Goal: Task Accomplishment & Management: Use online tool/utility

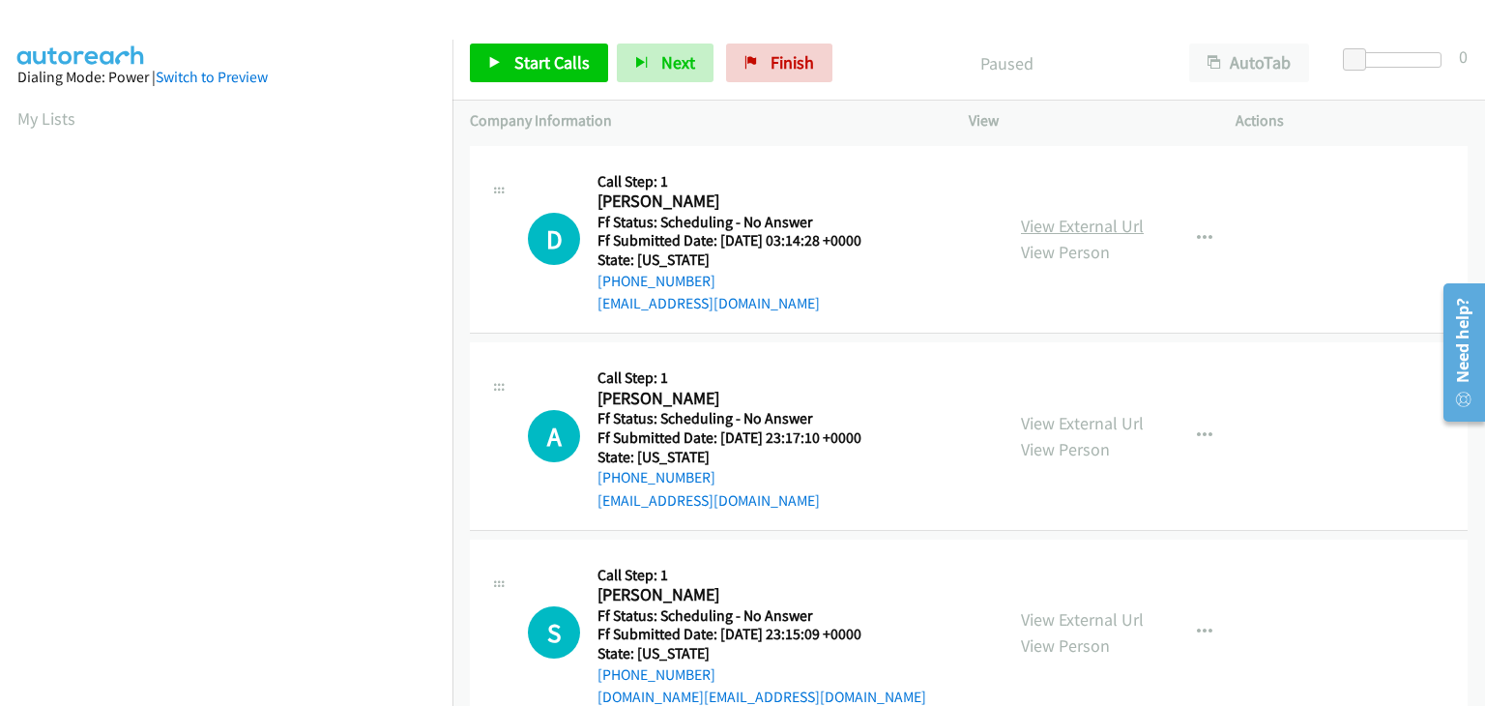
click at [1037, 220] on link "View External Url" at bounding box center [1082, 226] width 123 height 22
click at [1141, 417] on div "View External Url View Person View External Url Email Schedule/Manage Callback …" at bounding box center [1145, 436] width 284 height 153
click at [1094, 417] on link "View External Url" at bounding box center [1082, 423] width 123 height 22
click at [1060, 620] on link "View External Url" at bounding box center [1082, 619] width 123 height 22
click at [503, 62] on link "Start Calls" at bounding box center [539, 62] width 138 height 39
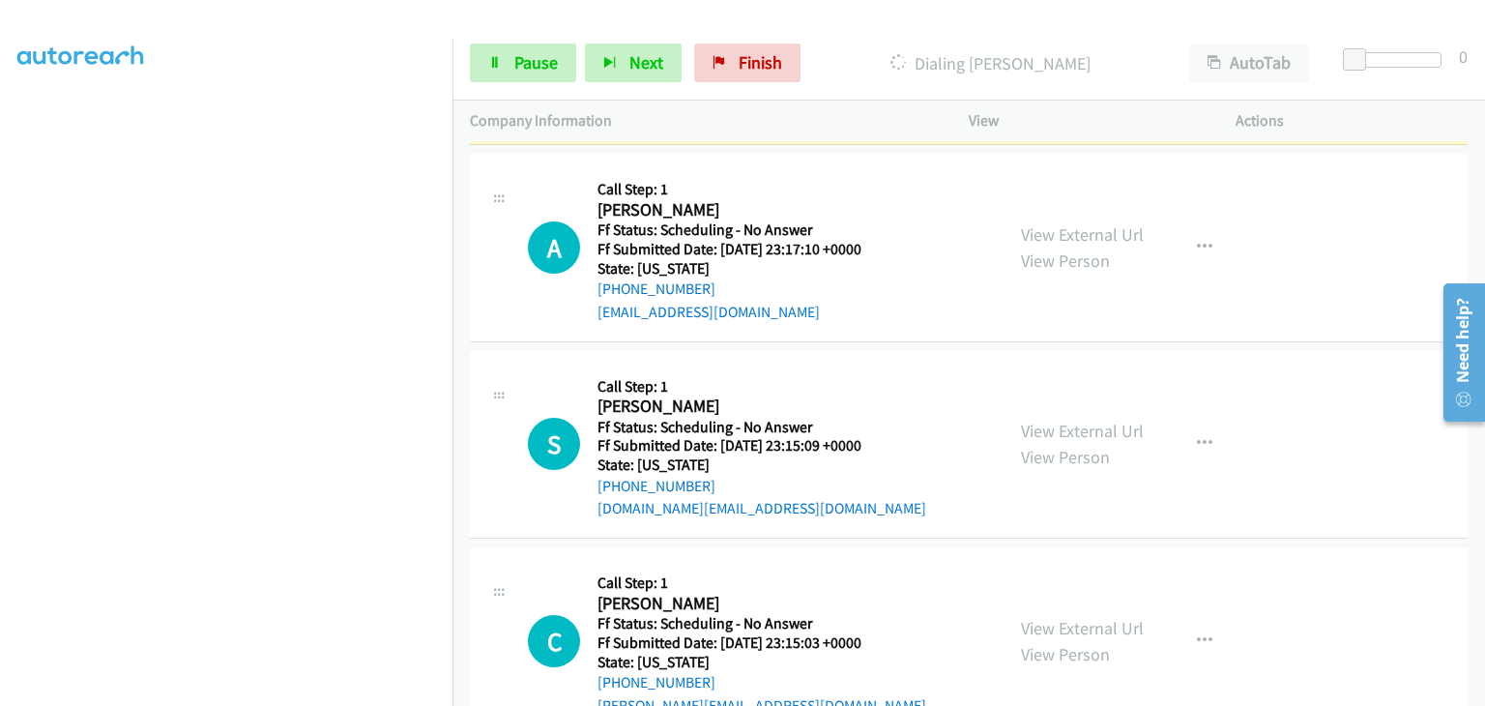
scroll to position [193, 0]
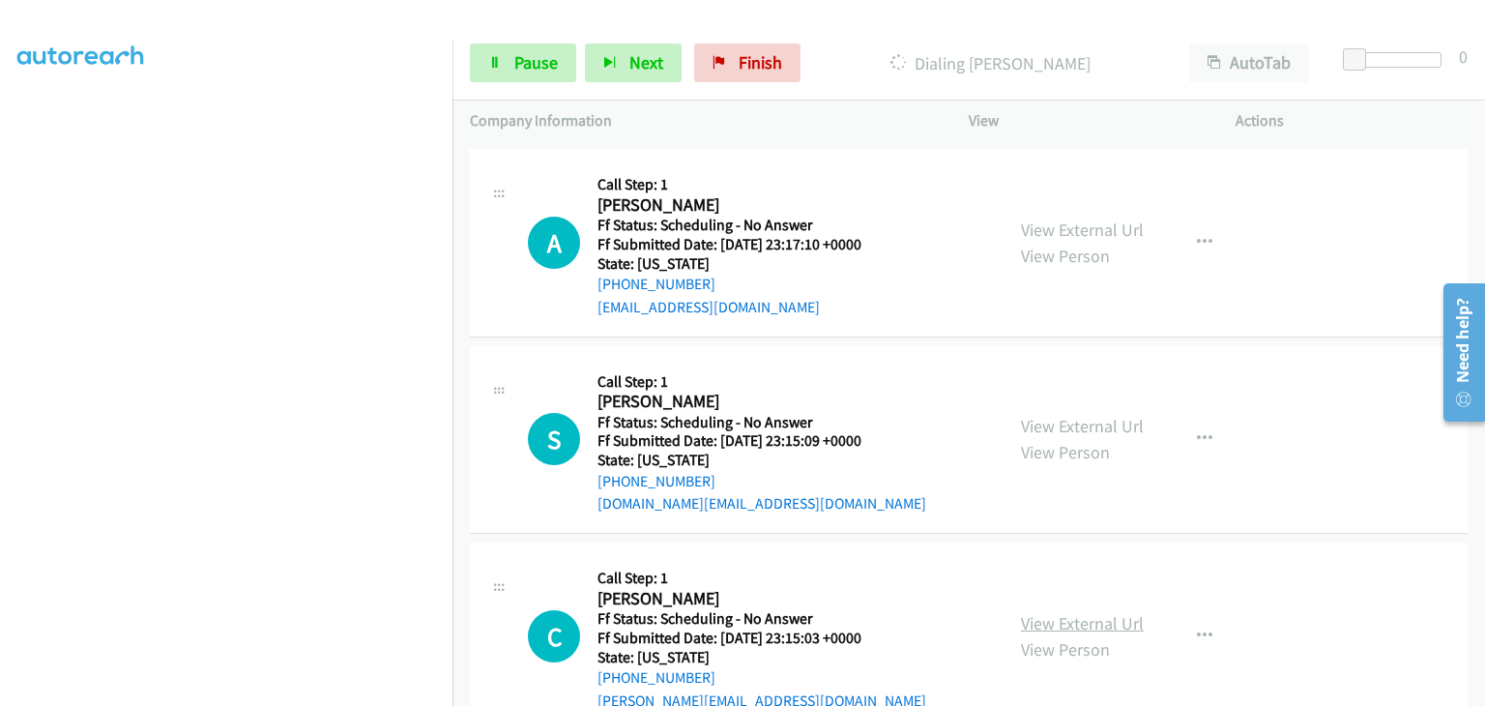
click at [1080, 616] on link "View External Url" at bounding box center [1082, 623] width 123 height 22
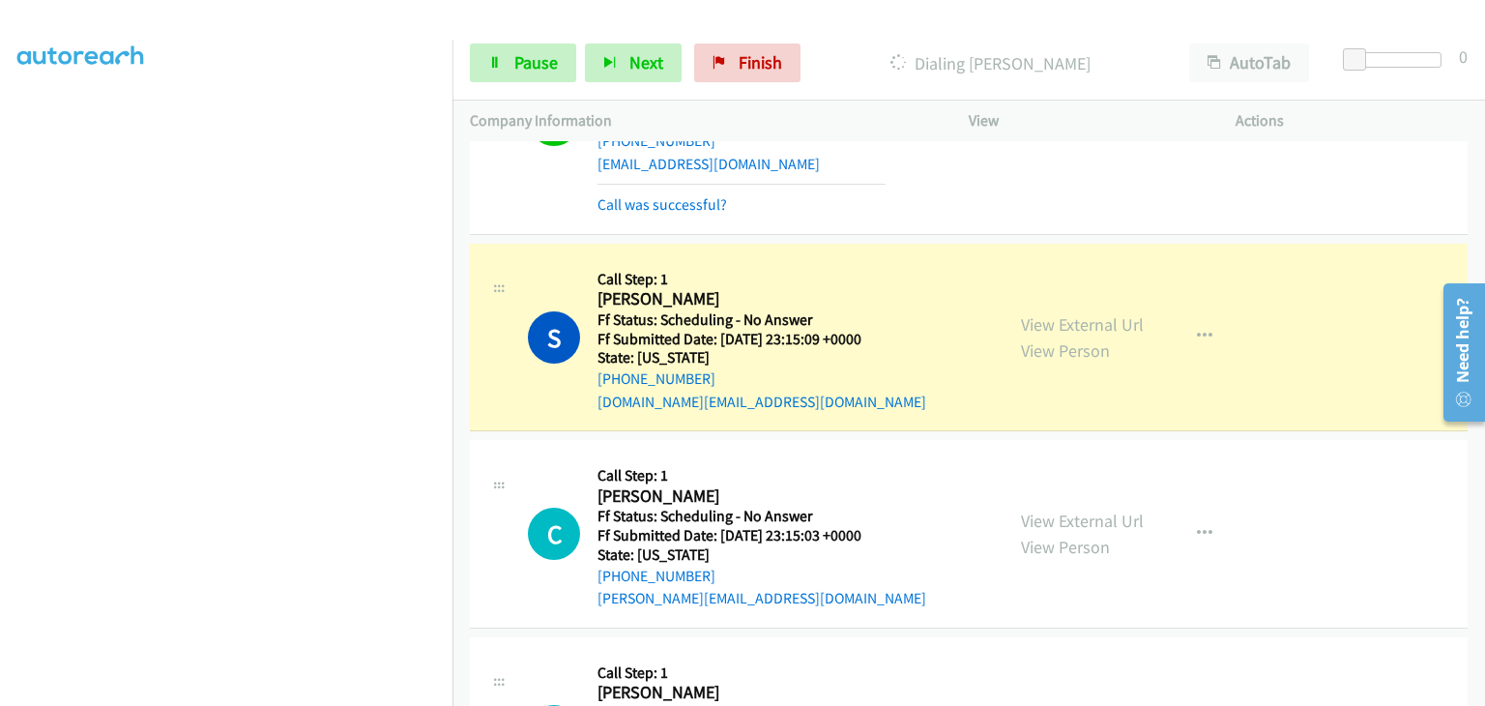
scroll to position [483, 0]
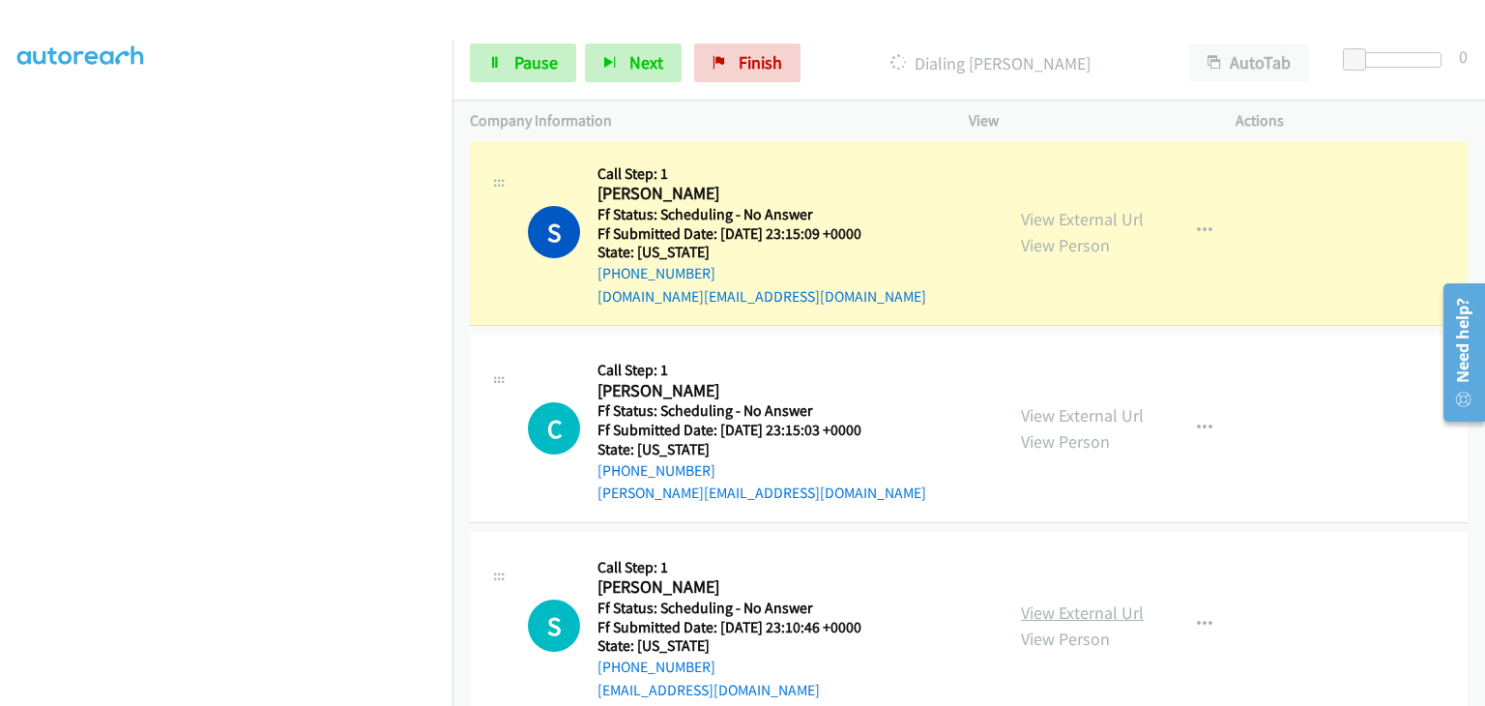
click at [1048, 601] on link "View External Url" at bounding box center [1082, 612] width 123 height 22
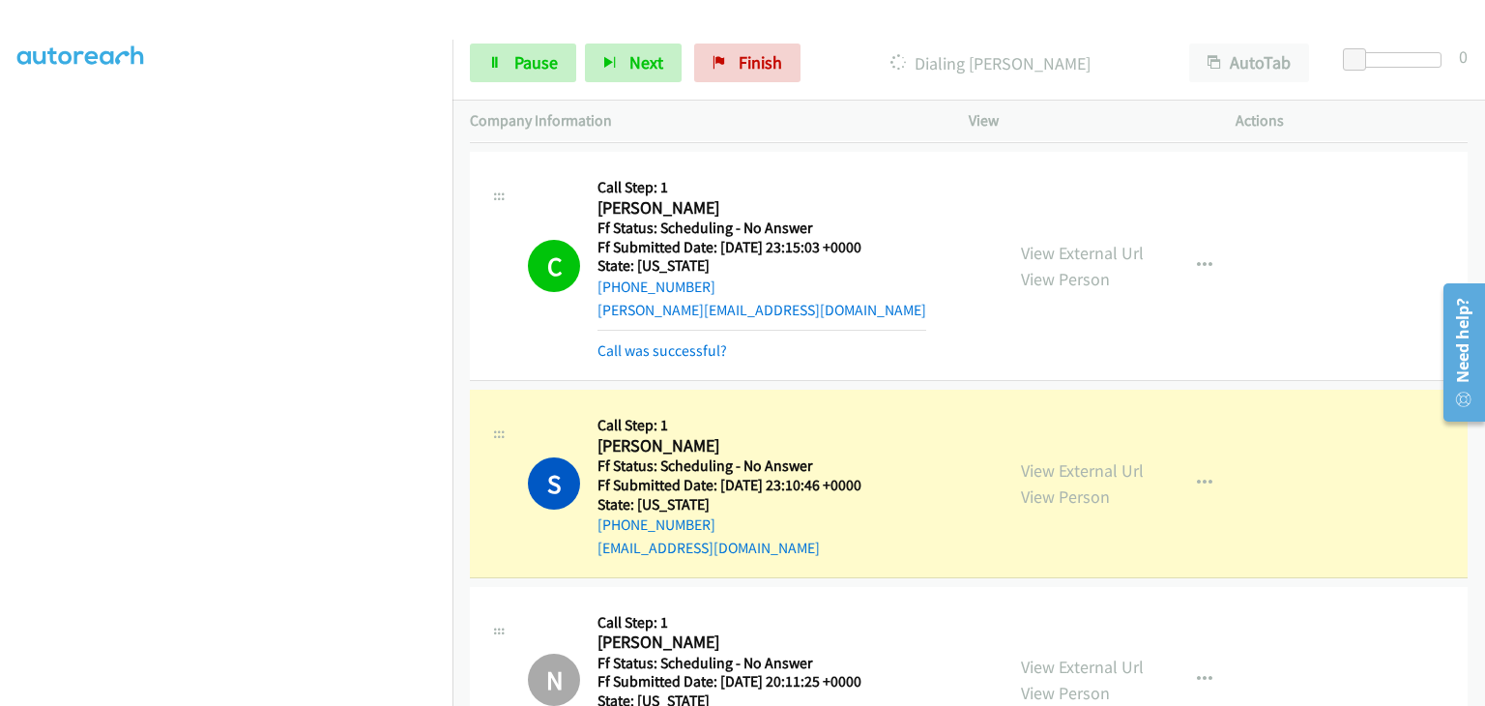
scroll to position [677, 0]
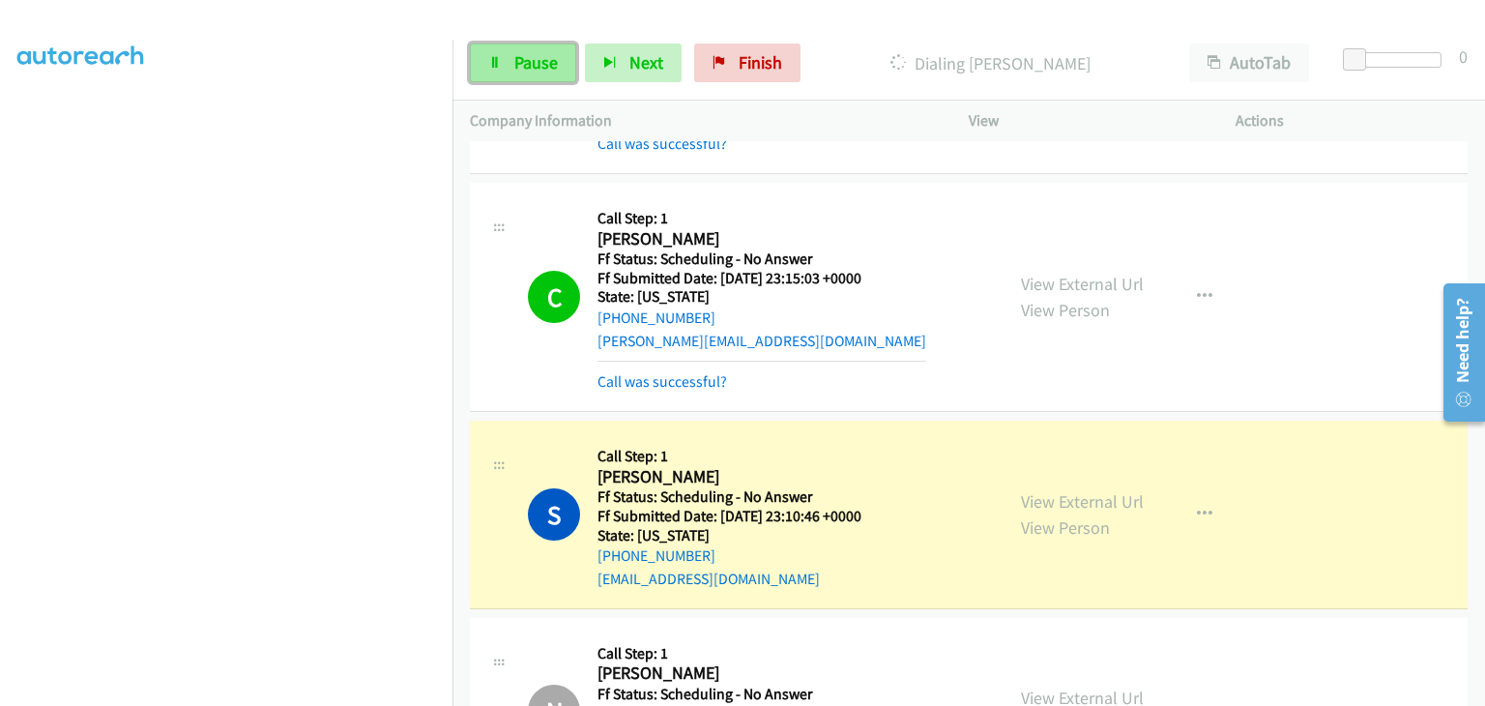
click at [532, 69] on span "Pause" at bounding box center [535, 62] width 43 height 22
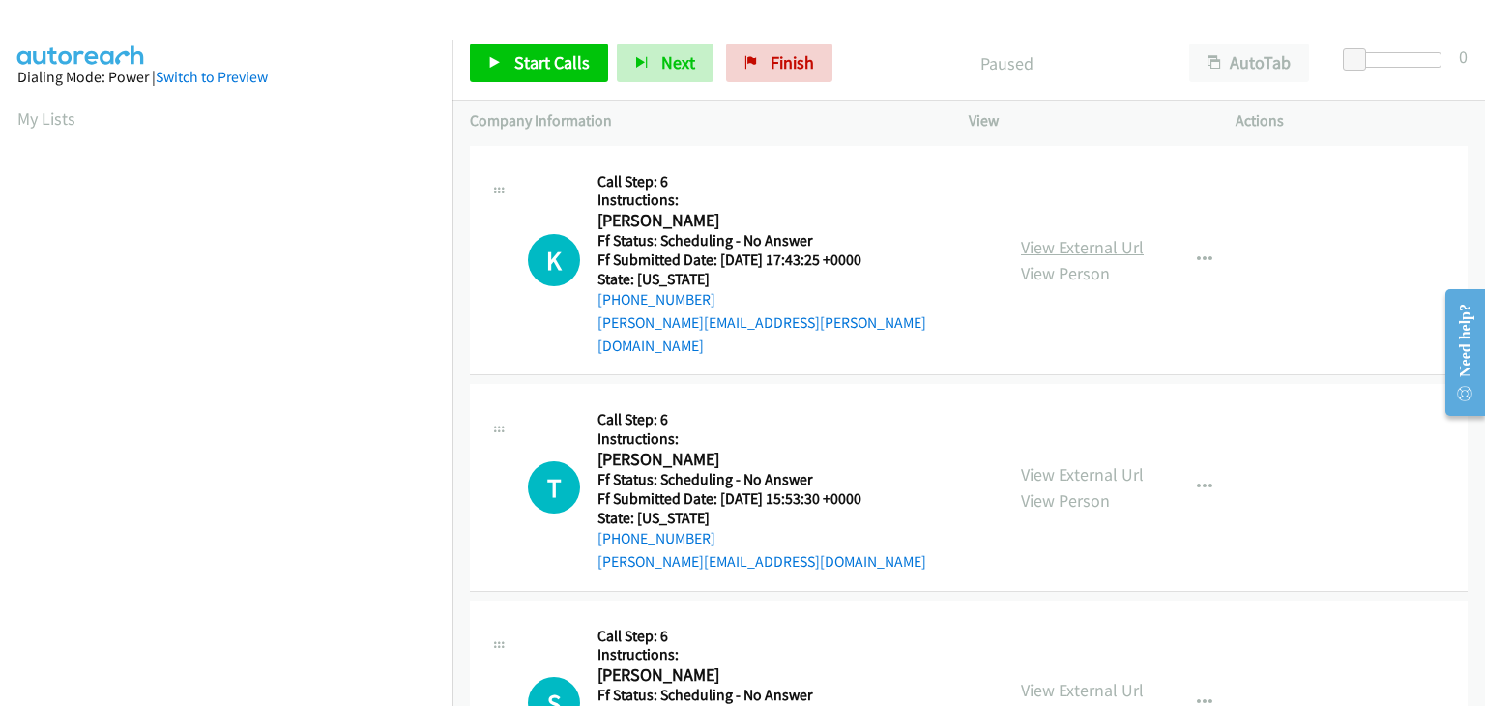
click at [1087, 236] on link "View External Url" at bounding box center [1082, 247] width 123 height 22
click at [509, 63] on link "Start Calls" at bounding box center [539, 62] width 138 height 39
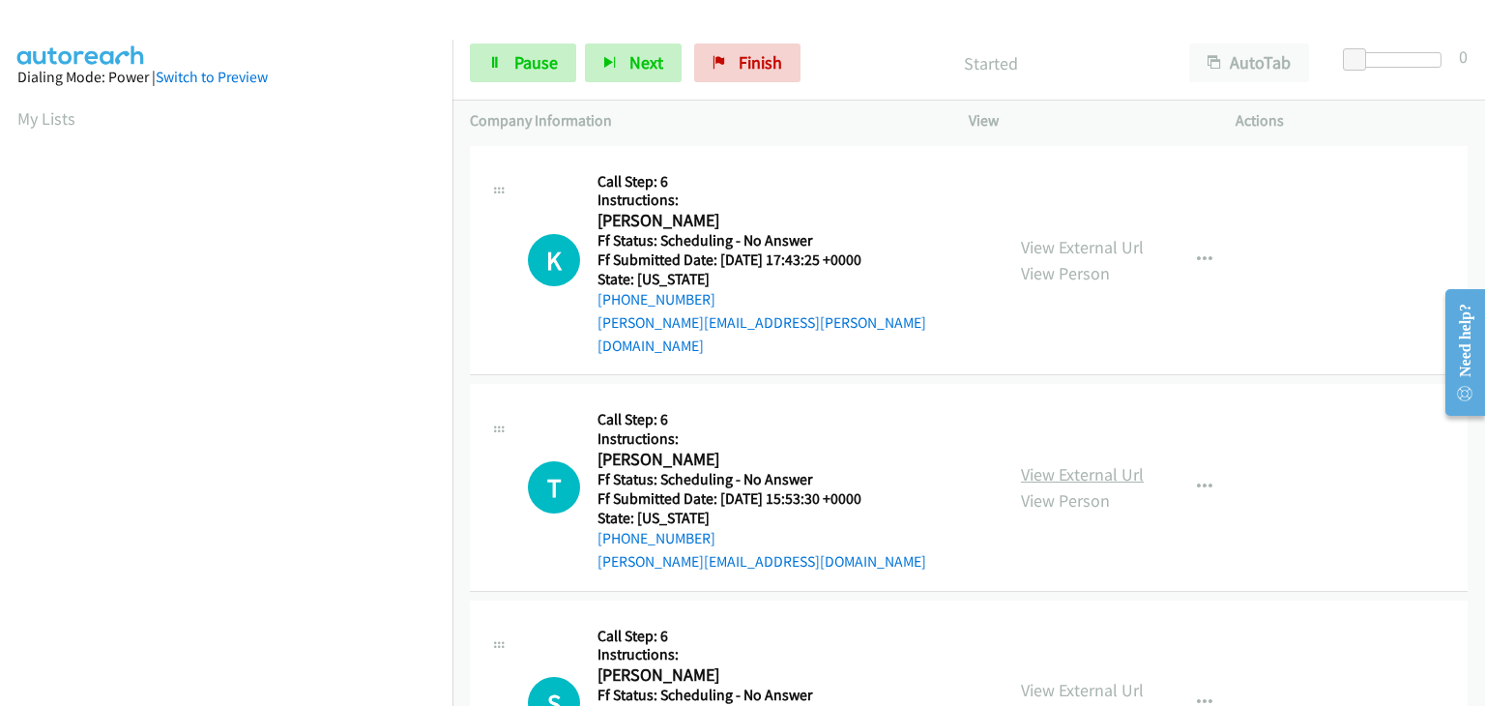
click at [1070, 463] on link "View External Url" at bounding box center [1082, 474] width 123 height 22
click at [1061, 679] on link "View External Url" at bounding box center [1082, 690] width 123 height 22
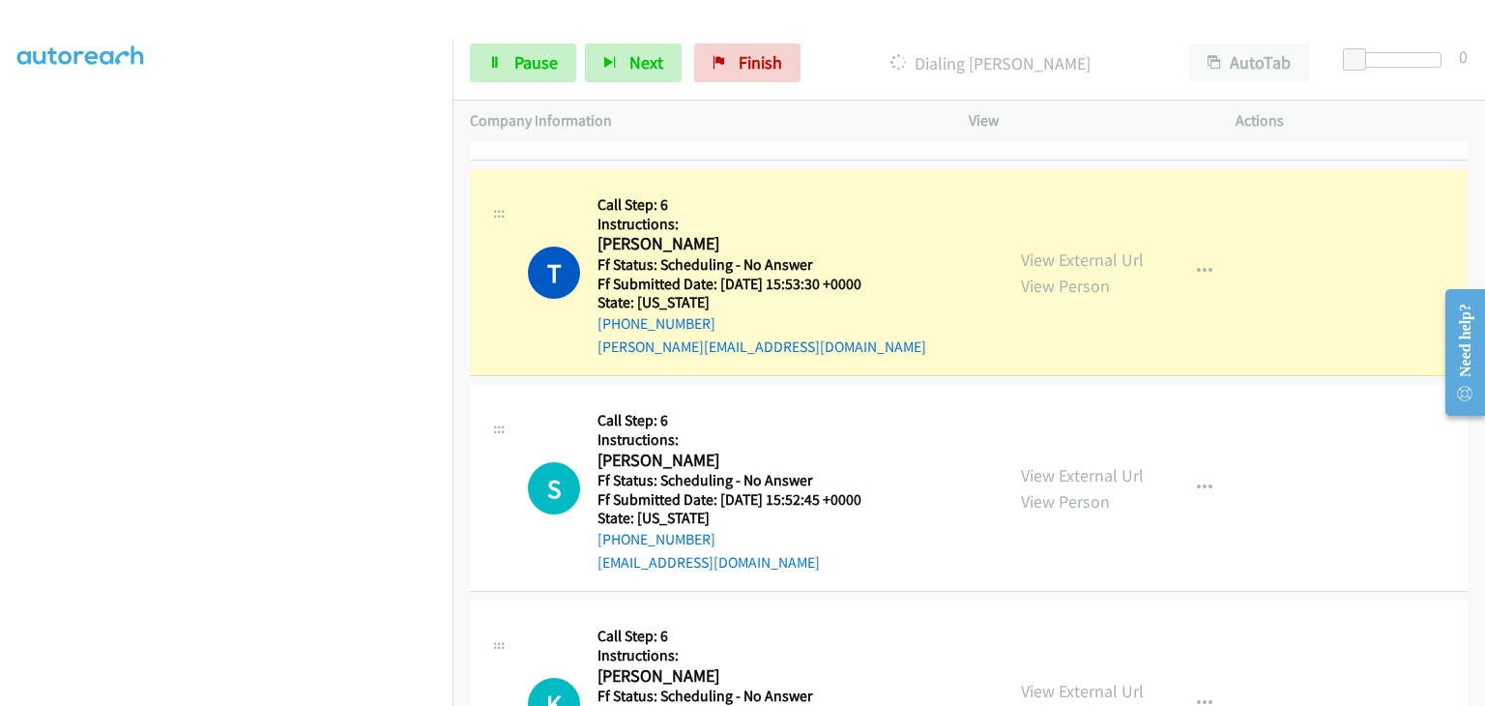
scroll to position [290, 0]
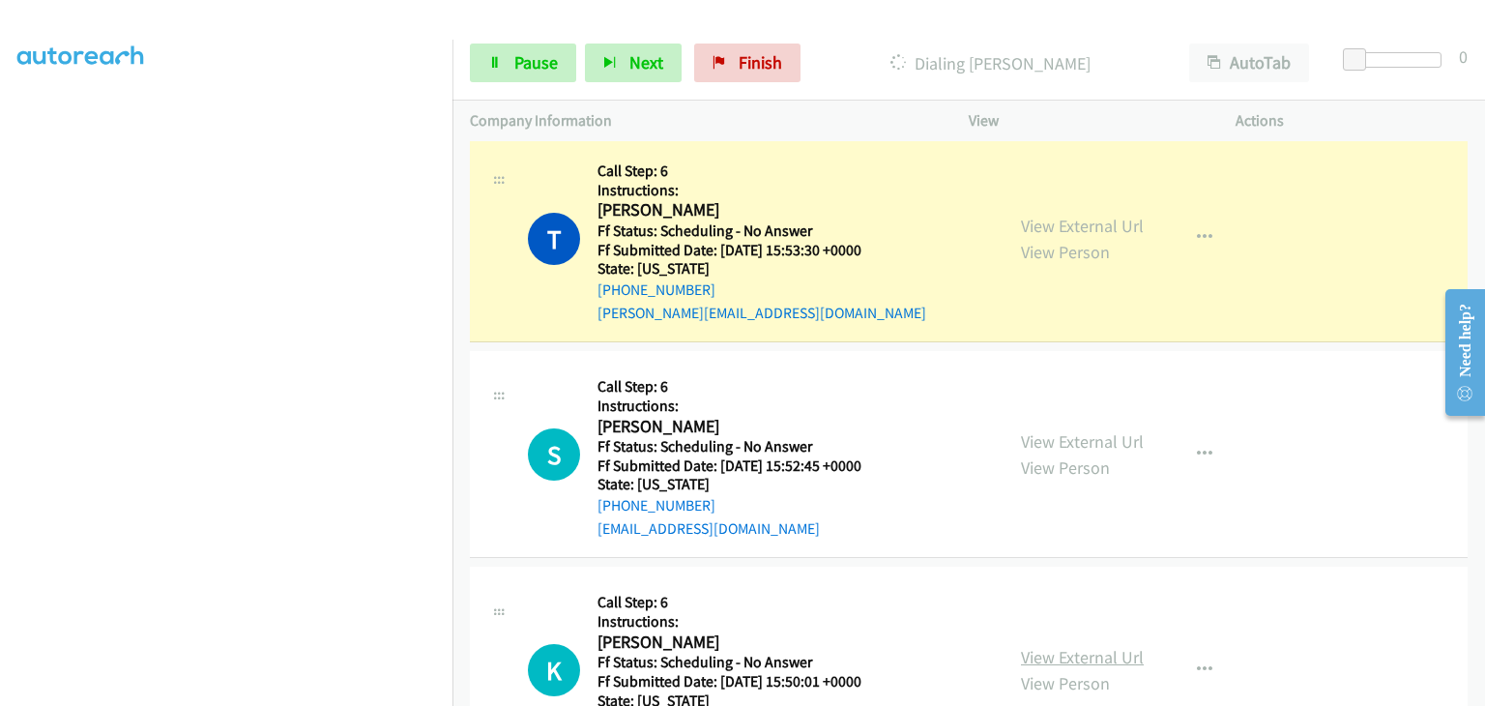
click at [1117, 646] on link "View External Url" at bounding box center [1082, 657] width 123 height 22
drag, startPoint x: 521, startPoint y: 72, endPoint x: 960, endPoint y: 86, distance: 439.1
click at [521, 71] on span "Pause" at bounding box center [535, 62] width 43 height 22
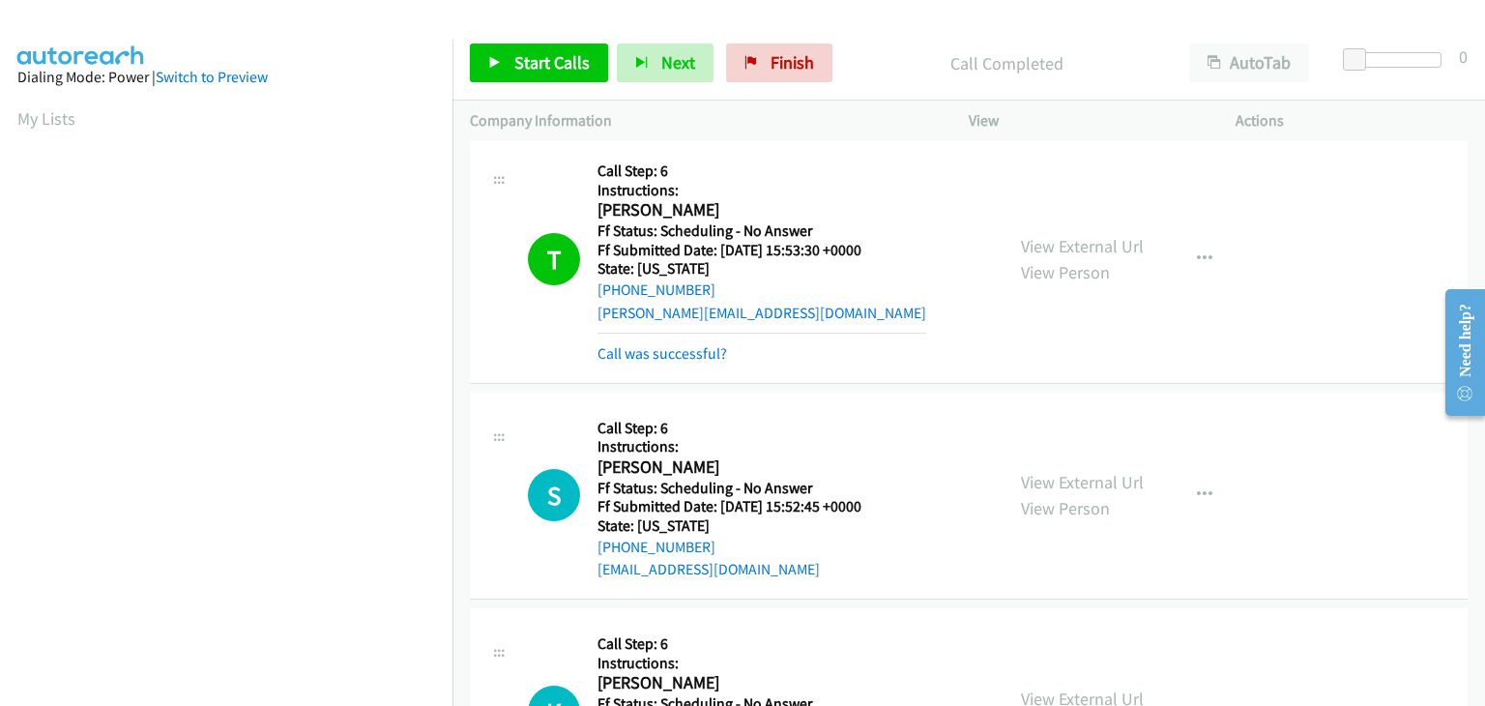
scroll to position [379, 0]
click at [693, 344] on link "Call was successful?" at bounding box center [662, 353] width 130 height 18
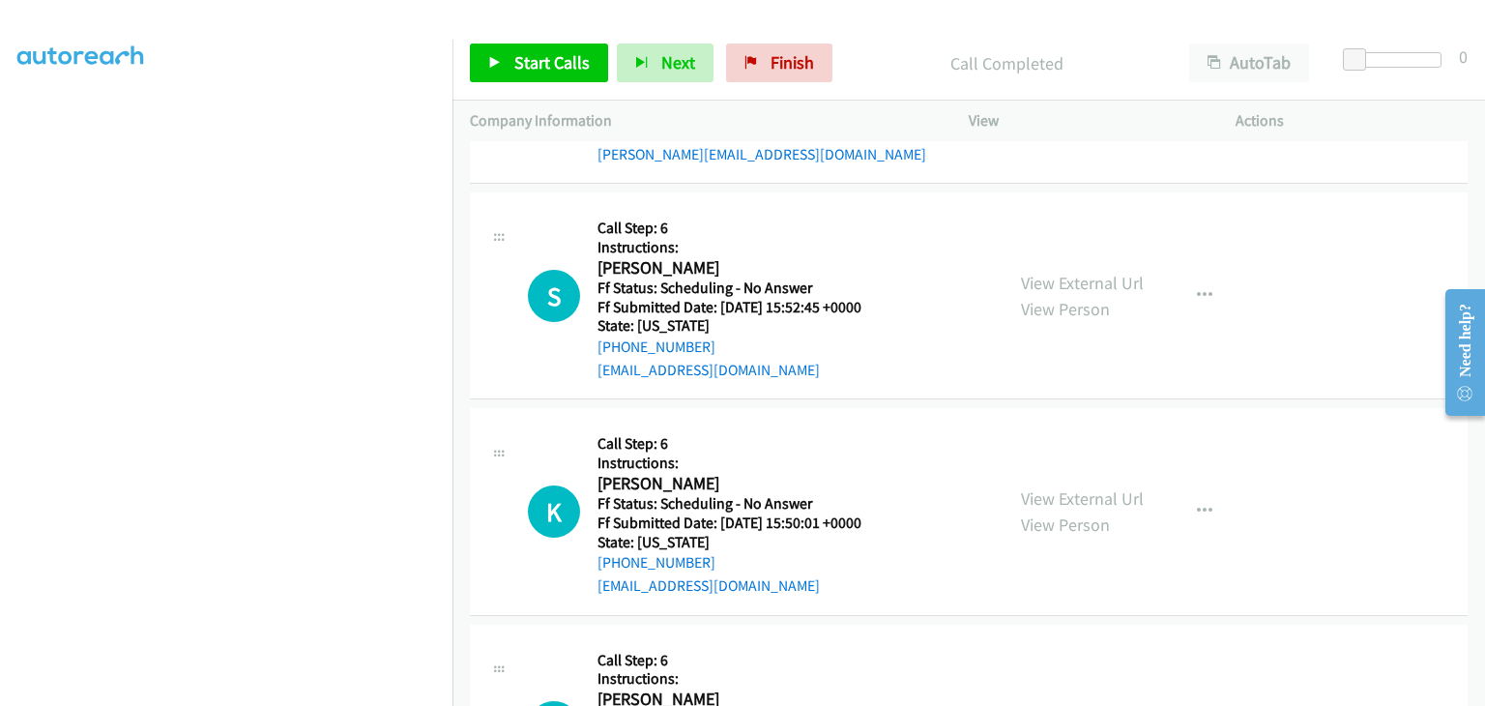
scroll to position [483, 0]
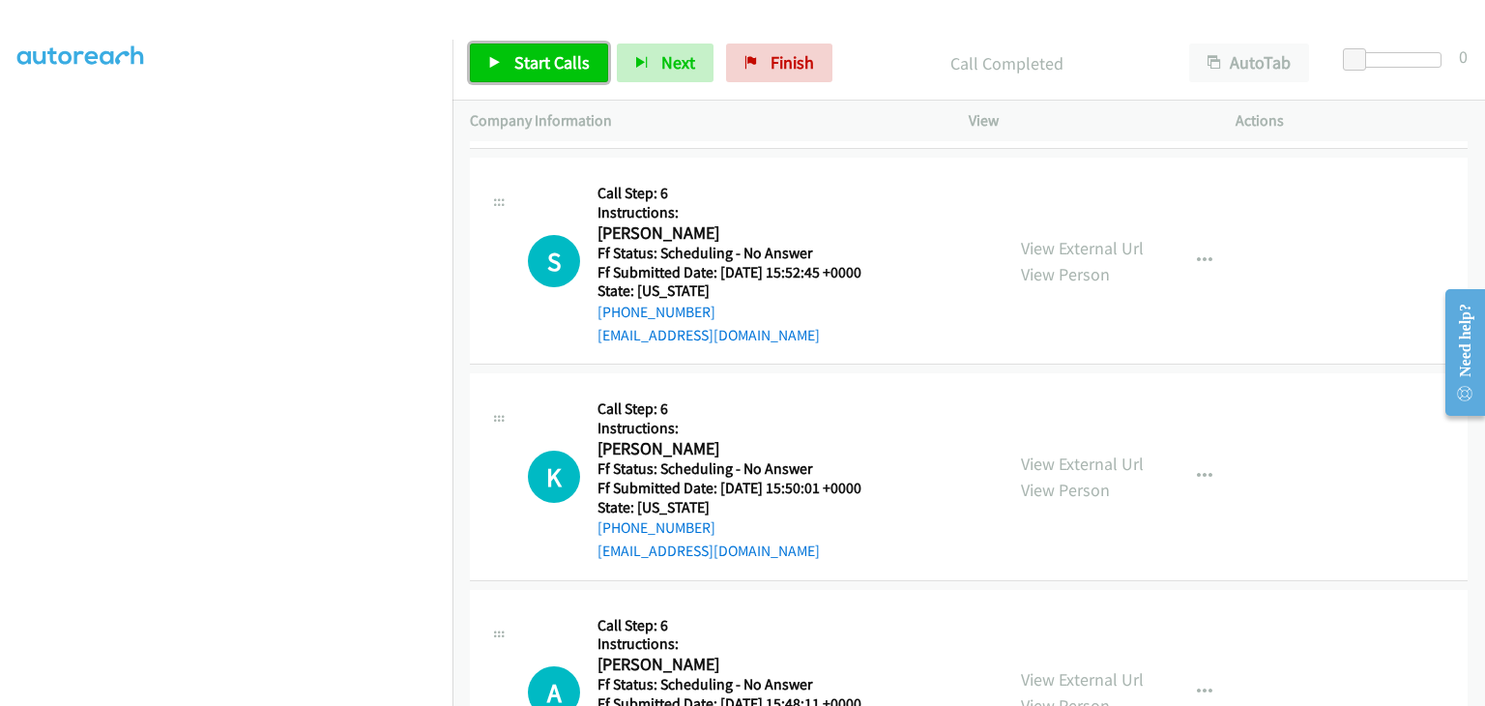
click at [510, 51] on link "Start Calls" at bounding box center [539, 62] width 138 height 39
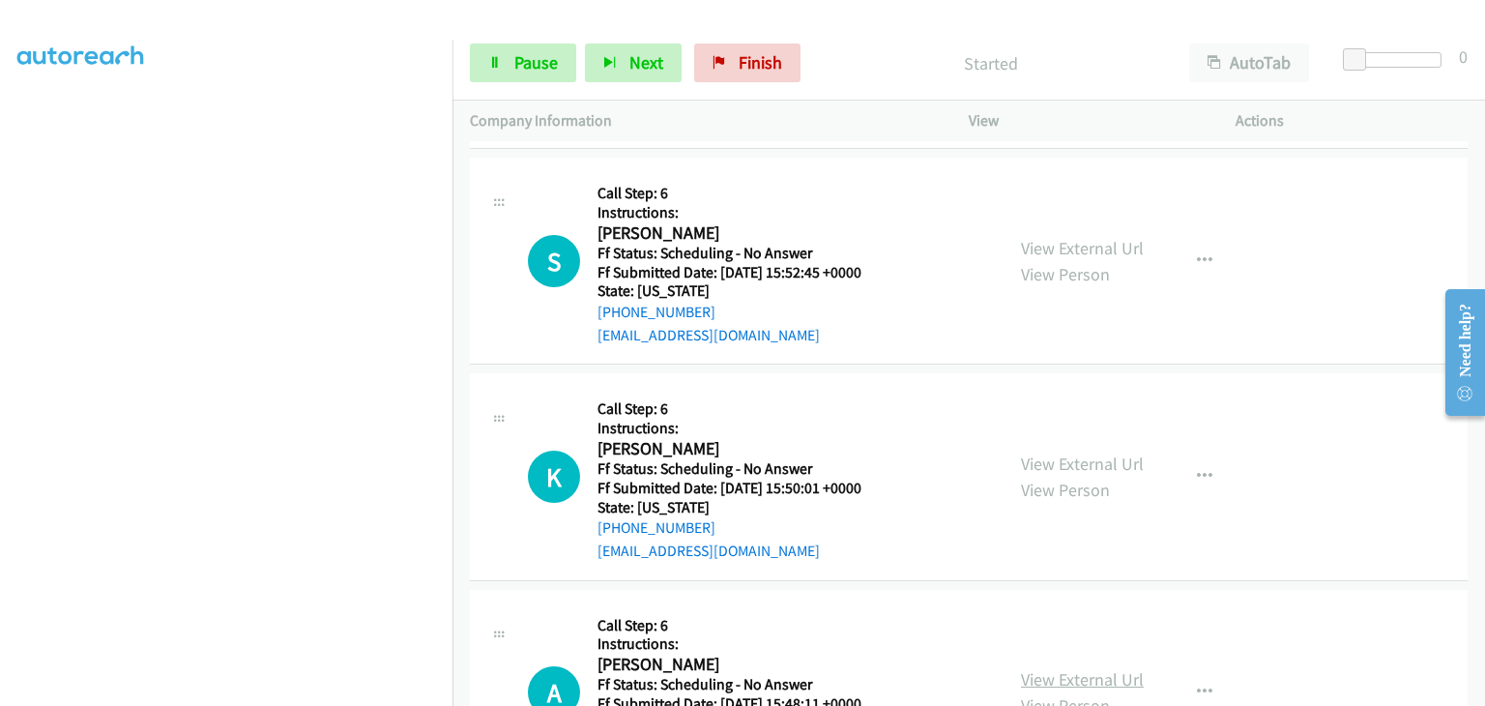
click at [1071, 668] on link "View External Url" at bounding box center [1082, 679] width 123 height 22
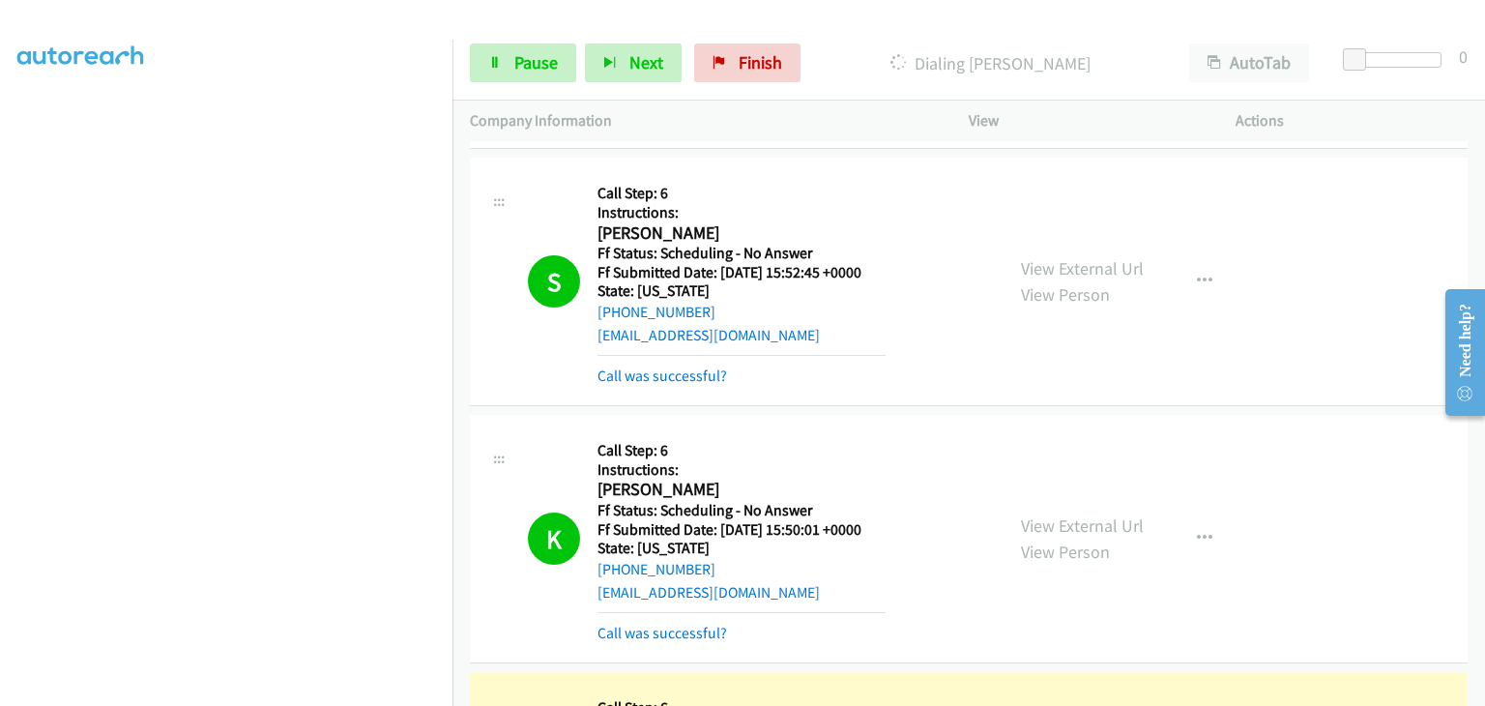
scroll to position [379, 0]
click at [555, 73] on link "Pause" at bounding box center [523, 62] width 106 height 39
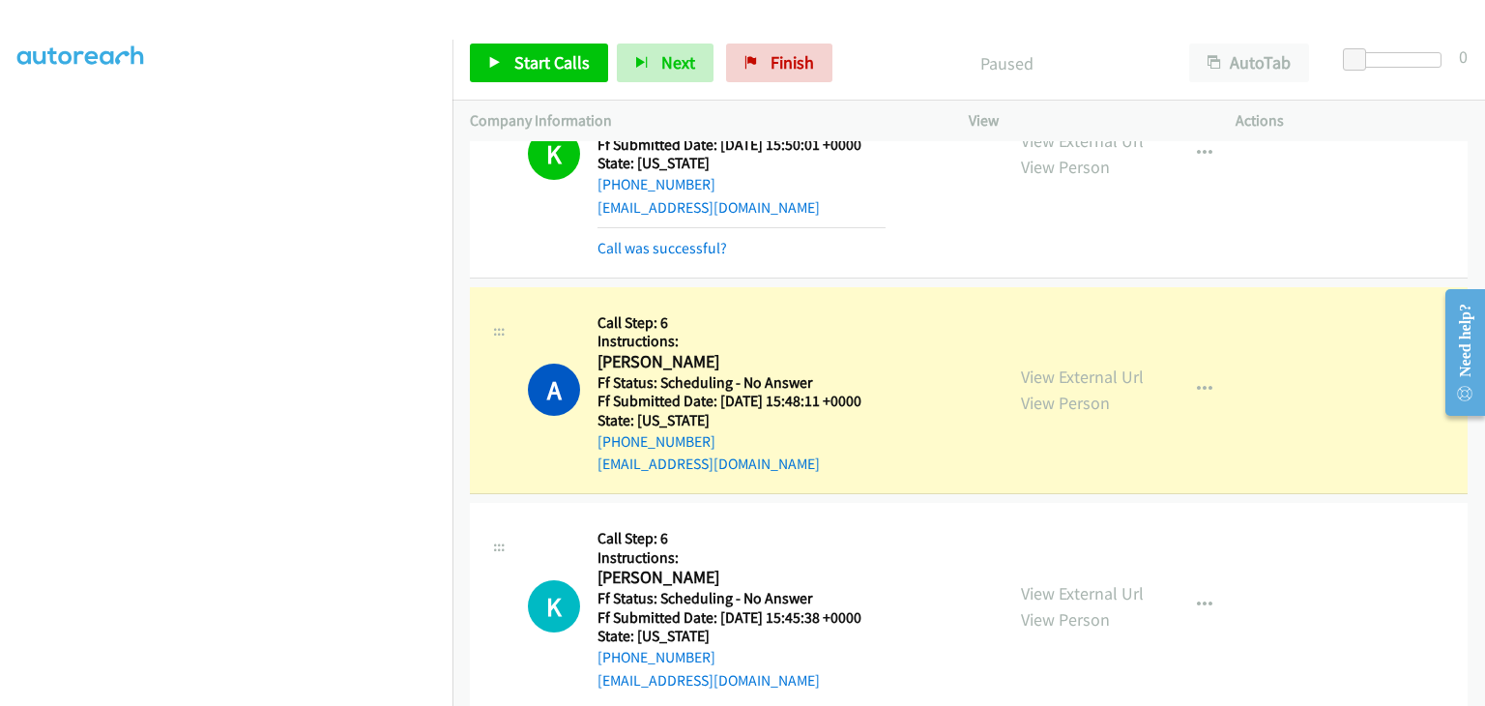
scroll to position [870, 0]
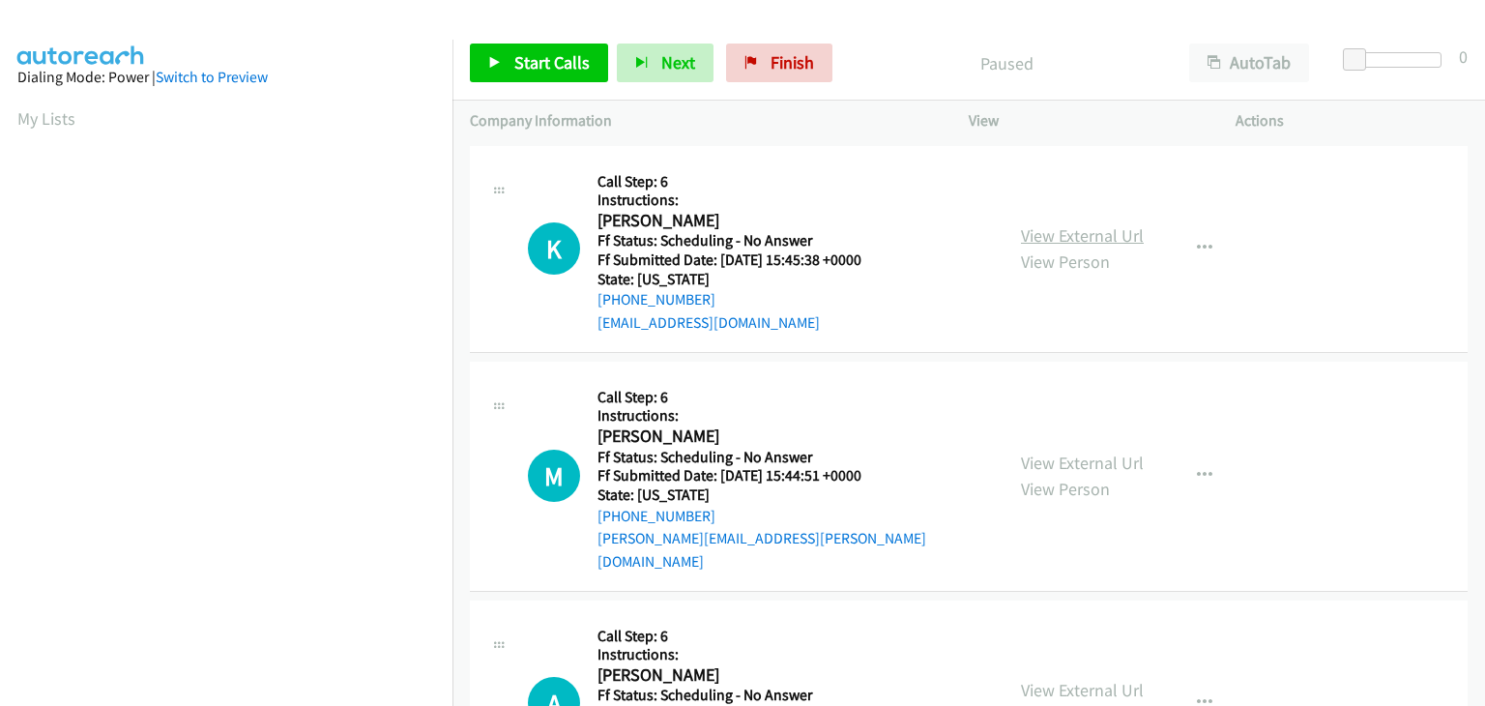
click at [1098, 225] on link "View External Url" at bounding box center [1082, 235] width 123 height 22
click at [1032, 451] on link "View External Url" at bounding box center [1082, 462] width 123 height 22
click at [1059, 679] on link "View External Url" at bounding box center [1082, 690] width 123 height 22
click at [589, 61] on link "Start Calls" at bounding box center [539, 62] width 138 height 39
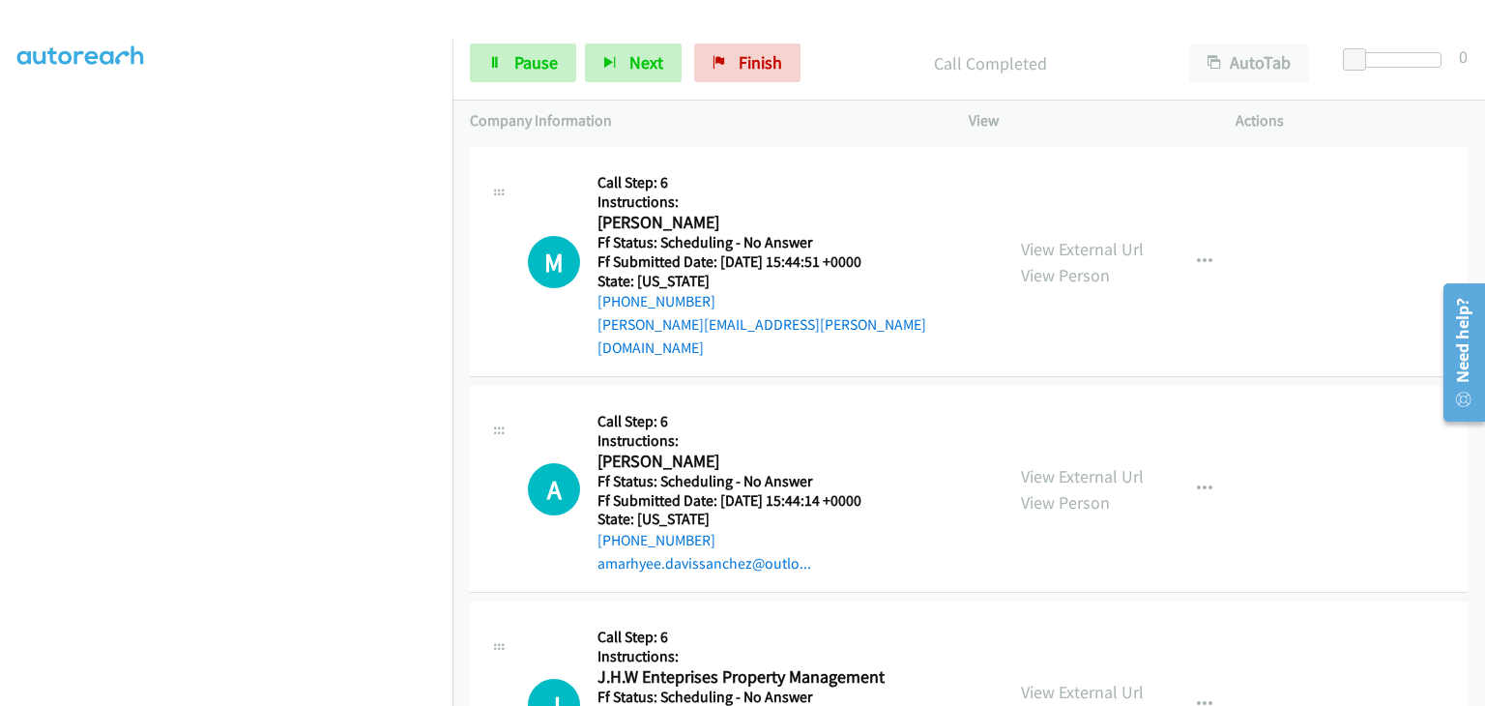
scroll to position [290, 0]
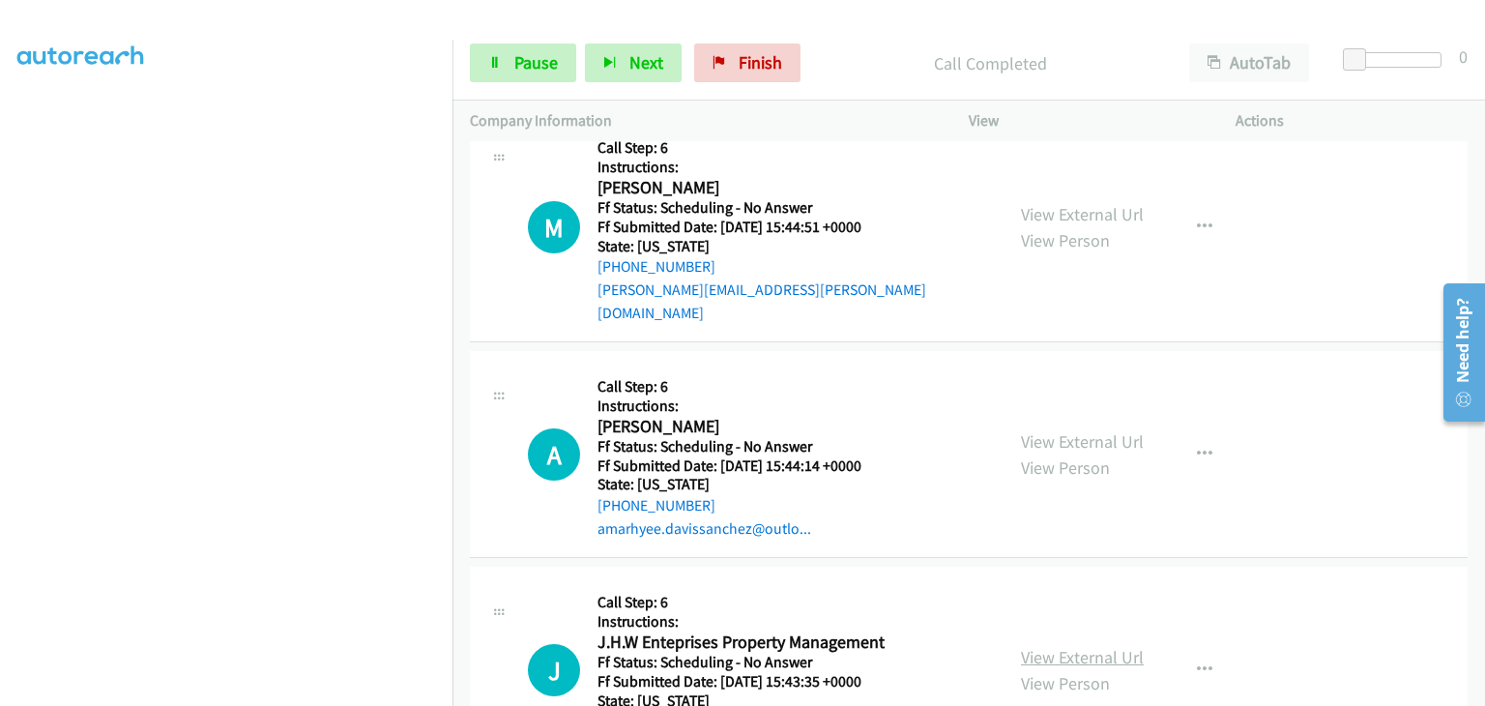
click at [1056, 646] on link "View External Url" at bounding box center [1082, 657] width 123 height 22
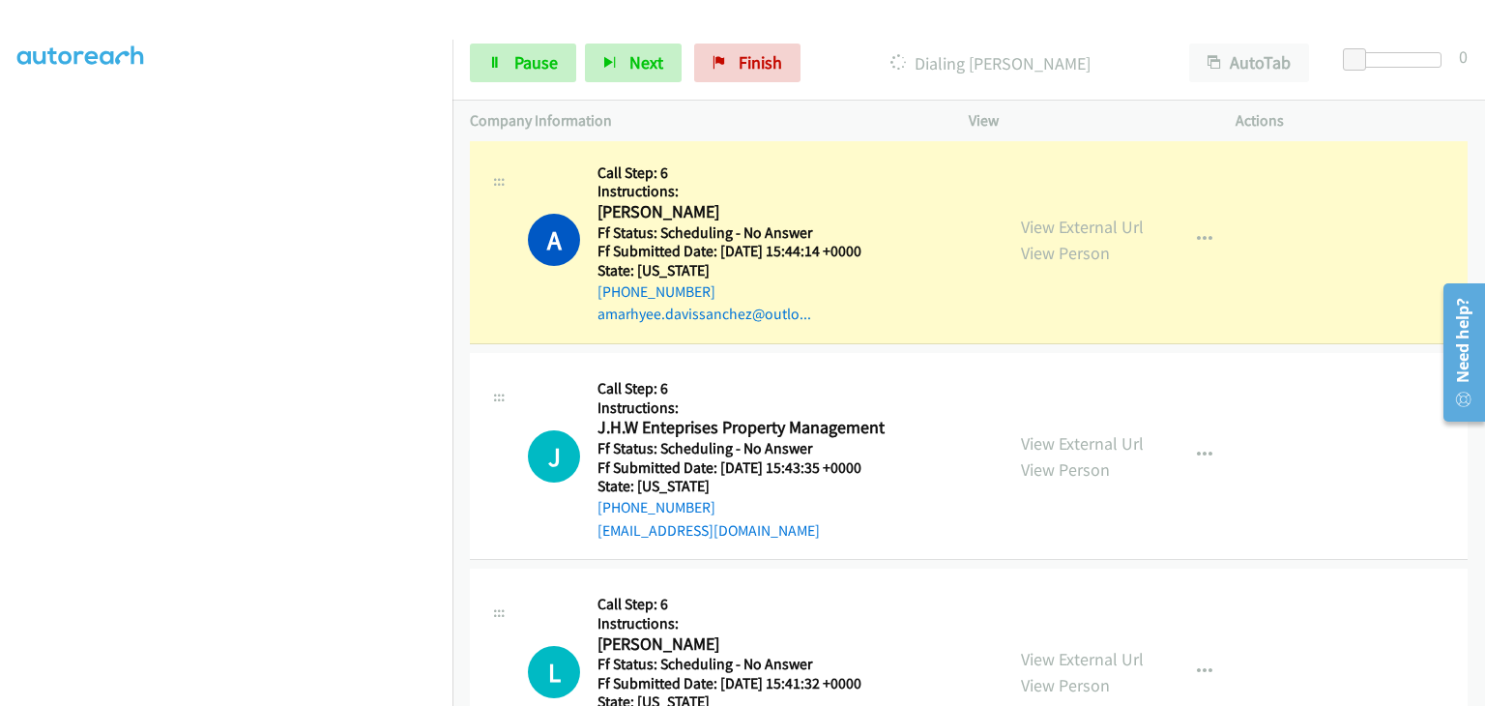
scroll to position [580, 0]
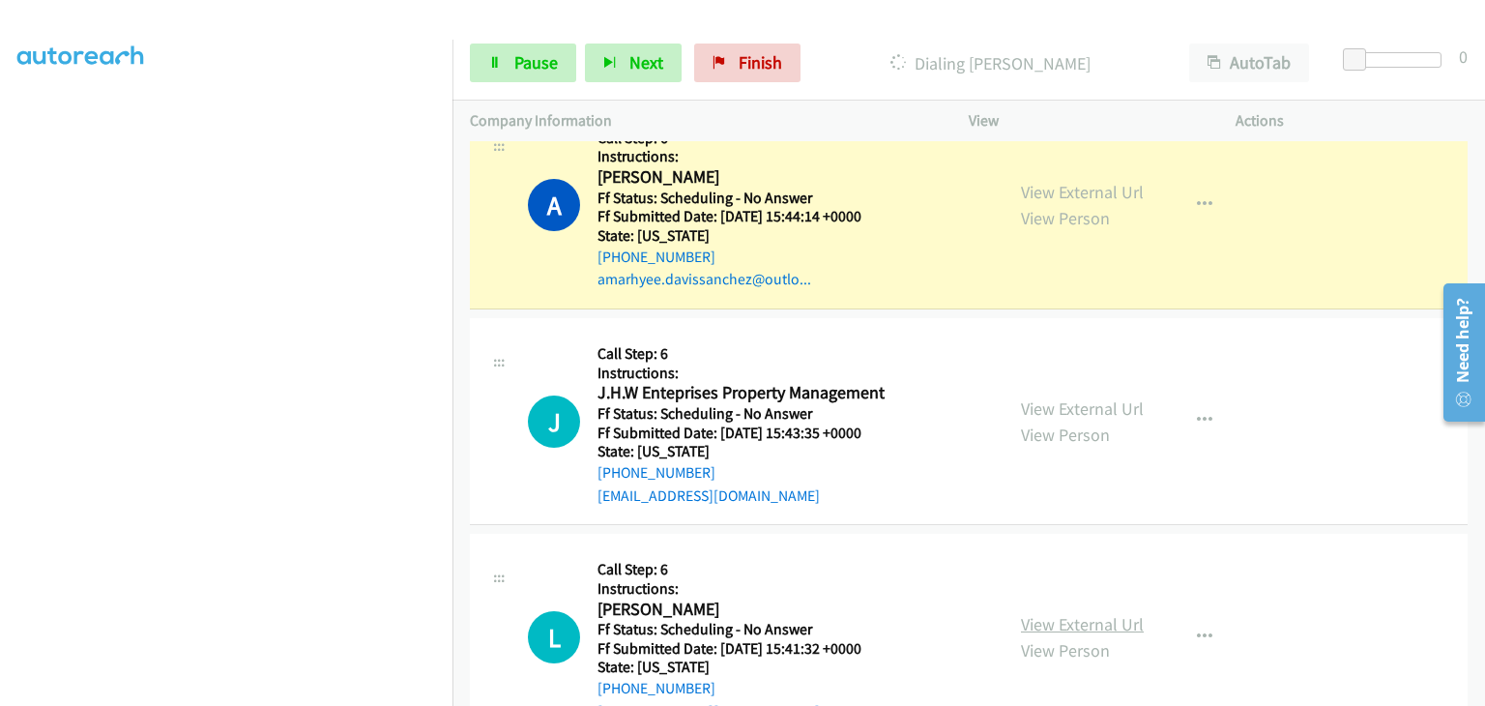
click at [1082, 613] on link "View External Url" at bounding box center [1082, 624] width 123 height 22
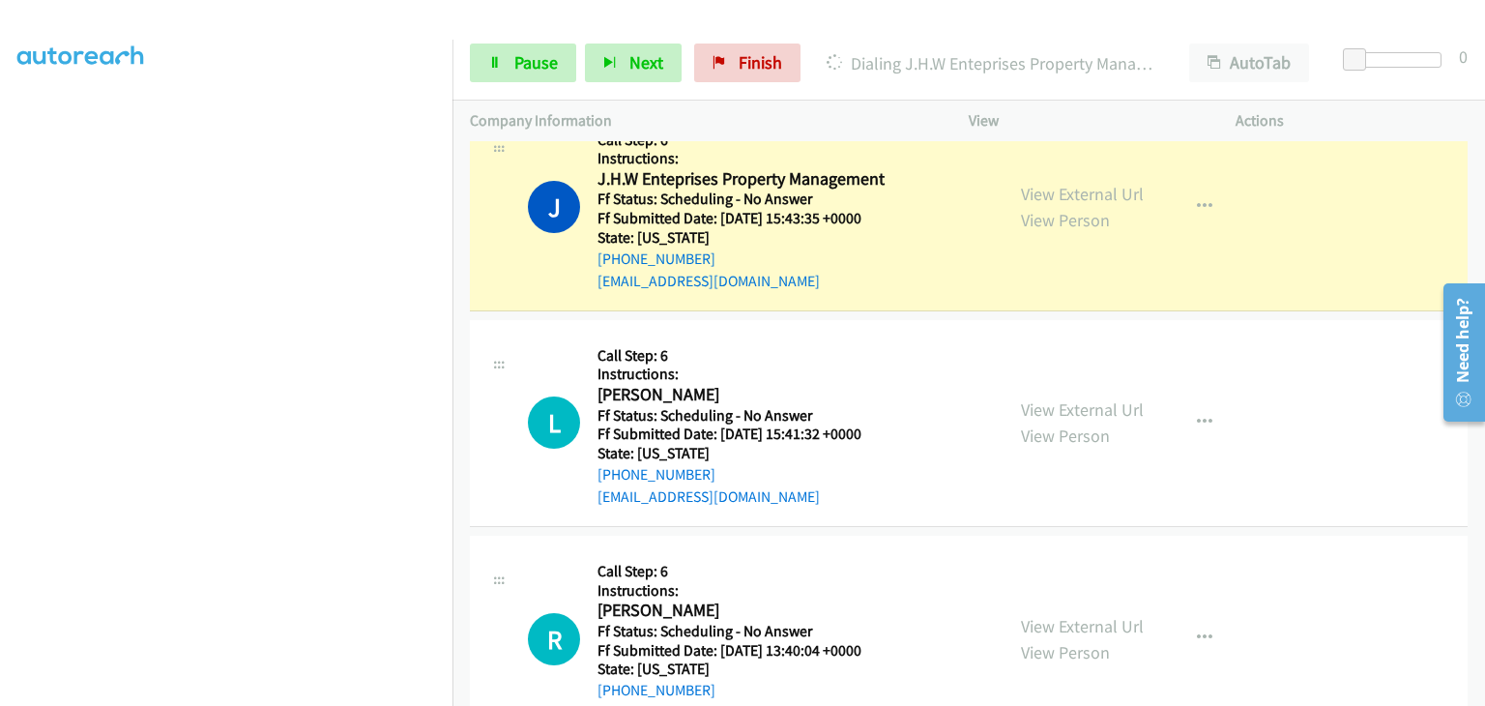
scroll to position [870, 0]
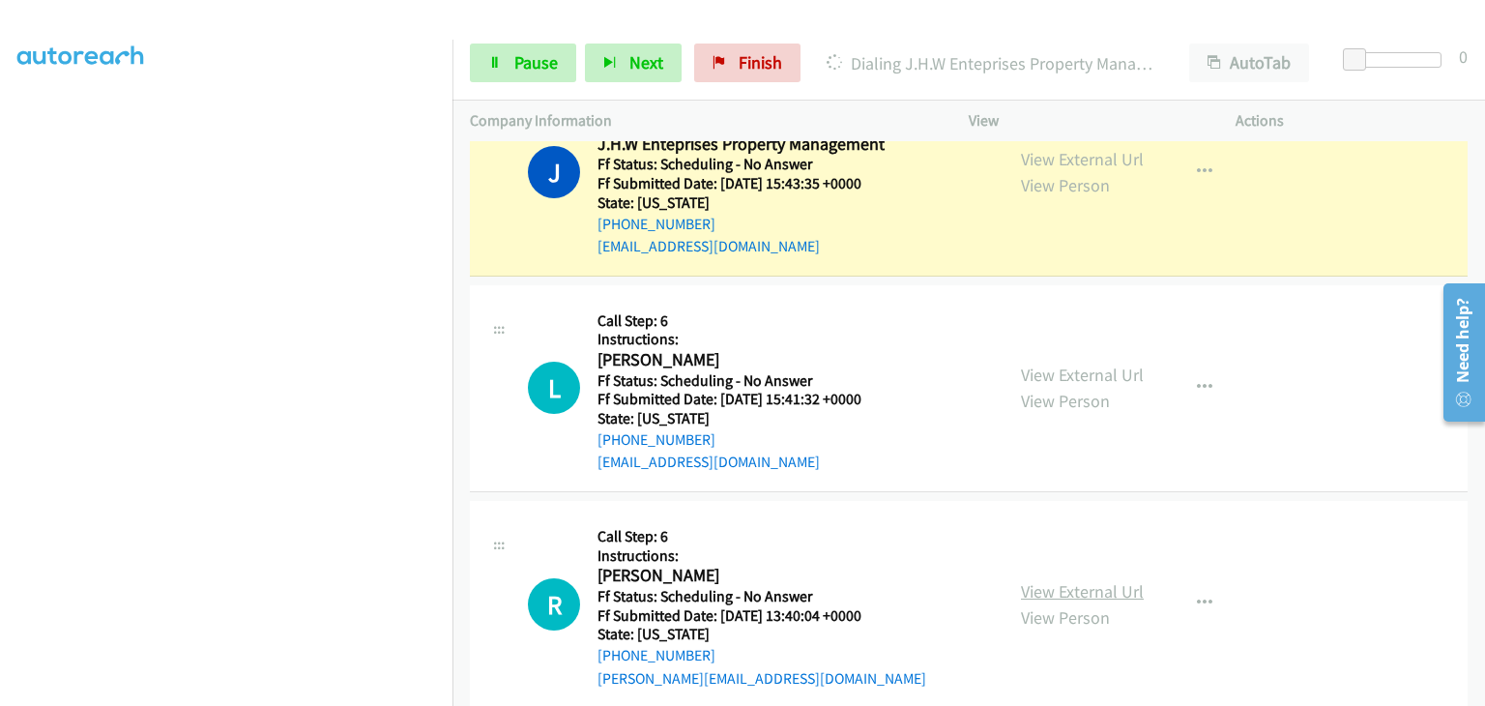
click at [1044, 580] on link "View External Url" at bounding box center [1082, 591] width 123 height 22
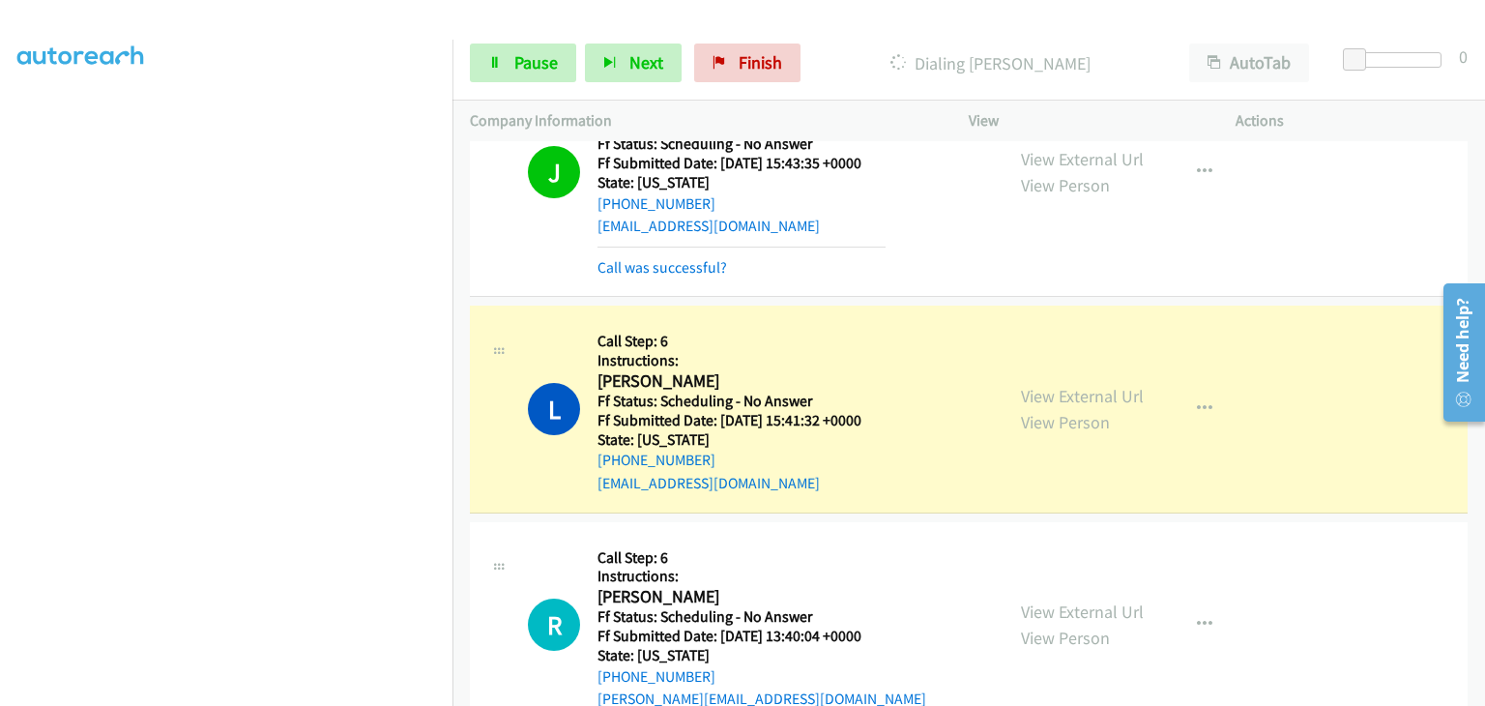
scroll to position [1084, 0]
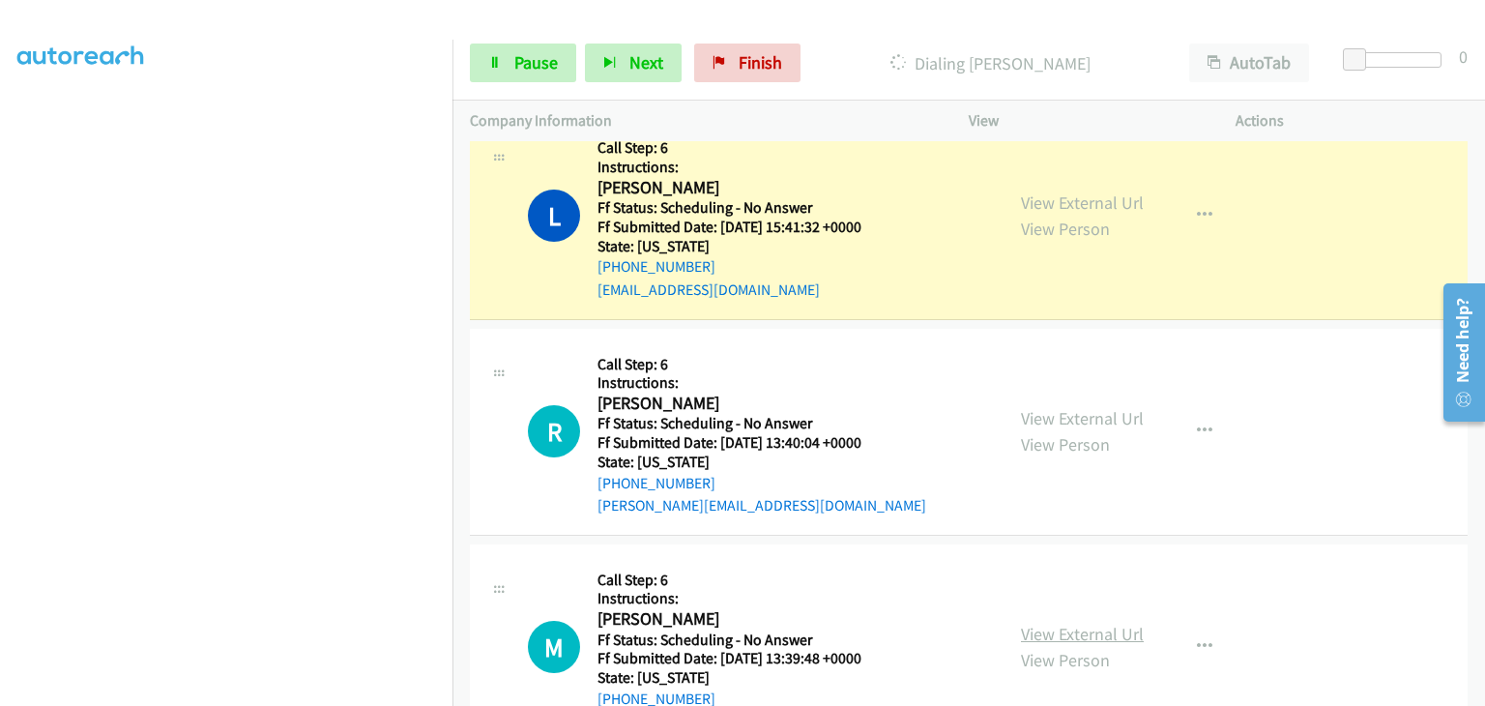
click at [1079, 622] on link "View External Url" at bounding box center [1082, 633] width 123 height 22
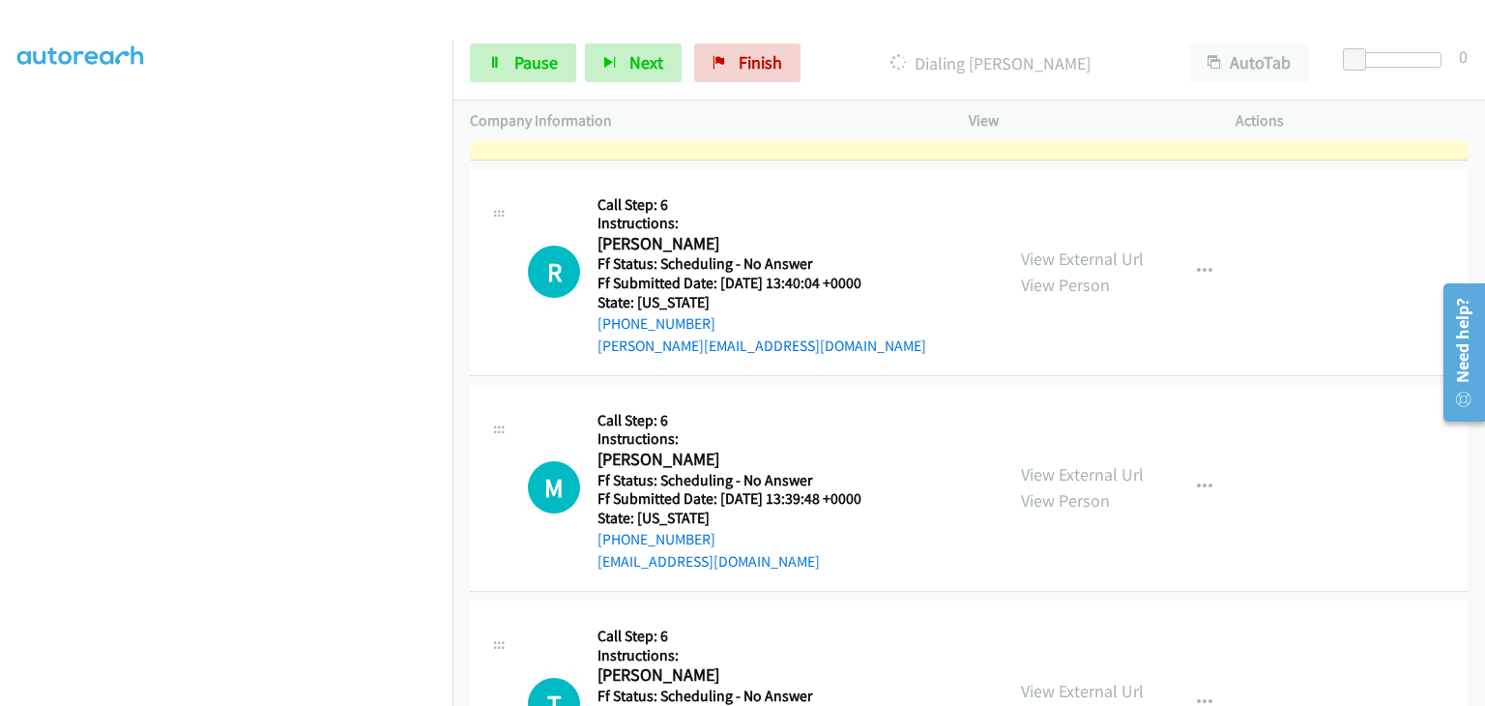
scroll to position [1277, 0]
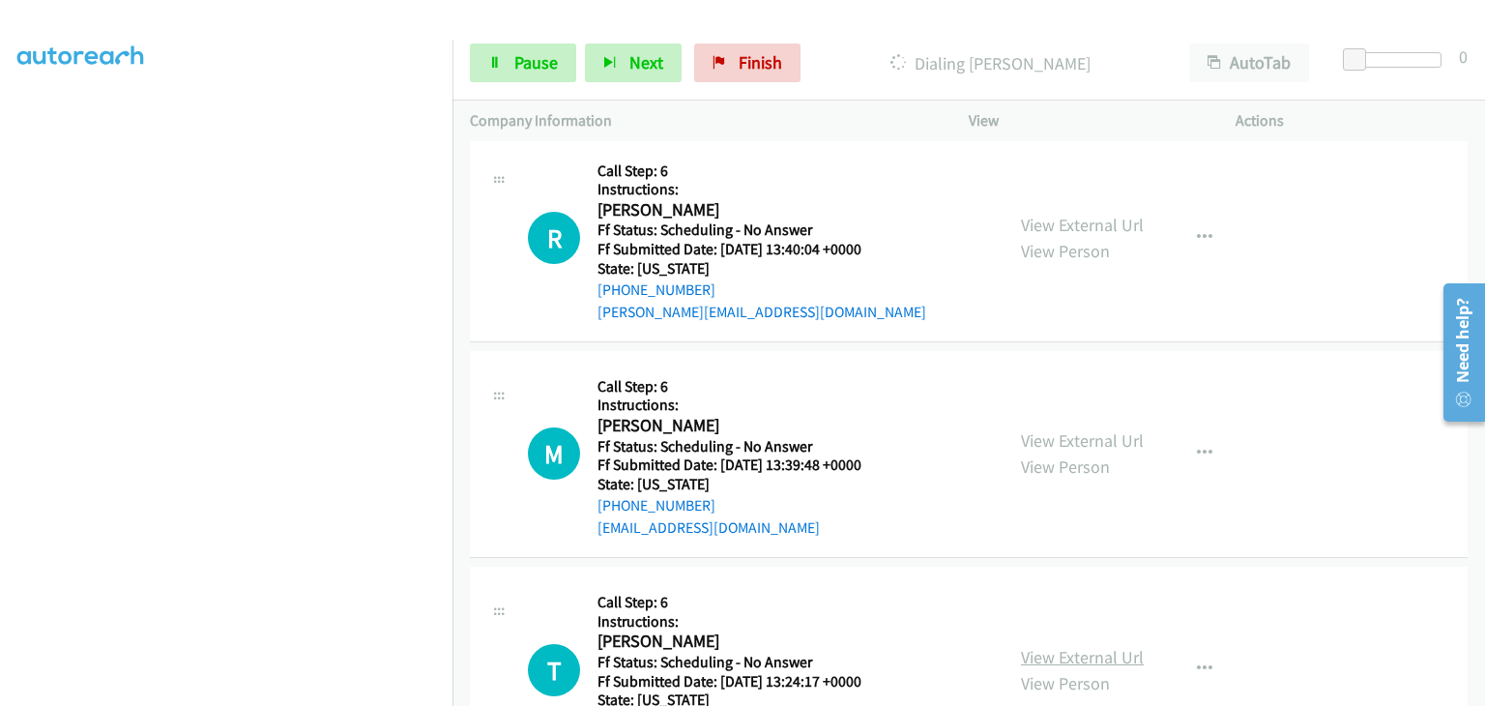
click at [1104, 646] on link "View External Url" at bounding box center [1082, 657] width 123 height 22
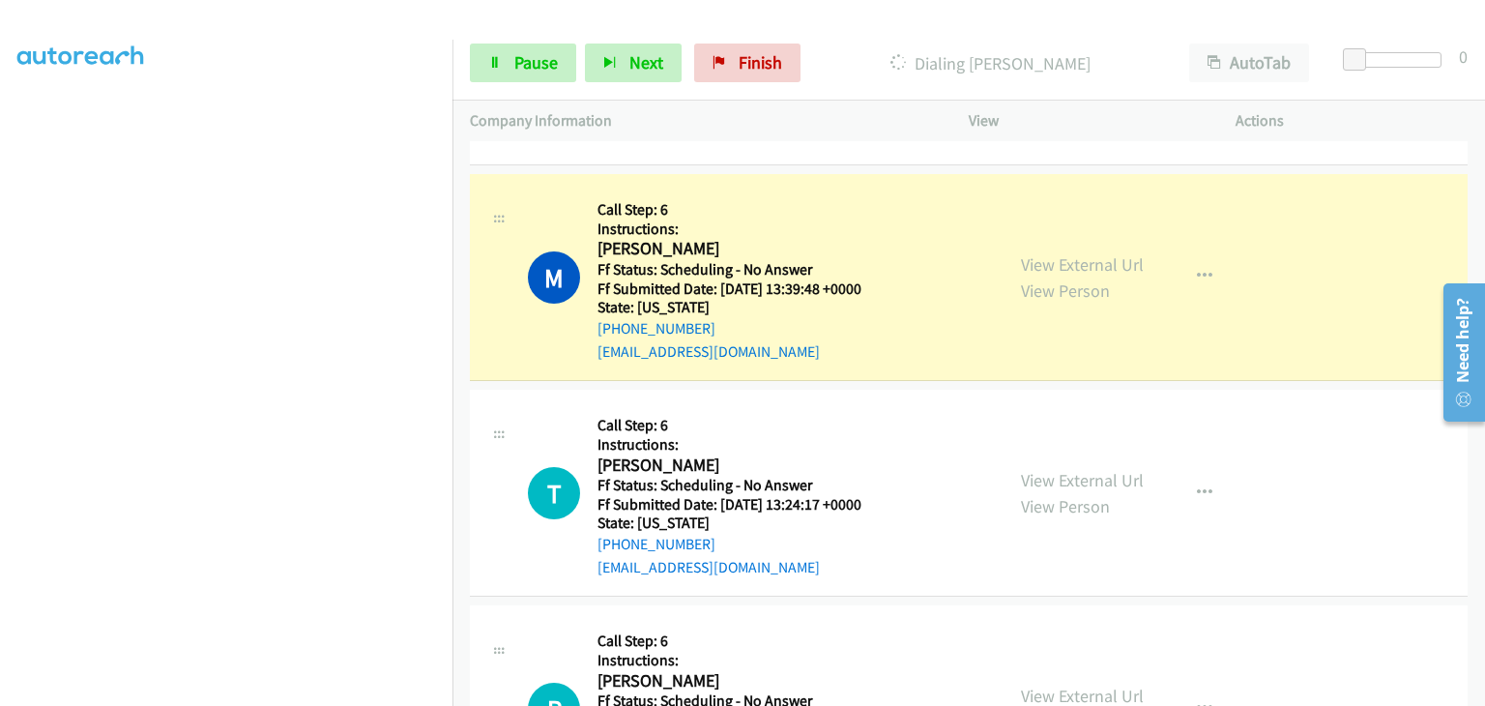
scroll to position [1567, 0]
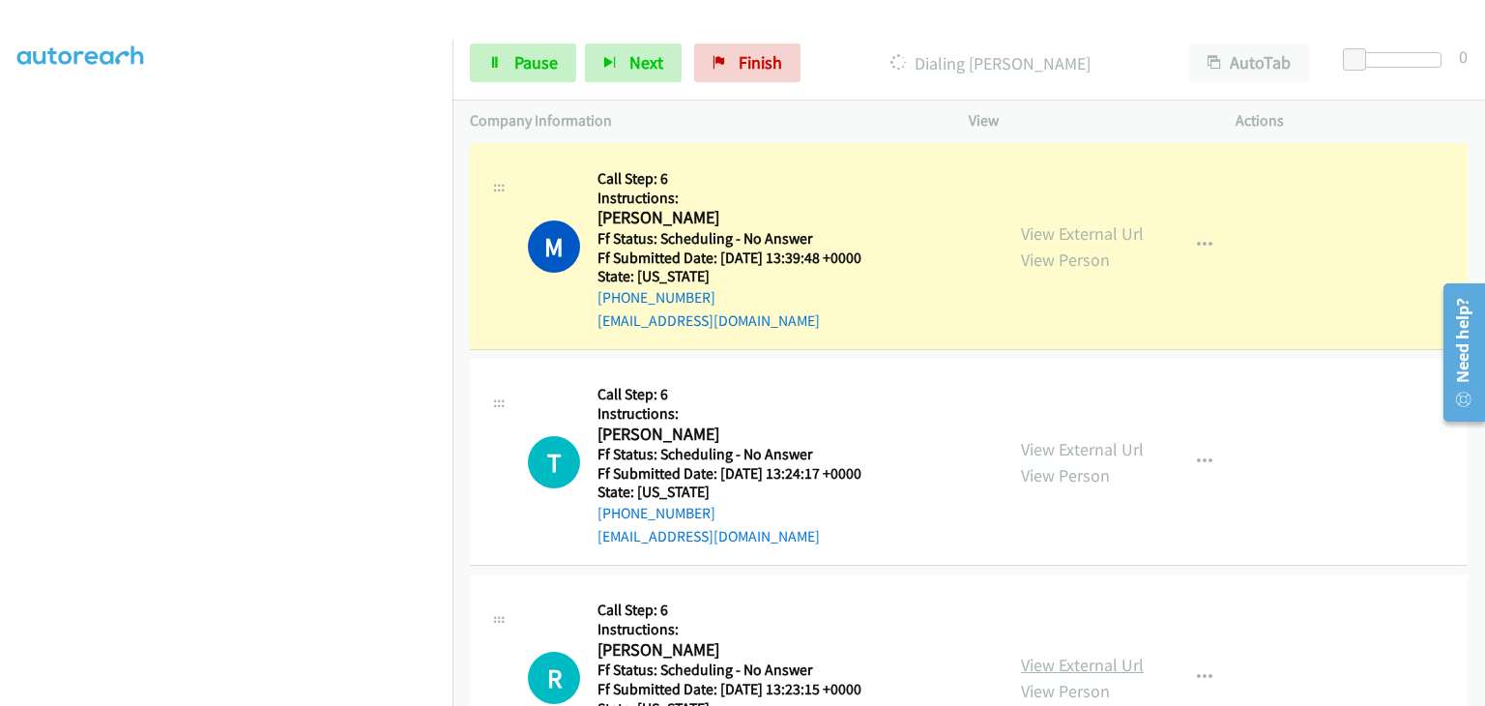
click at [1042, 653] on link "View External Url" at bounding box center [1082, 664] width 123 height 22
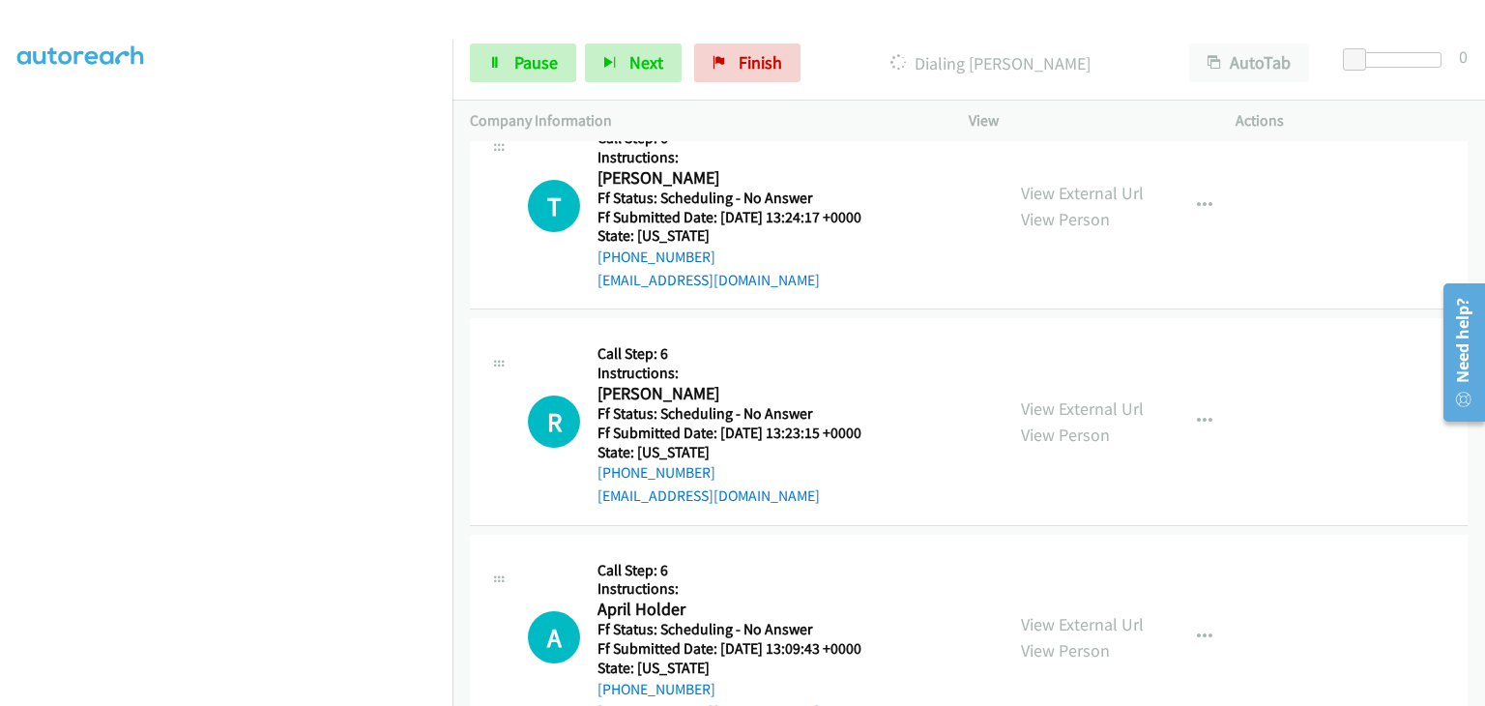
scroll to position [1857, 0]
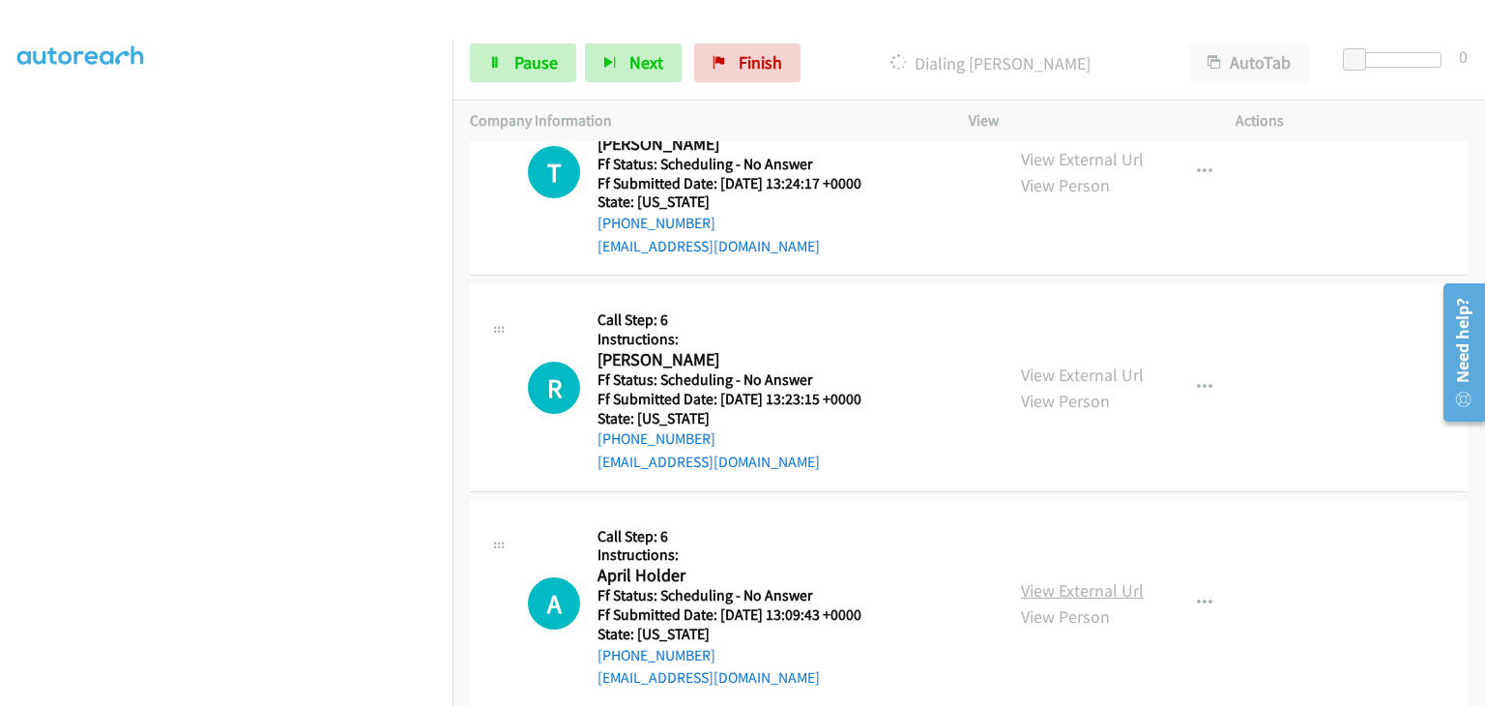
click at [1065, 579] on link "View External Url" at bounding box center [1082, 590] width 123 height 22
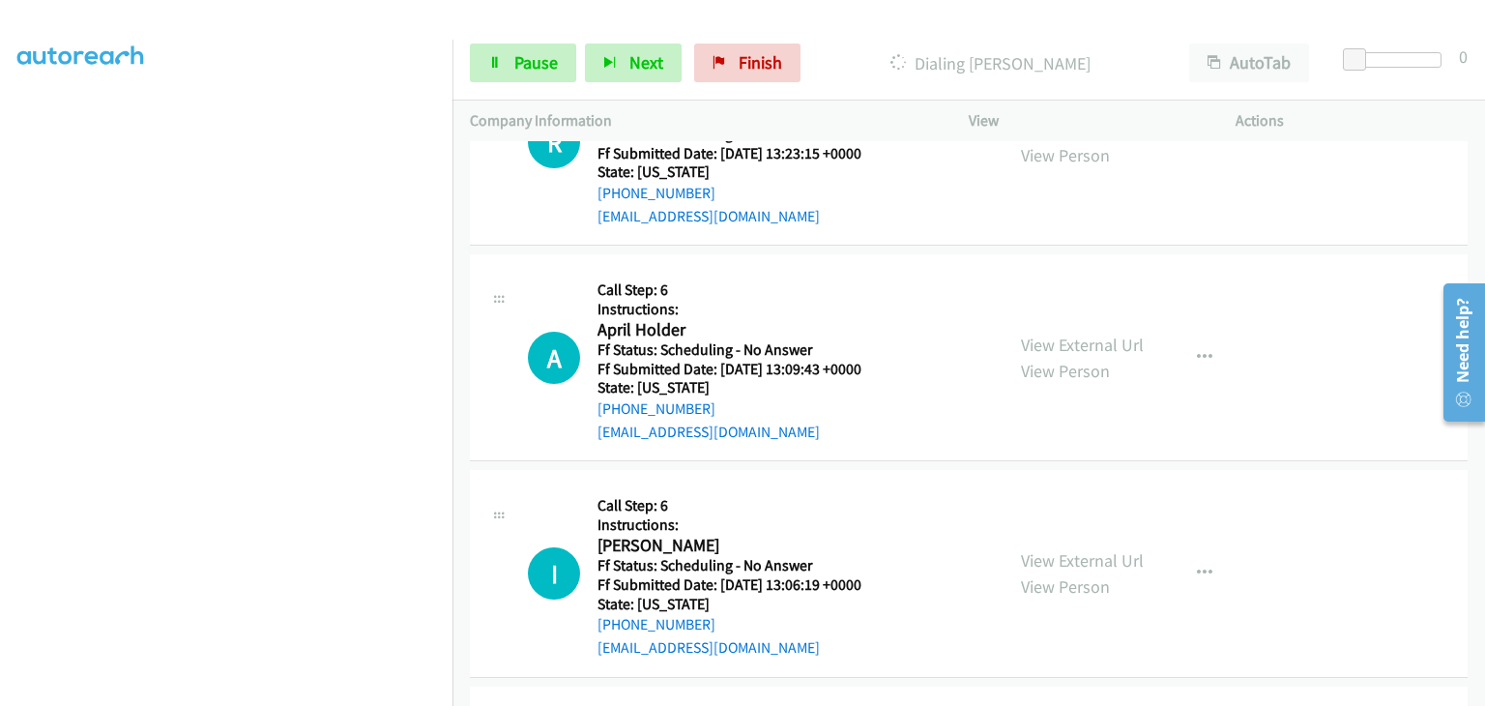
scroll to position [2147, 0]
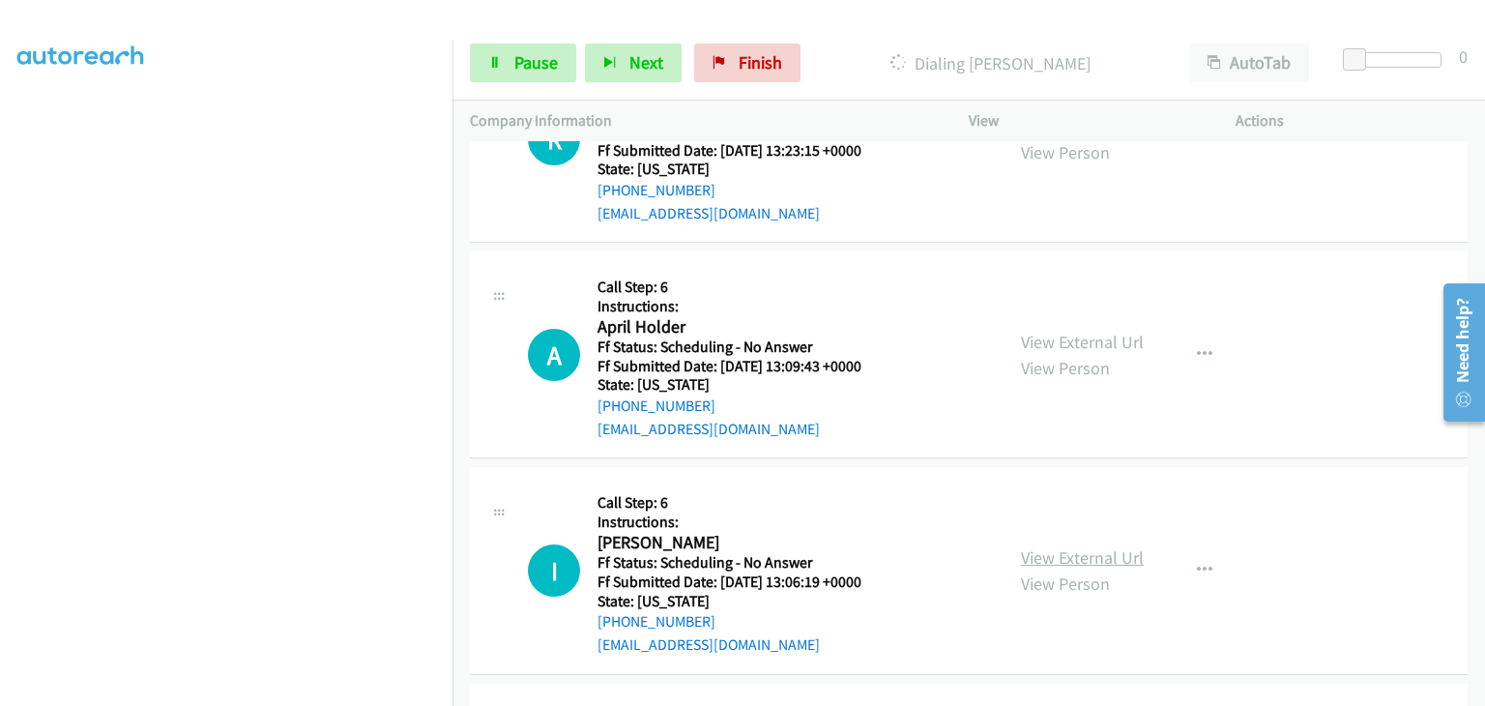
click at [1076, 546] on link "View External Url" at bounding box center [1082, 557] width 123 height 22
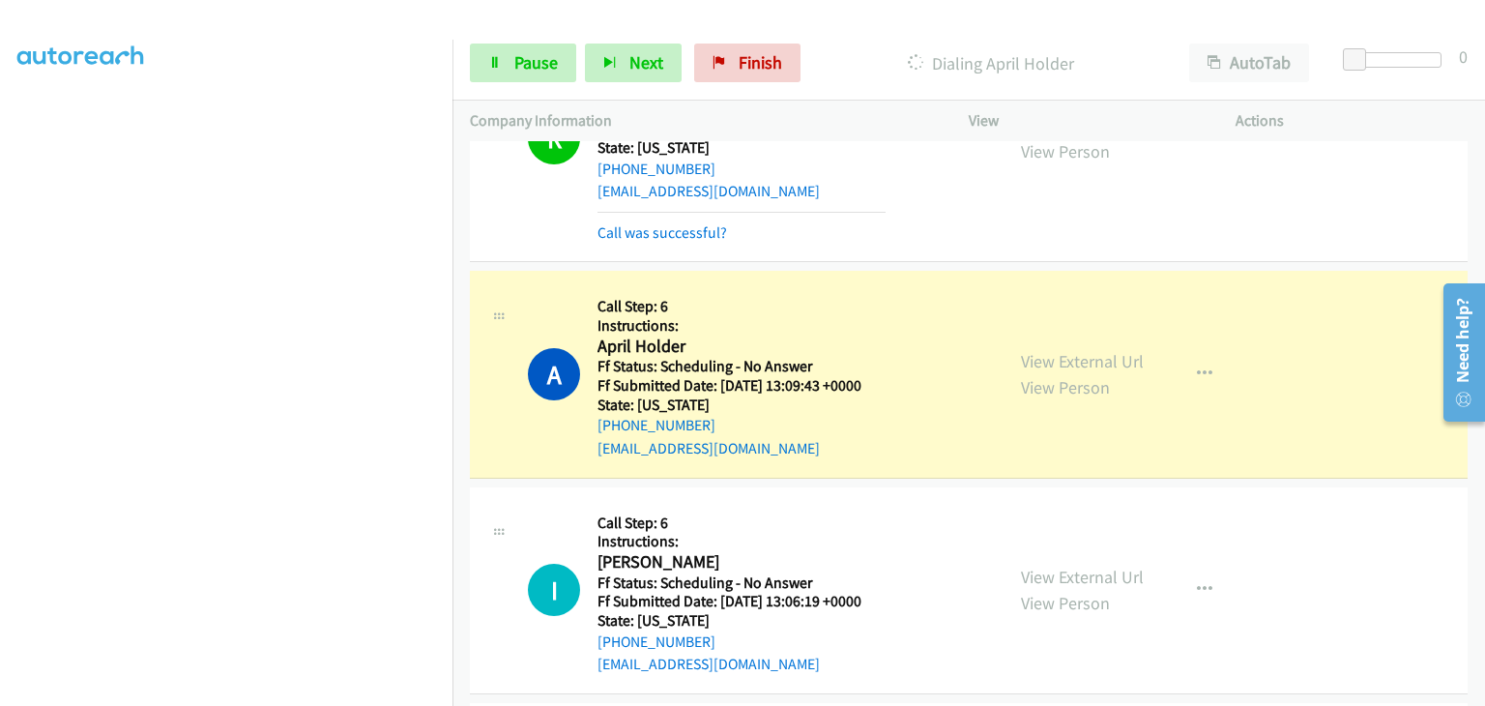
scroll to position [2243, 0]
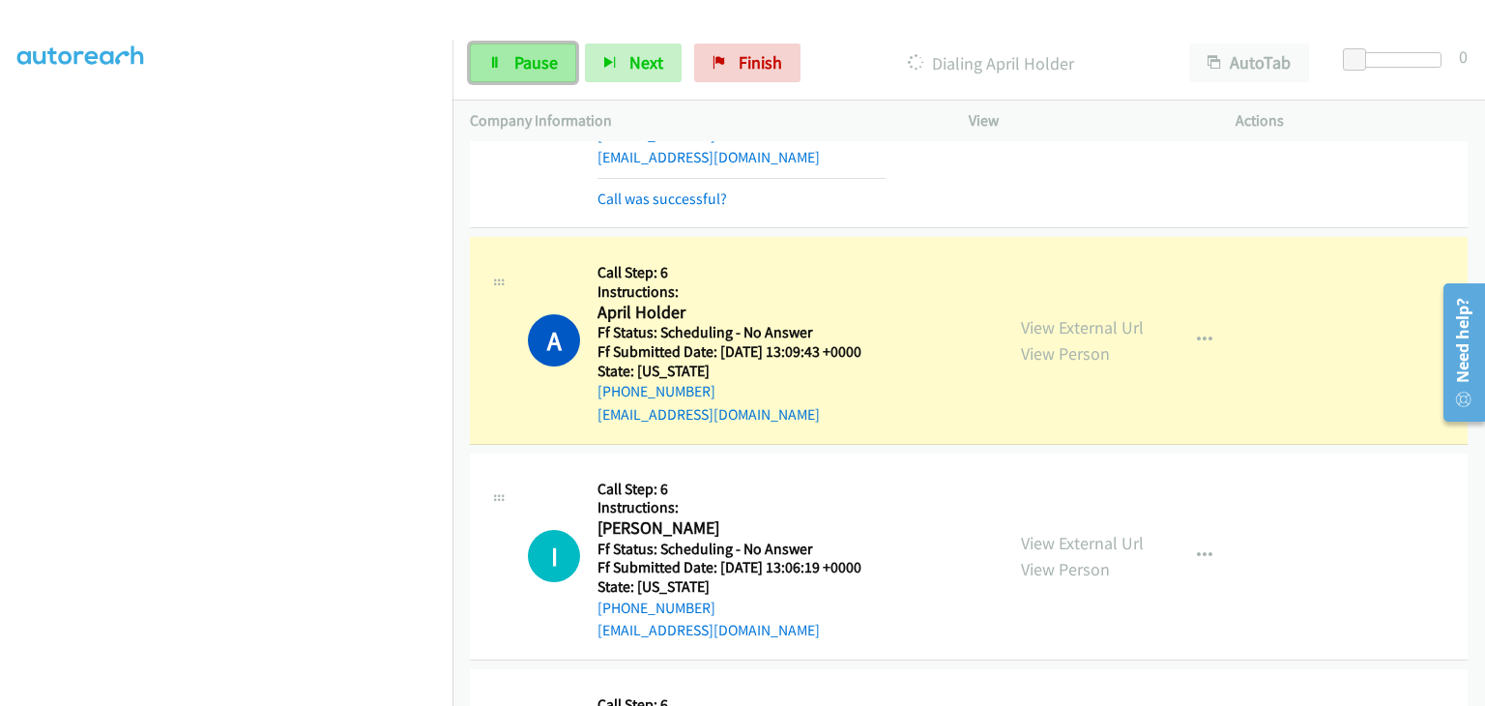
click at [564, 75] on link "Pause" at bounding box center [523, 62] width 106 height 39
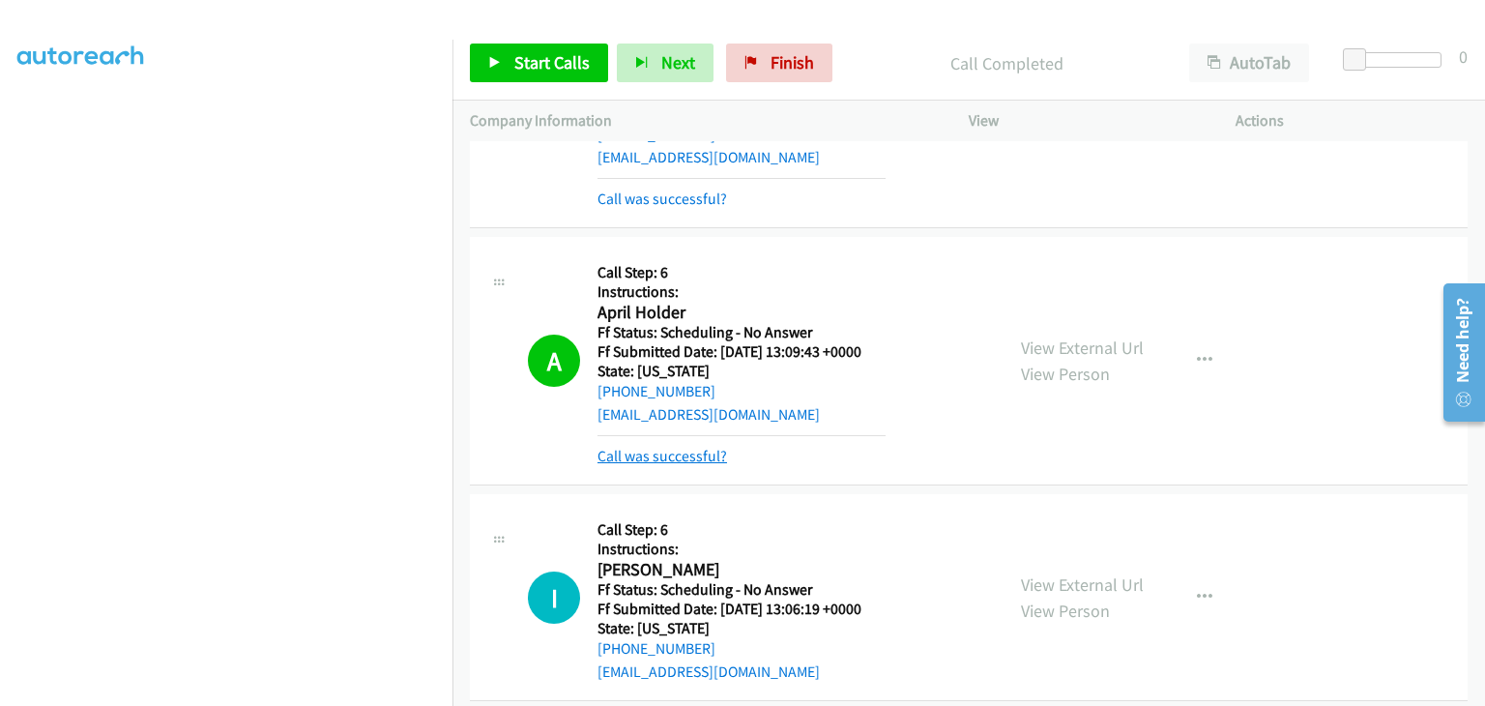
click at [693, 447] on link "Call was successful?" at bounding box center [662, 456] width 130 height 18
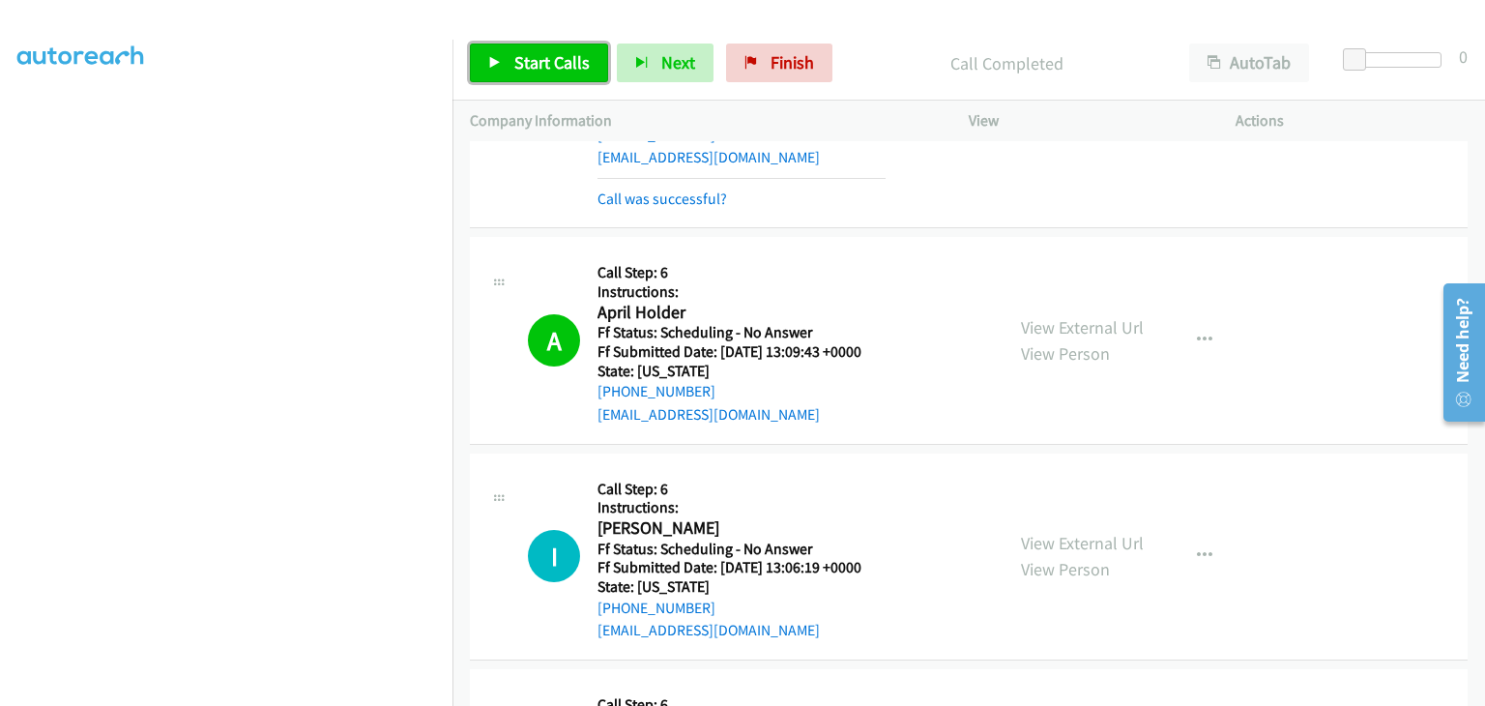
click at [572, 62] on span "Start Calls" at bounding box center [551, 62] width 75 height 22
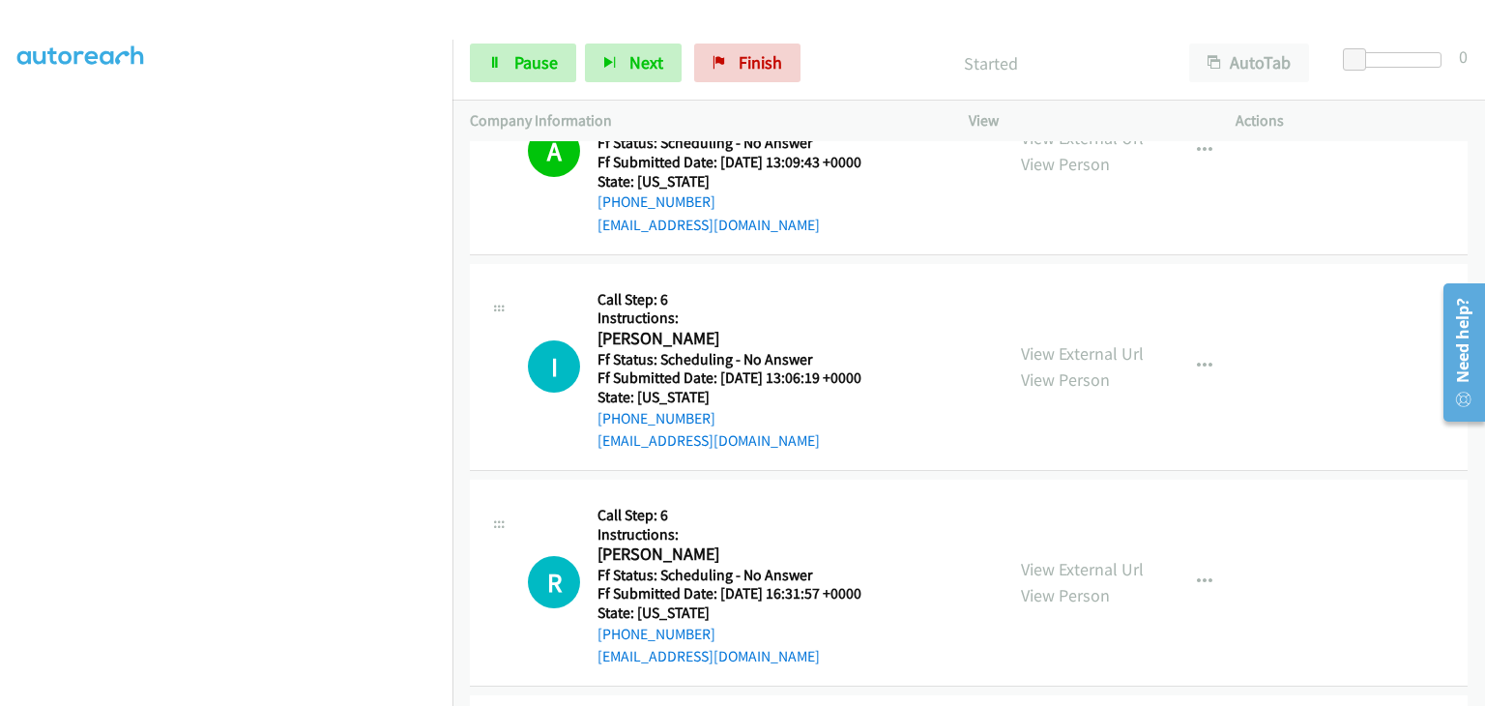
scroll to position [2533, 0]
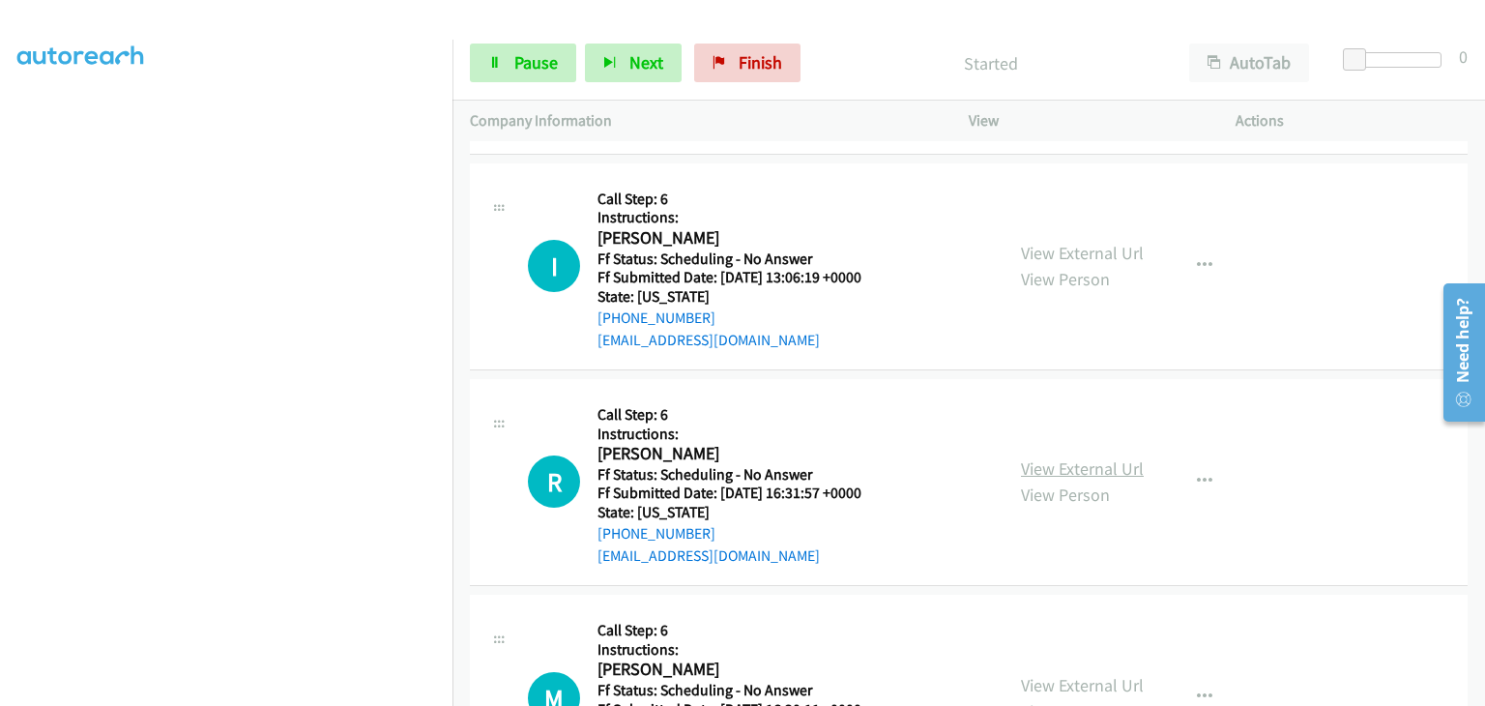
click at [1053, 457] on link "View External Url" at bounding box center [1082, 468] width 123 height 22
click at [1059, 674] on link "View External Url" at bounding box center [1082, 685] width 123 height 22
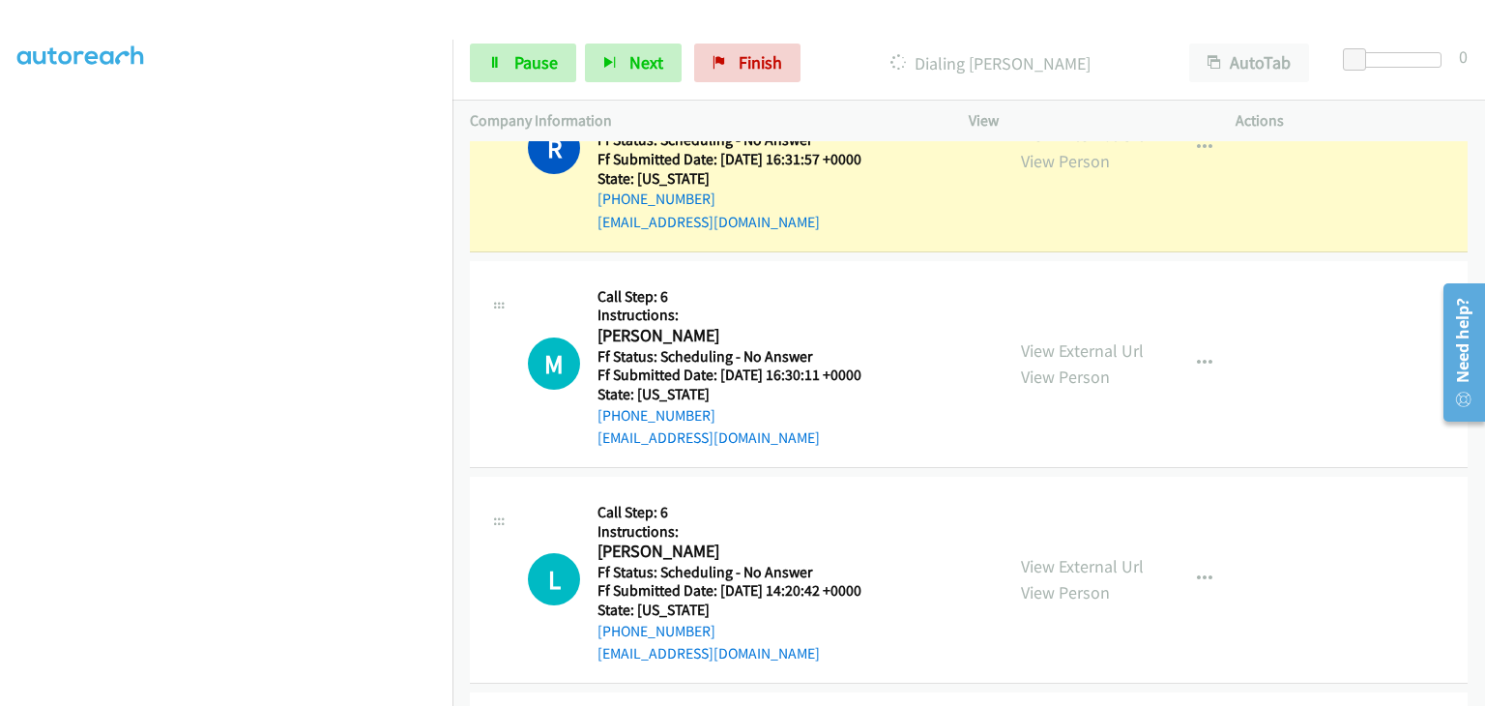
scroll to position [2920, 0]
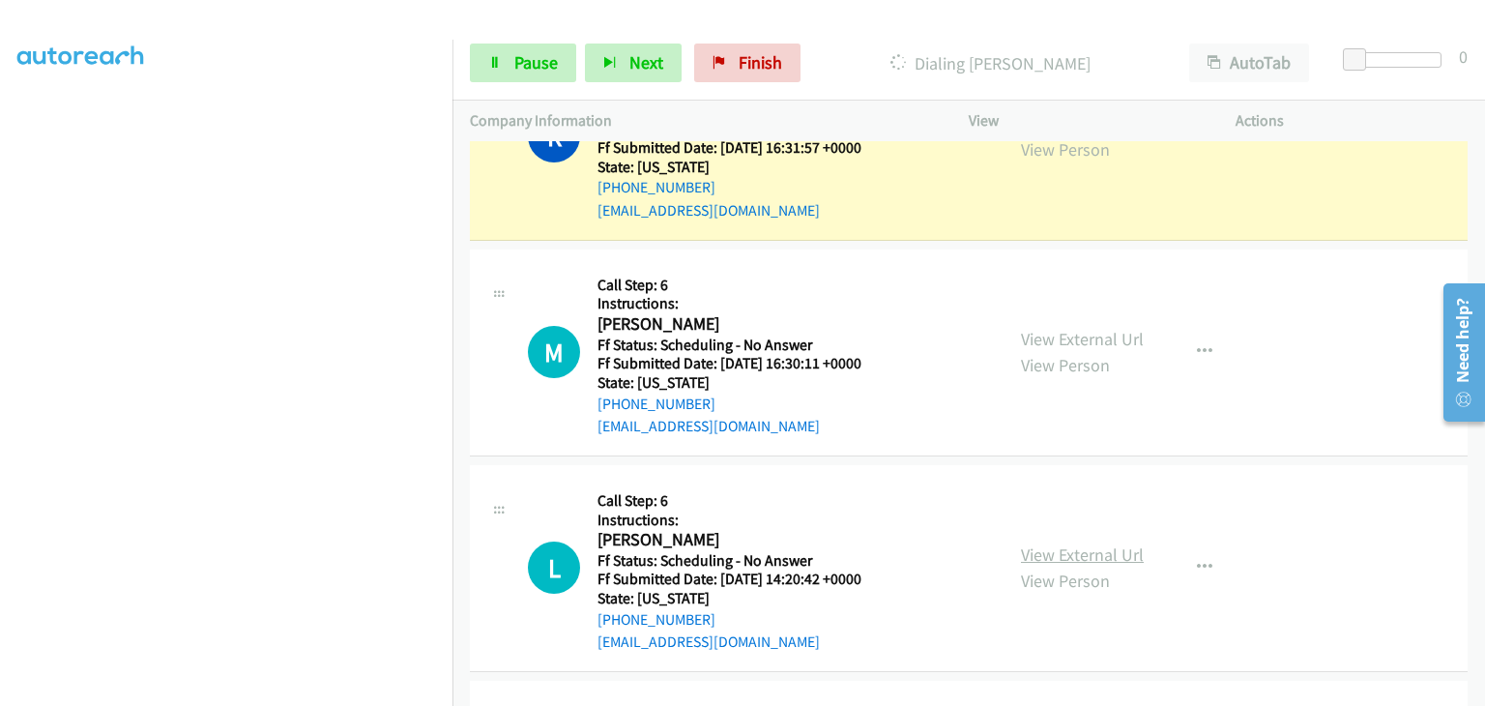
click at [1069, 543] on link "View External Url" at bounding box center [1082, 554] width 123 height 22
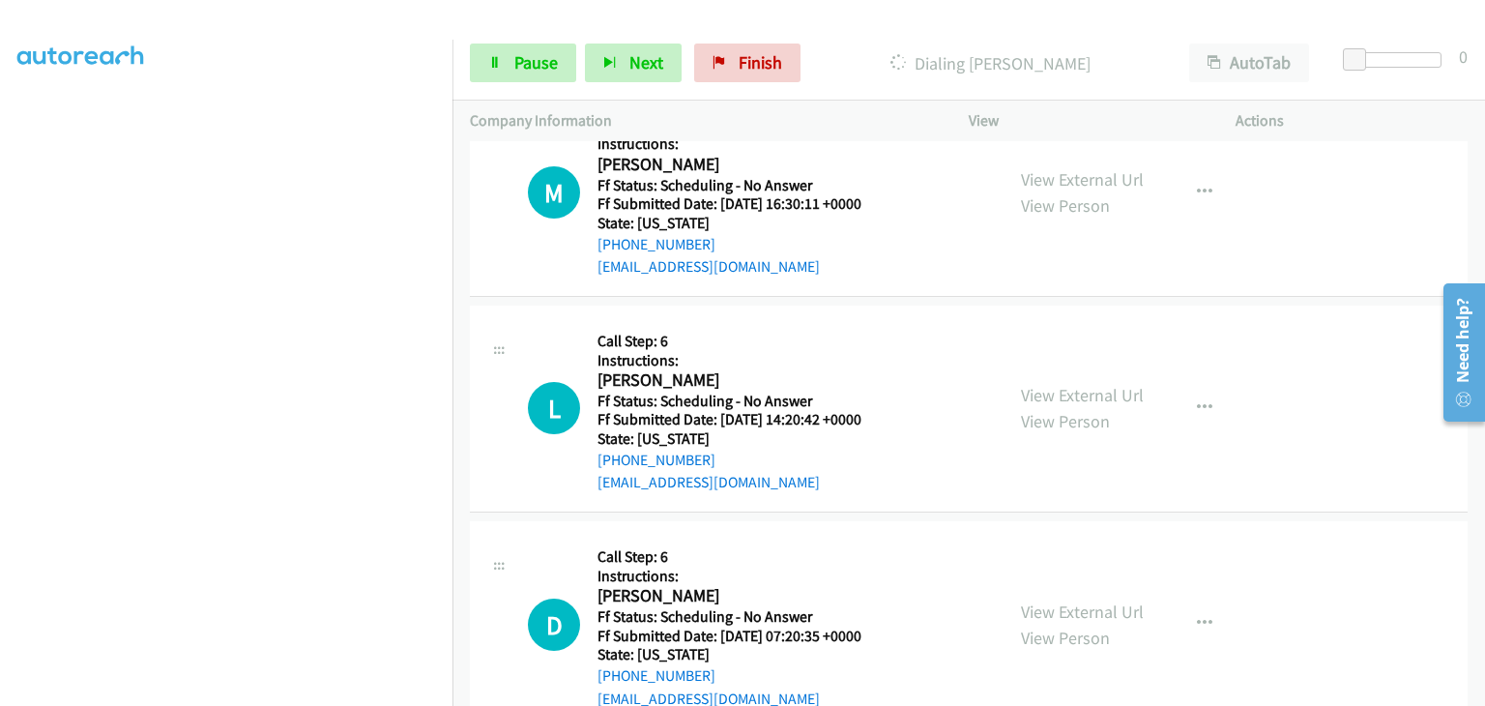
scroll to position [3113, 0]
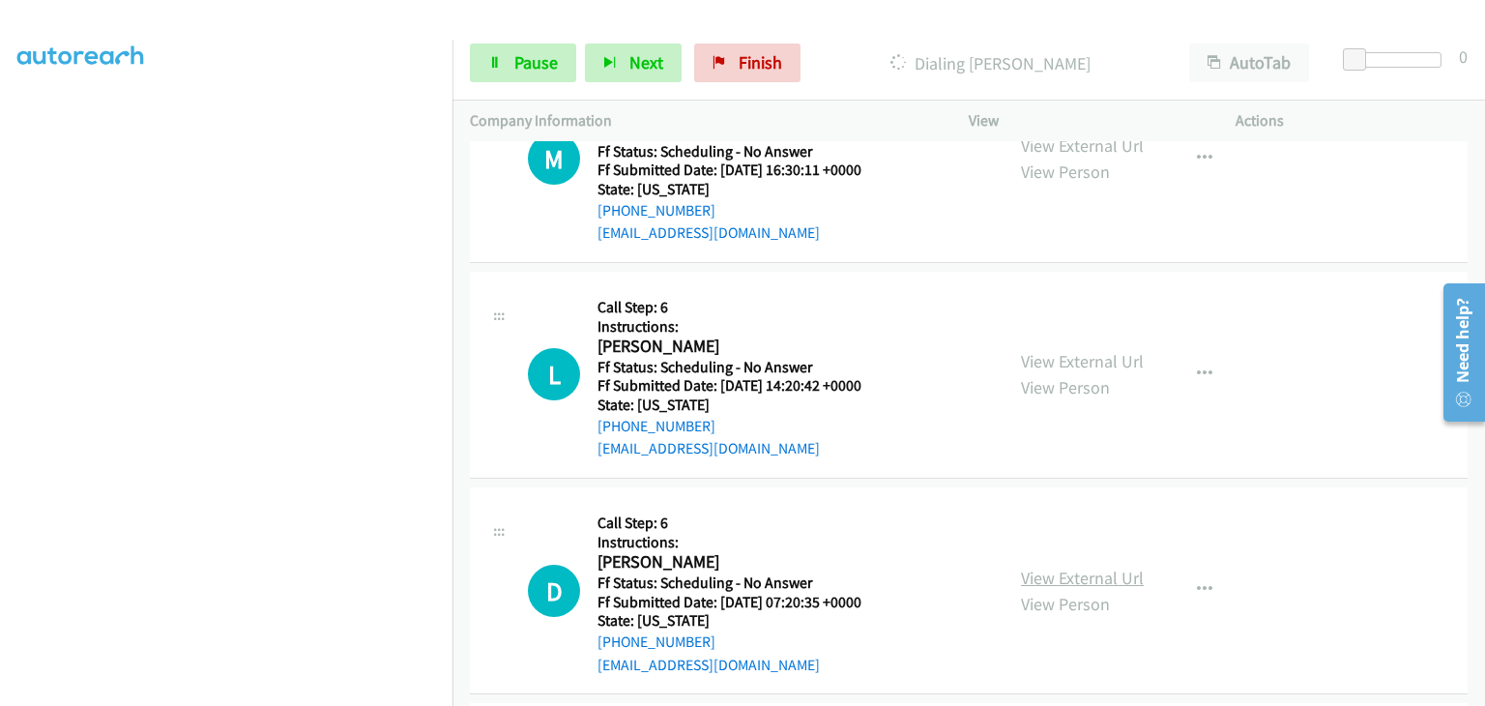
click at [1101, 566] on link "View External Url" at bounding box center [1082, 577] width 123 height 22
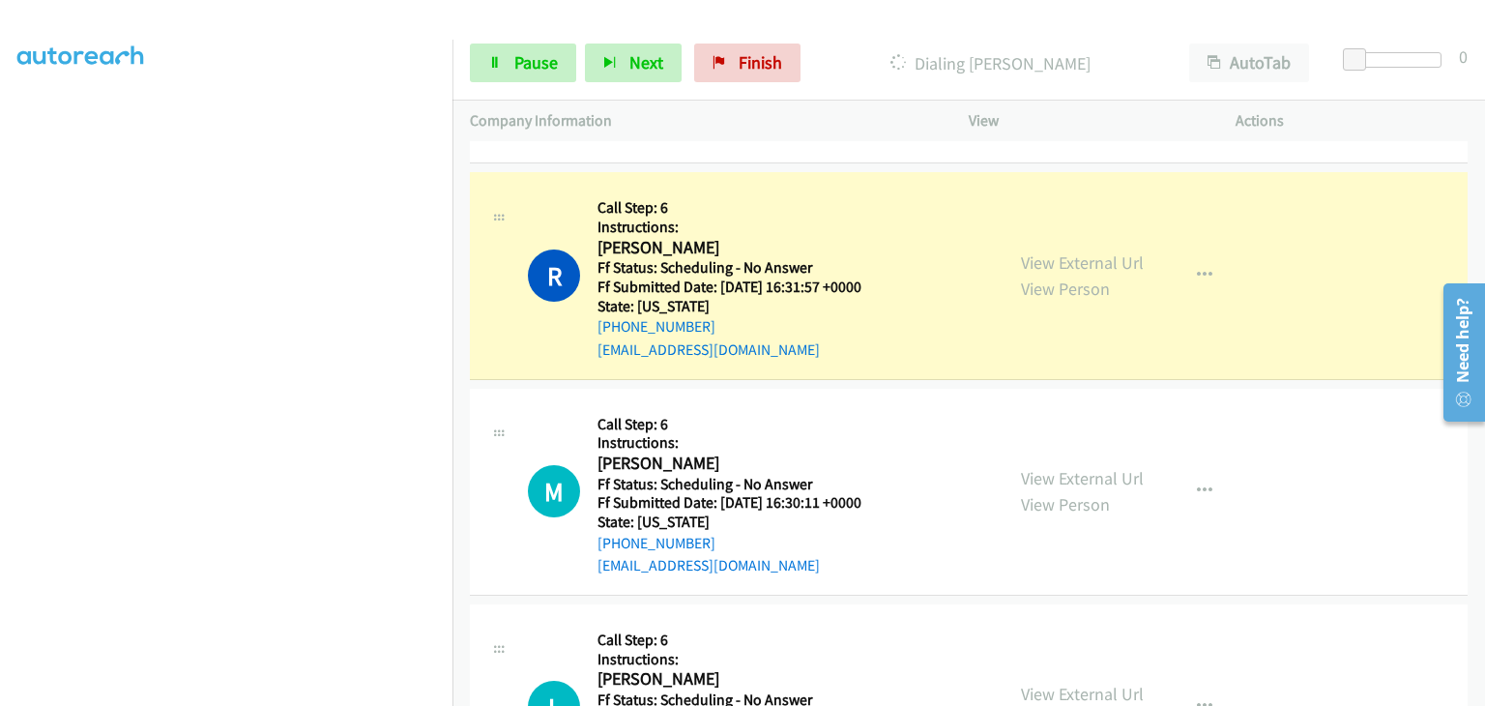
scroll to position [2727, 0]
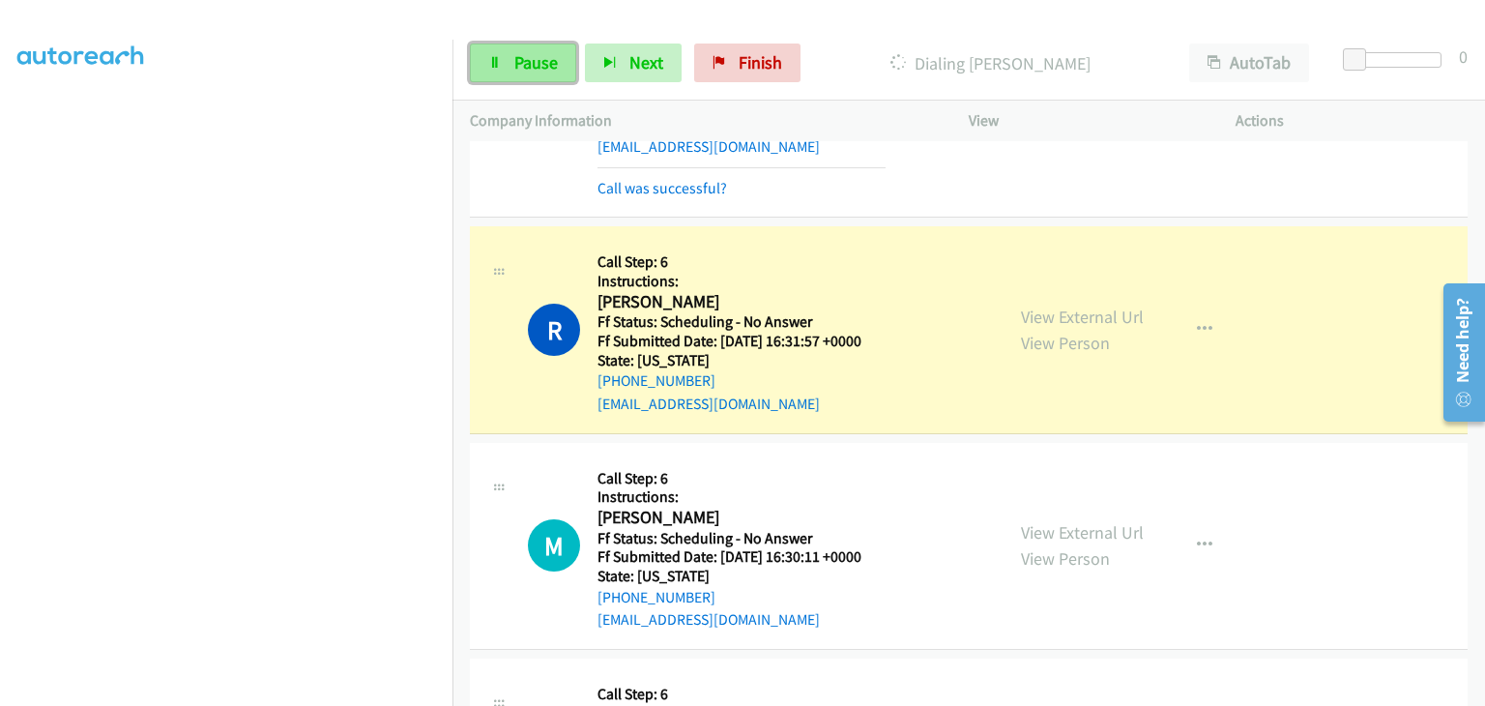
click at [540, 65] on span "Pause" at bounding box center [535, 62] width 43 height 22
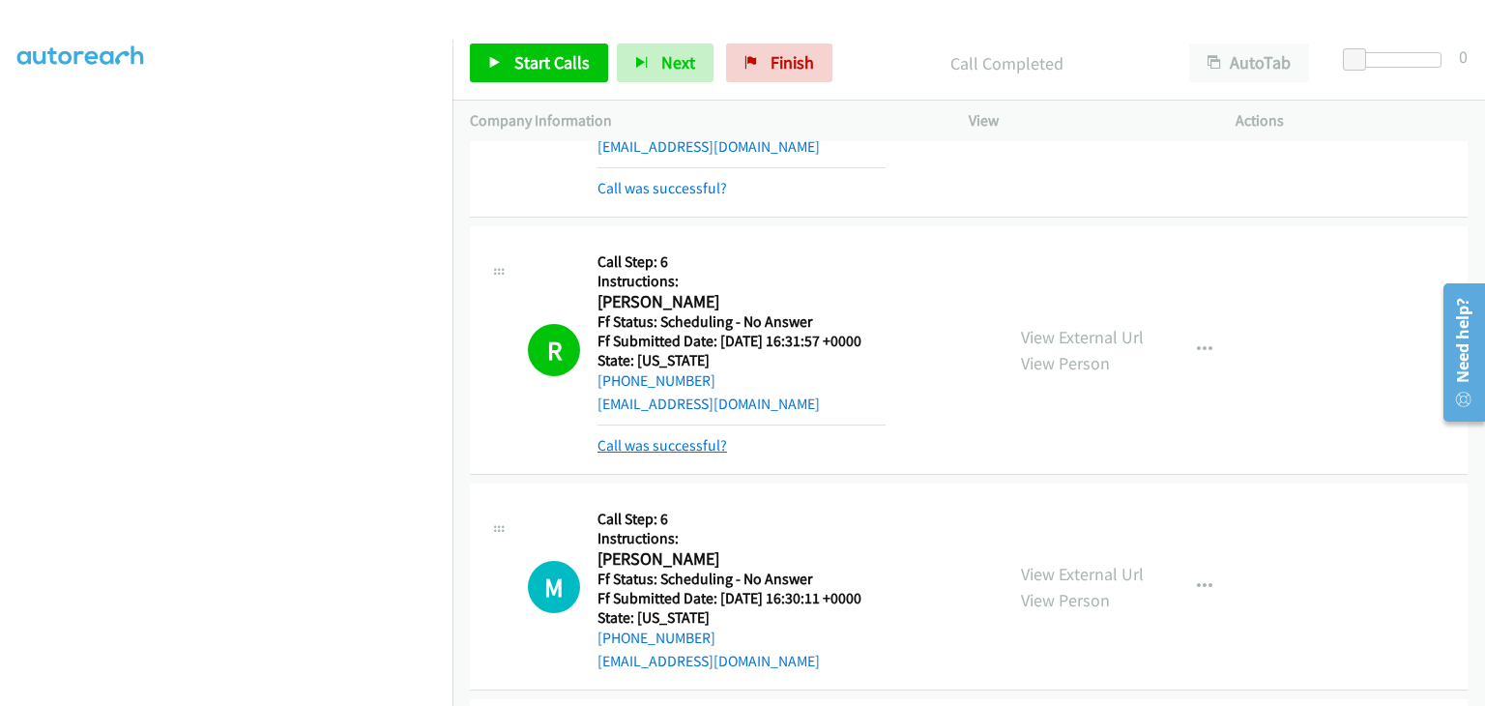
click at [702, 436] on link "Call was successful?" at bounding box center [662, 445] width 130 height 18
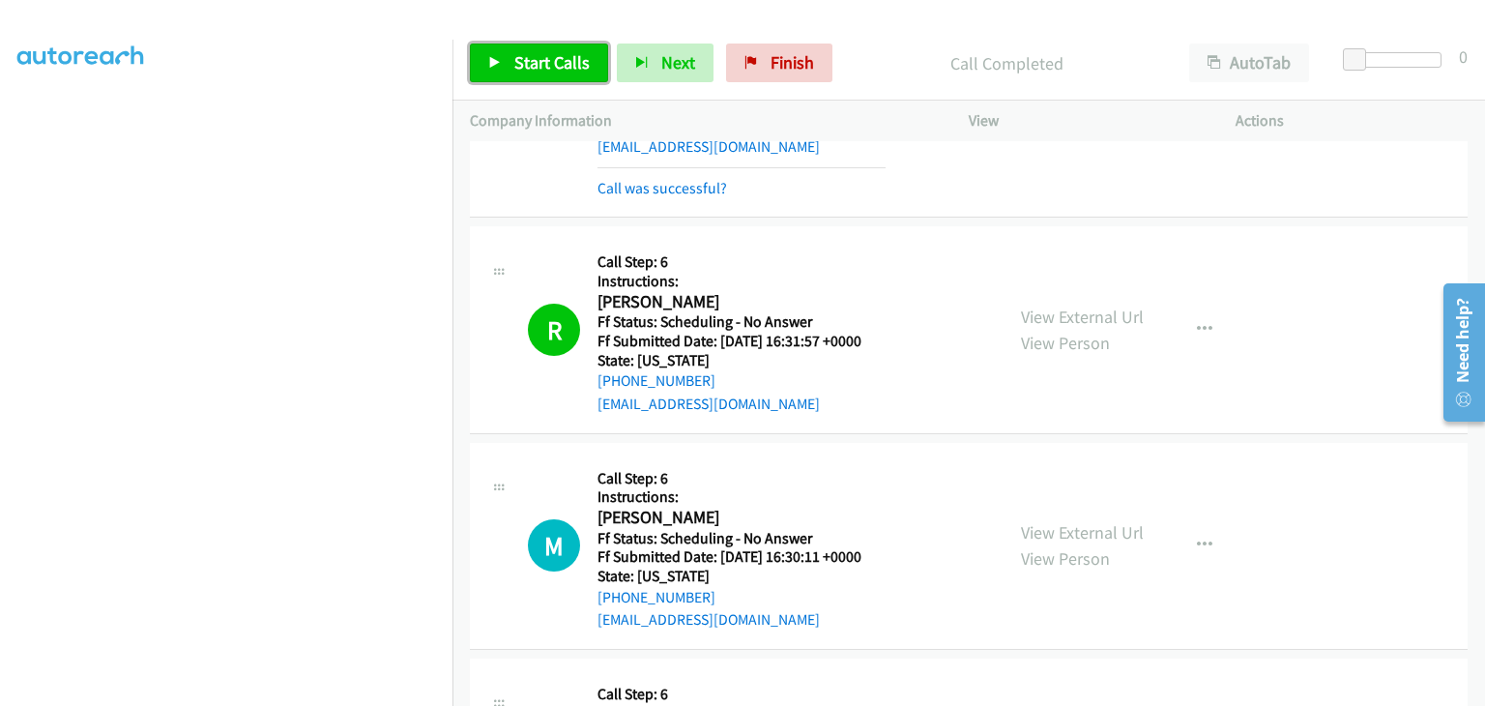
click at [593, 62] on link "Start Calls" at bounding box center [539, 62] width 138 height 39
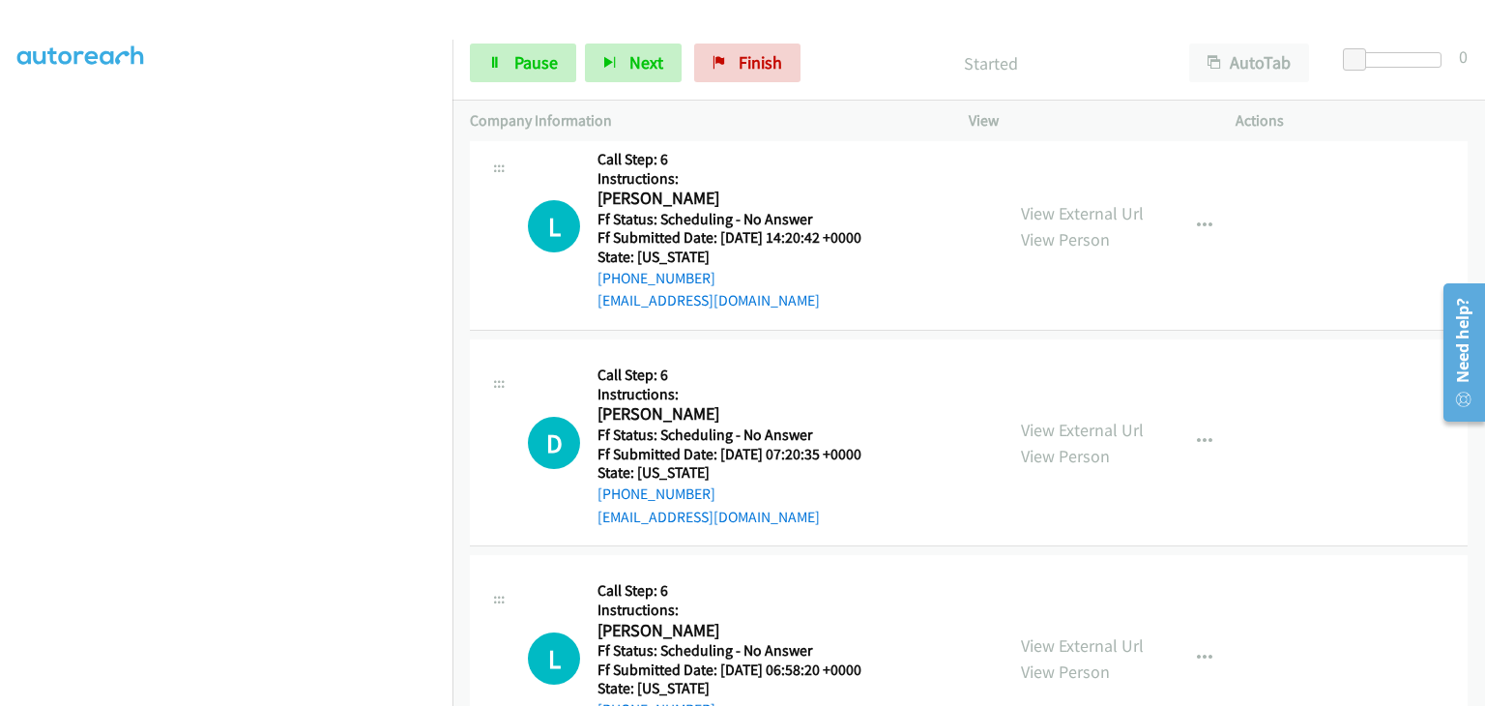
scroll to position [3307, 0]
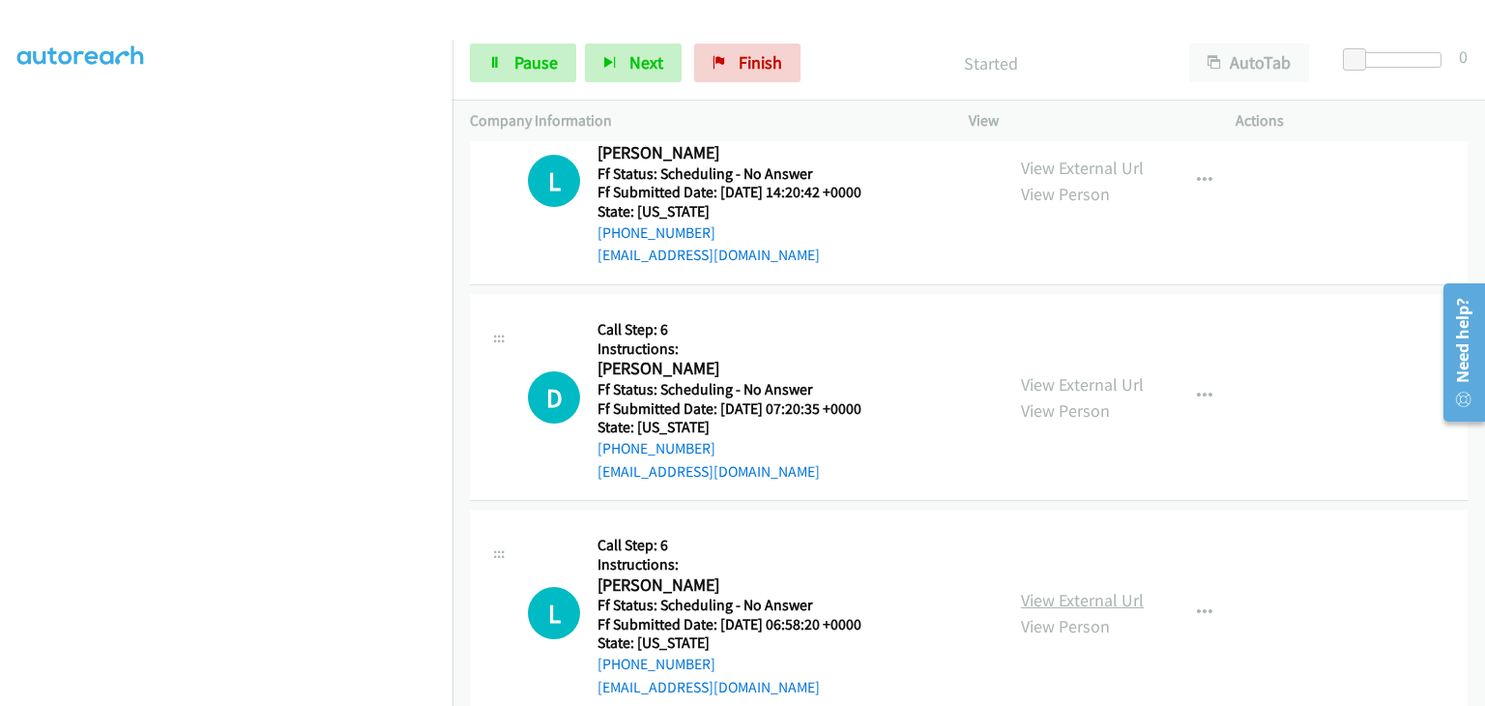
click at [1067, 589] on link "View External Url" at bounding box center [1082, 600] width 123 height 22
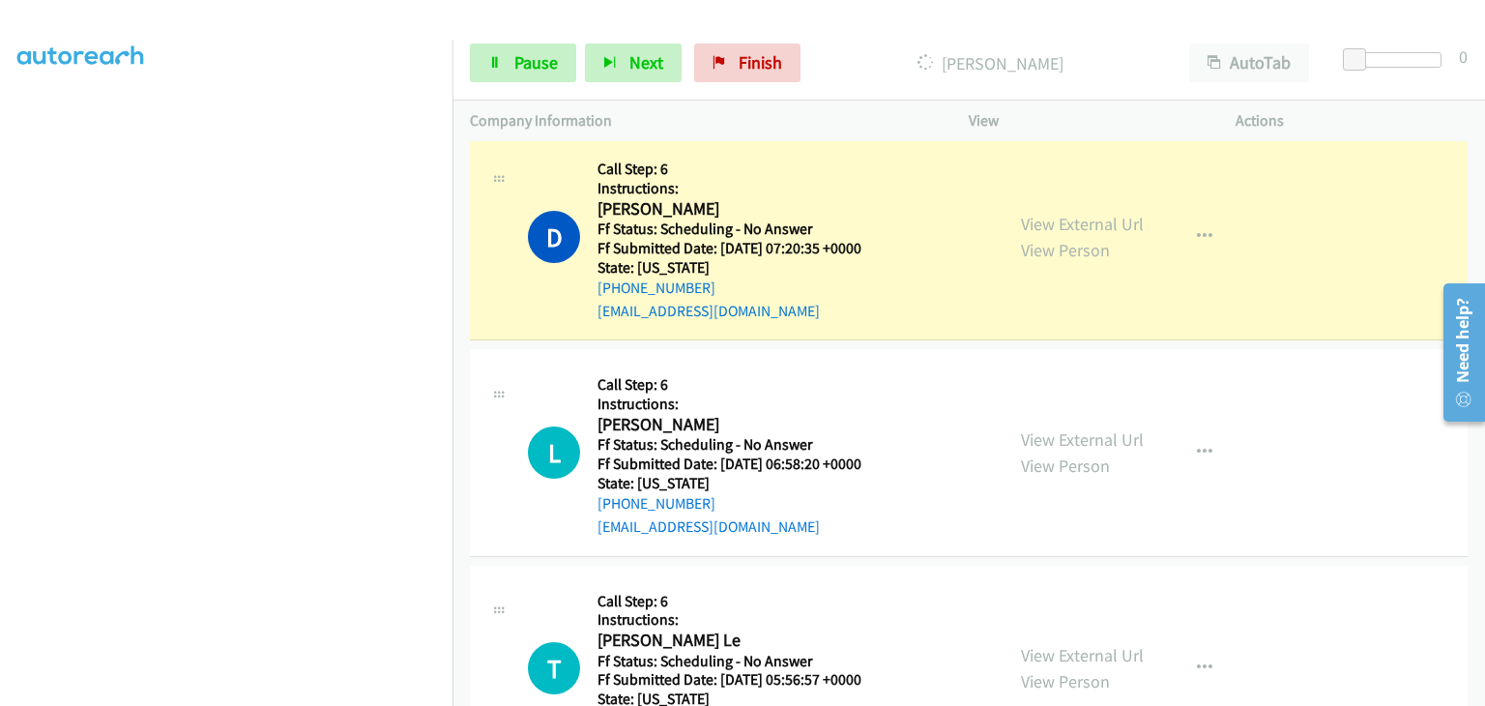
scroll to position [3597, 0]
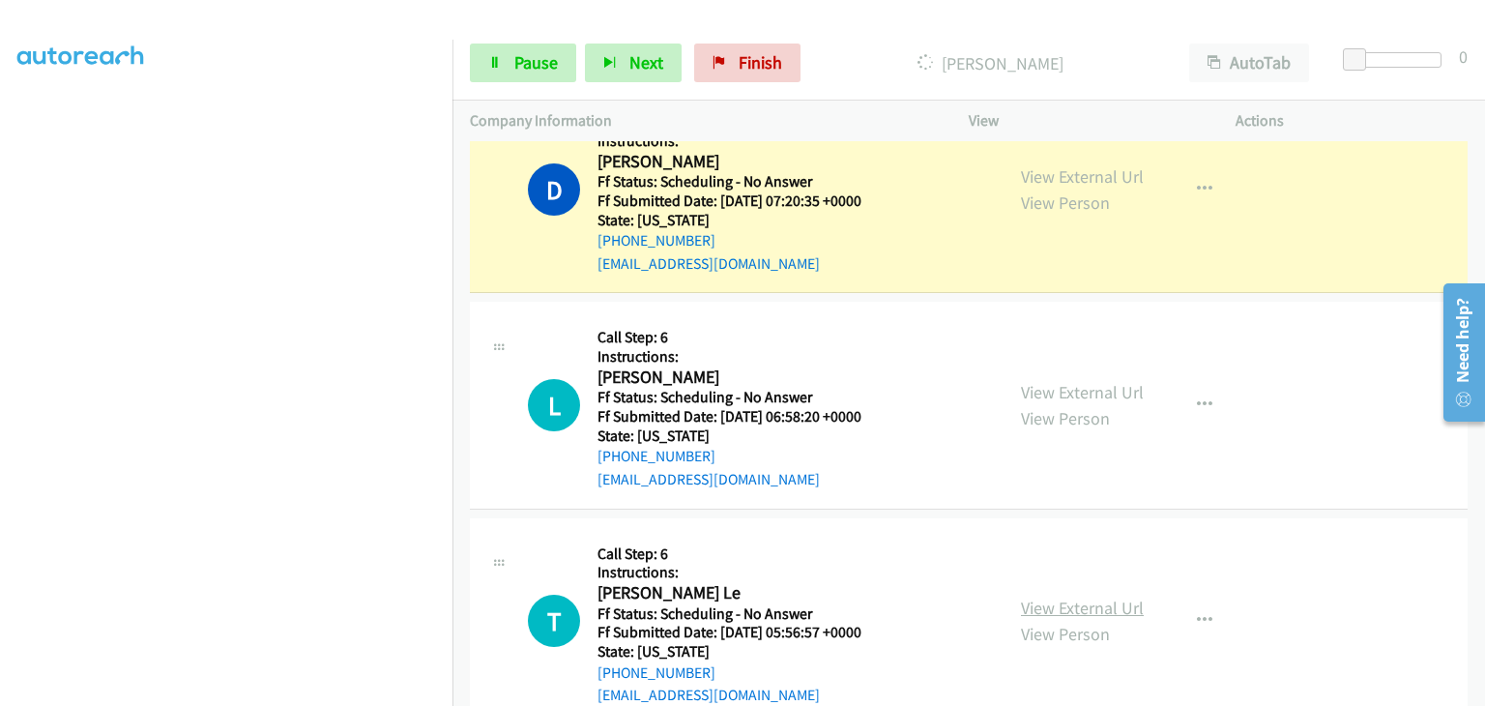
click at [1073, 596] on link "View External Url" at bounding box center [1082, 607] width 123 height 22
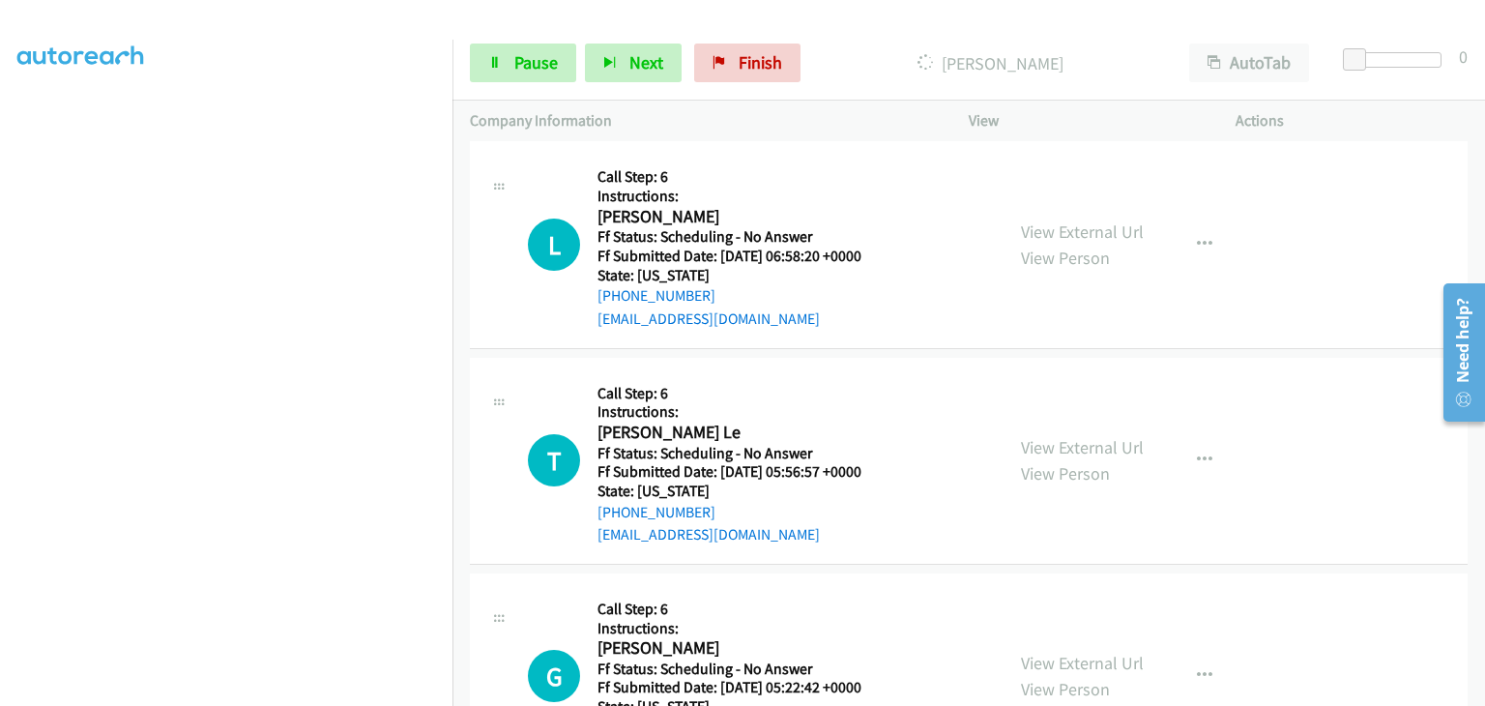
scroll to position [3790, 0]
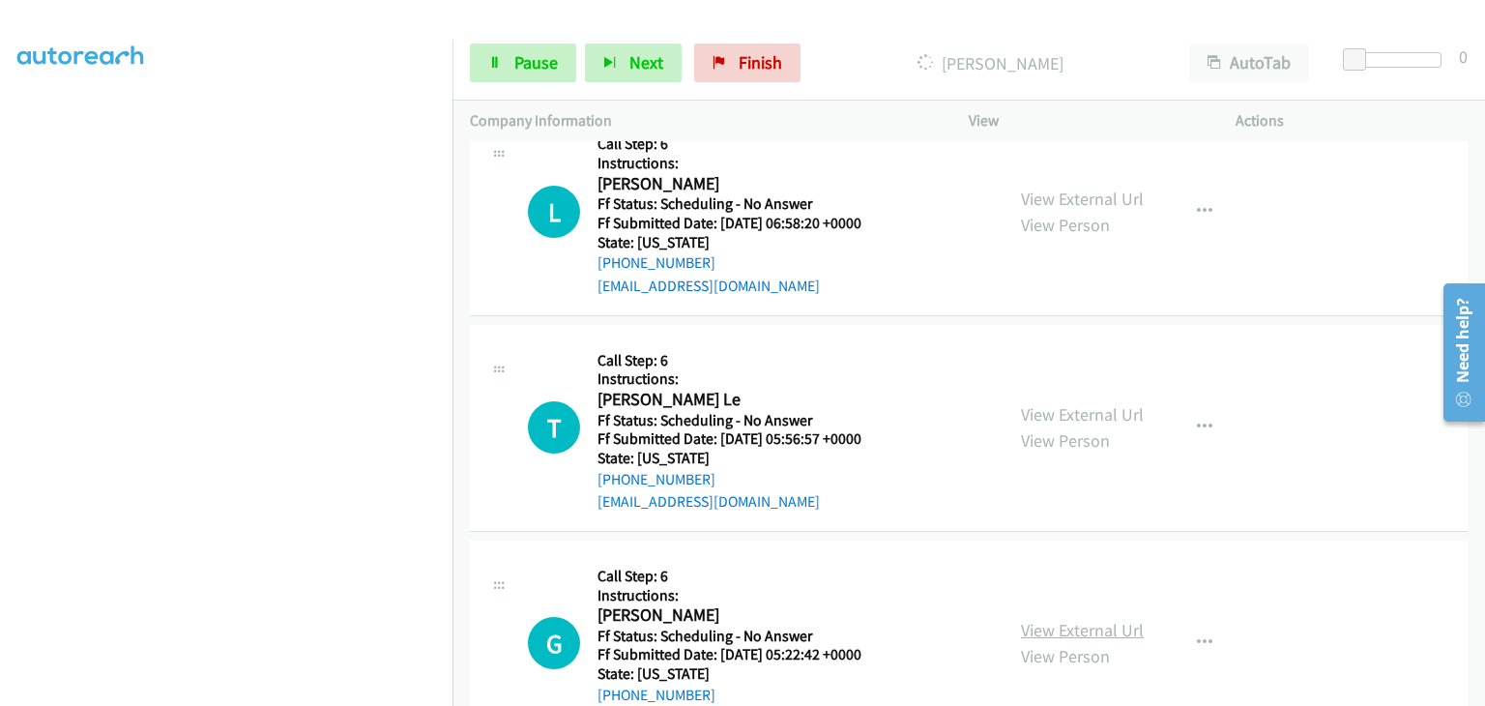
click at [1085, 619] on link "View External Url" at bounding box center [1082, 630] width 123 height 22
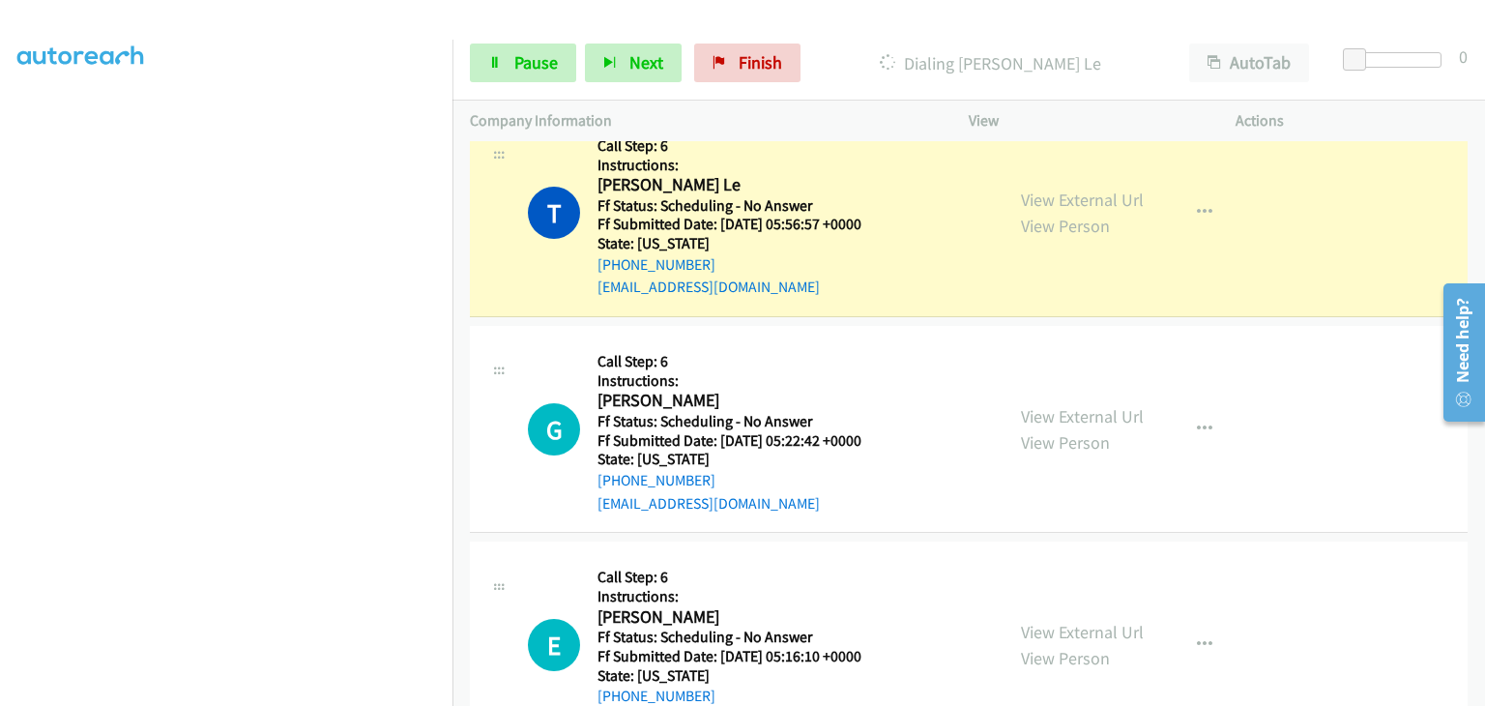
scroll to position [4122, 0]
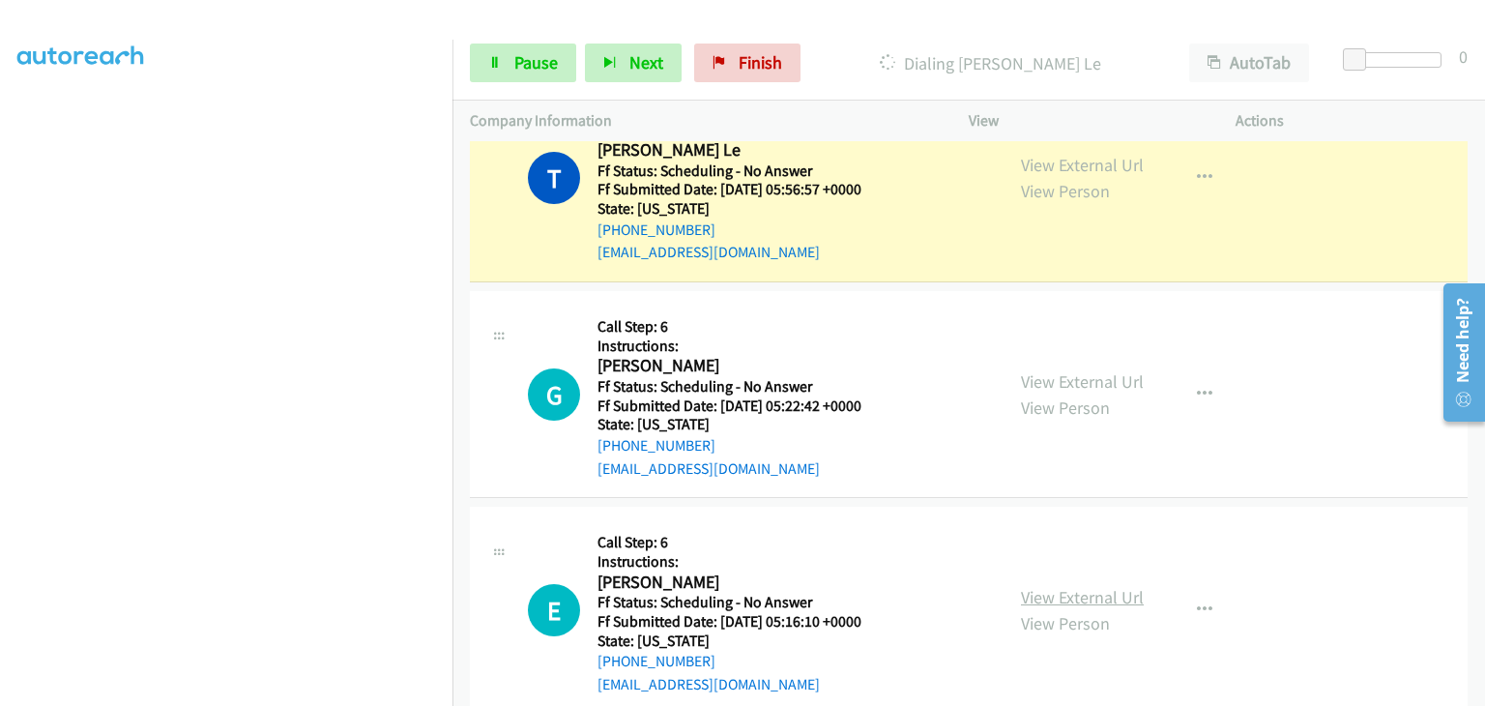
click at [1029, 586] on link "View External Url" at bounding box center [1082, 597] width 123 height 22
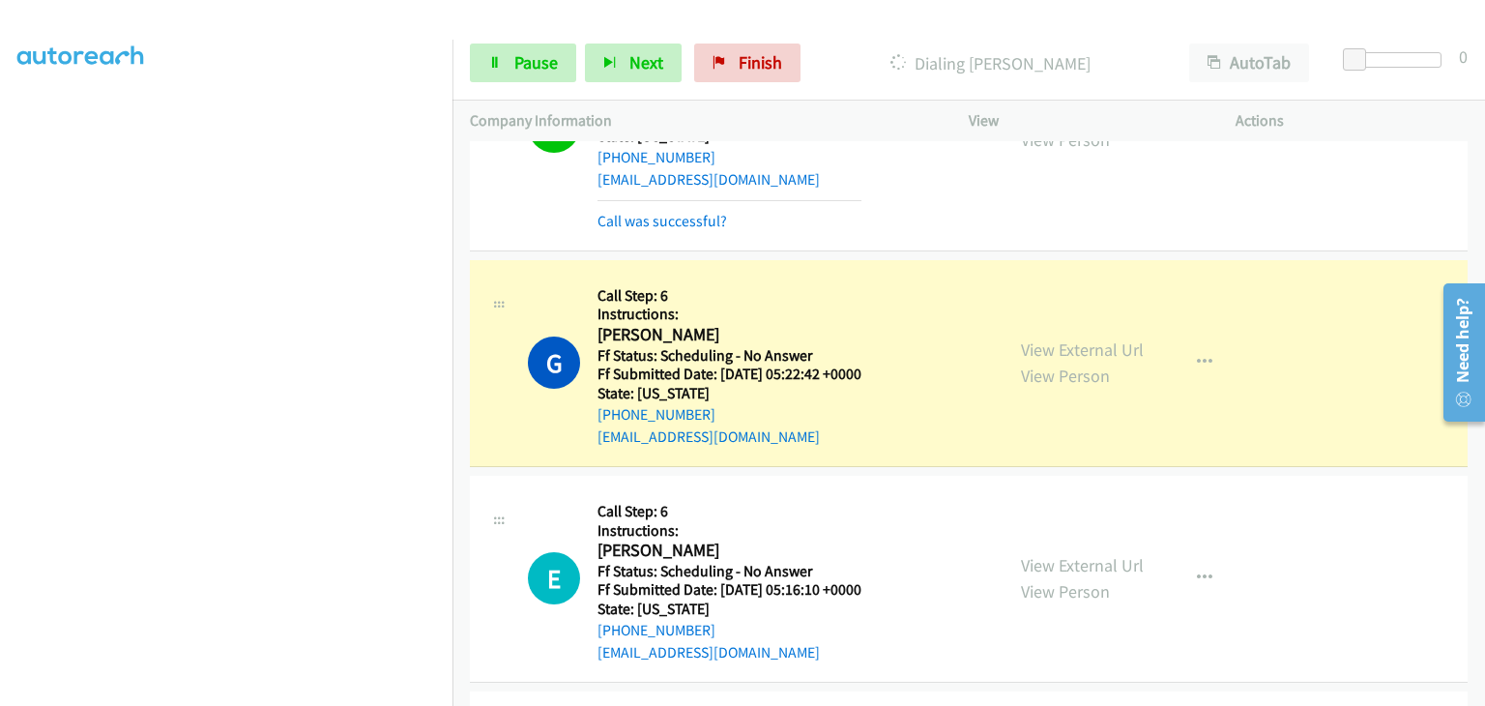
scroll to position [4218, 0]
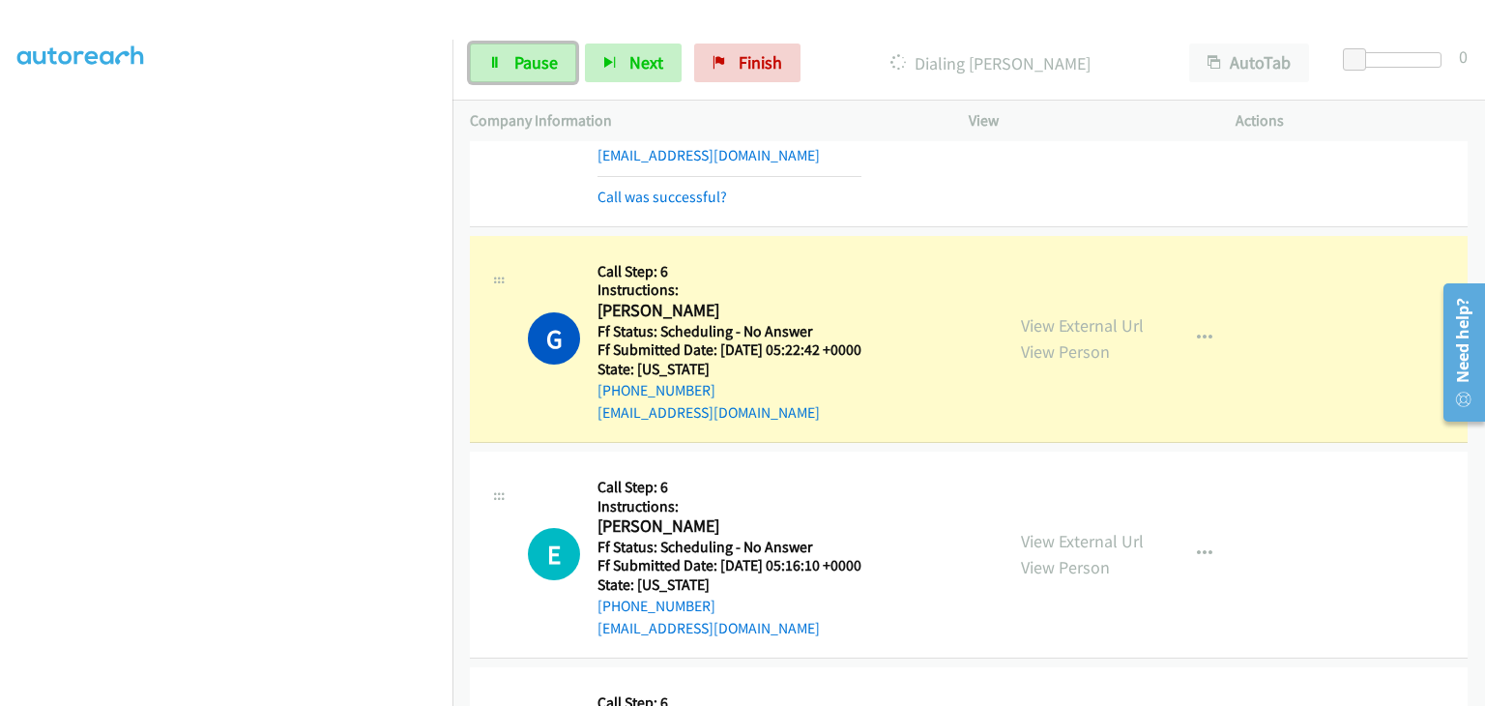
drag, startPoint x: 570, startPoint y: 70, endPoint x: 725, endPoint y: 28, distance: 160.1
click at [570, 70] on link "Pause" at bounding box center [523, 62] width 106 height 39
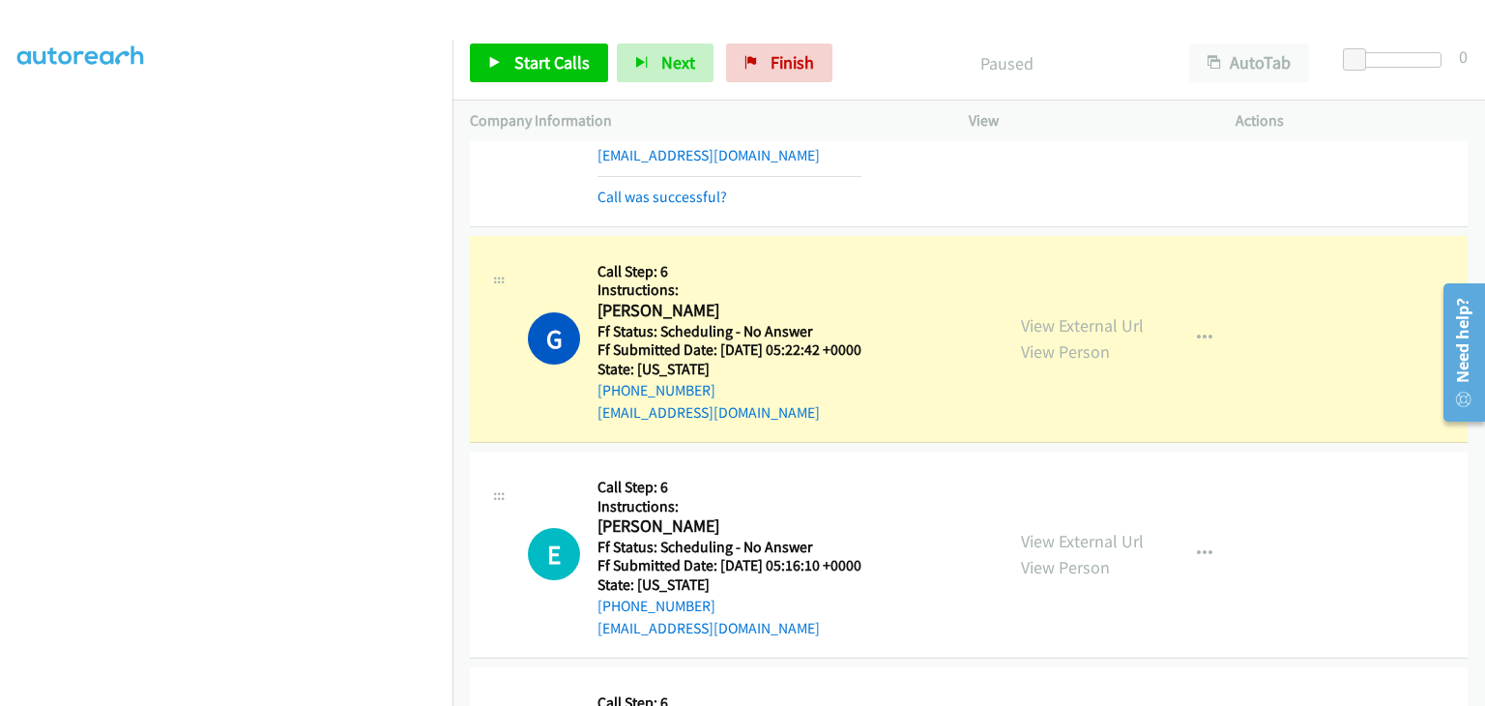
scroll to position [379, 0]
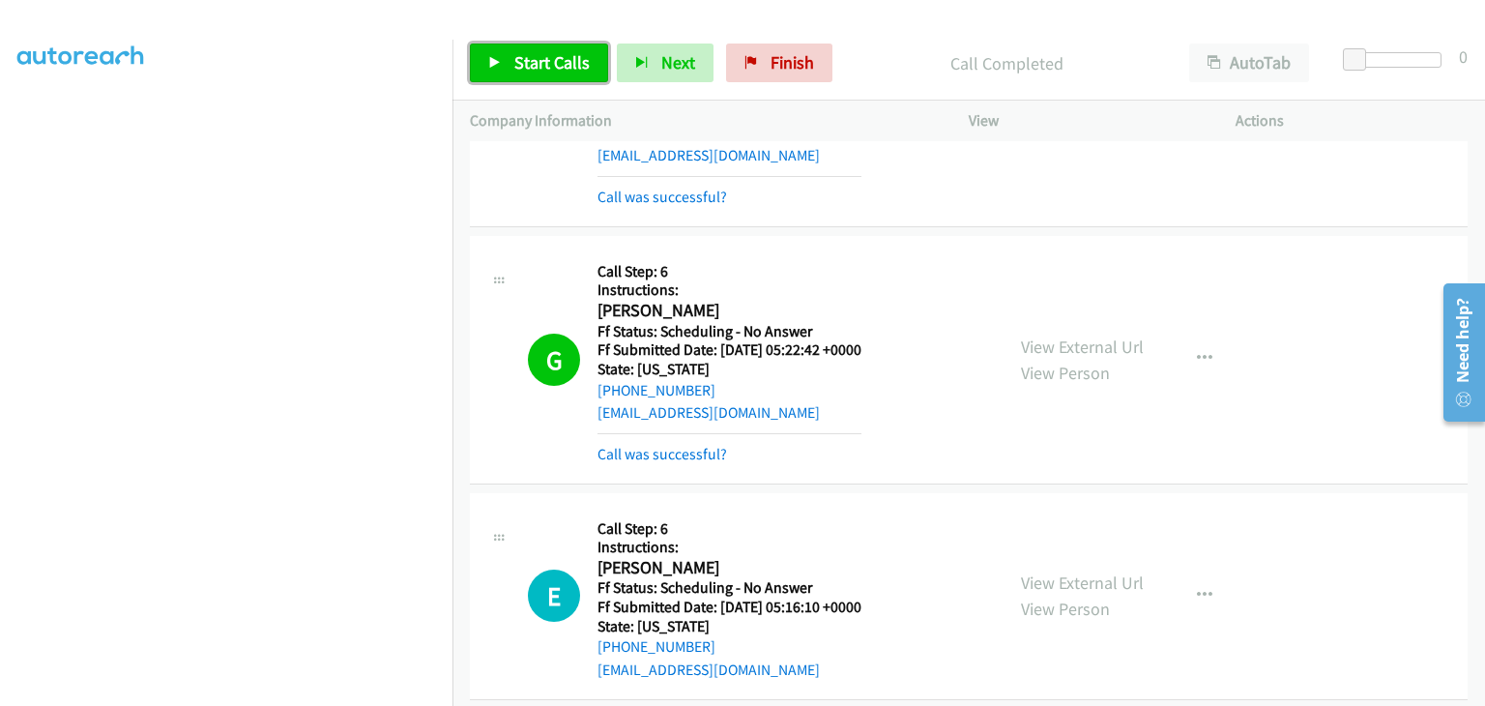
click at [499, 49] on link "Start Calls" at bounding box center [539, 62] width 138 height 39
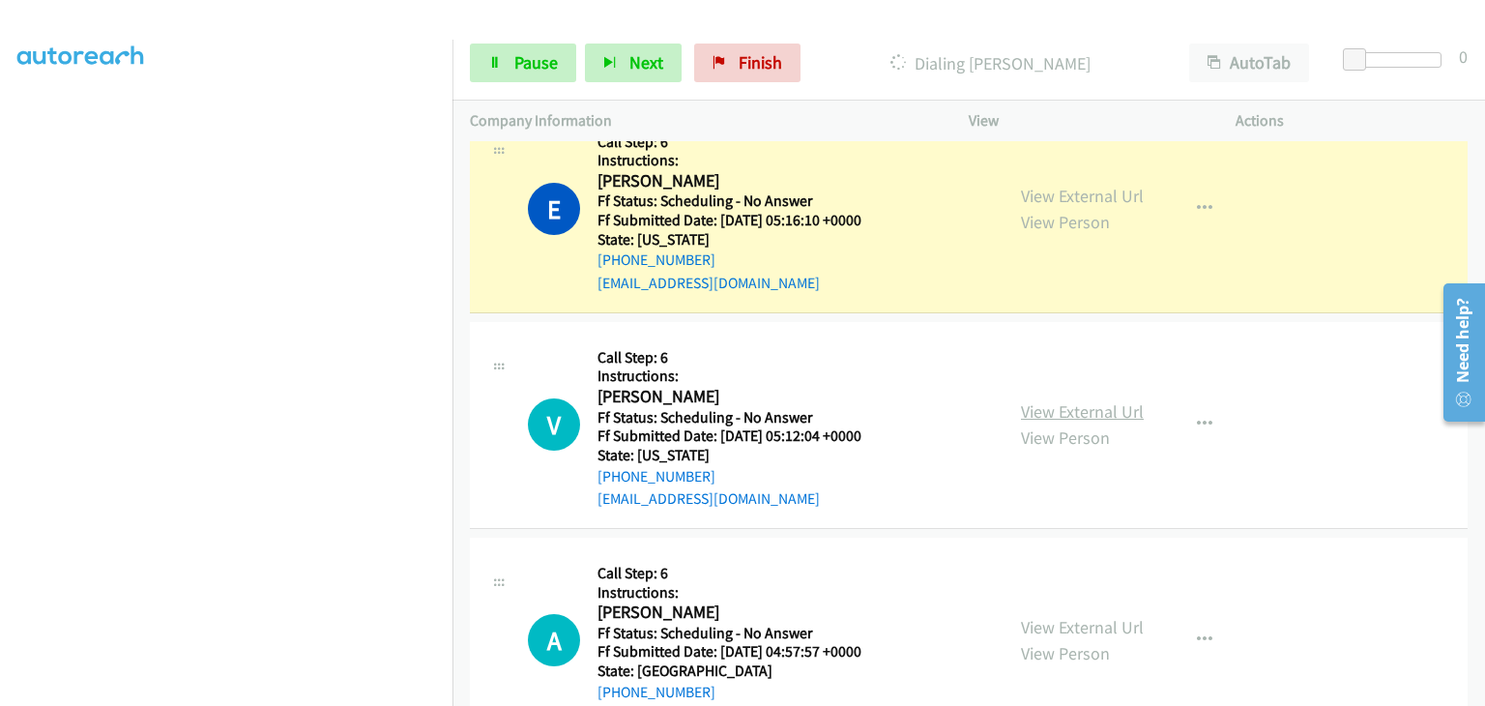
click at [1064, 400] on link "View External Url" at bounding box center [1082, 411] width 123 height 22
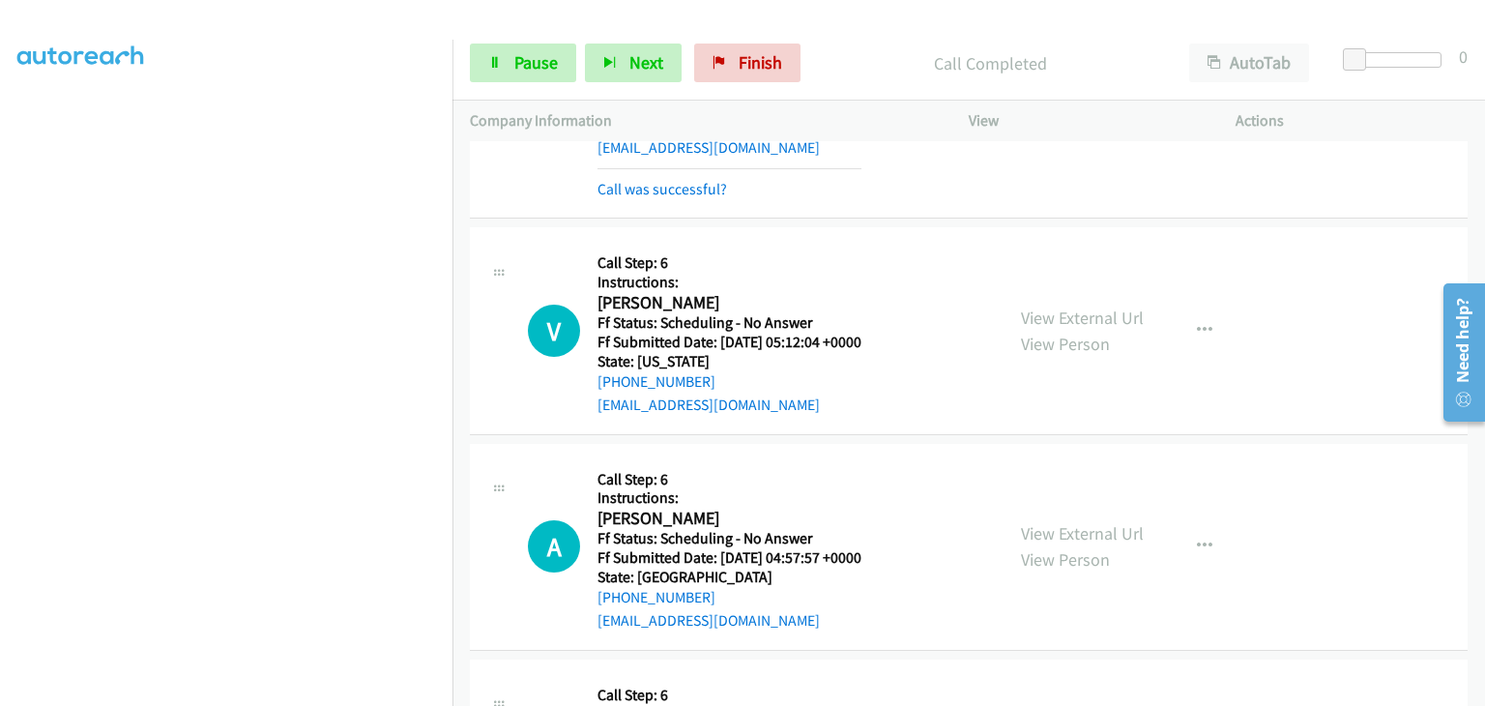
scroll to position [4798, 0]
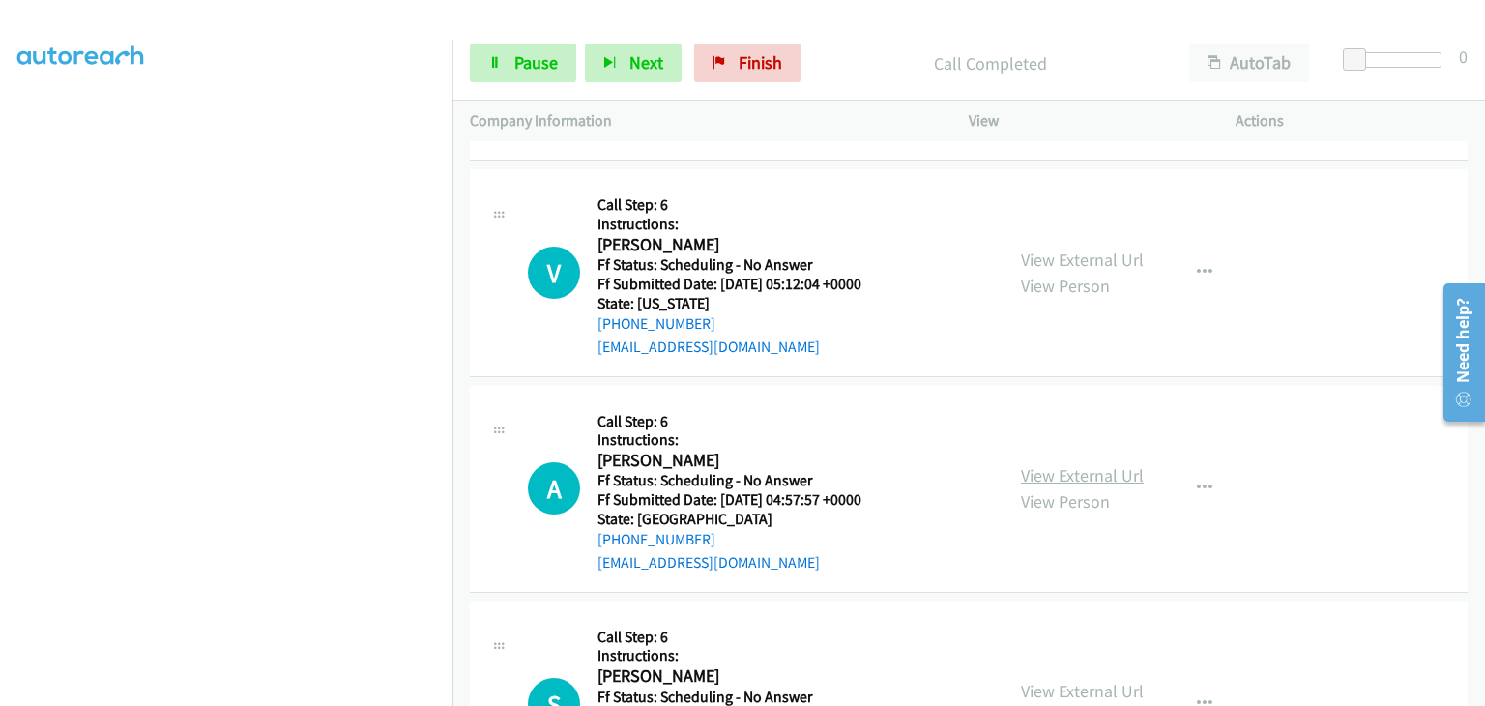
click at [1052, 464] on link "View External Url" at bounding box center [1082, 475] width 123 height 22
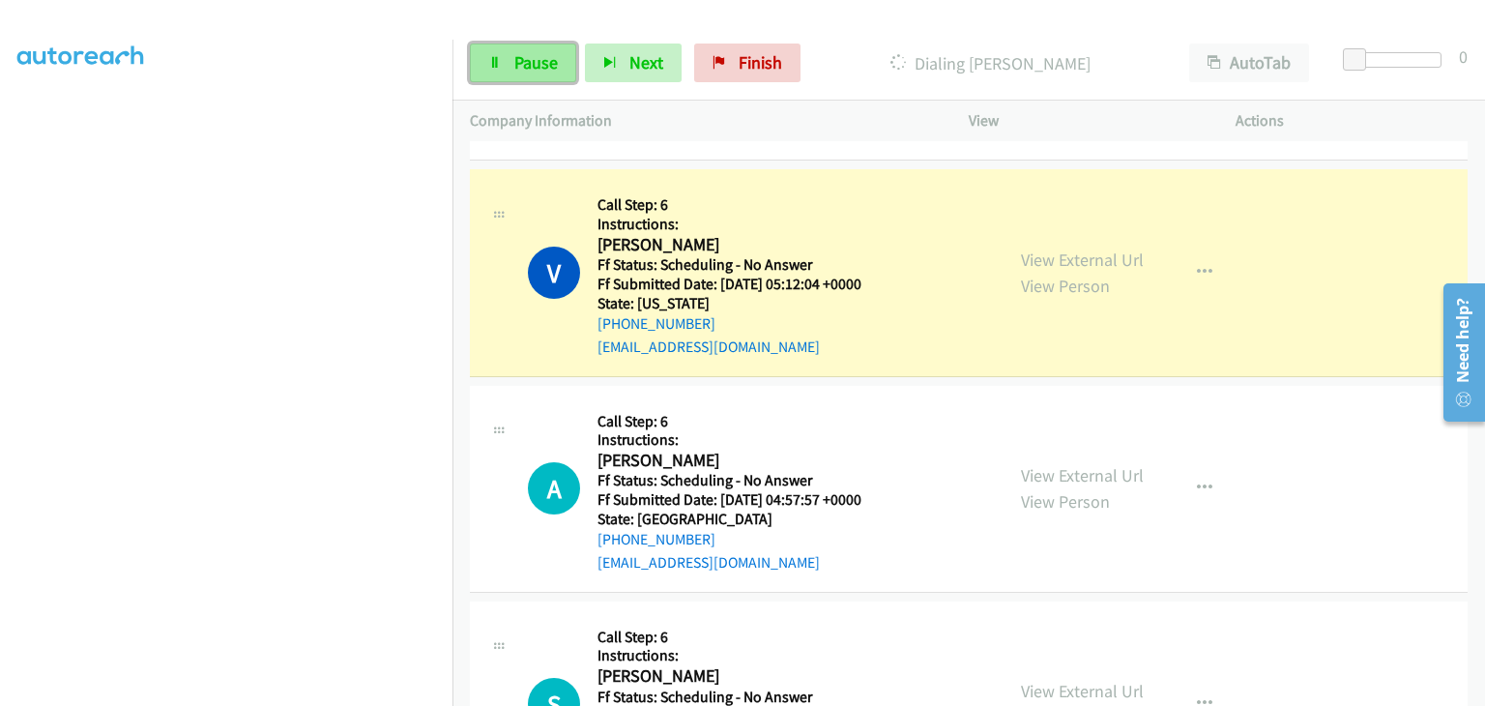
click at [541, 65] on span "Pause" at bounding box center [535, 62] width 43 height 22
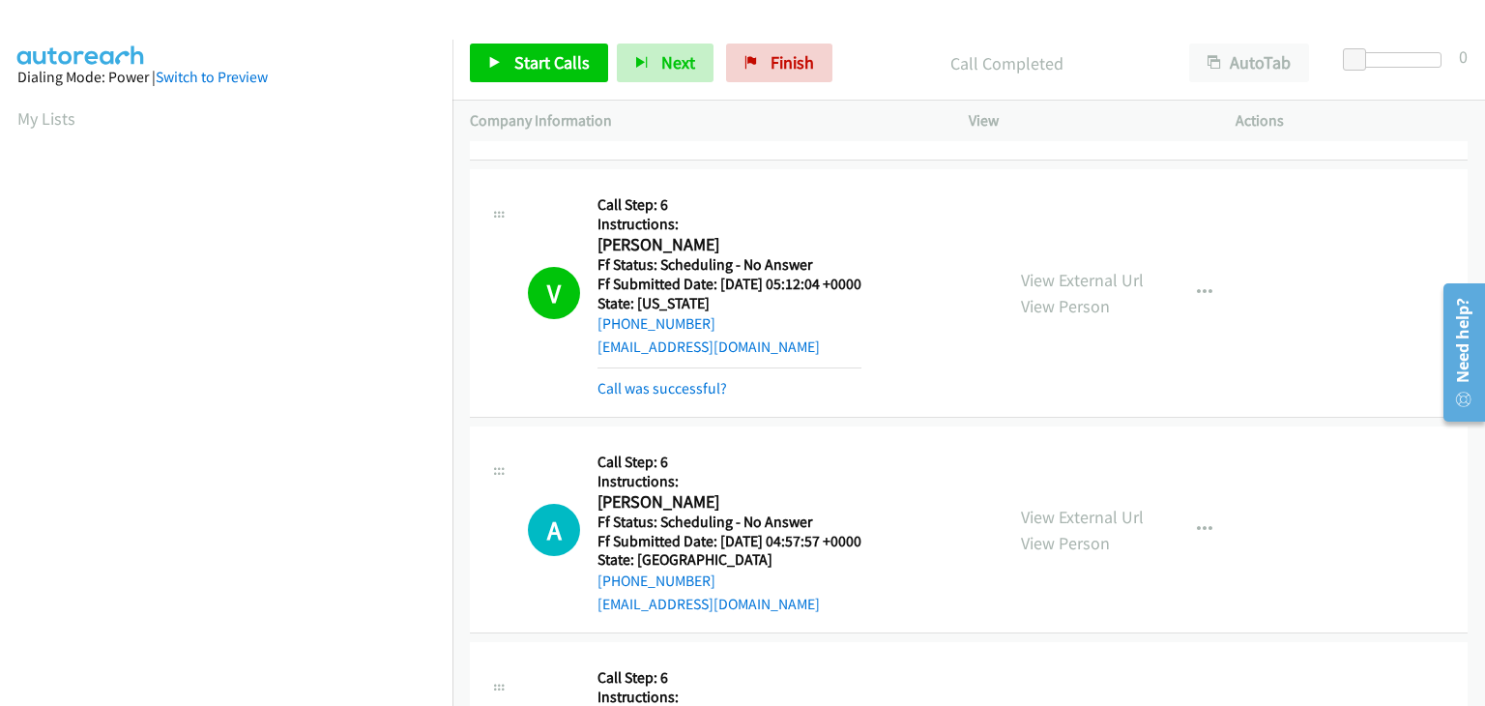
scroll to position [379, 0]
click at [700, 379] on link "Call was successful?" at bounding box center [662, 388] width 130 height 18
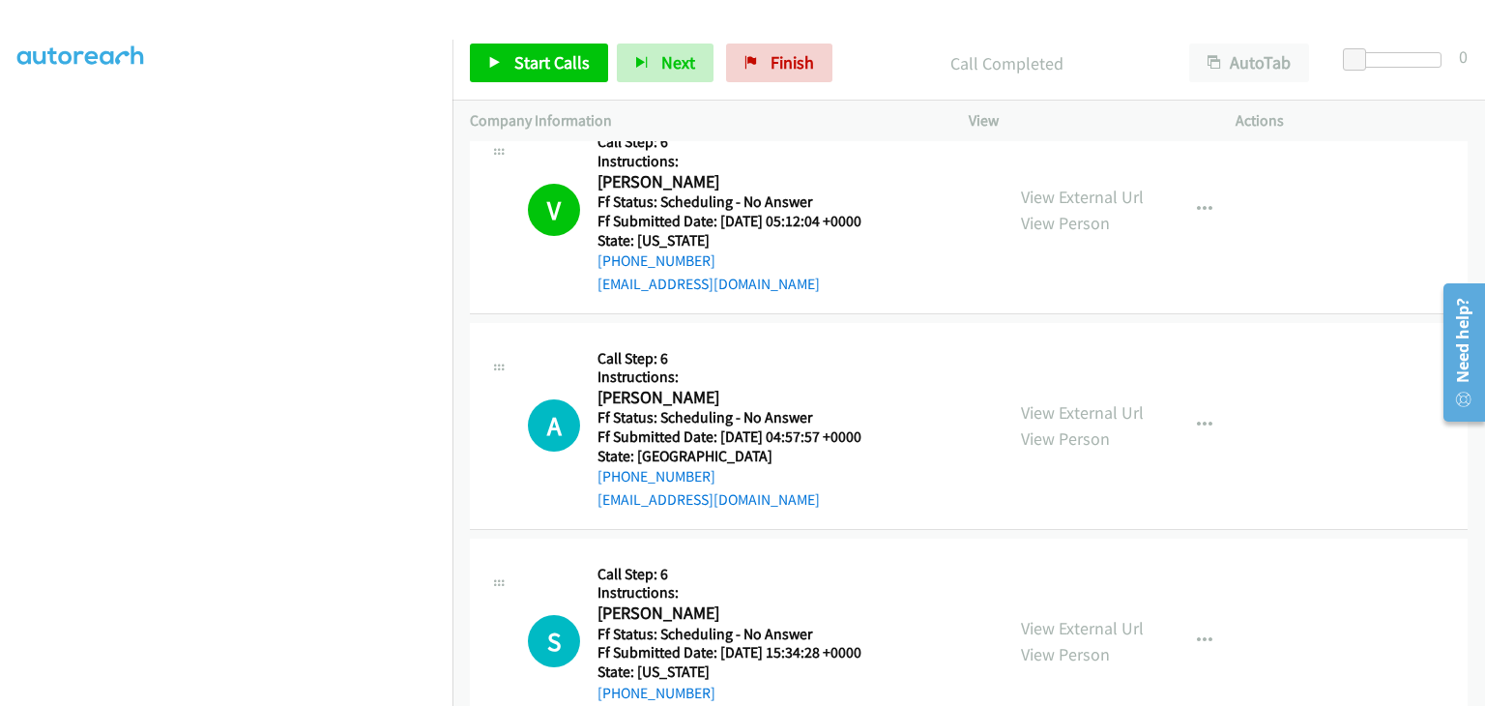
scroll to position [4895, 0]
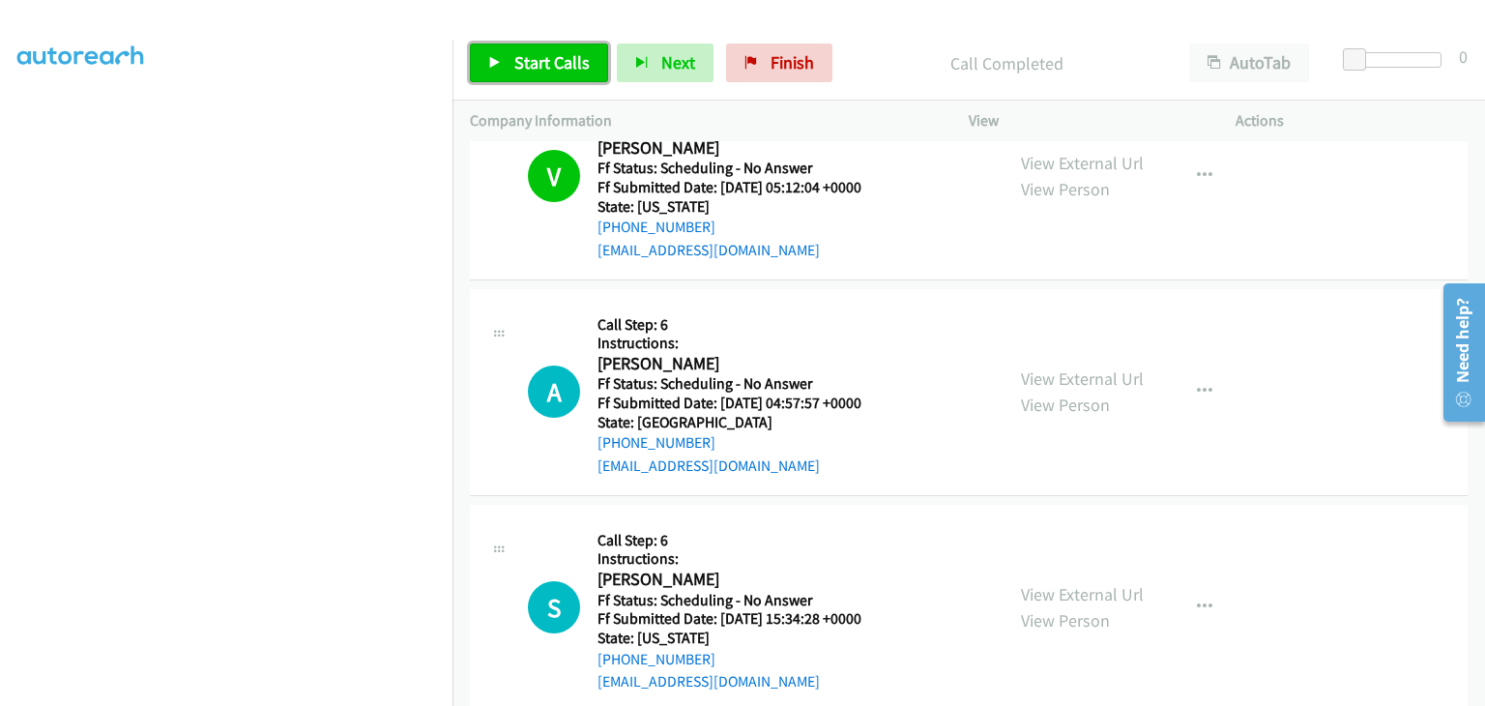
click at [572, 72] on span "Start Calls" at bounding box center [551, 62] width 75 height 22
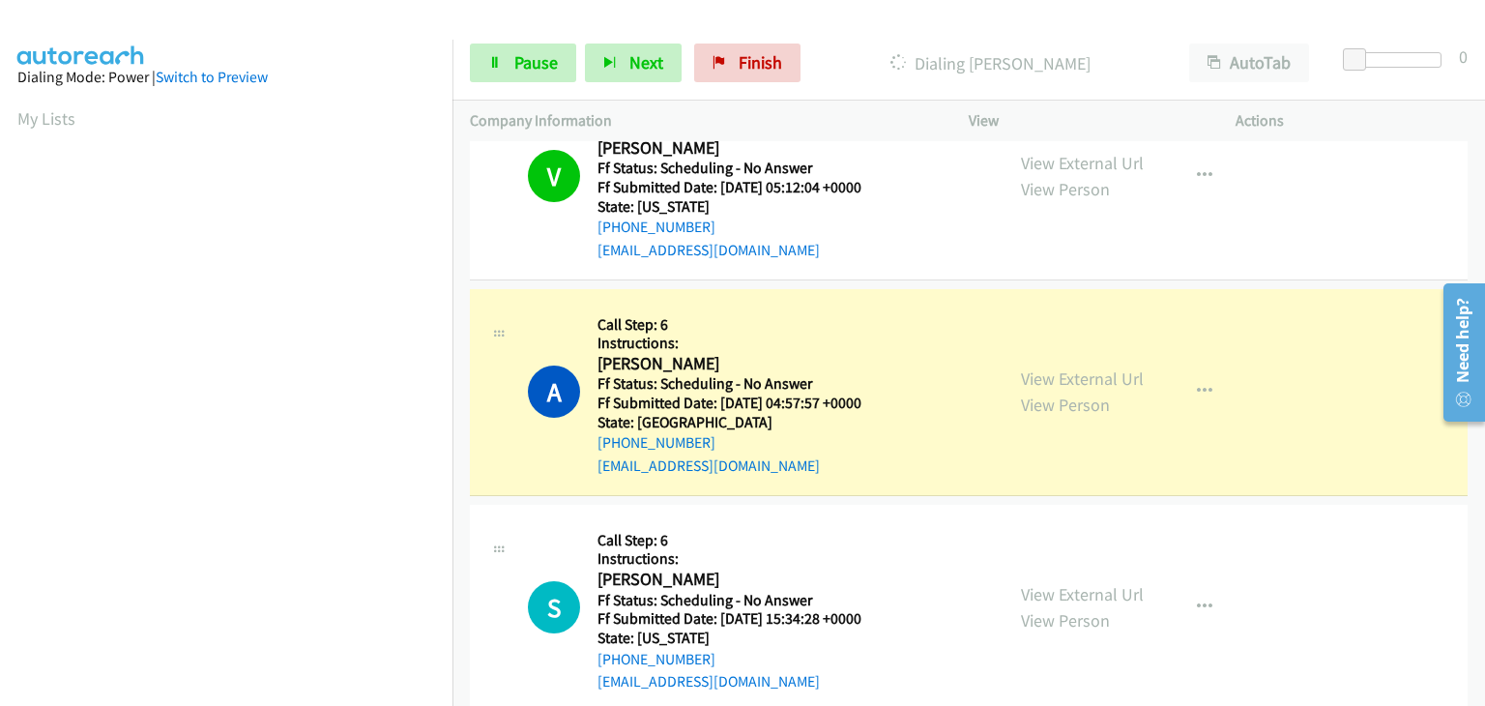
scroll to position [379, 0]
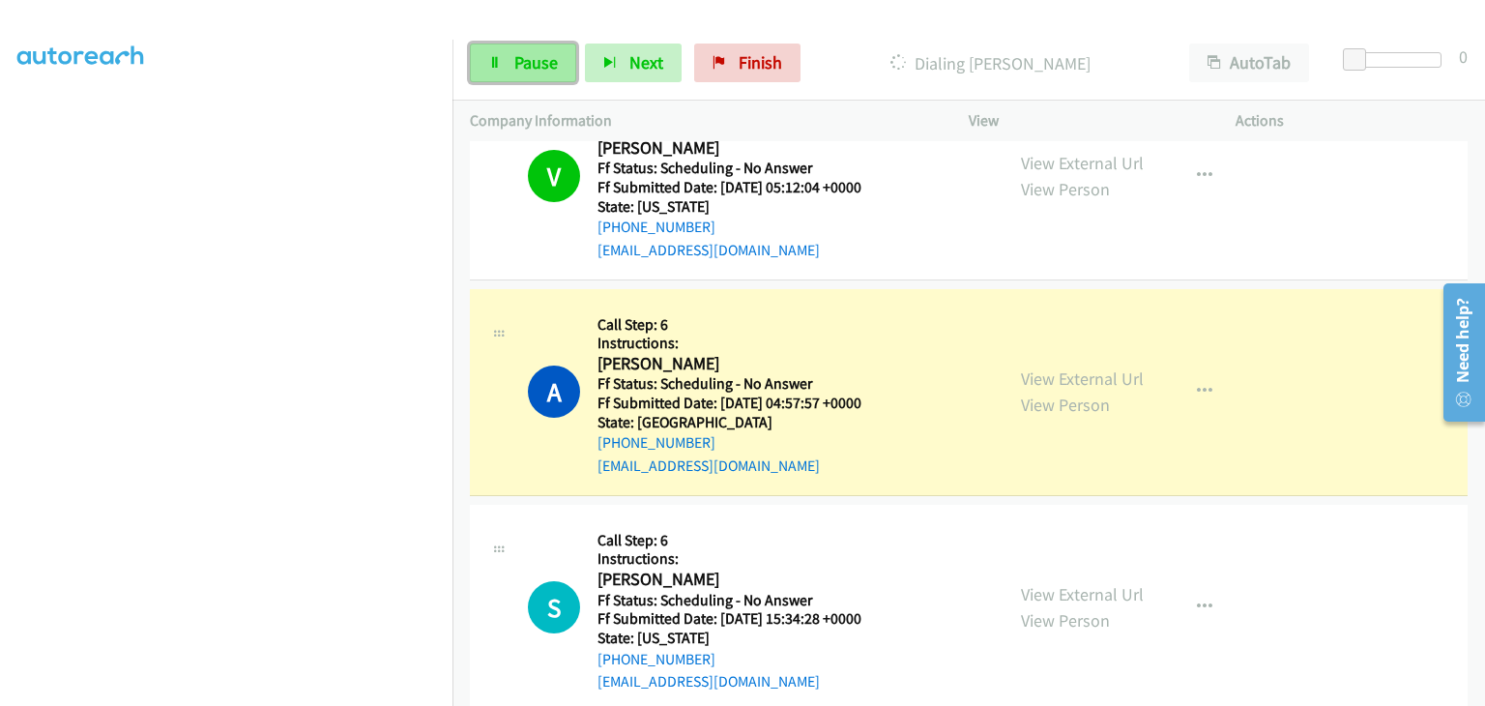
click at [559, 56] on link "Pause" at bounding box center [523, 62] width 106 height 39
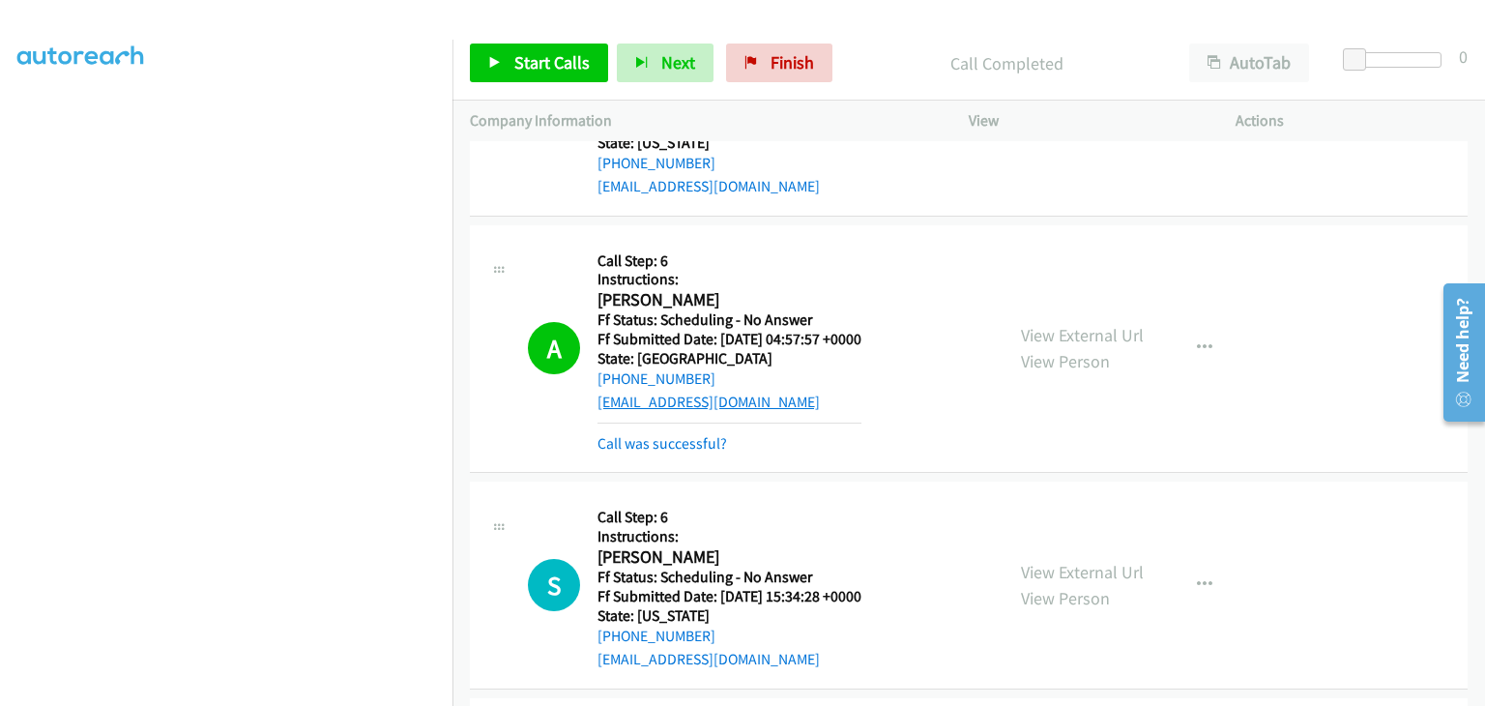
scroll to position [5088, 0]
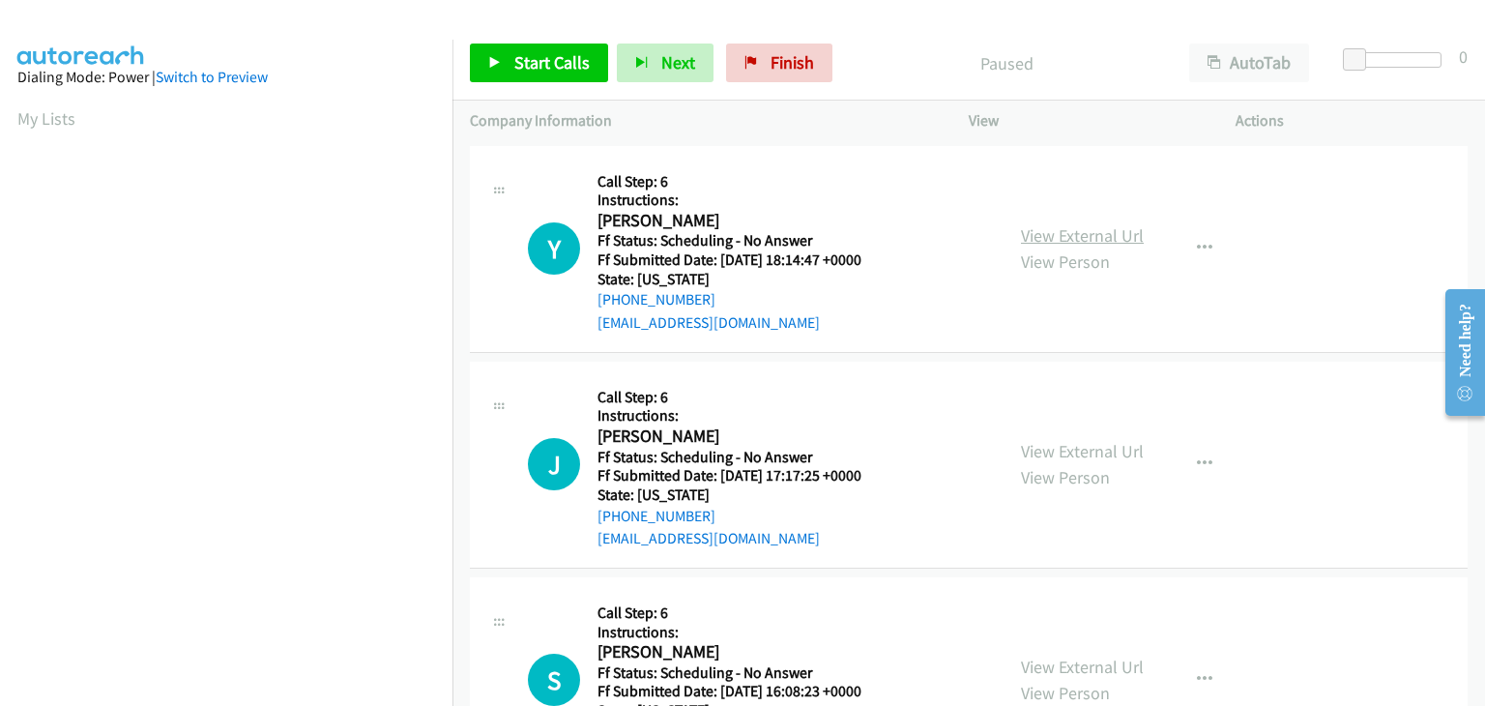
click at [1102, 228] on link "View External Url" at bounding box center [1082, 235] width 123 height 22
click at [1093, 442] on link "View External Url" at bounding box center [1082, 451] width 123 height 22
click at [1060, 647] on div "View External Url View Person View External Url Email Schedule/Manage Callback …" at bounding box center [1145, 679] width 284 height 171
click at [1067, 648] on div "View External Url View Person View External Url Email Schedule/Manage Callback …" at bounding box center [1145, 679] width 284 height 171
click at [1078, 655] on link "View External Url" at bounding box center [1082, 666] width 123 height 22
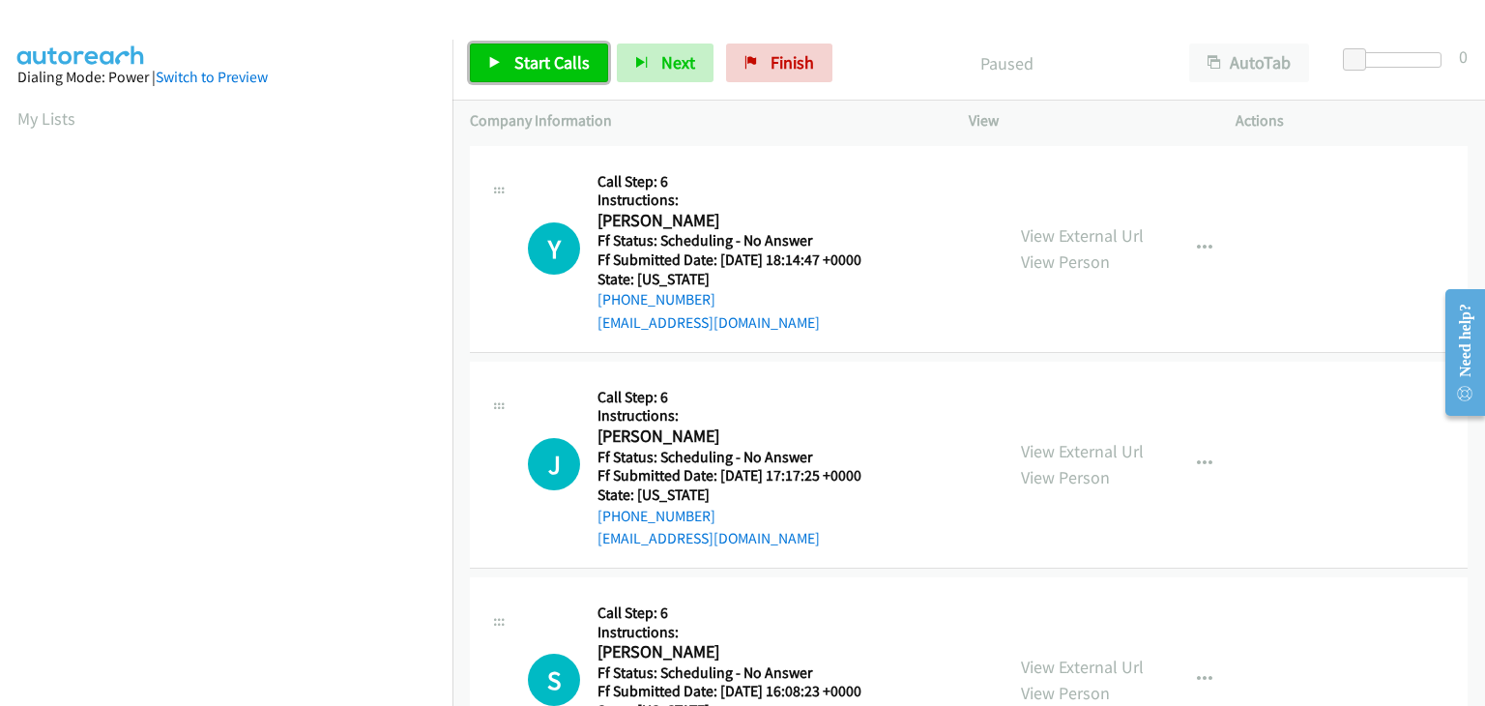
drag, startPoint x: 517, startPoint y: 67, endPoint x: 686, endPoint y: 112, distance: 175.1
click at [517, 67] on span "Start Calls" at bounding box center [551, 62] width 75 height 22
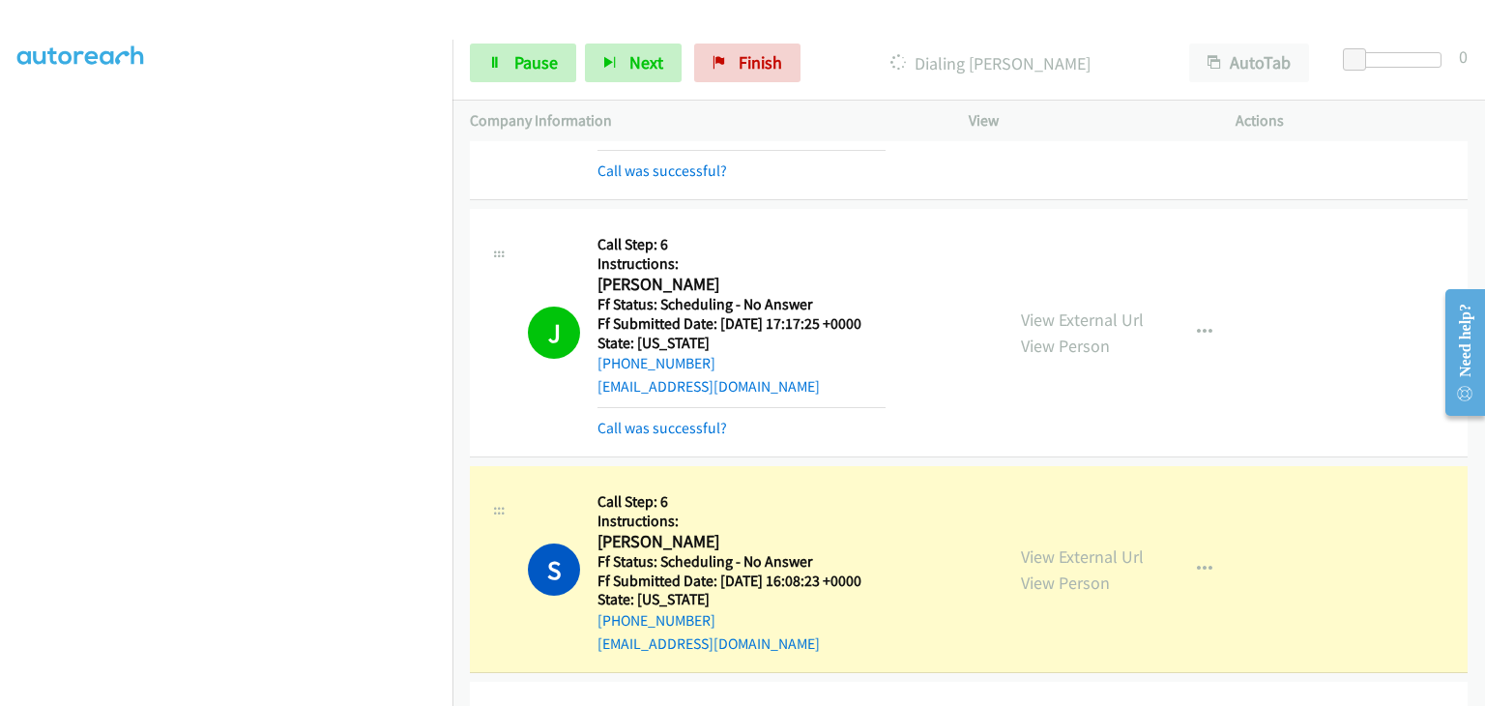
scroll to position [379, 0]
click at [516, 61] on span "Pause" at bounding box center [535, 62] width 43 height 22
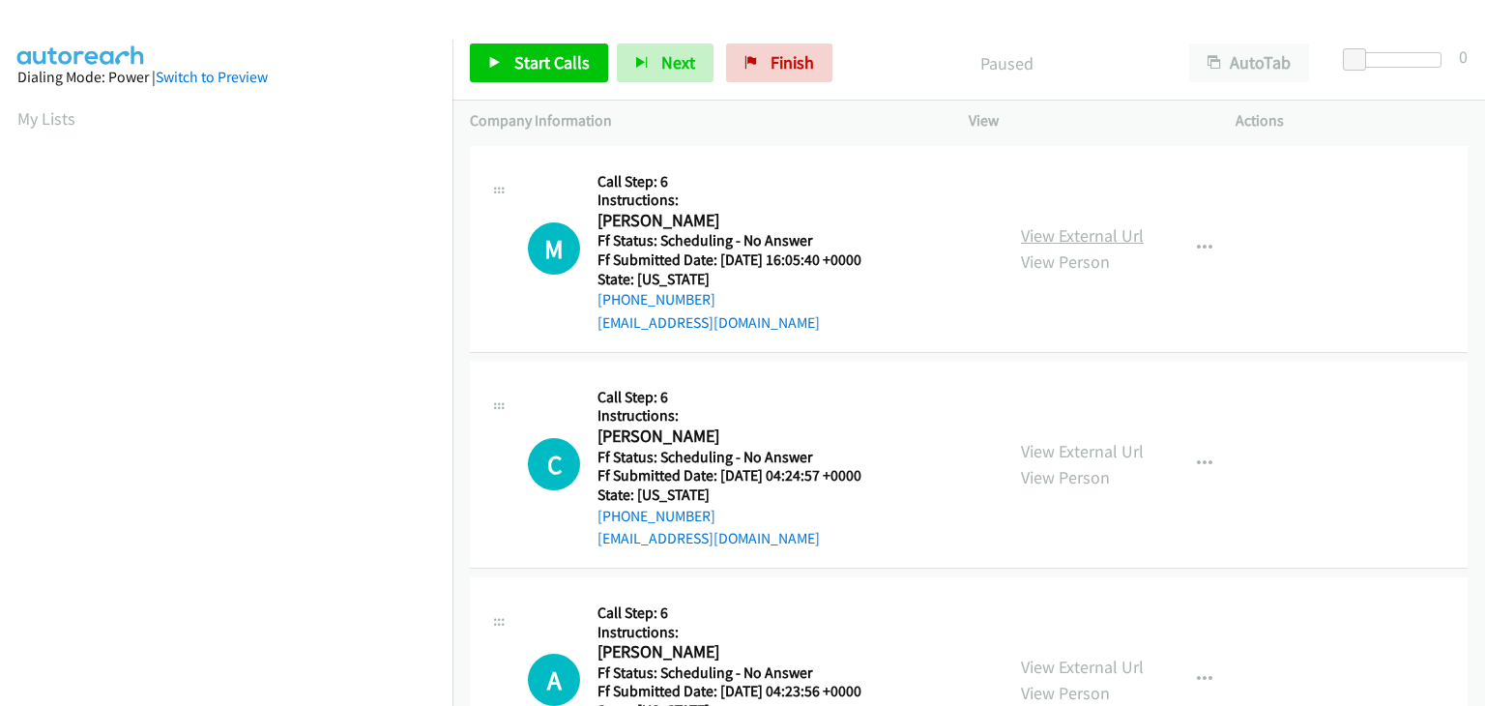
click at [1093, 237] on link "View External Url" at bounding box center [1082, 235] width 123 height 22
click at [1037, 457] on link "View External Url" at bounding box center [1082, 451] width 123 height 22
click at [1037, 656] on link "View External Url" at bounding box center [1082, 666] width 123 height 22
click at [551, 70] on span "Start Calls" at bounding box center [551, 62] width 75 height 22
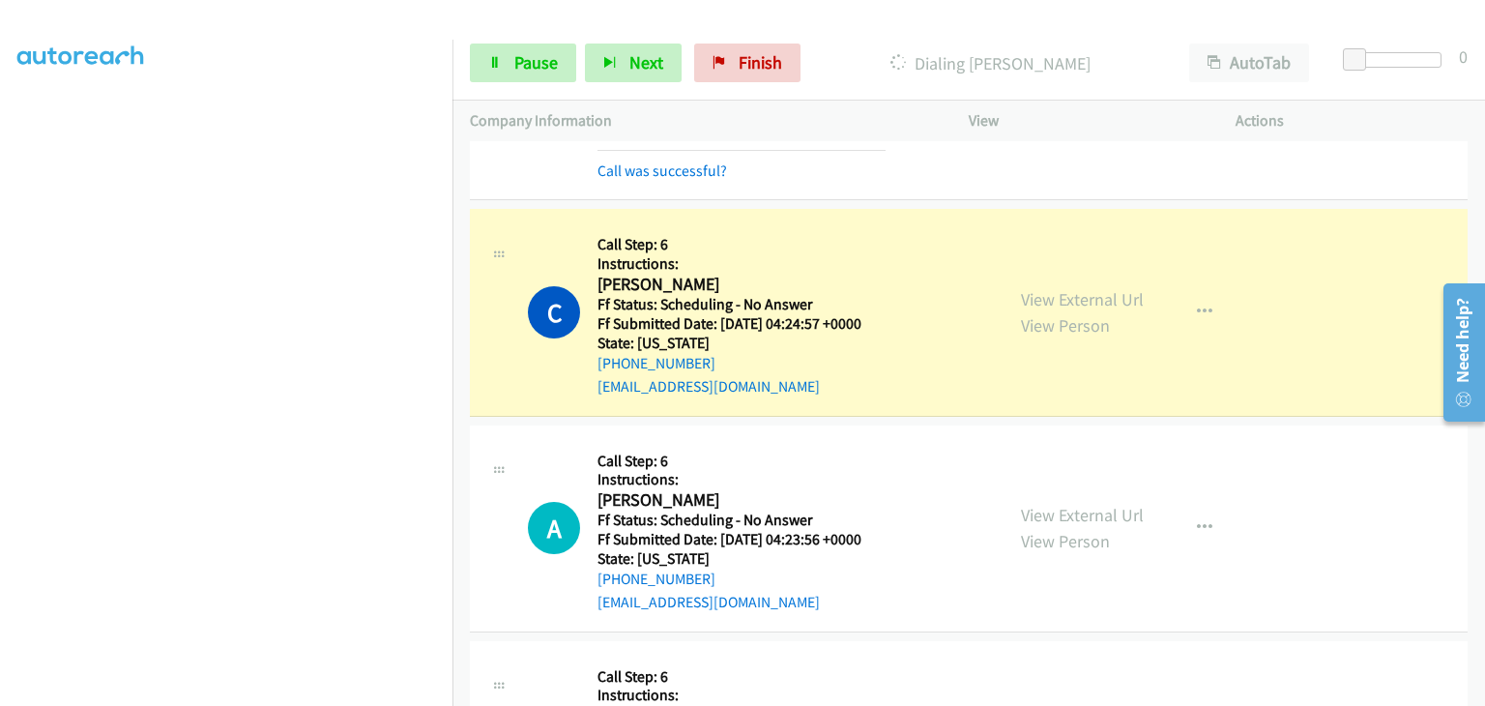
scroll to position [379, 0]
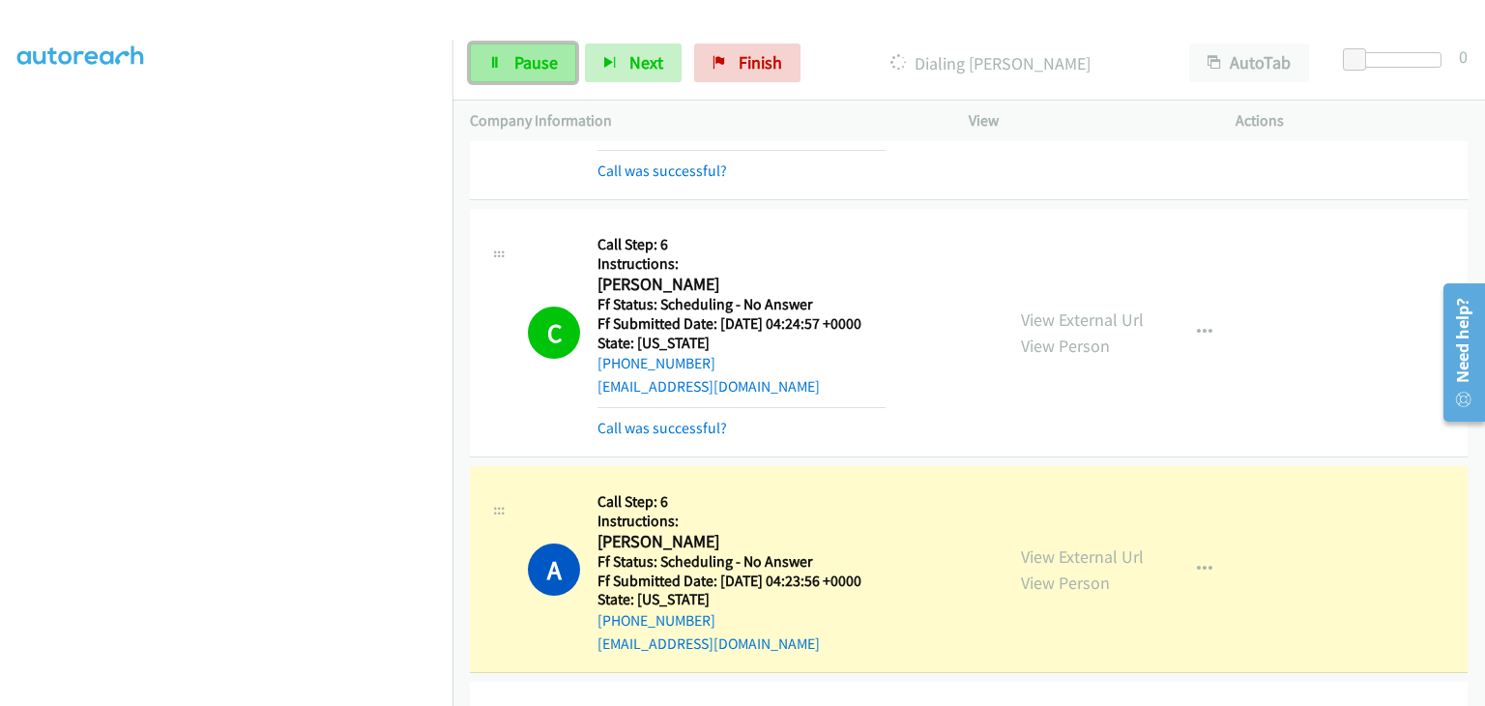
click at [552, 71] on span "Pause" at bounding box center [535, 62] width 43 height 22
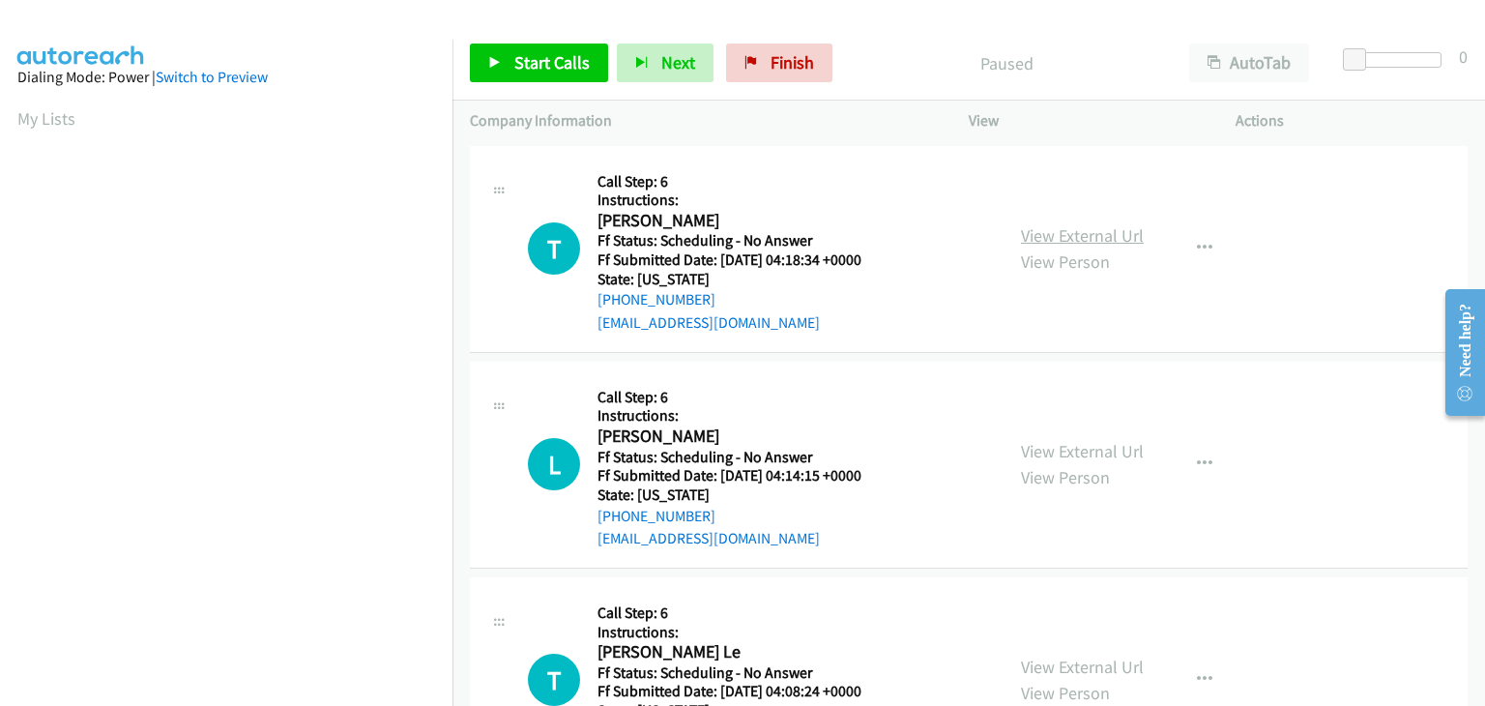
click at [1069, 232] on link "View External Url" at bounding box center [1082, 235] width 123 height 22
click at [1043, 446] on link "View External Url" at bounding box center [1082, 451] width 123 height 22
click at [1090, 662] on link "View External Url" at bounding box center [1082, 666] width 123 height 22
drag, startPoint x: 506, startPoint y: 52, endPoint x: 534, endPoint y: 57, distance: 28.4
click at [506, 52] on link "Start Calls" at bounding box center [539, 62] width 138 height 39
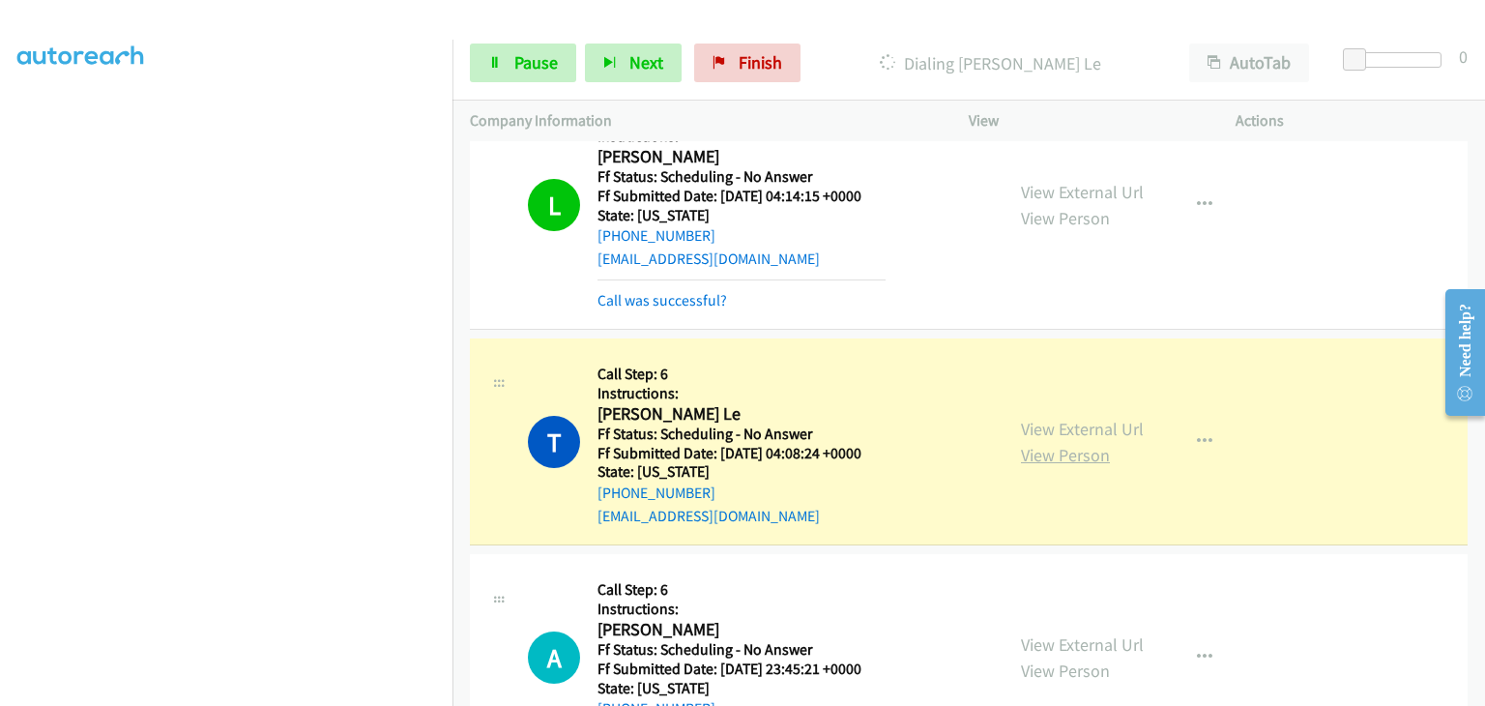
scroll to position [483, 0]
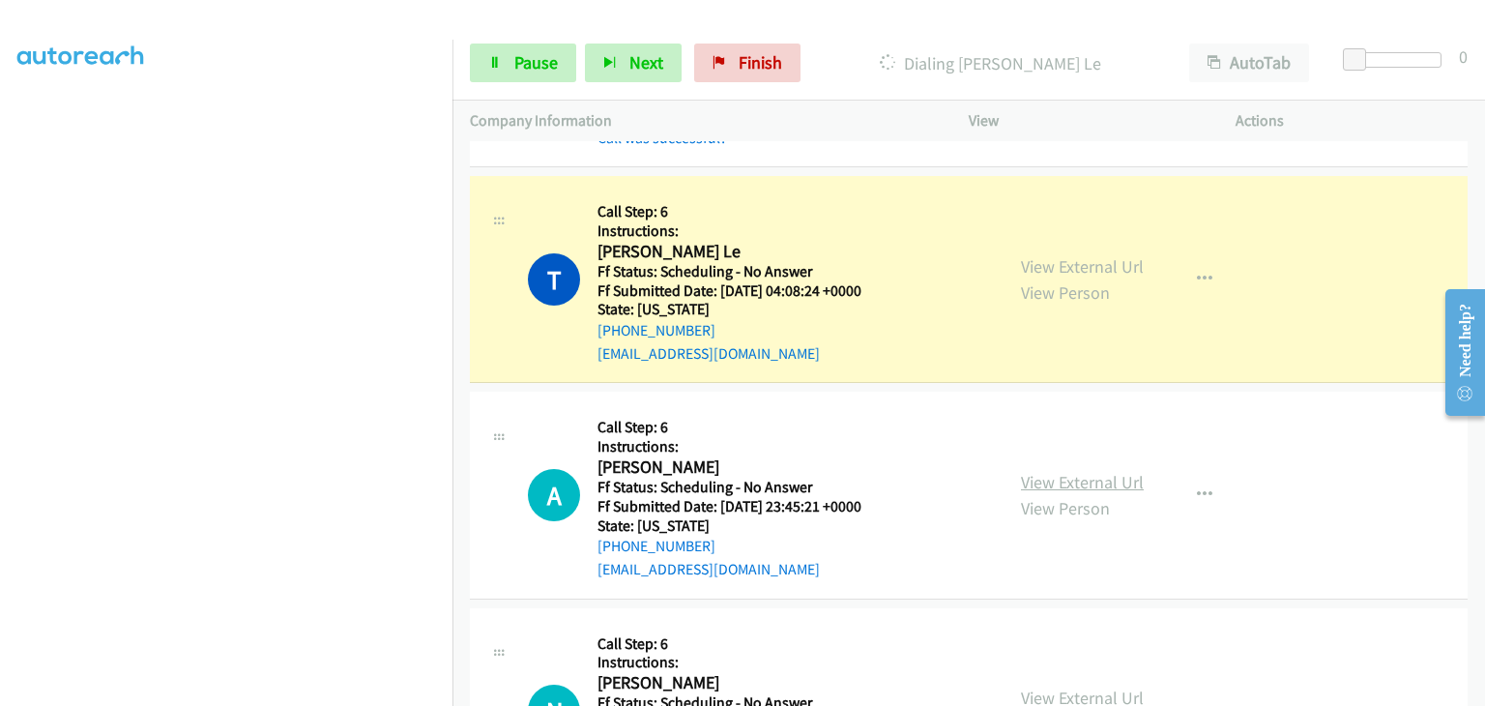
click at [1048, 477] on link "View External Url" at bounding box center [1082, 482] width 123 height 22
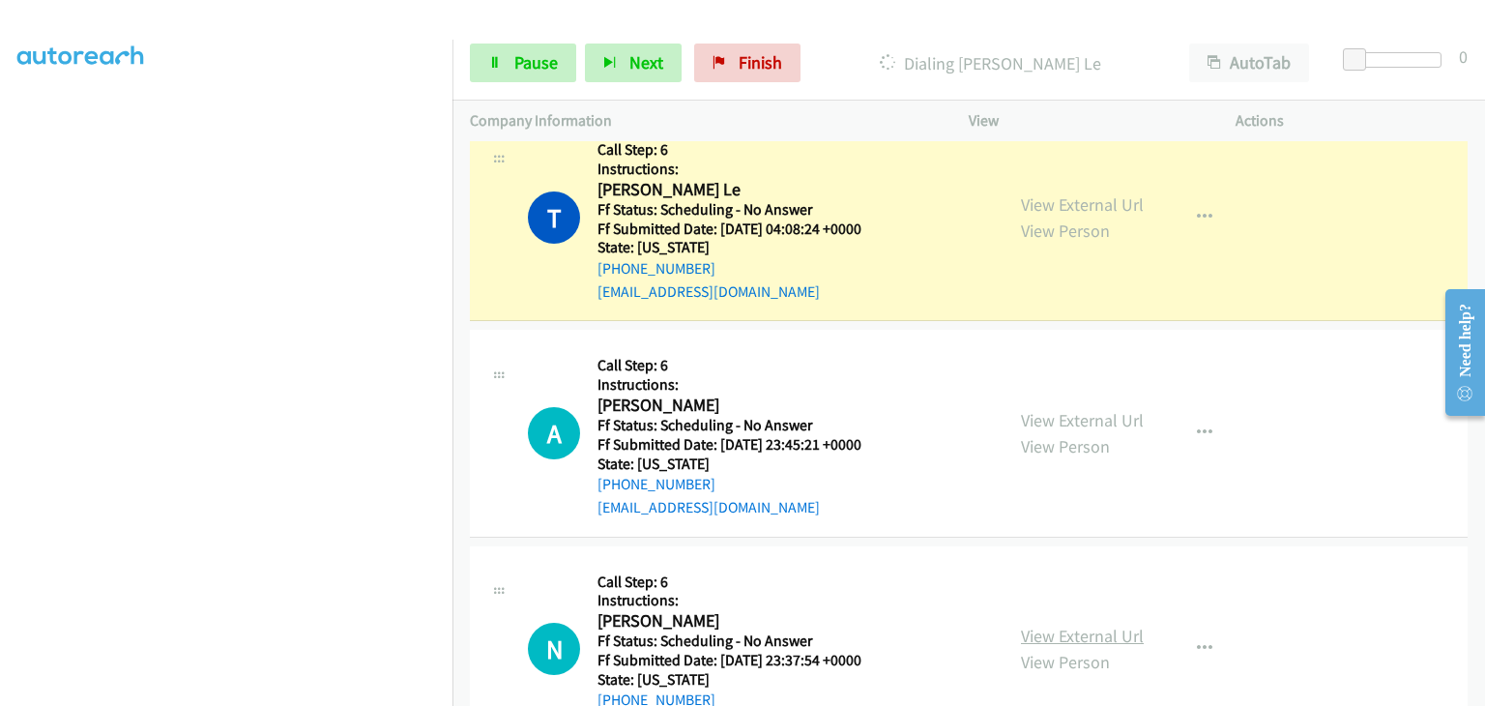
scroll to position [580, 0]
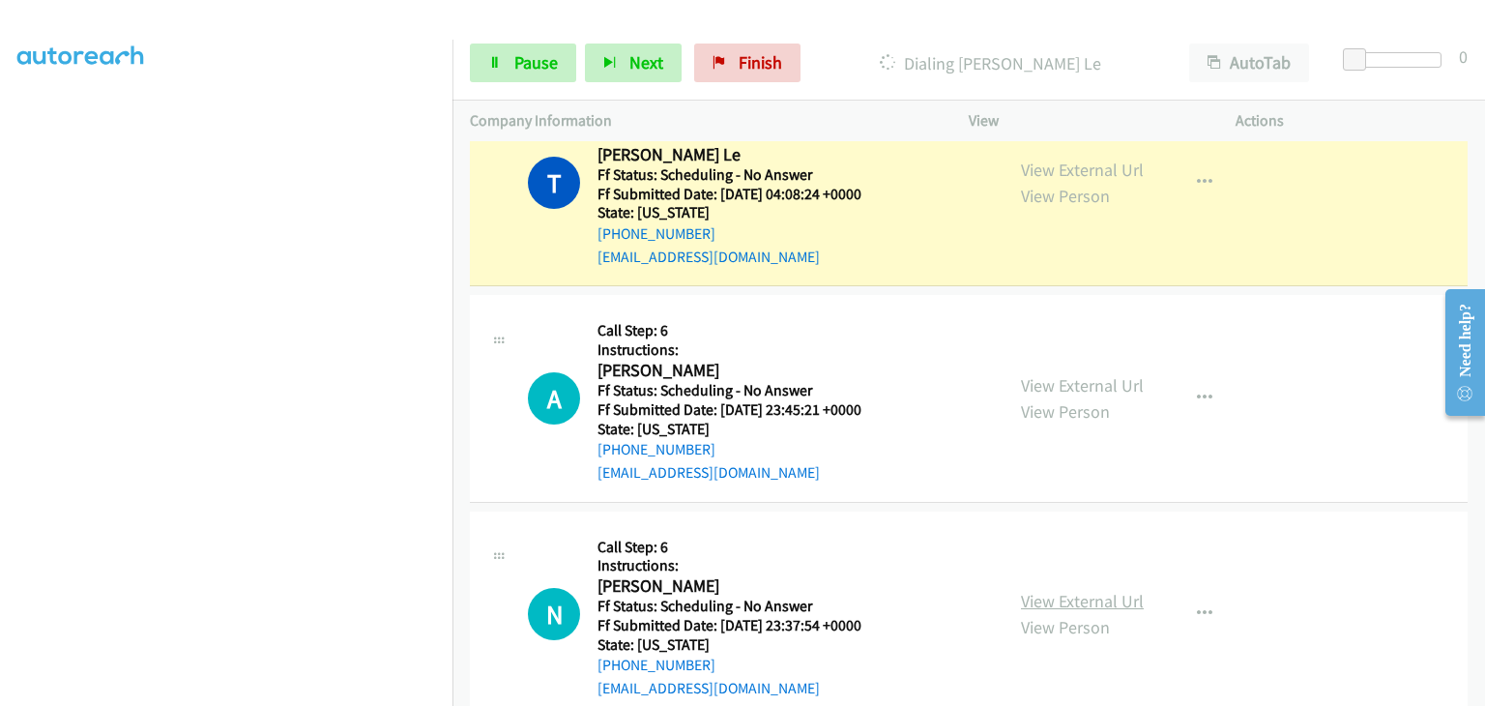
click at [1107, 600] on link "View External Url" at bounding box center [1082, 601] width 123 height 22
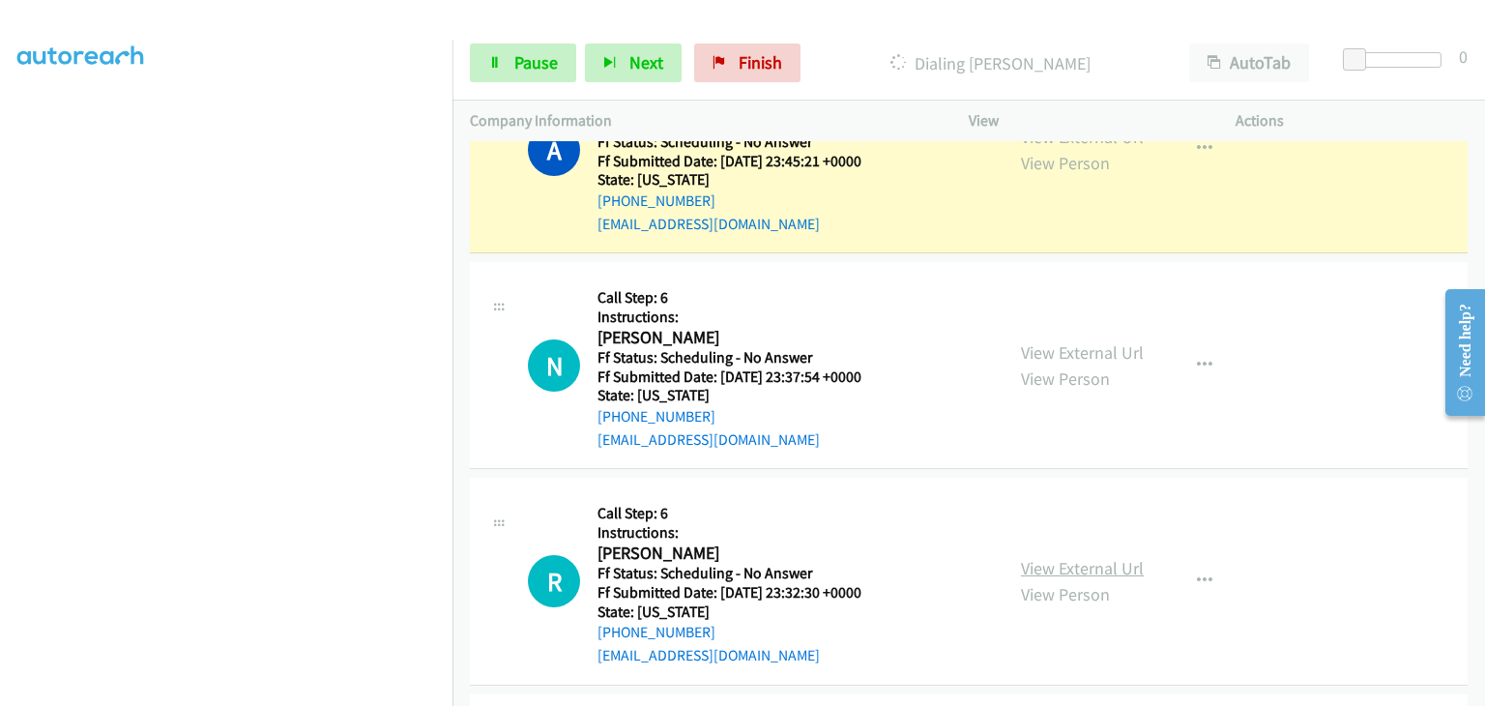
click at [1037, 557] on link "View External Url" at bounding box center [1082, 568] width 123 height 22
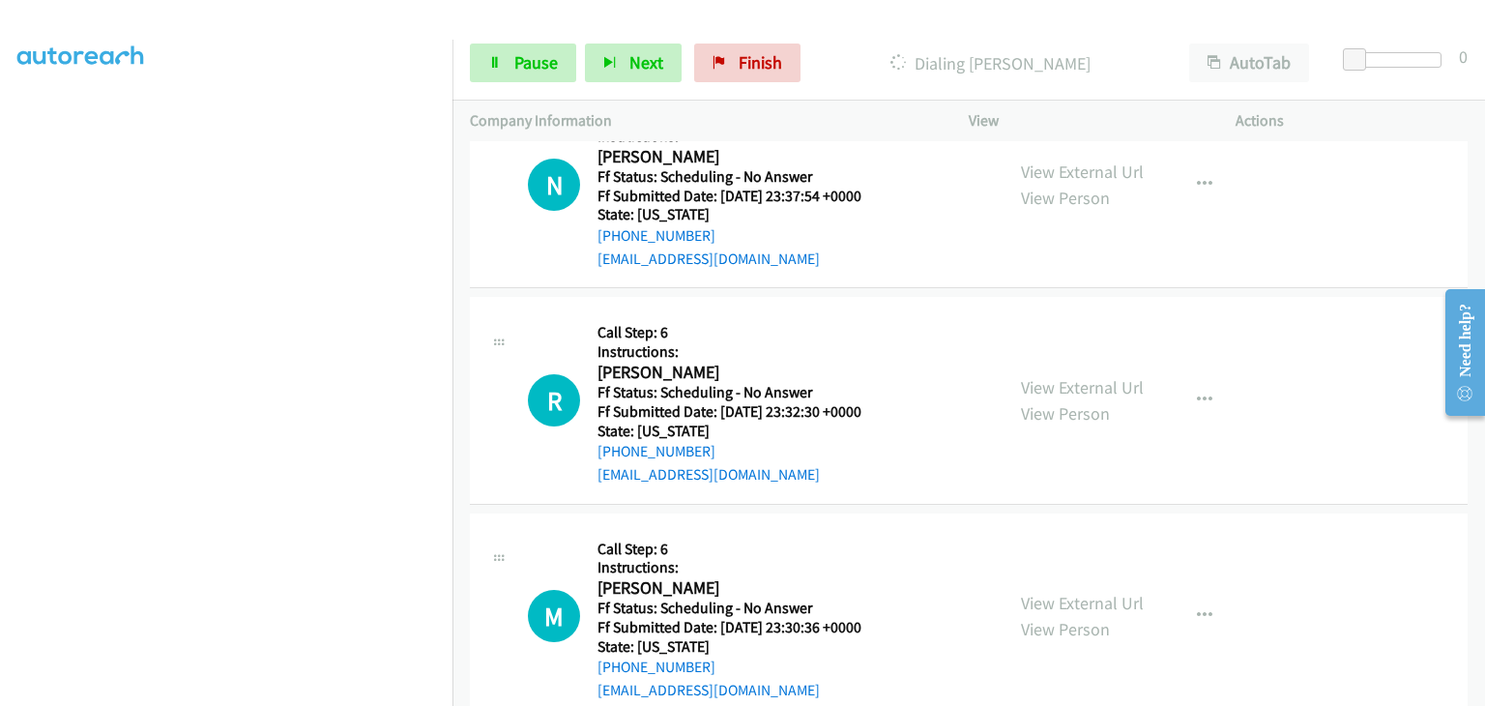
scroll to position [1063, 0]
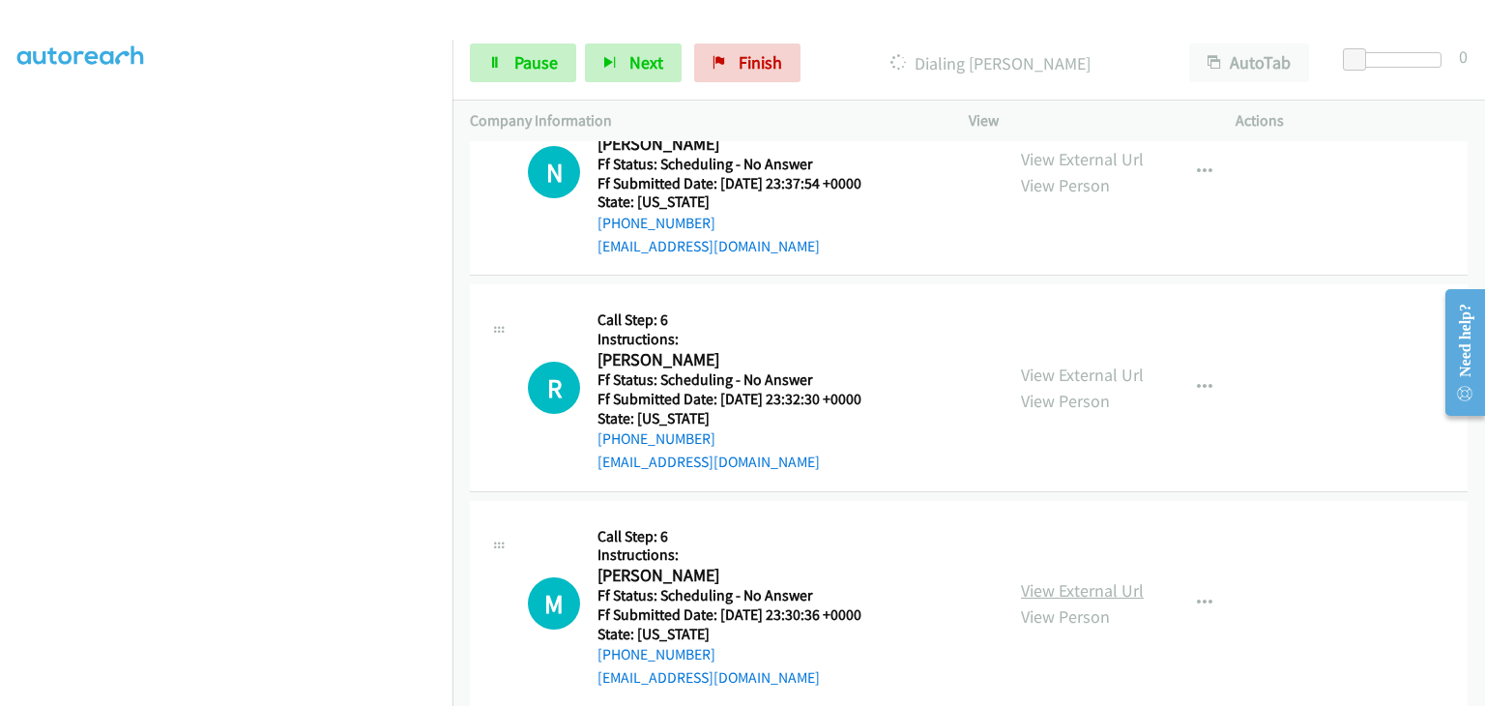
click at [1071, 585] on link "View External Url" at bounding box center [1082, 590] width 123 height 22
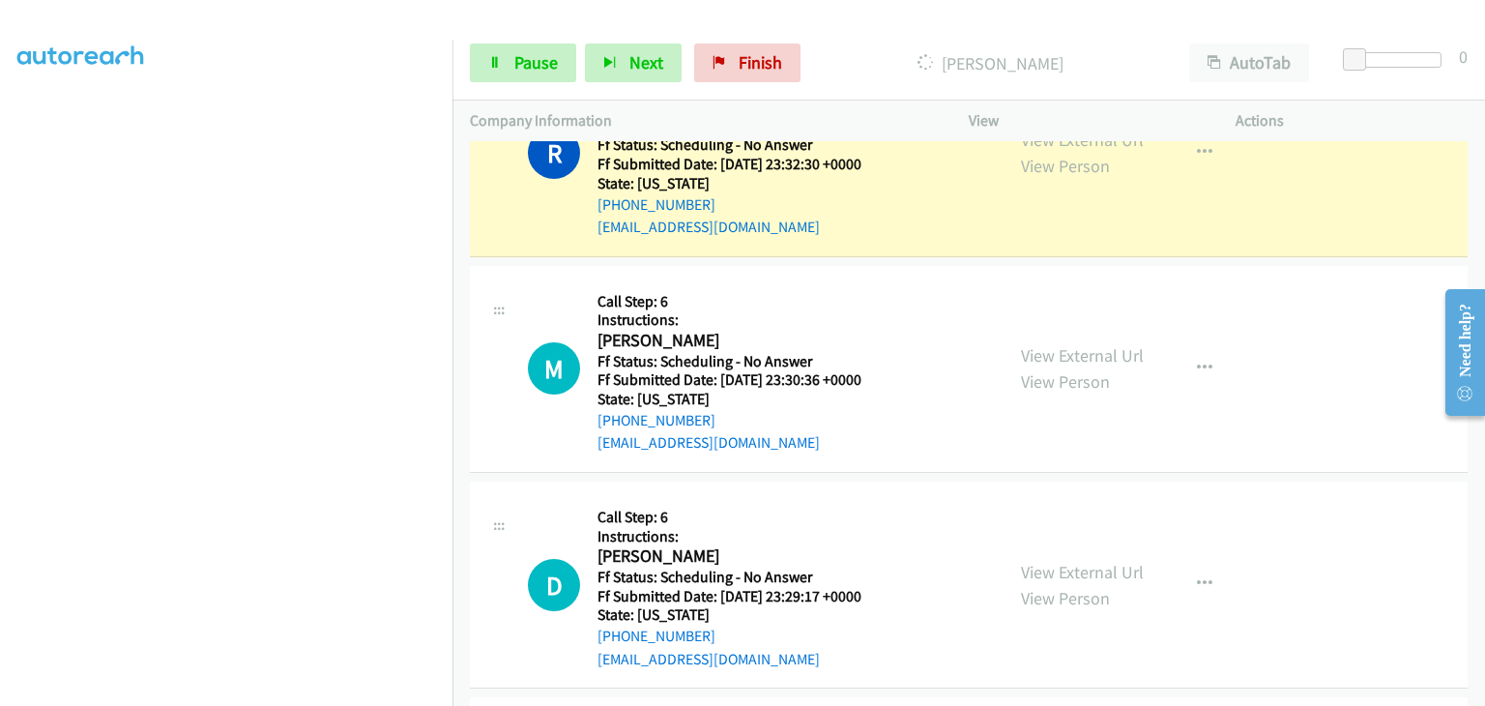
scroll to position [1415, 0]
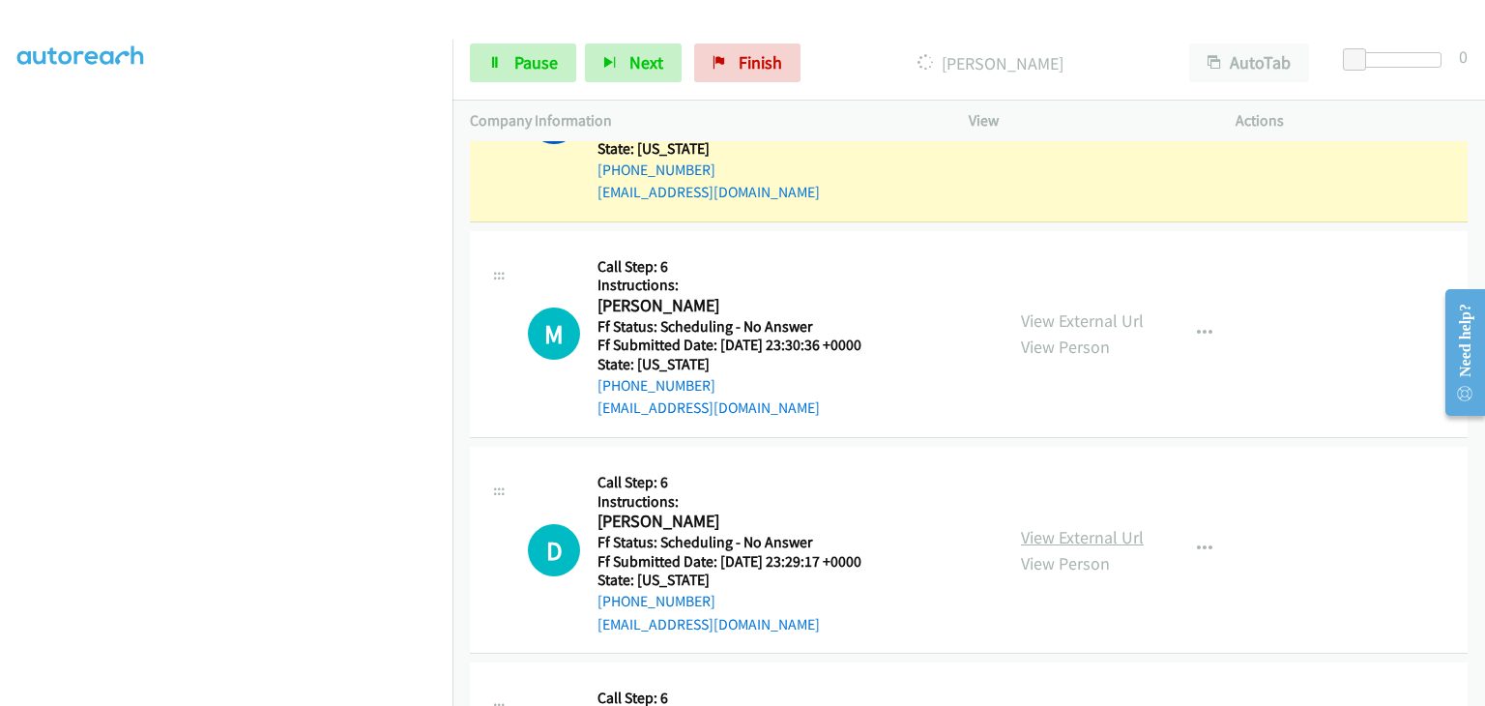
click at [1040, 535] on link "View External Url" at bounding box center [1082, 537] width 123 height 22
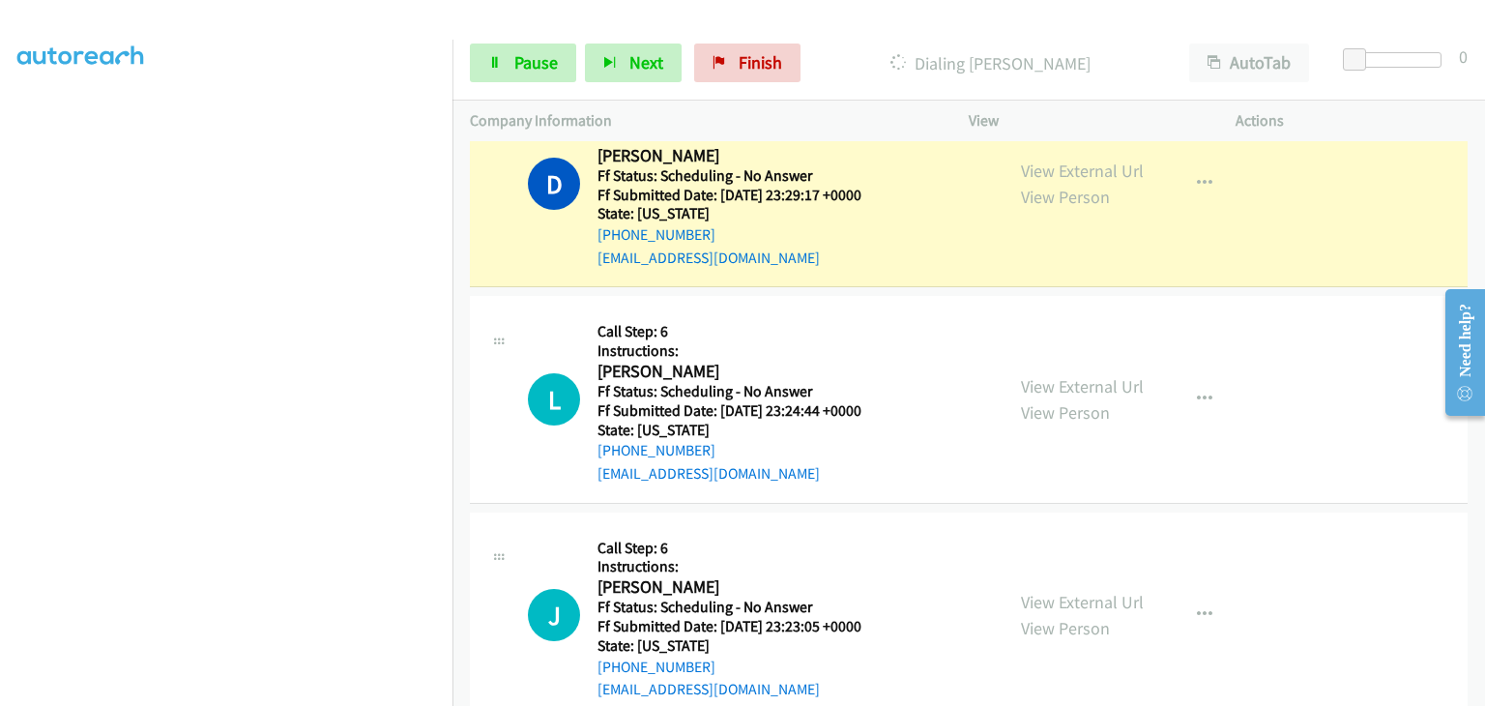
scroll to position [1898, 0]
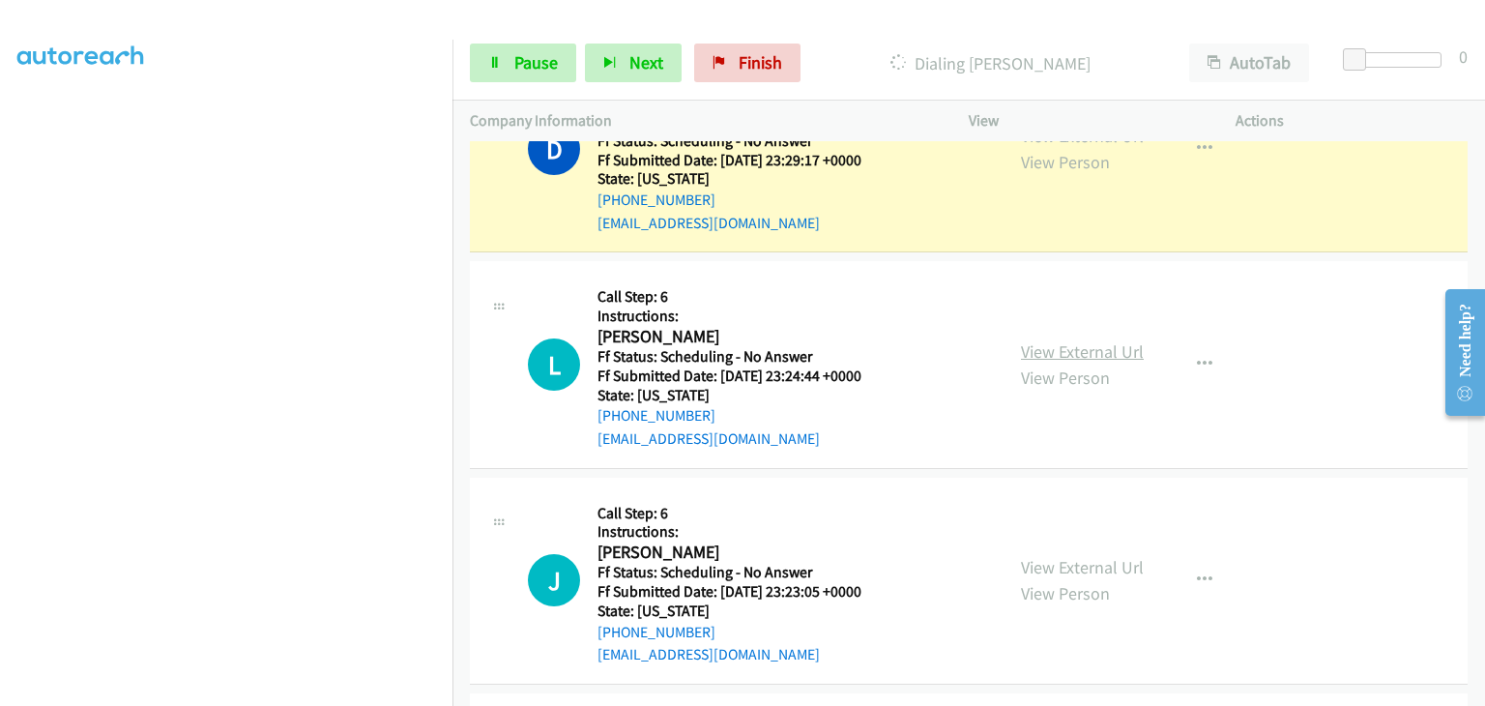
click at [1069, 350] on link "View External Url" at bounding box center [1082, 351] width 123 height 22
click at [1108, 569] on link "View External Url" at bounding box center [1082, 567] width 123 height 22
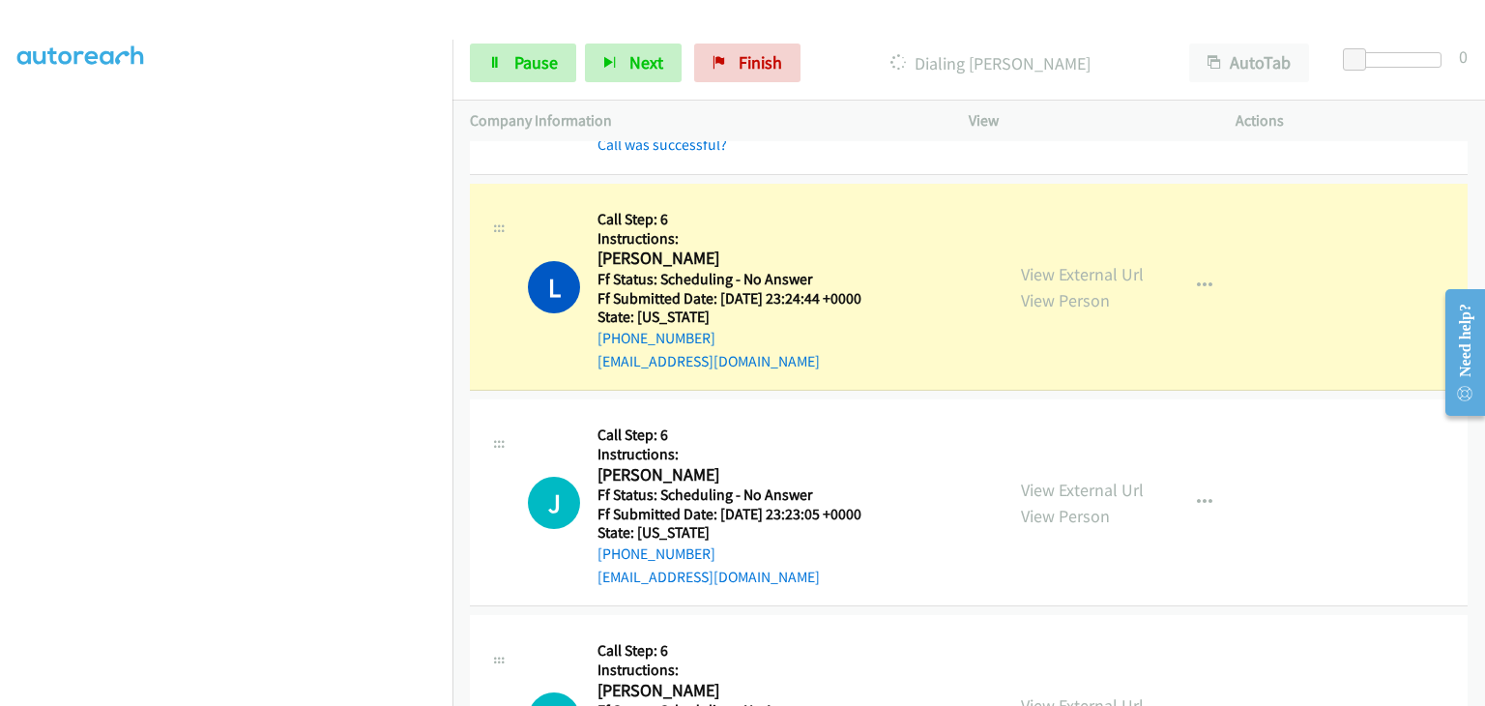
scroll to position [2112, 0]
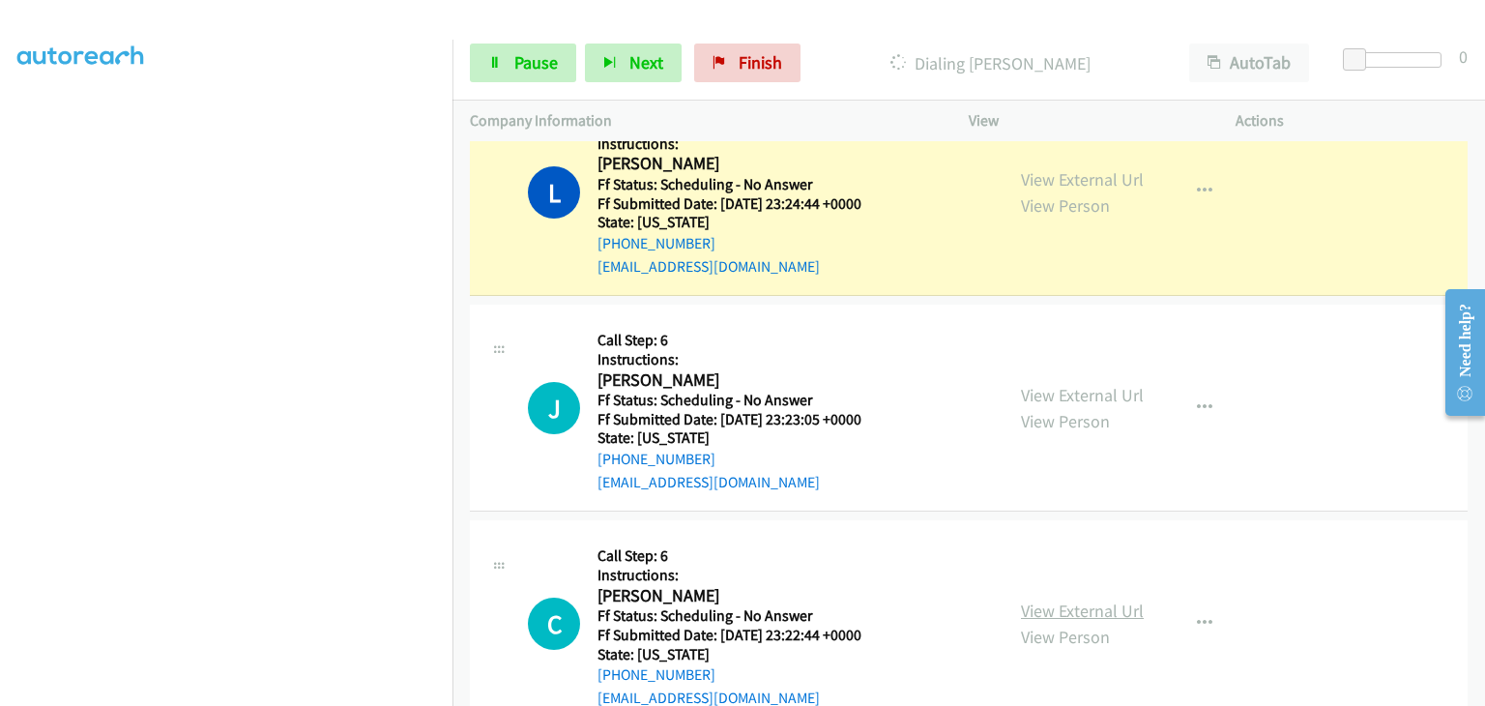
click at [1052, 604] on link "View External Url" at bounding box center [1082, 610] width 123 height 22
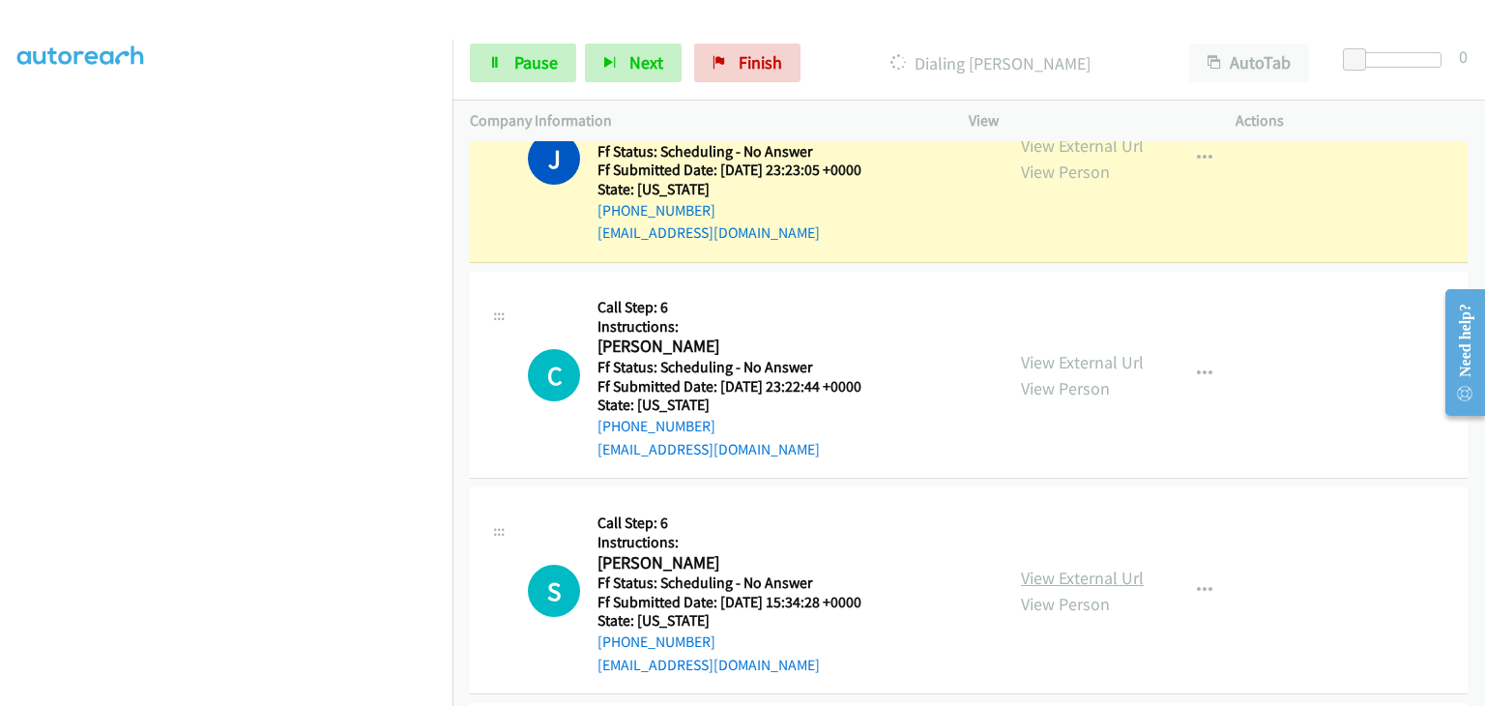
click at [1058, 570] on link "View External Url" at bounding box center [1082, 577] width 123 height 22
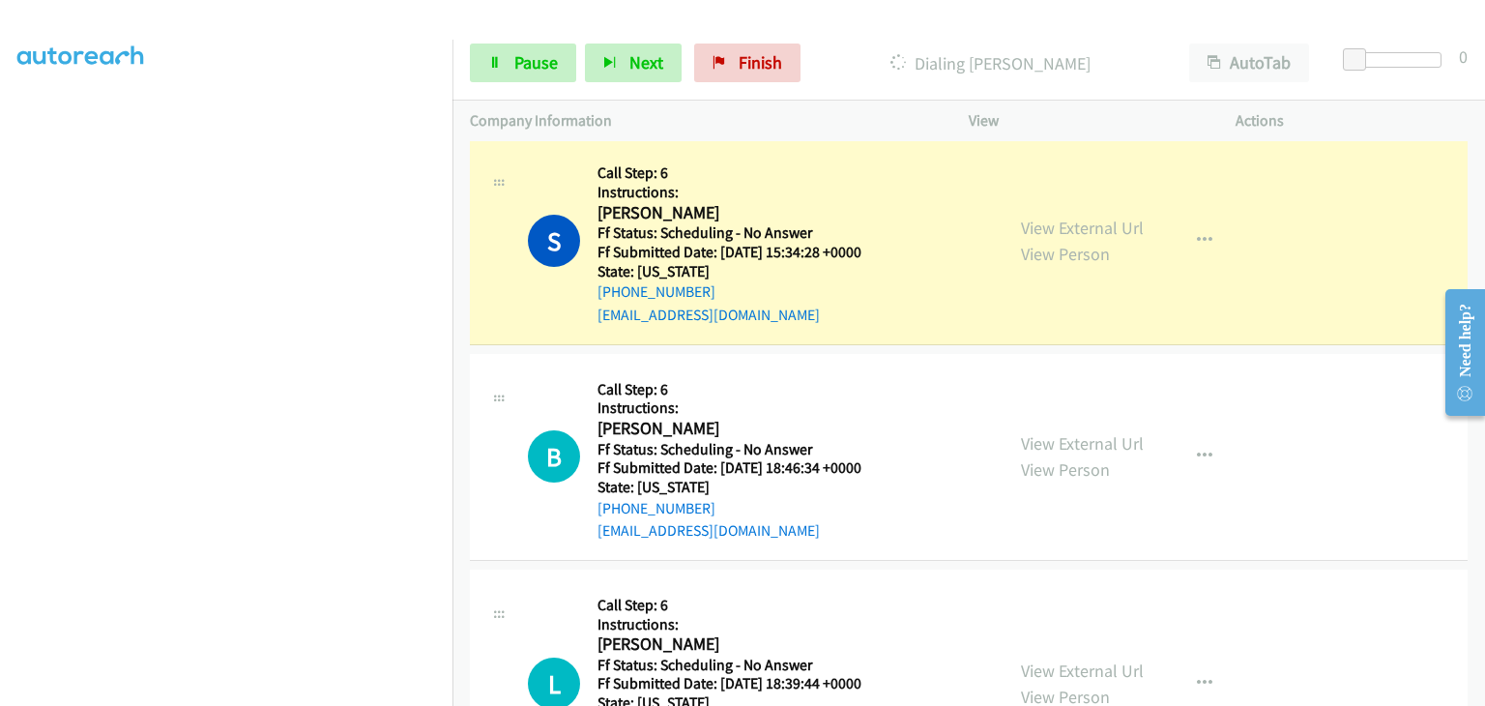
scroll to position [2907, 0]
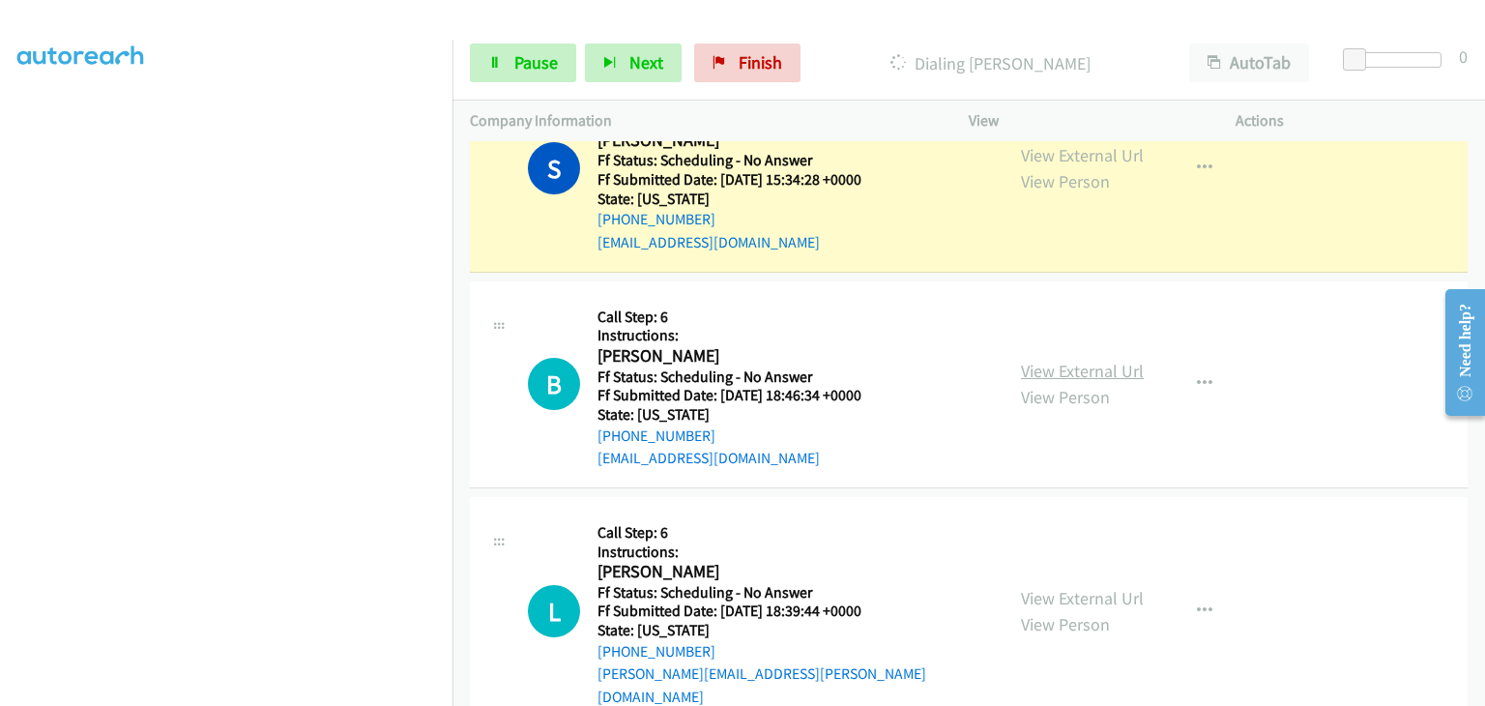
click at [1052, 364] on link "View External Url" at bounding box center [1082, 371] width 123 height 22
click at [1068, 587] on link "View External Url" at bounding box center [1082, 598] width 123 height 22
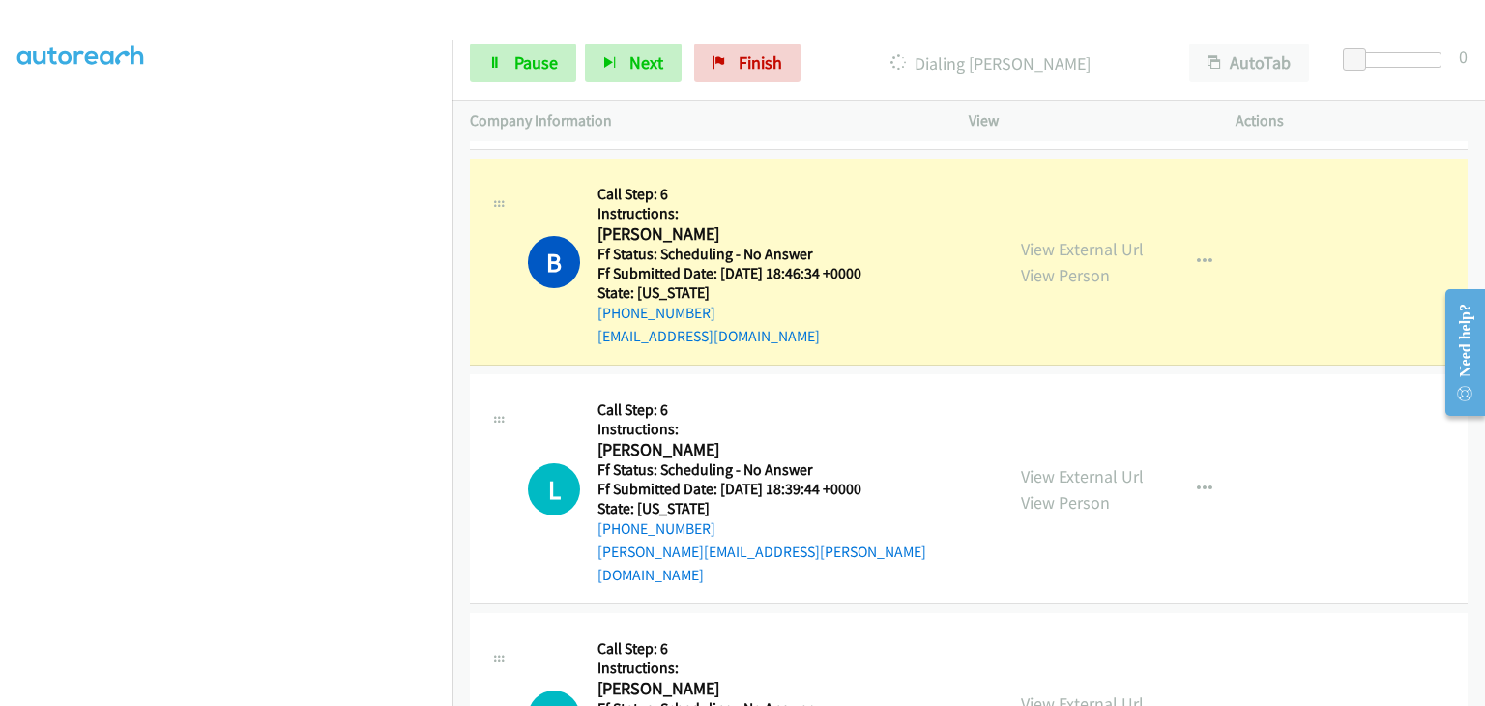
scroll to position [3120, 0]
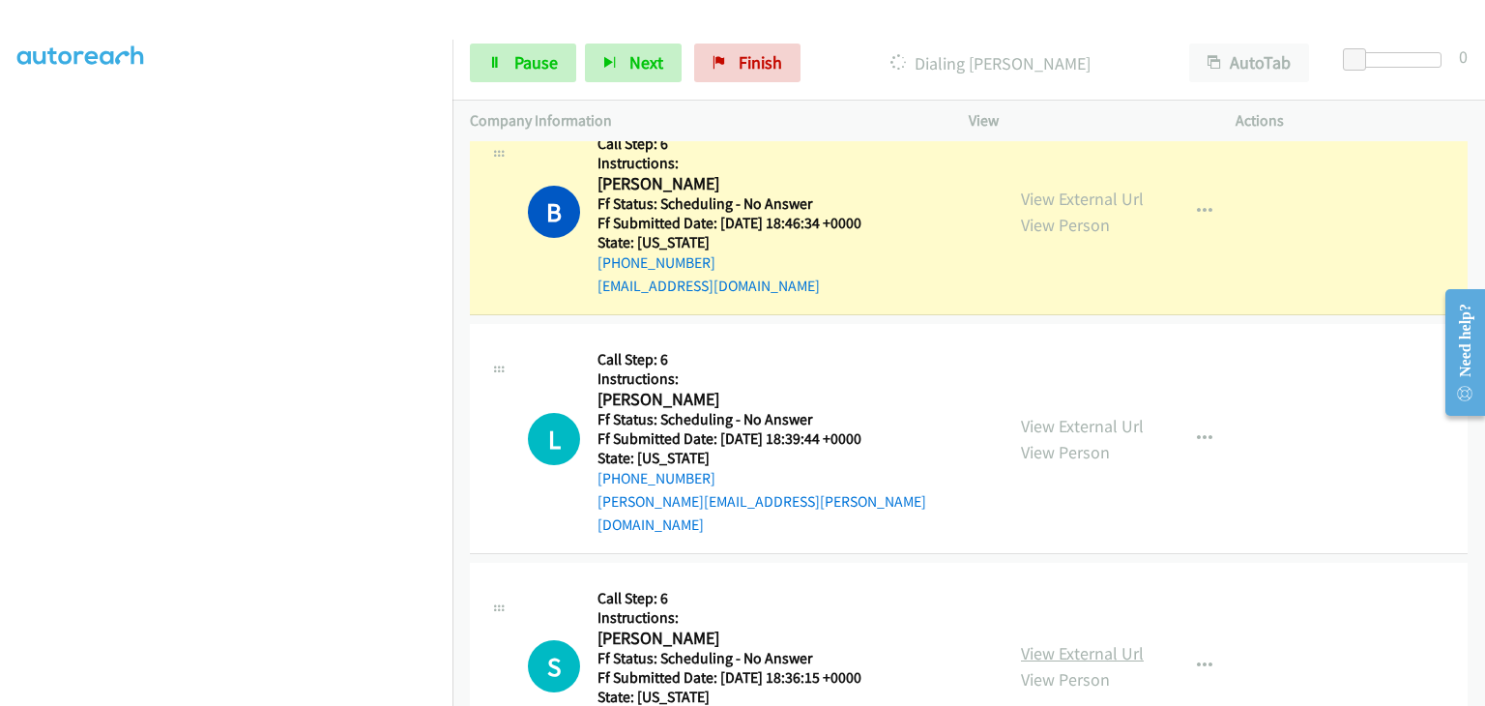
click at [1041, 642] on link "View External Url" at bounding box center [1082, 653] width 123 height 22
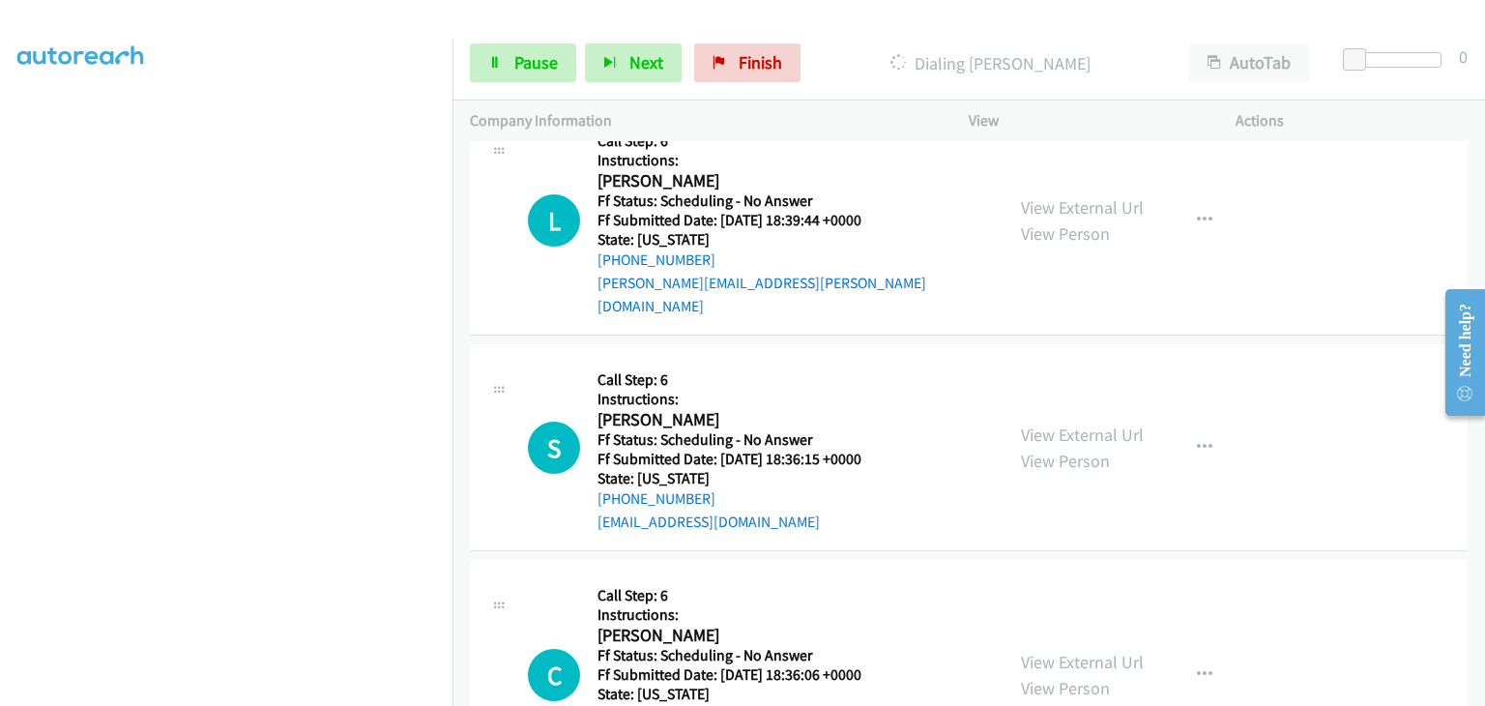
scroll to position [3410, 0]
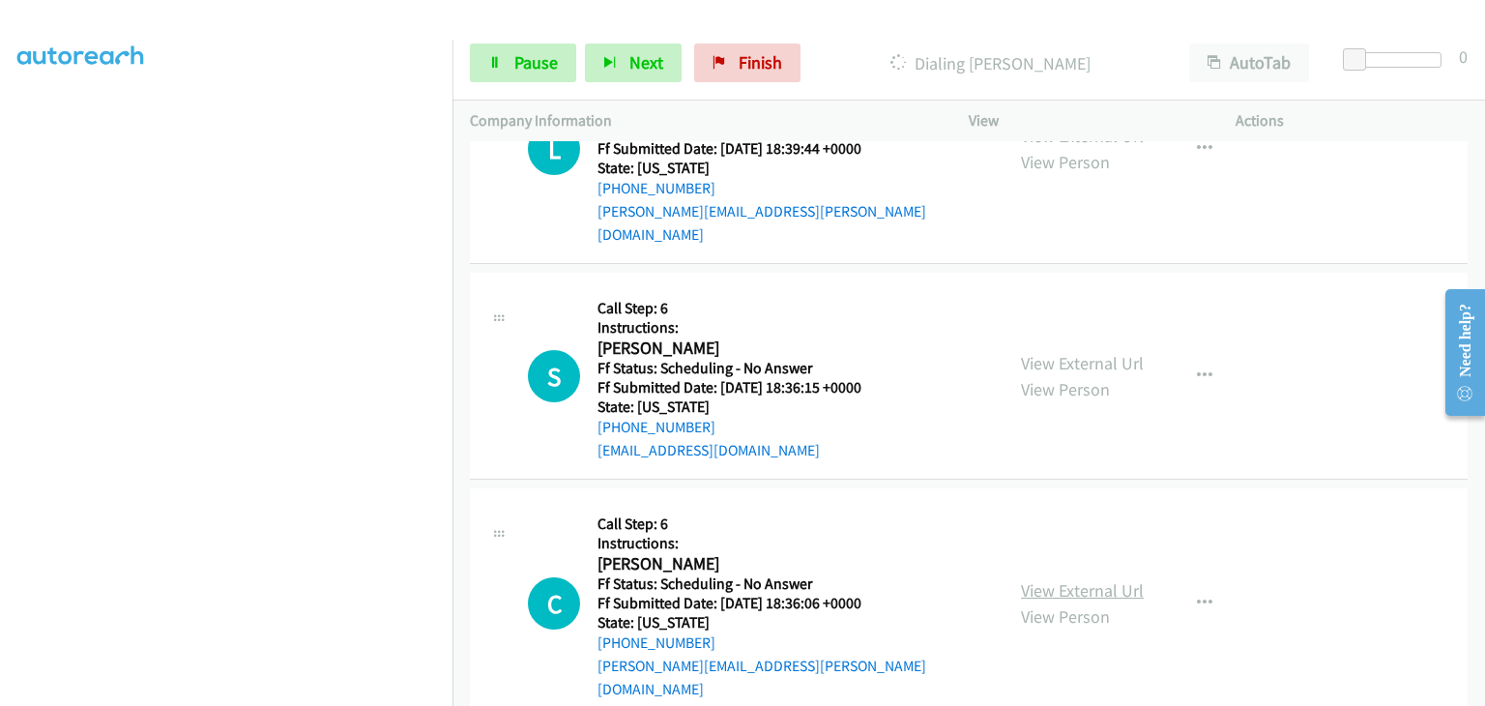
click at [1078, 579] on link "View External Url" at bounding box center [1082, 590] width 123 height 22
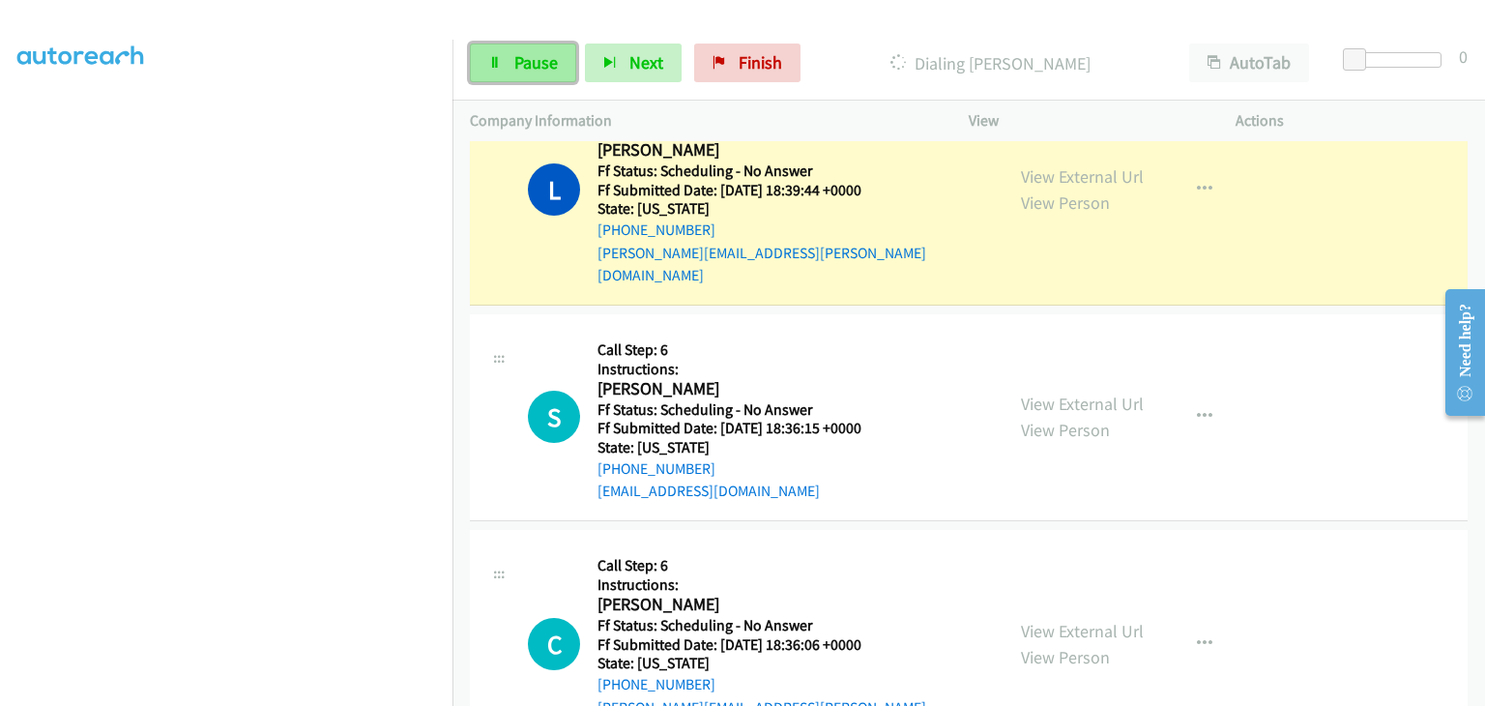
click at [514, 64] on span "Pause" at bounding box center [535, 62] width 43 height 22
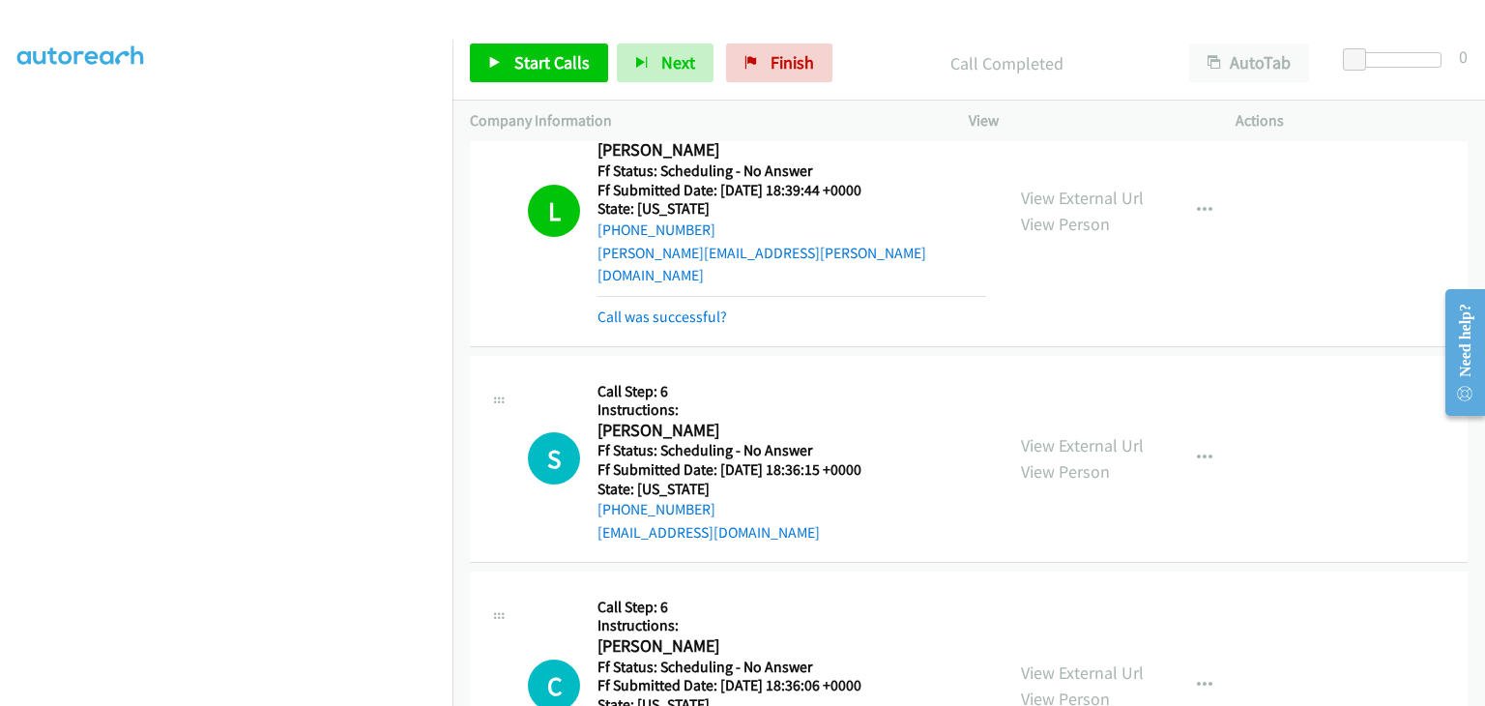
scroll to position [3430, 0]
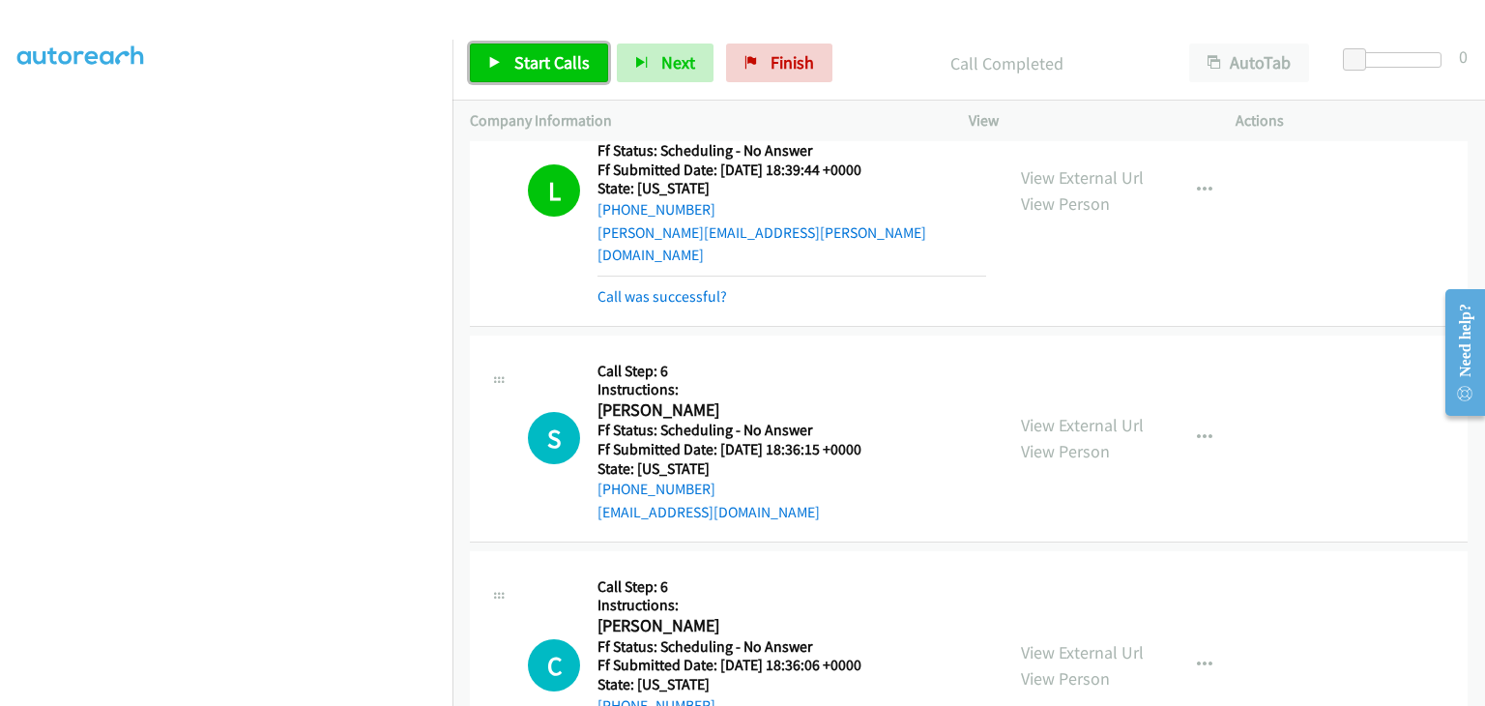
click at [519, 51] on span "Start Calls" at bounding box center [551, 62] width 75 height 22
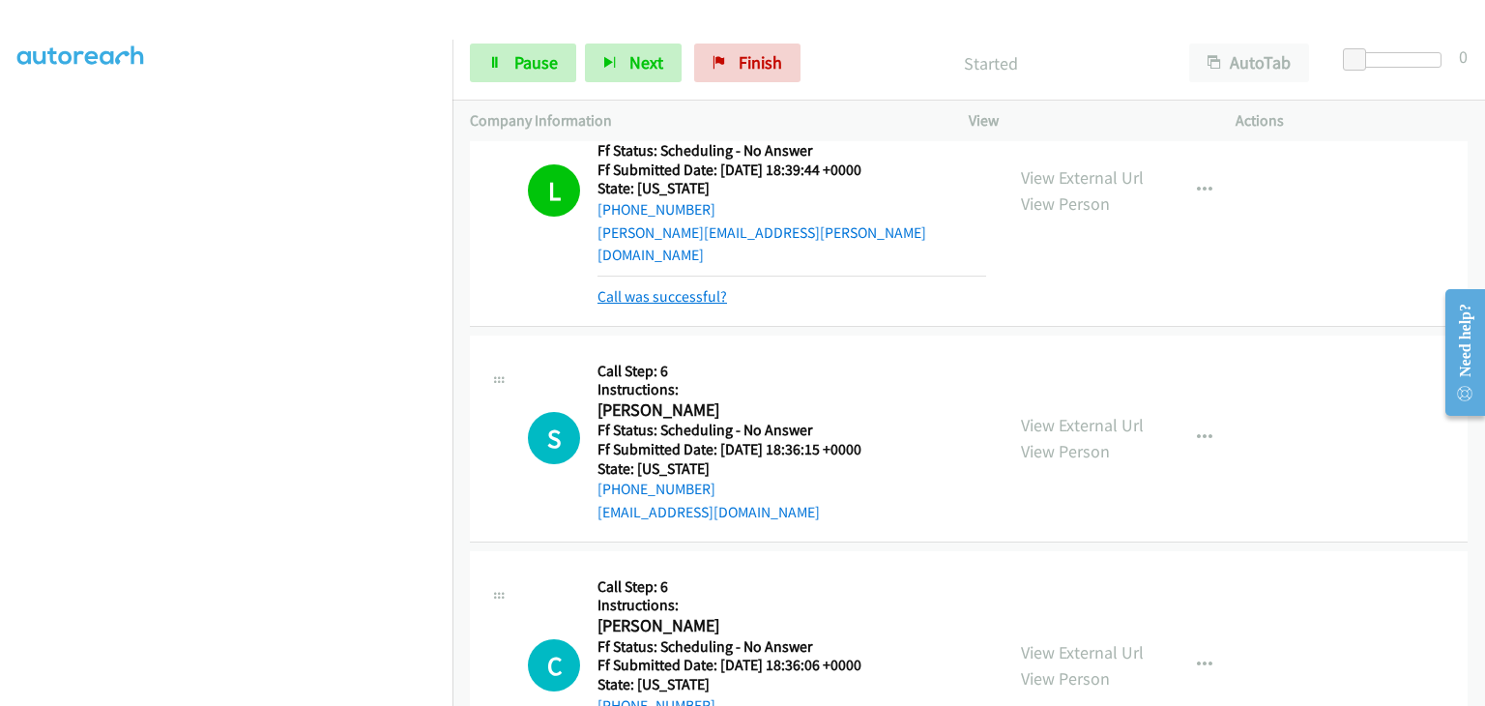
click at [706, 287] on link "Call was successful?" at bounding box center [662, 296] width 130 height 18
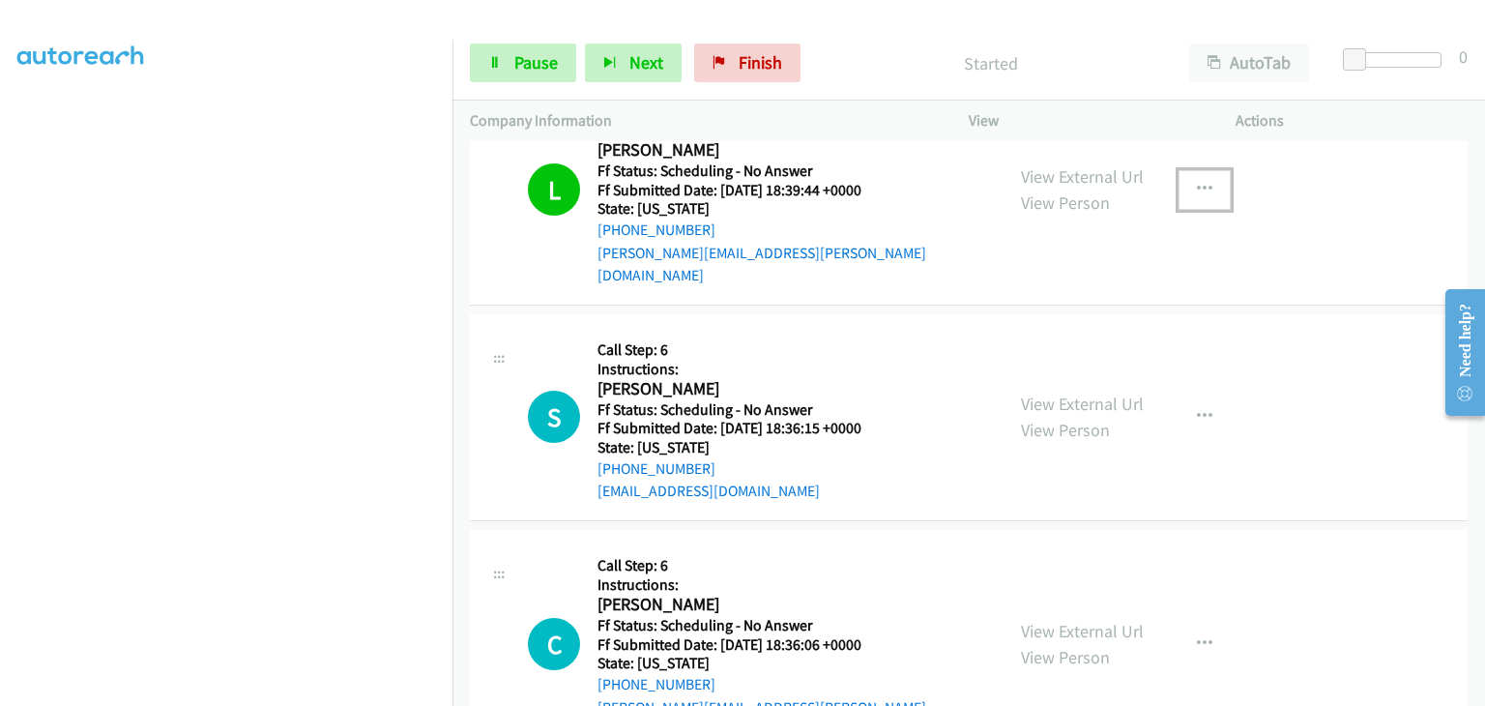
click at [1204, 178] on button "button" at bounding box center [1204, 189] width 52 height 39
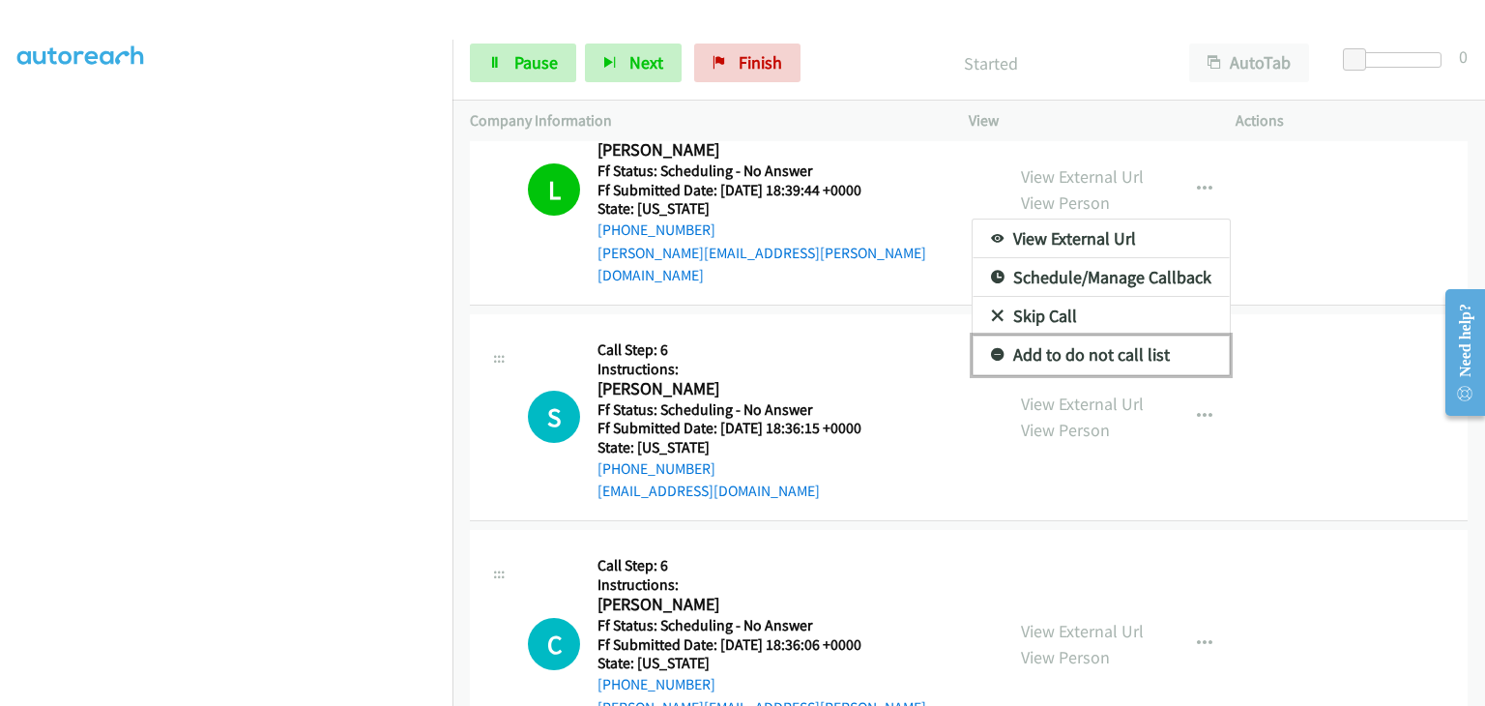
click at [1047, 335] on link "Add to do not call list" at bounding box center [1100, 354] width 257 height 39
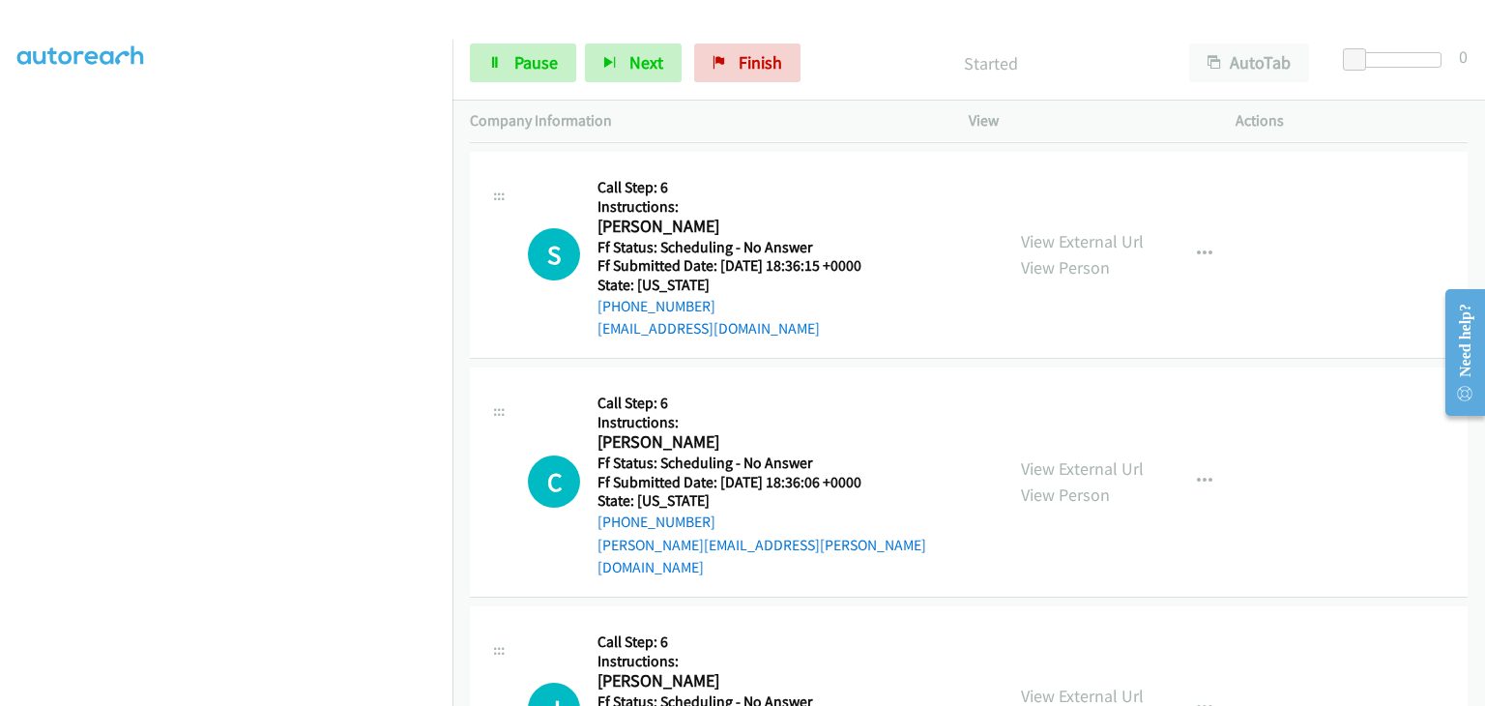
scroll to position [3603, 0]
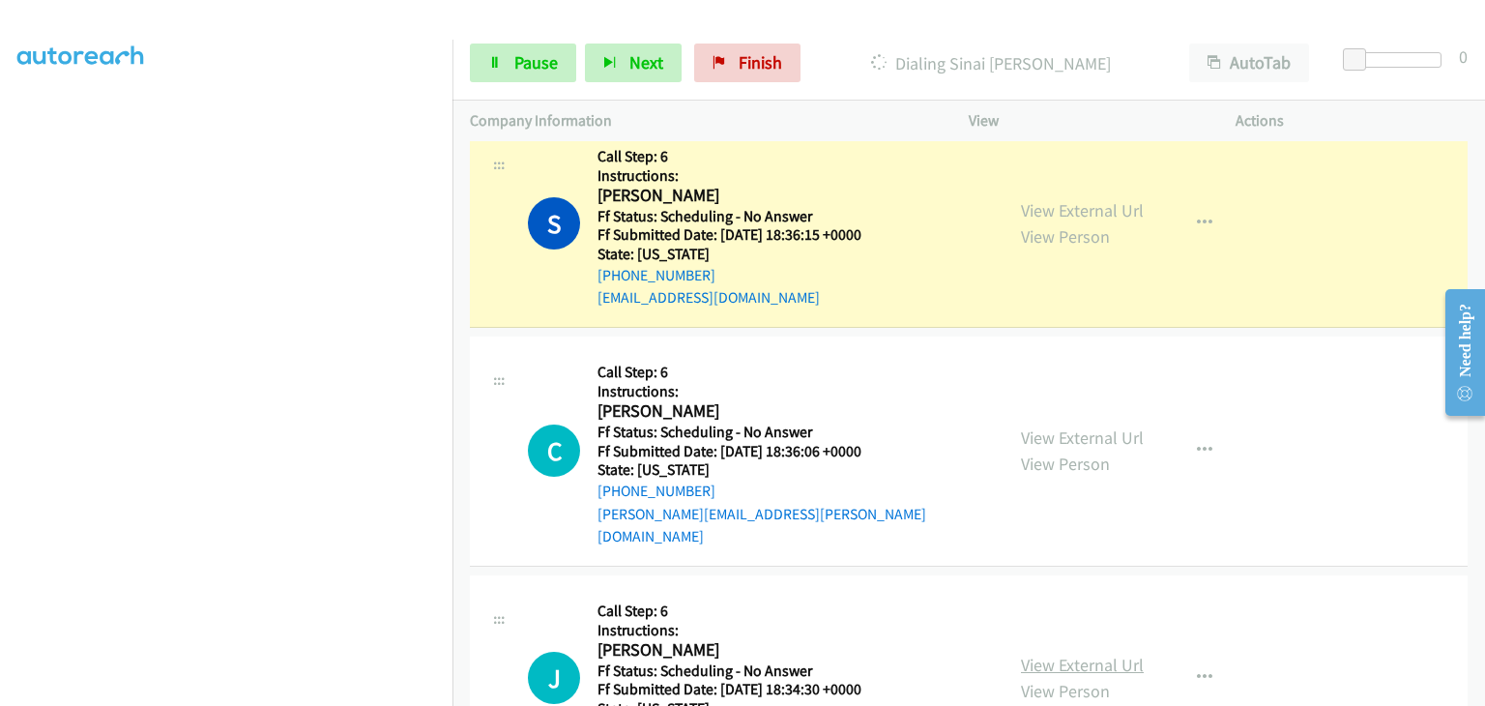
click at [1098, 653] on link "View External Url" at bounding box center [1082, 664] width 123 height 22
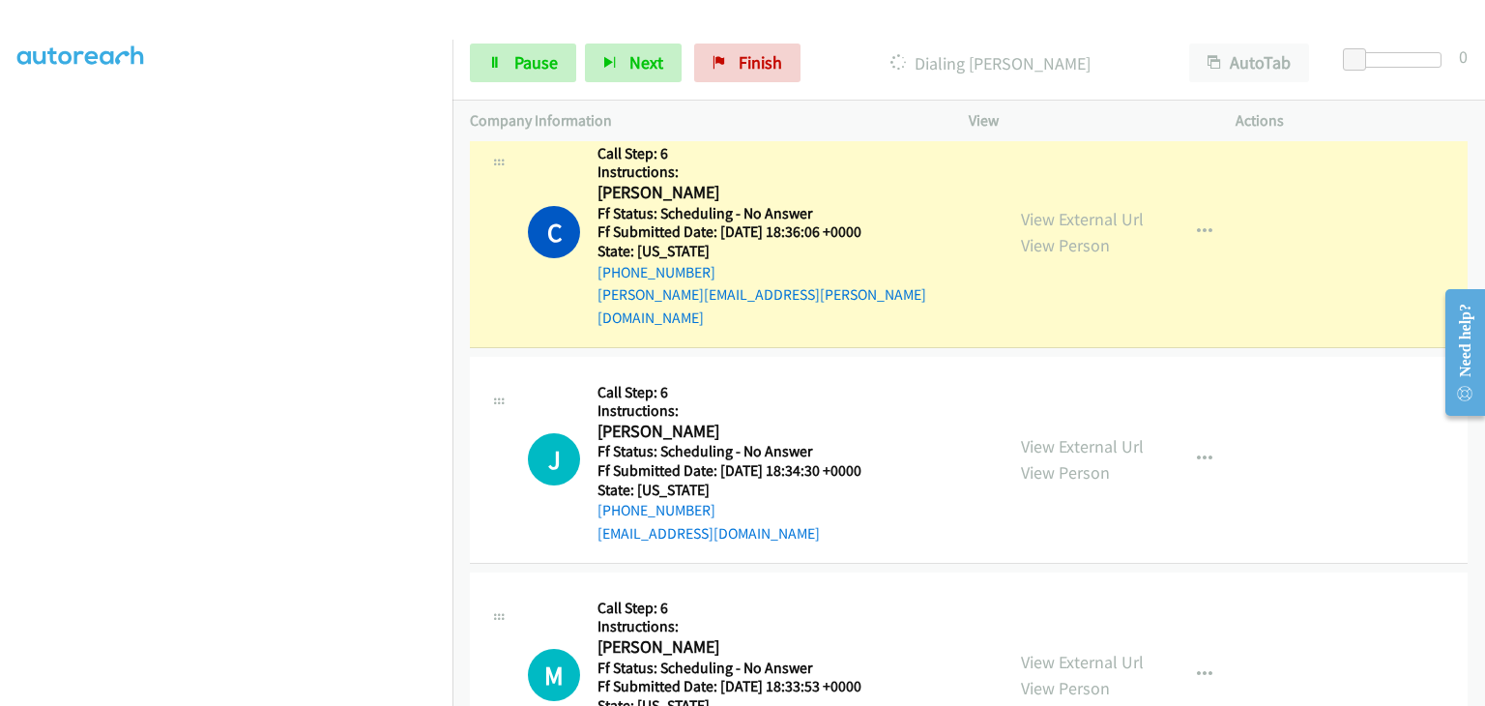
scroll to position [3893, 0]
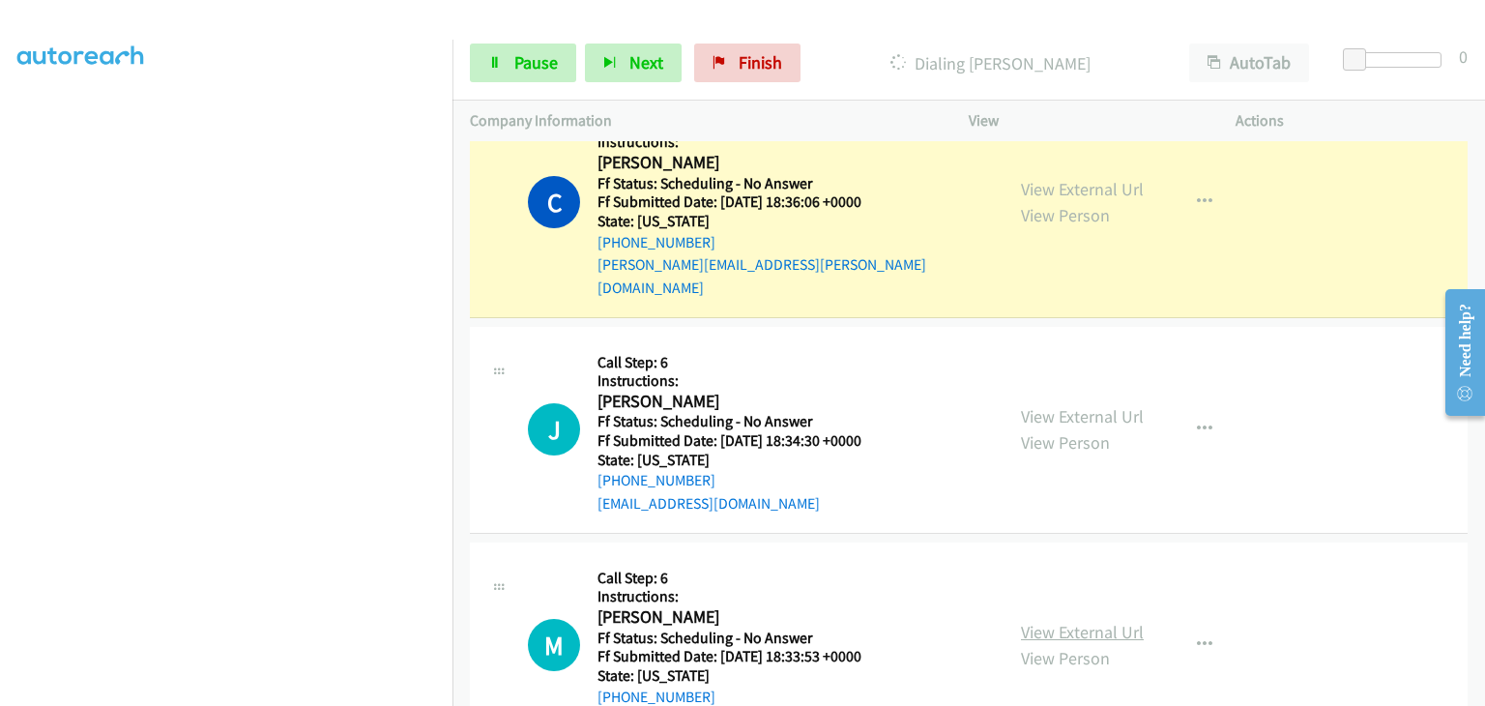
click at [1077, 621] on link "View External Url" at bounding box center [1082, 632] width 123 height 22
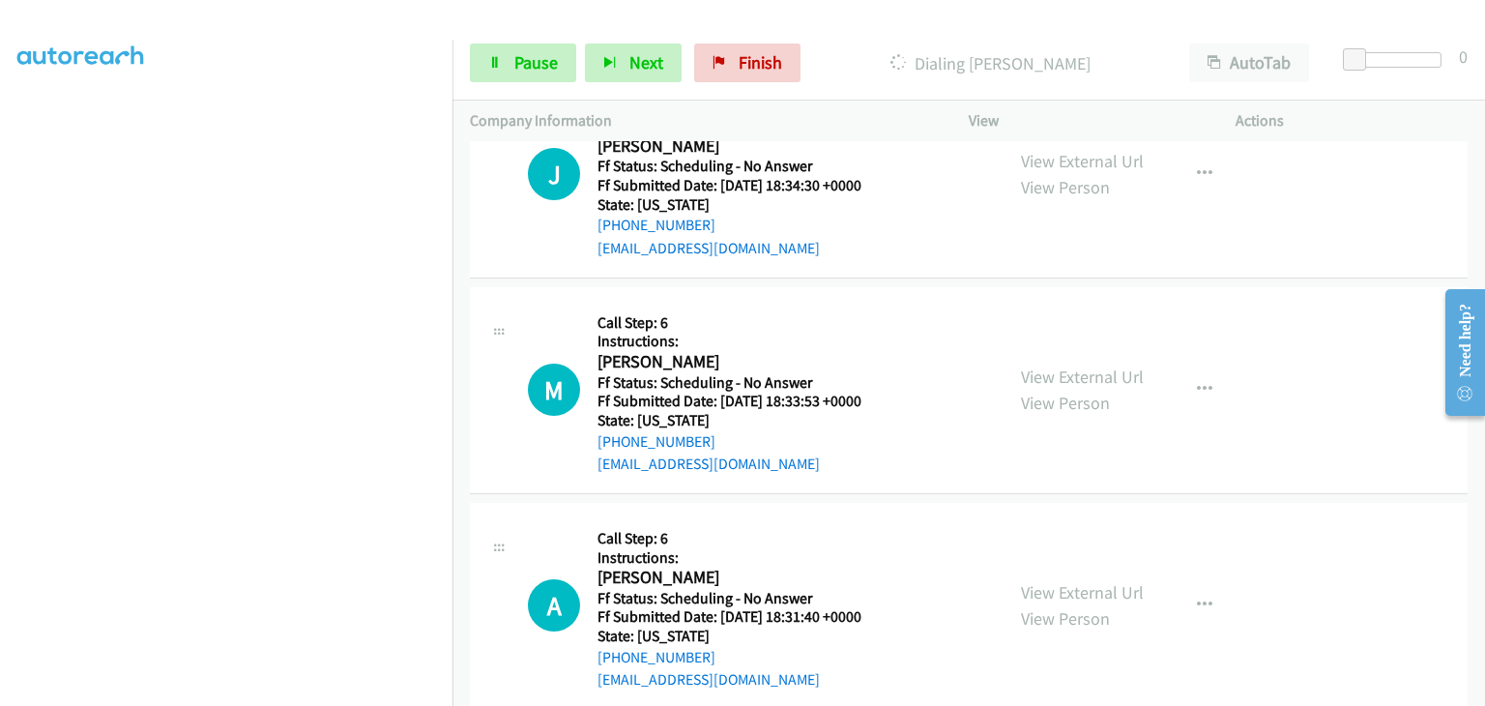
scroll to position [4183, 0]
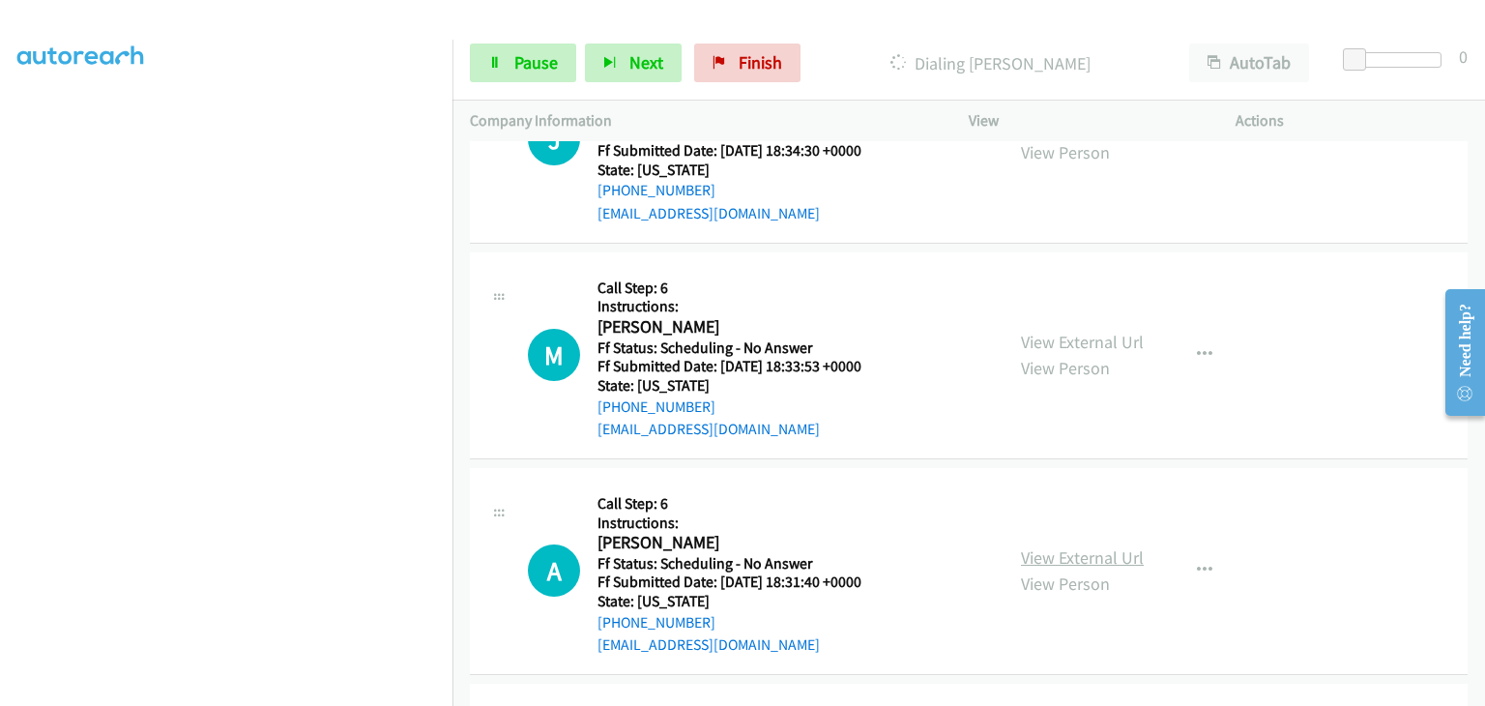
click at [1056, 546] on link "View External Url" at bounding box center [1082, 557] width 123 height 22
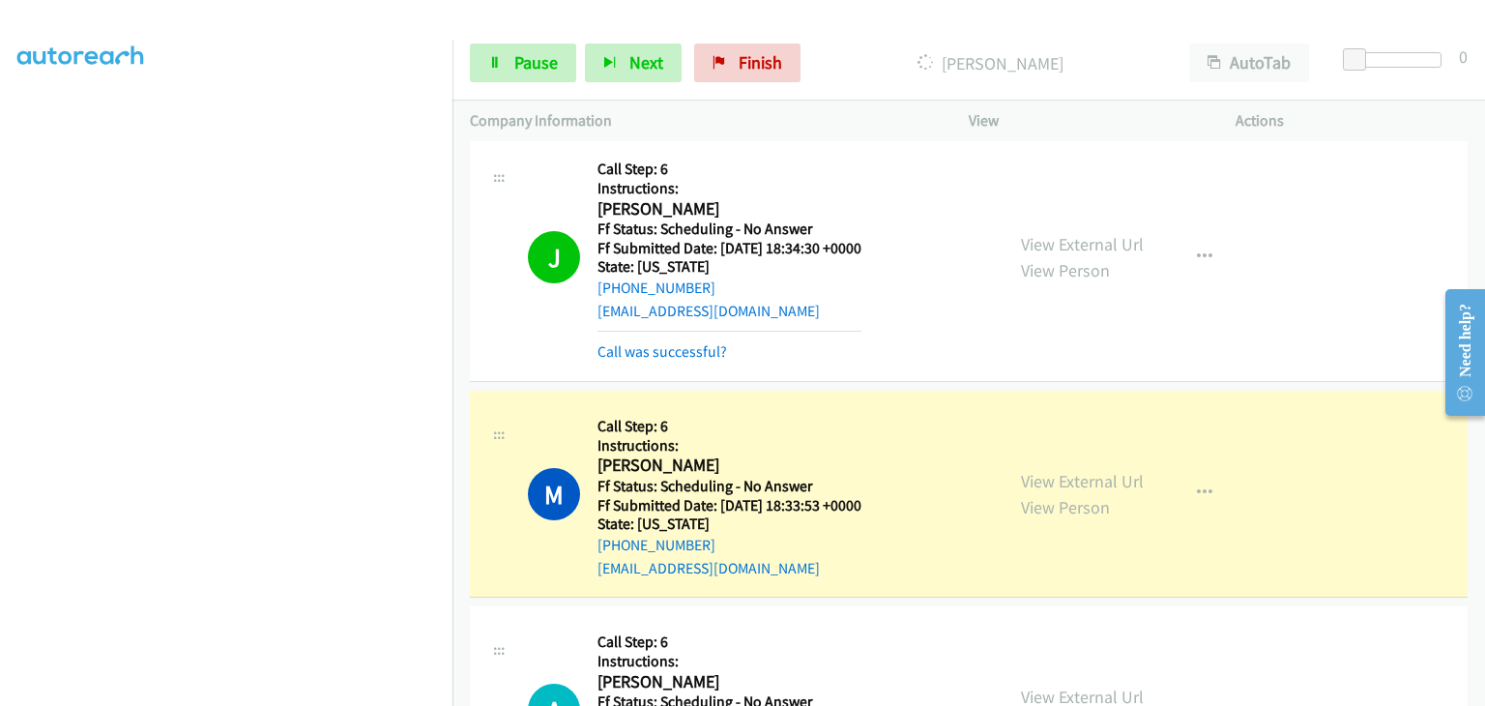
scroll to position [379, 0]
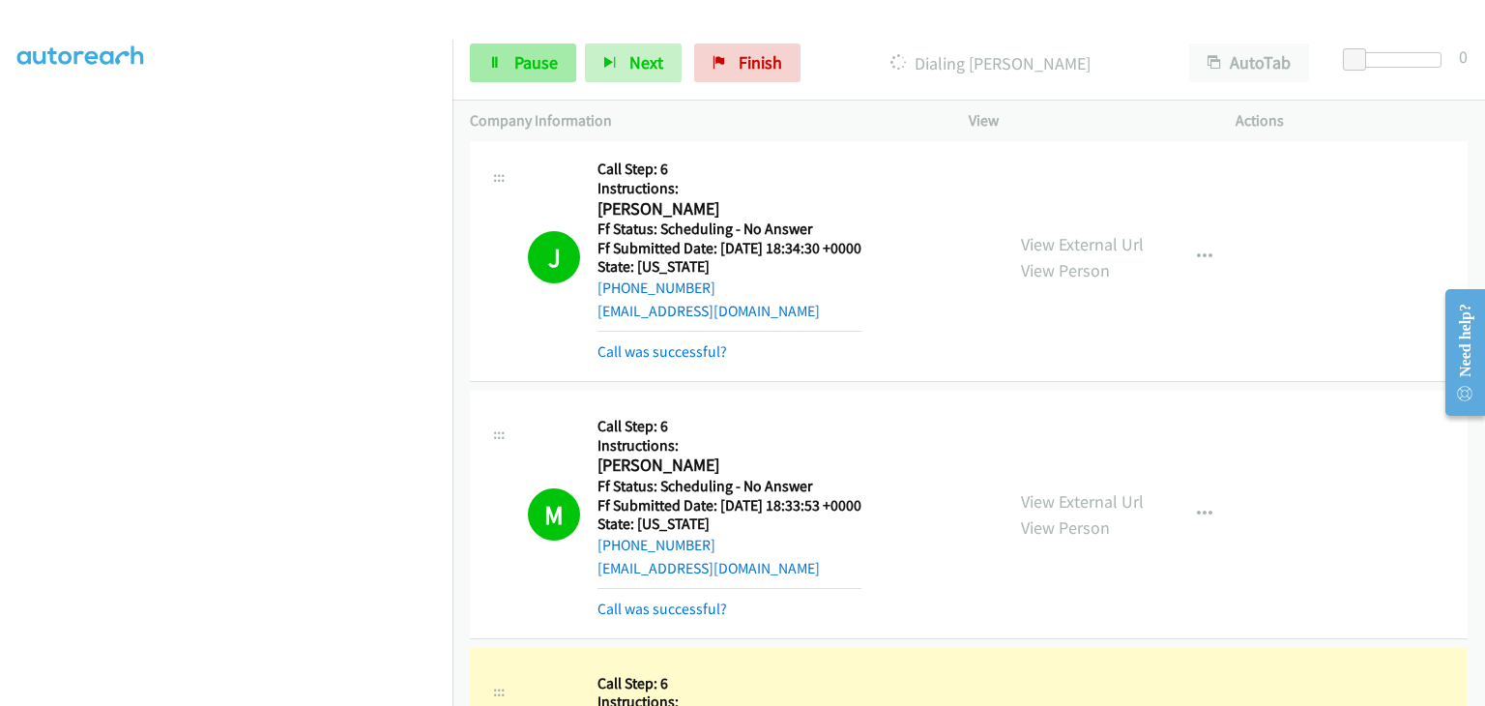
click at [575, 68] on div "Start Calls Pause Next Finish" at bounding box center [639, 62] width 339 height 39
click at [542, 59] on span "Pause" at bounding box center [535, 62] width 43 height 22
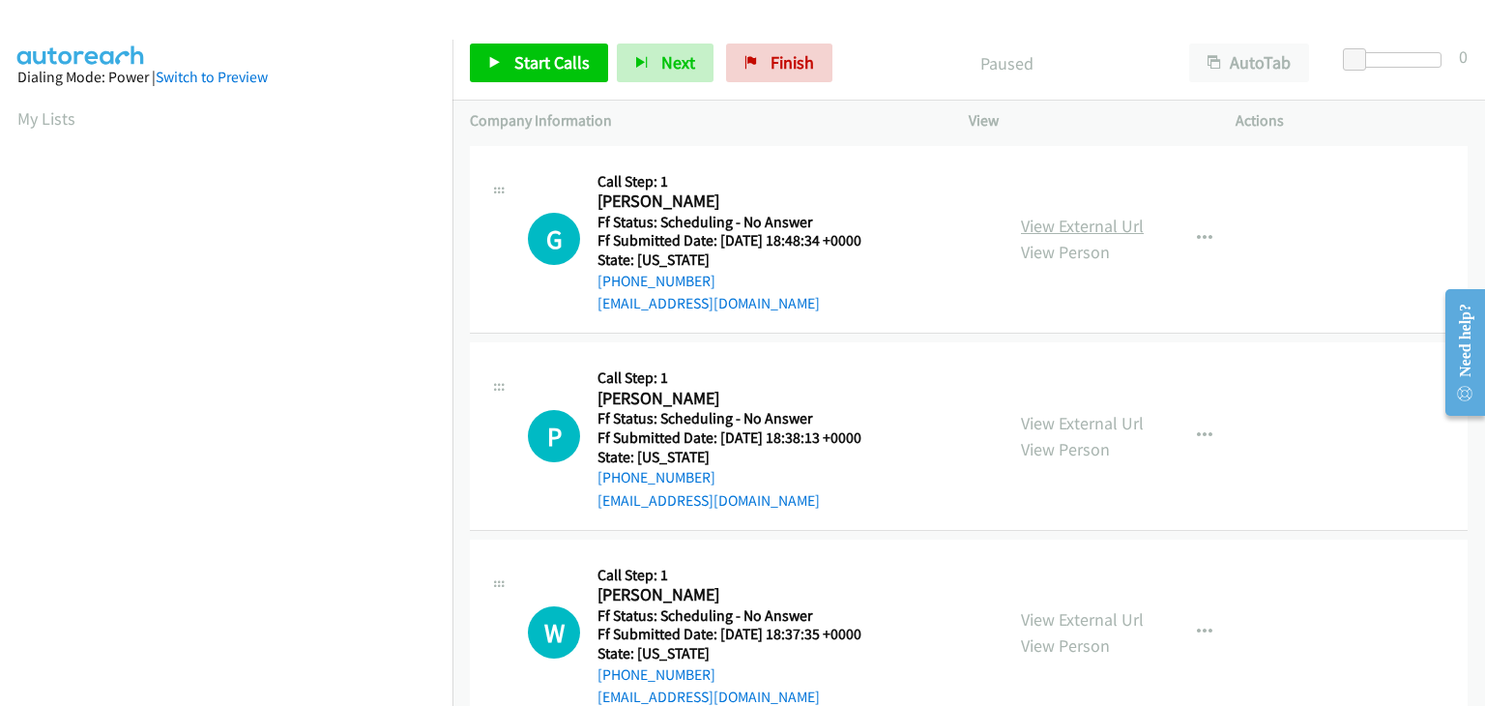
click at [1077, 236] on link "View External Url" at bounding box center [1082, 226] width 123 height 22
click at [1042, 416] on link "View External Url" at bounding box center [1082, 423] width 123 height 22
click at [1066, 608] on link "View External Url" at bounding box center [1082, 619] width 123 height 22
click at [507, 58] on link "Start Calls" at bounding box center [539, 62] width 138 height 39
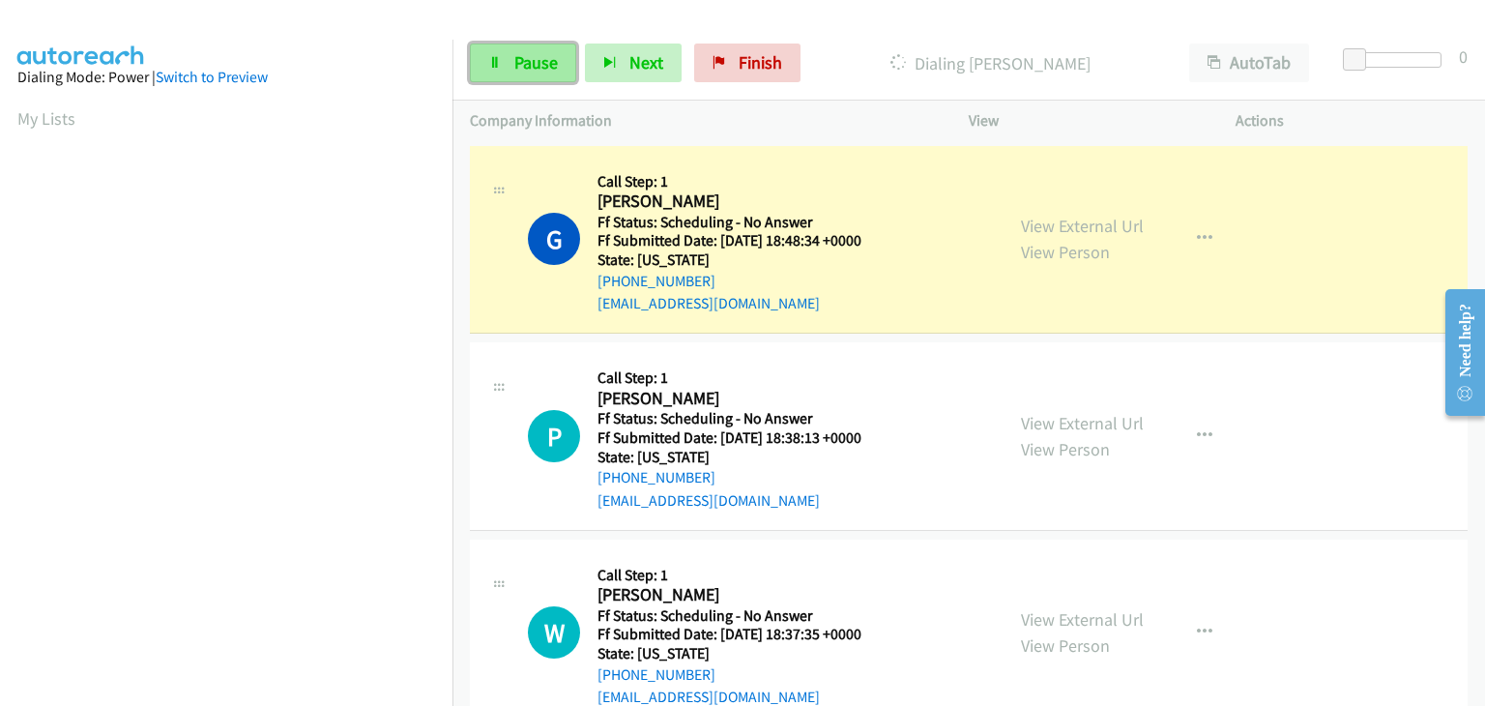
click at [544, 59] on span "Pause" at bounding box center [535, 62] width 43 height 22
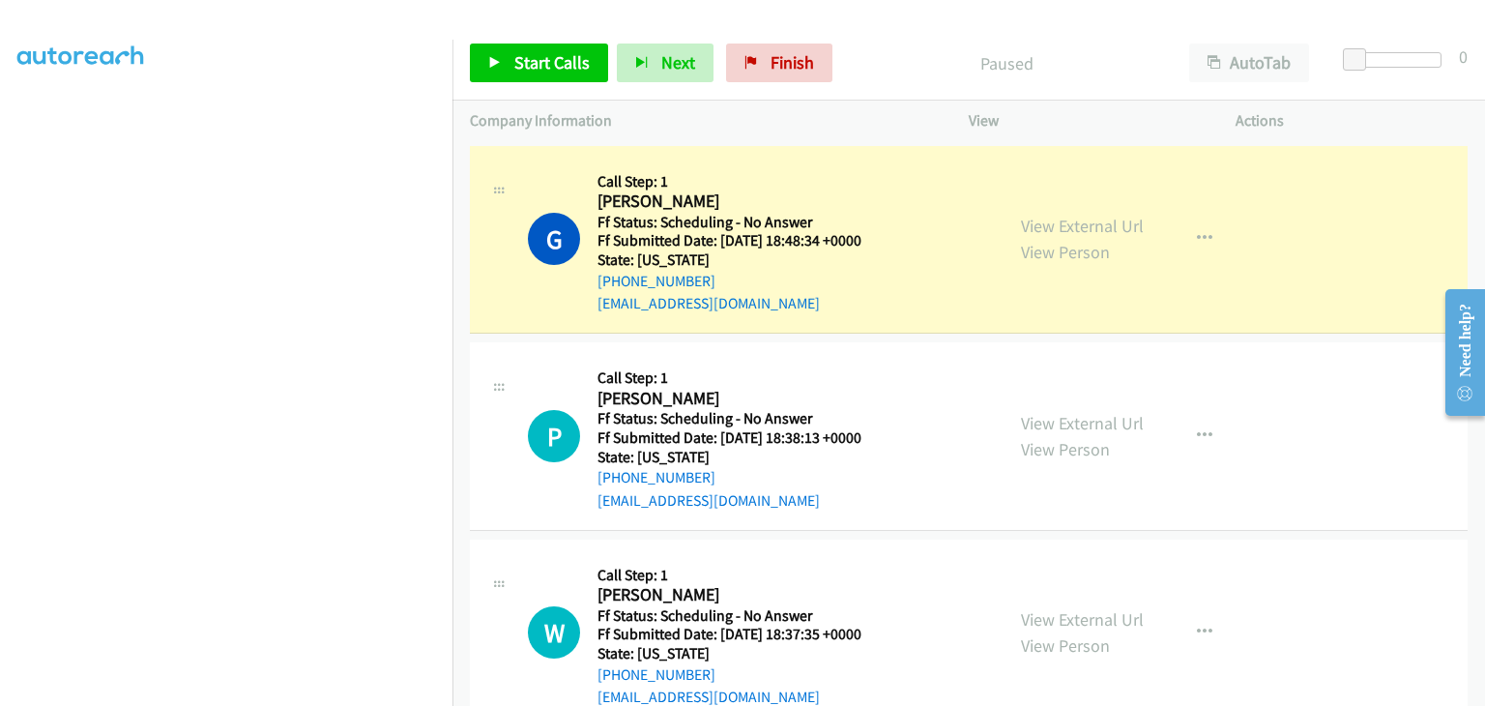
scroll to position [379, 0]
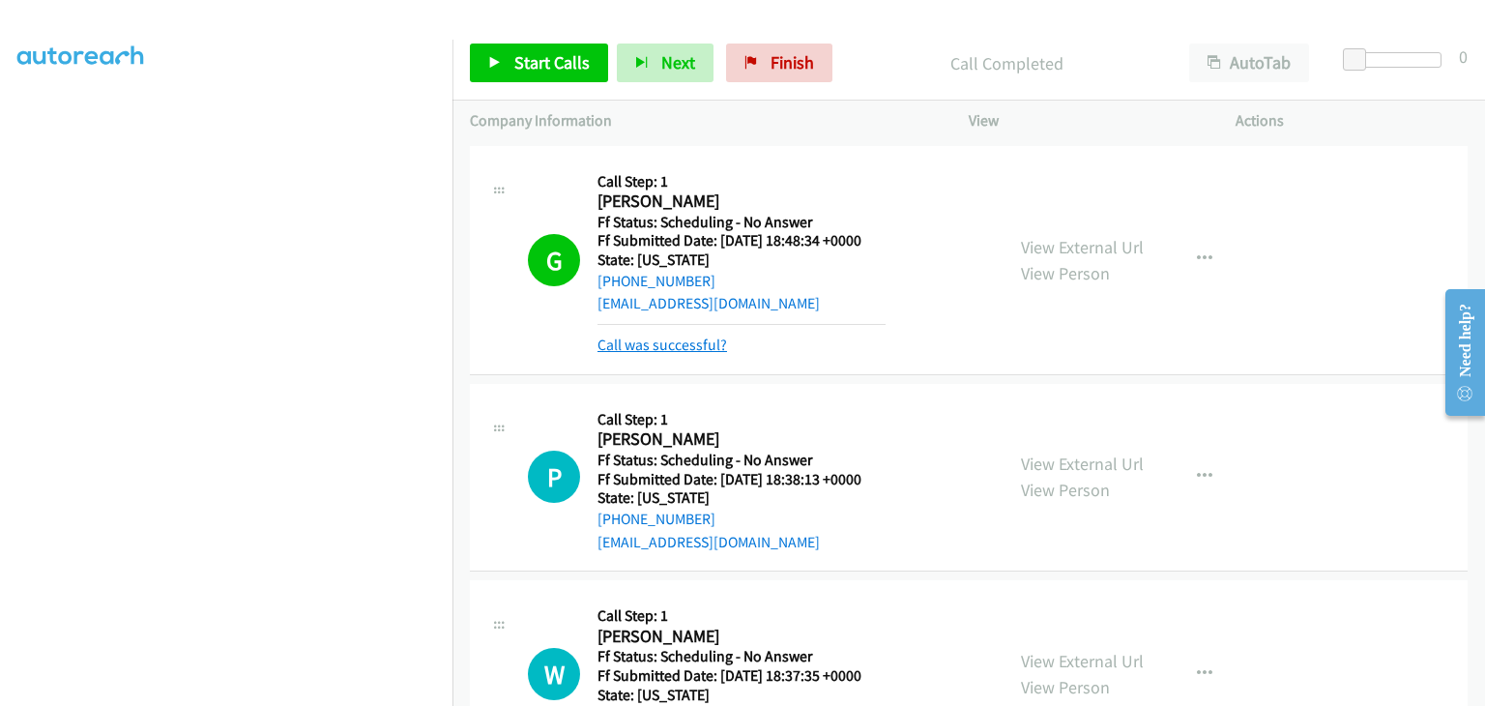
click at [692, 349] on link "Call was successful?" at bounding box center [662, 344] width 130 height 18
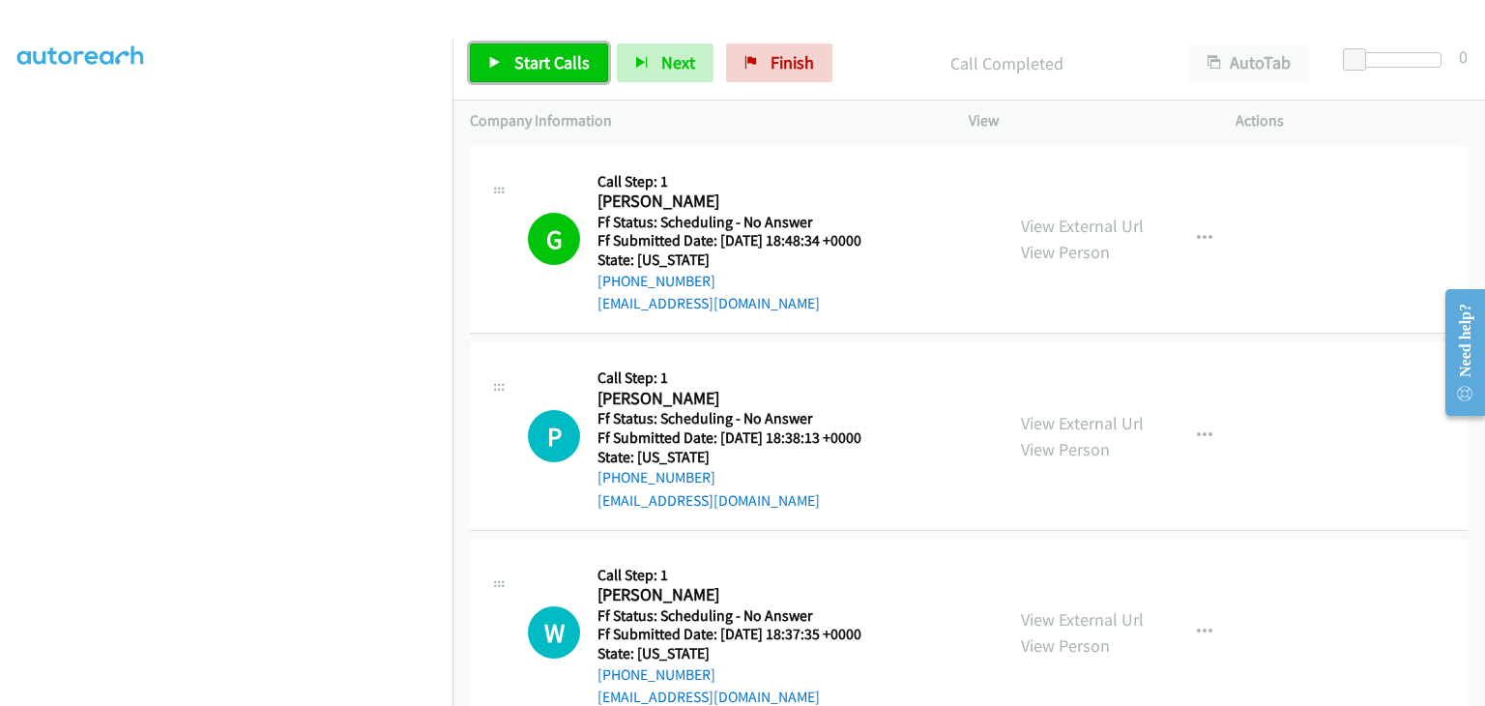
click at [561, 55] on span "Start Calls" at bounding box center [551, 62] width 75 height 22
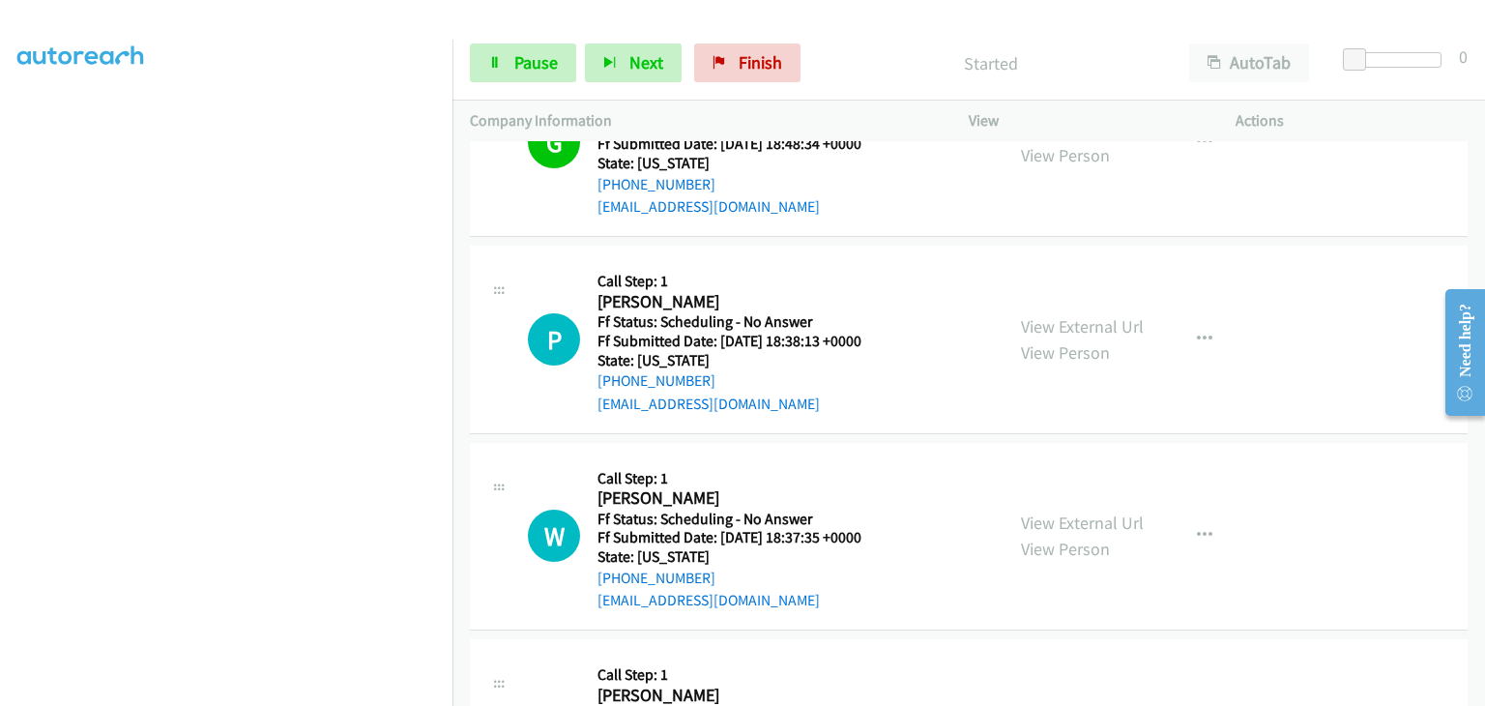
scroll to position [193, 0]
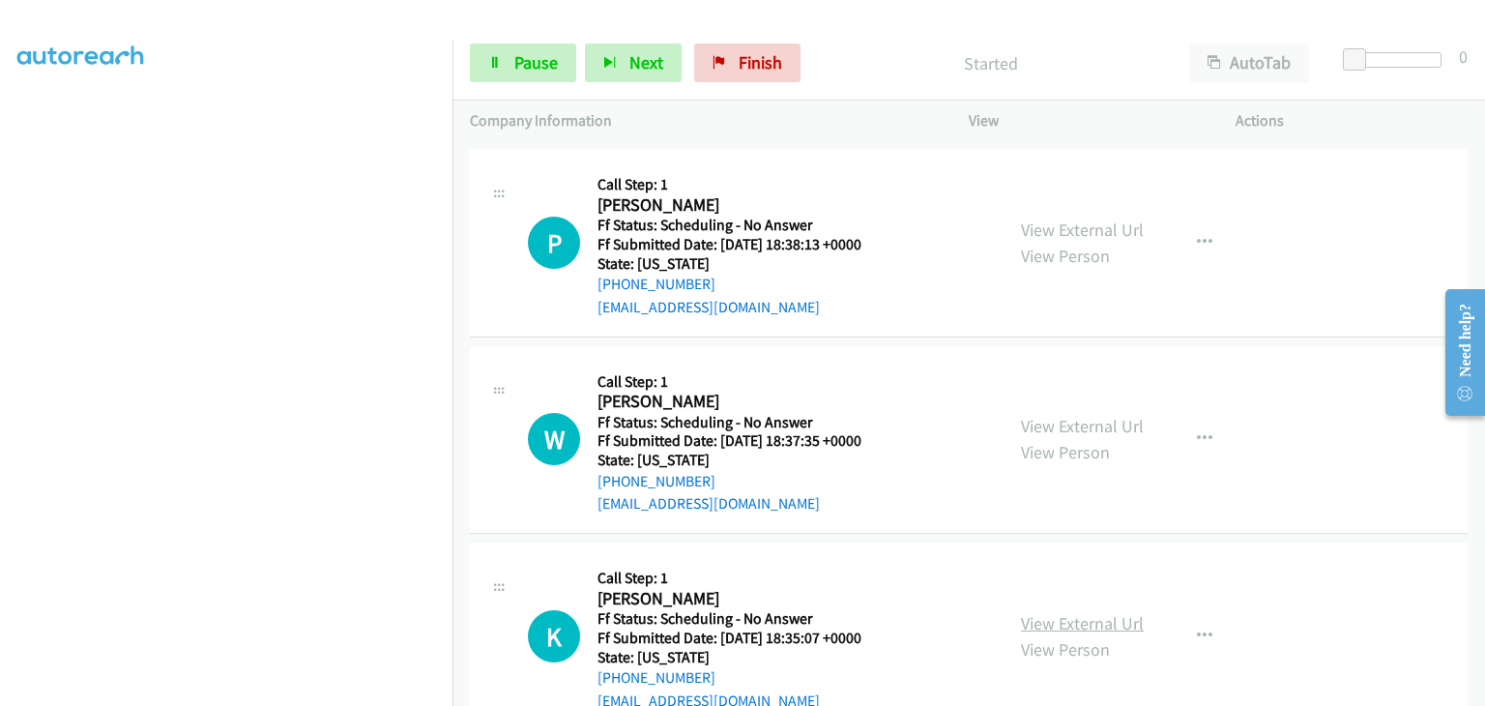
click at [1032, 612] on link "View External Url" at bounding box center [1082, 623] width 123 height 22
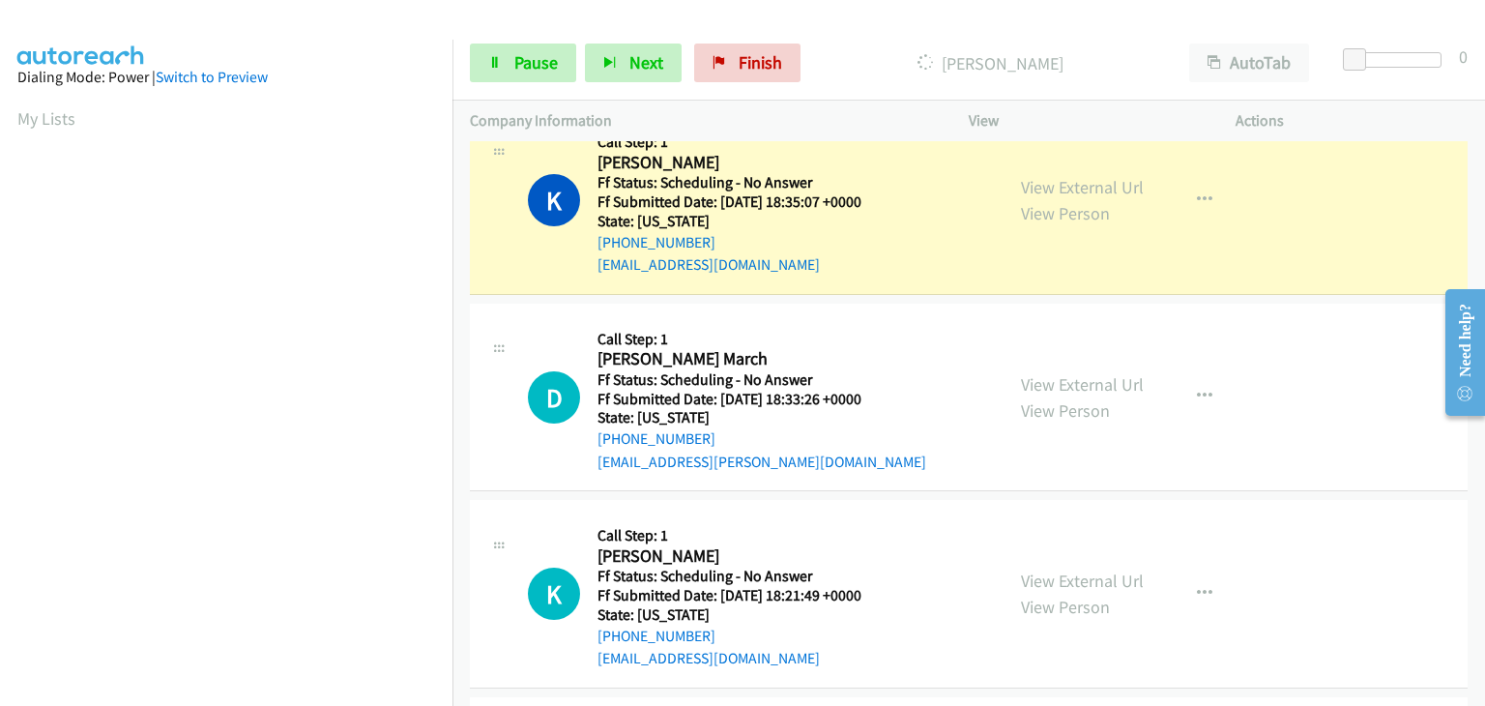
scroll to position [773, 0]
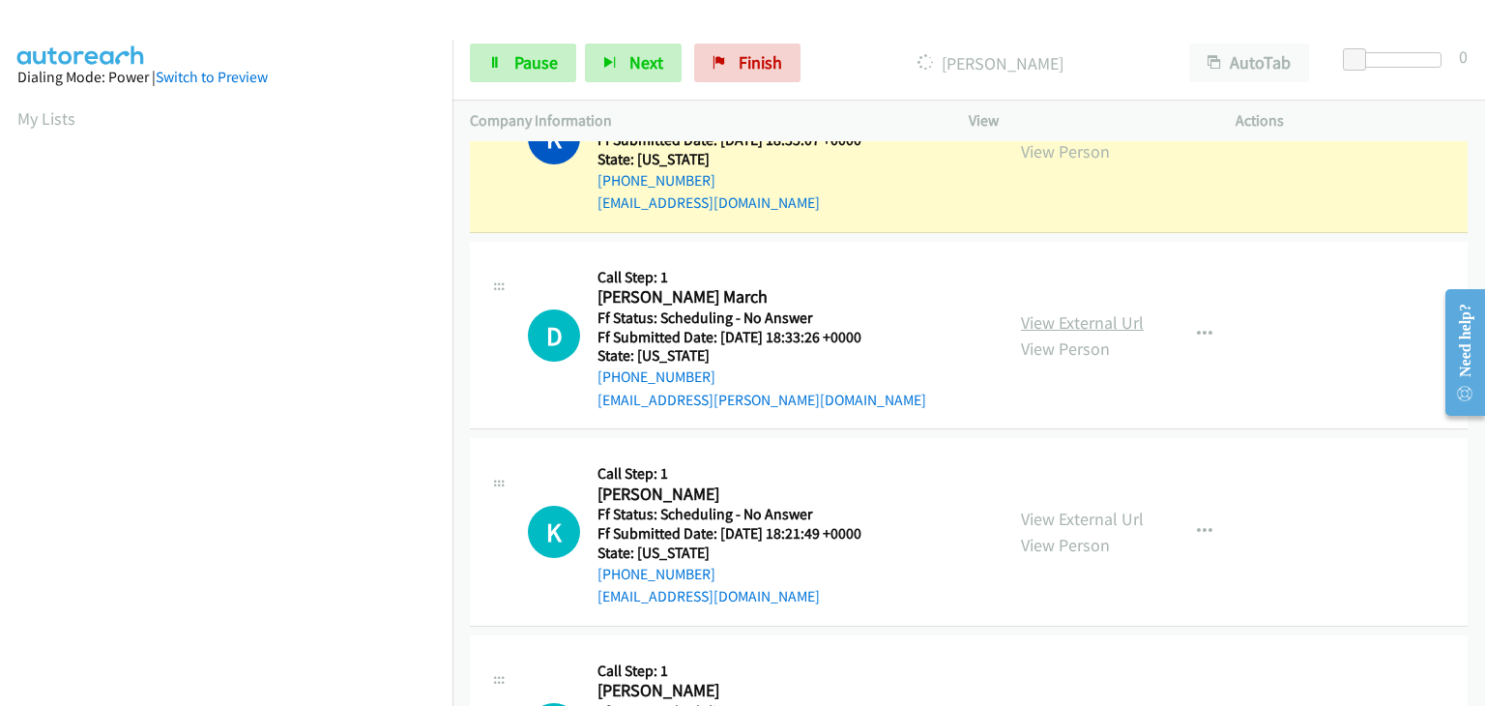
click at [1088, 314] on link "View External Url" at bounding box center [1082, 322] width 123 height 22
click at [1054, 509] on link "View External Url" at bounding box center [1082, 518] width 123 height 22
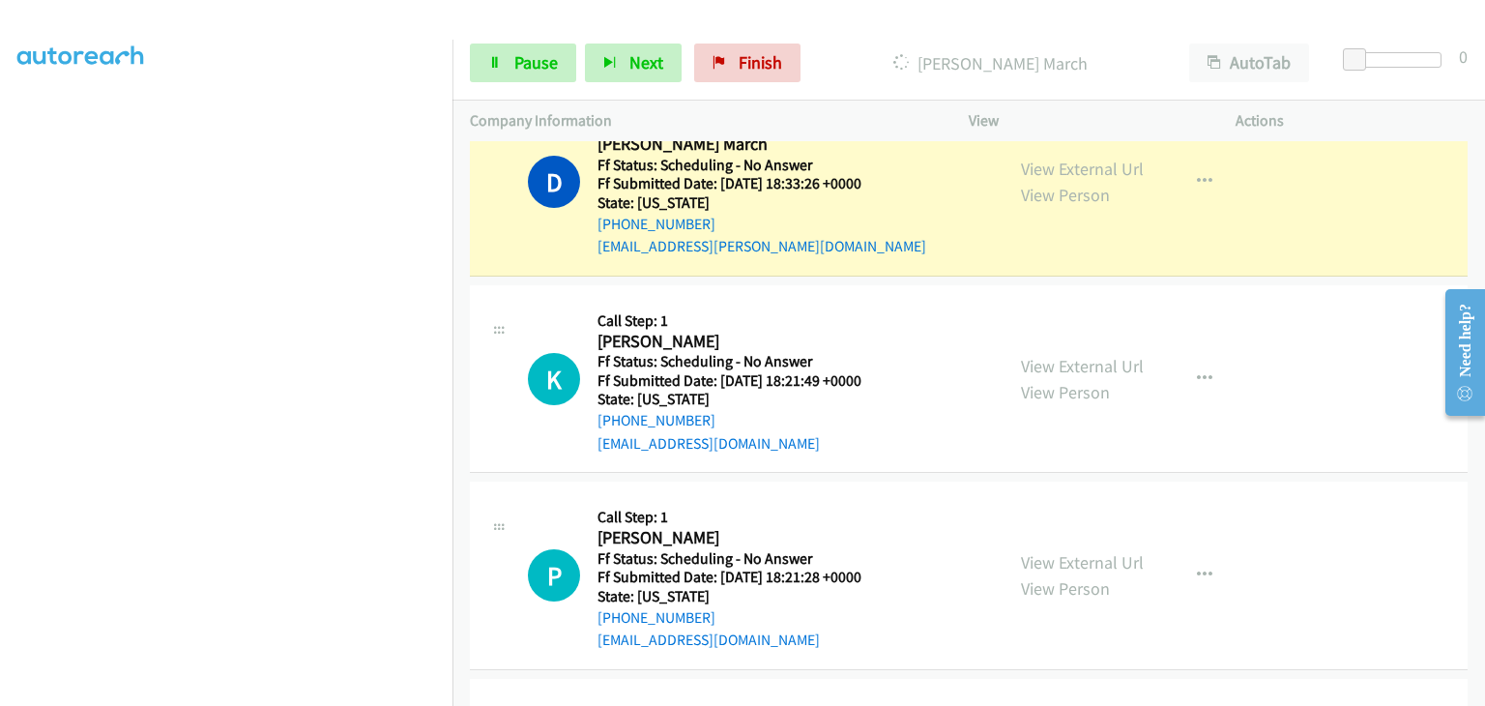
scroll to position [987, 0]
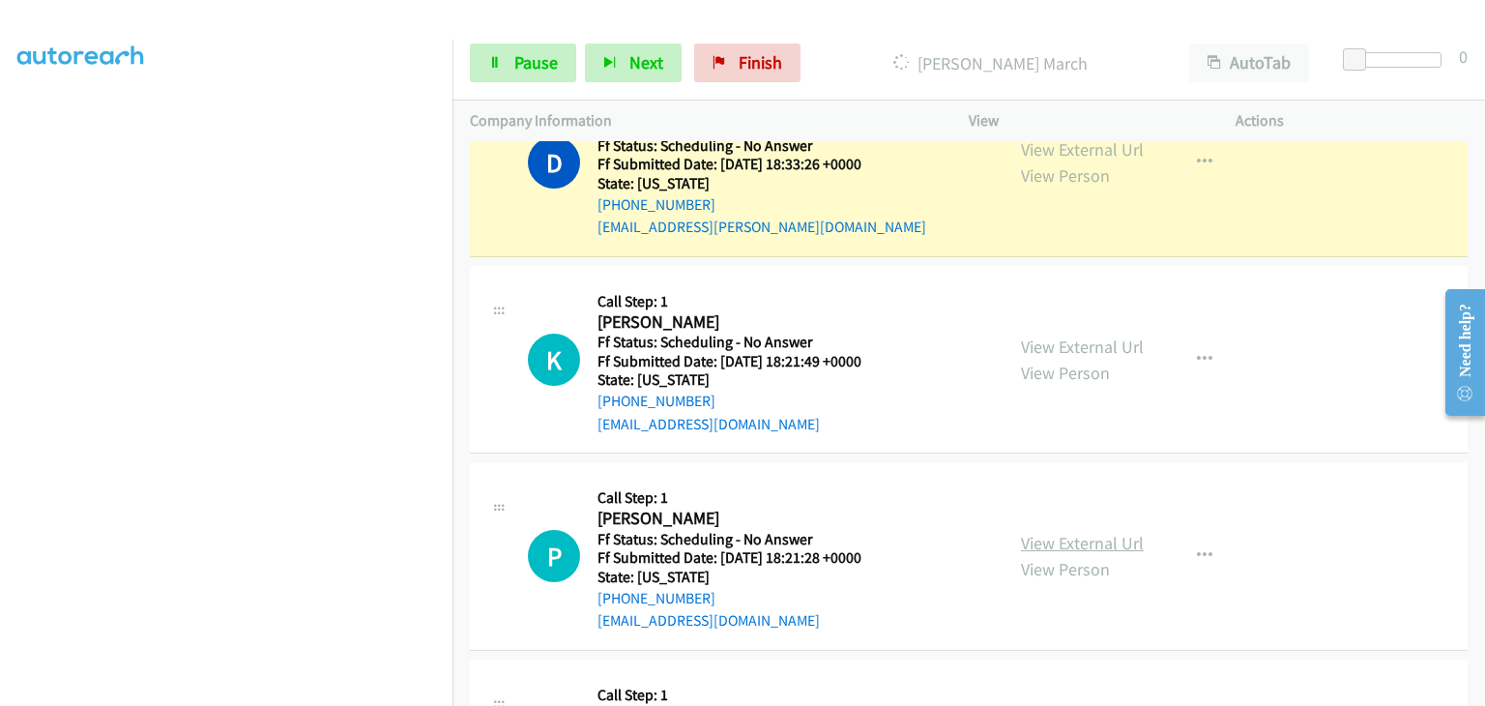
click at [1092, 533] on link "View External Url" at bounding box center [1082, 543] width 123 height 22
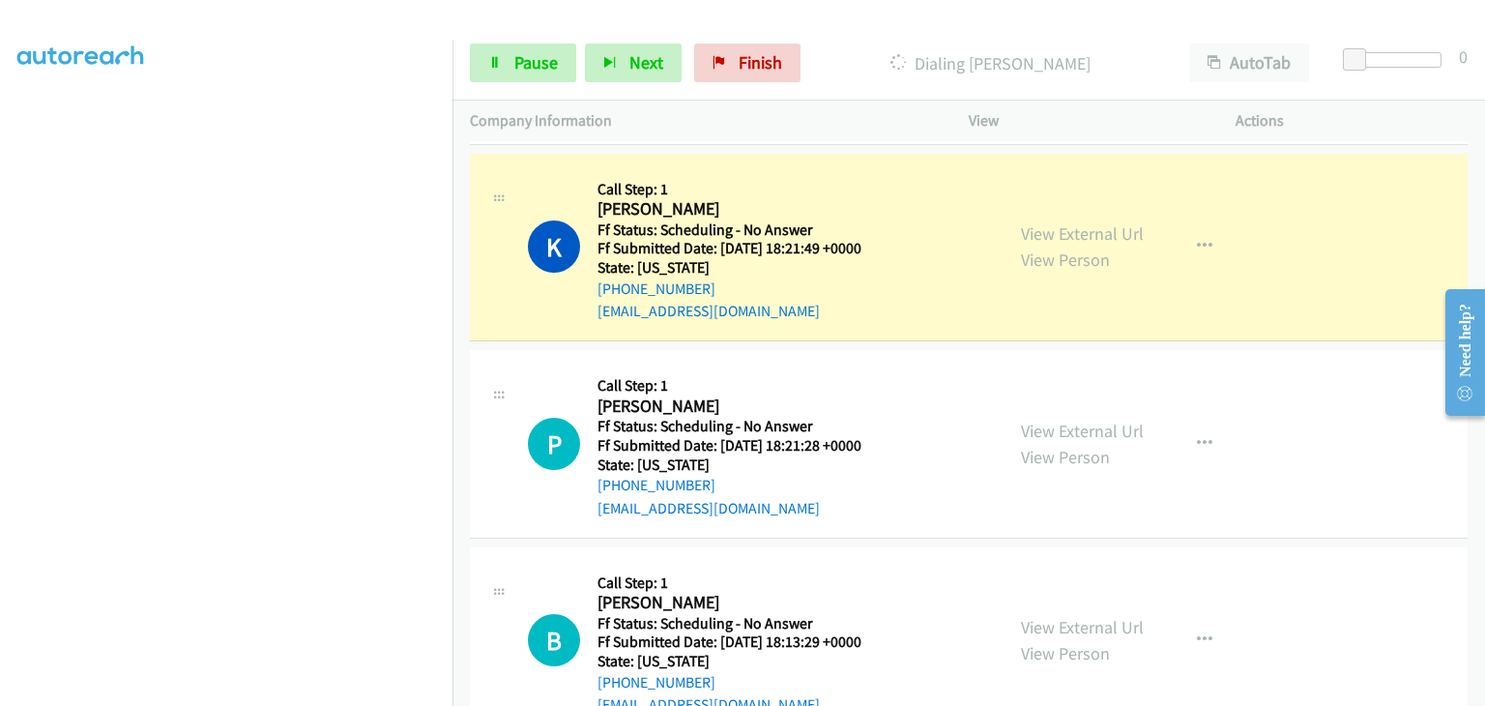
scroll to position [1201, 0]
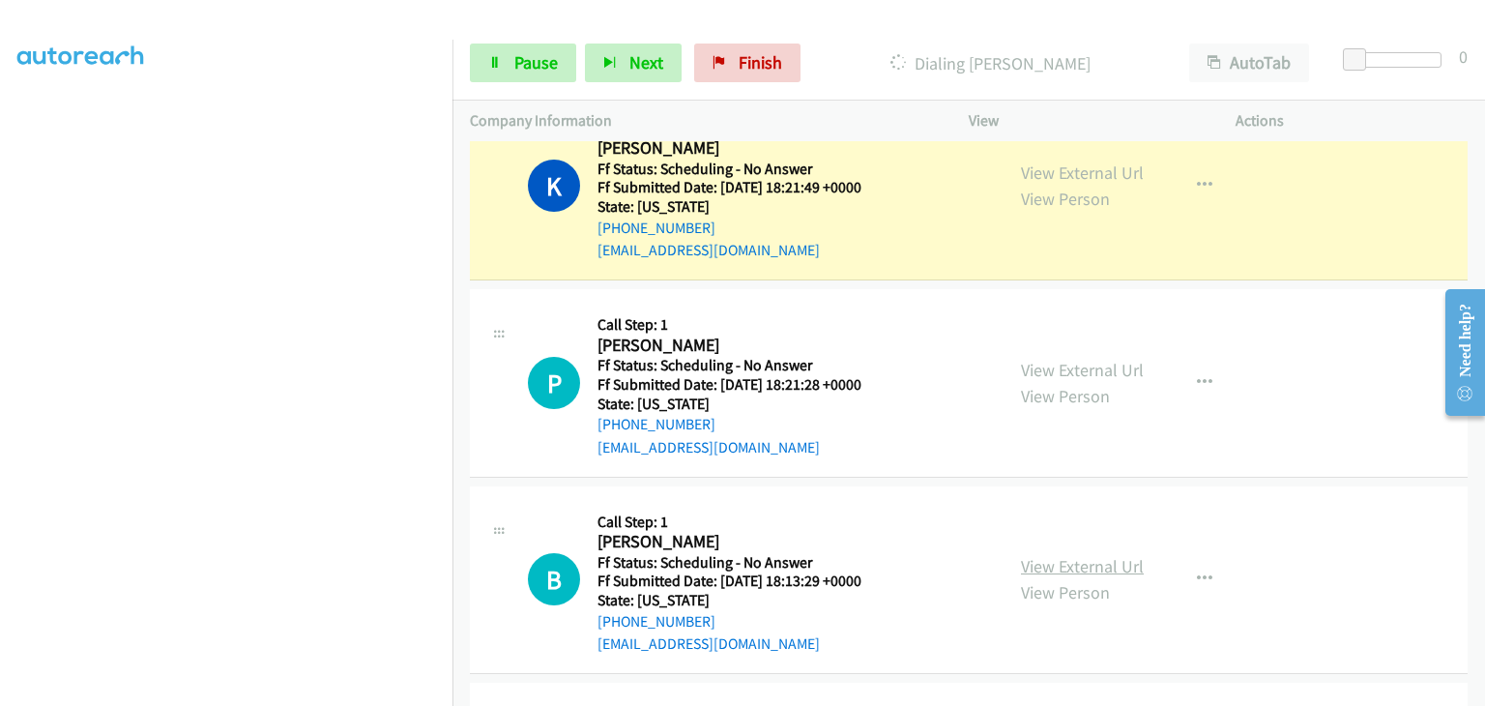
click at [1043, 562] on link "View External Url" at bounding box center [1082, 566] width 123 height 22
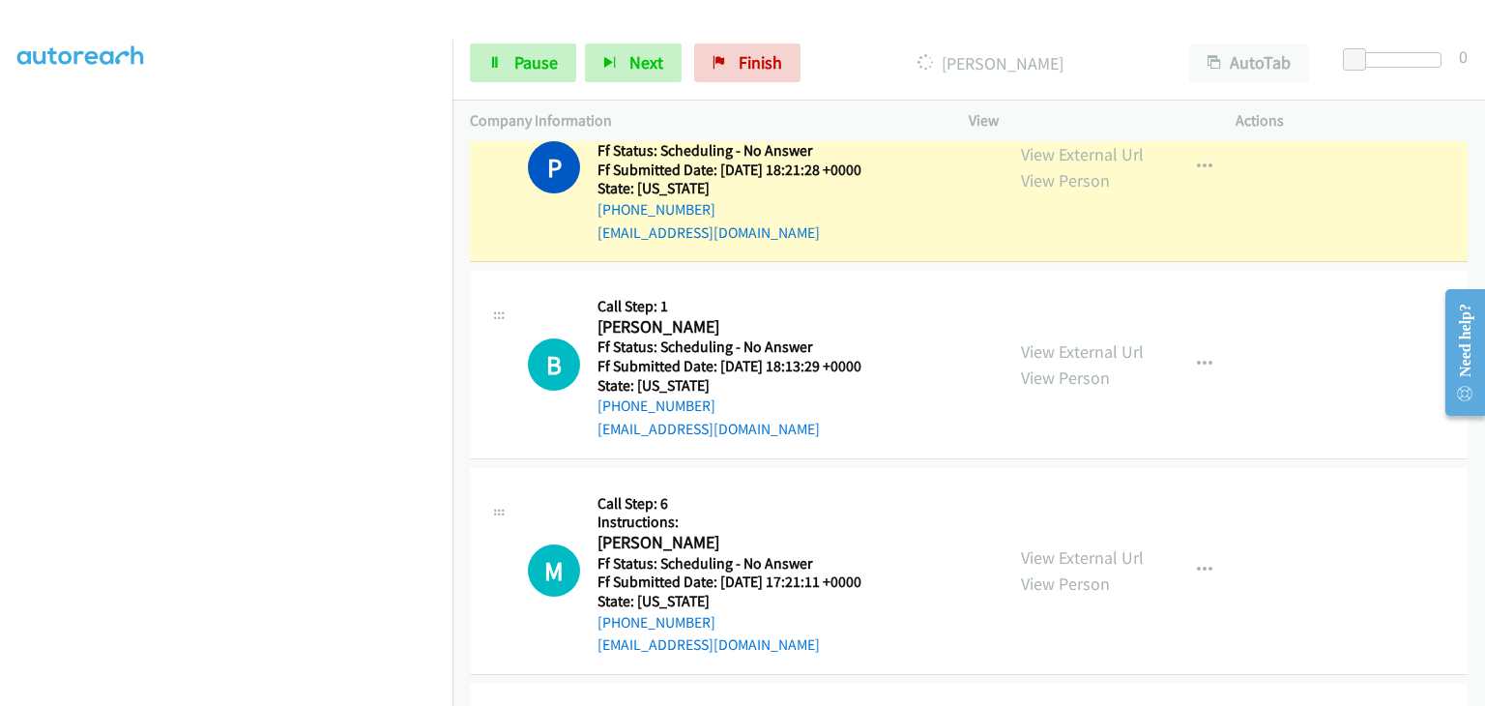
scroll to position [1491, 0]
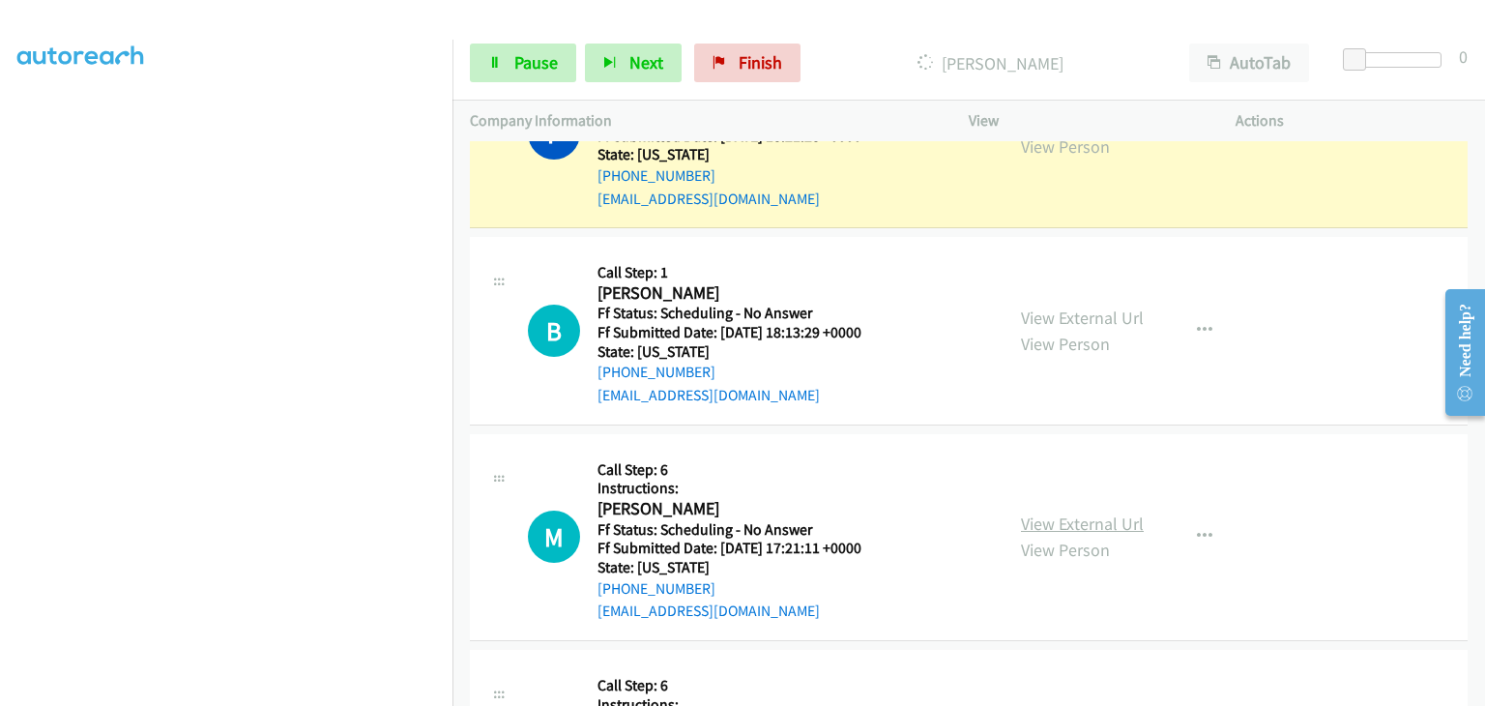
click at [1054, 518] on link "View External Url" at bounding box center [1082, 523] width 123 height 22
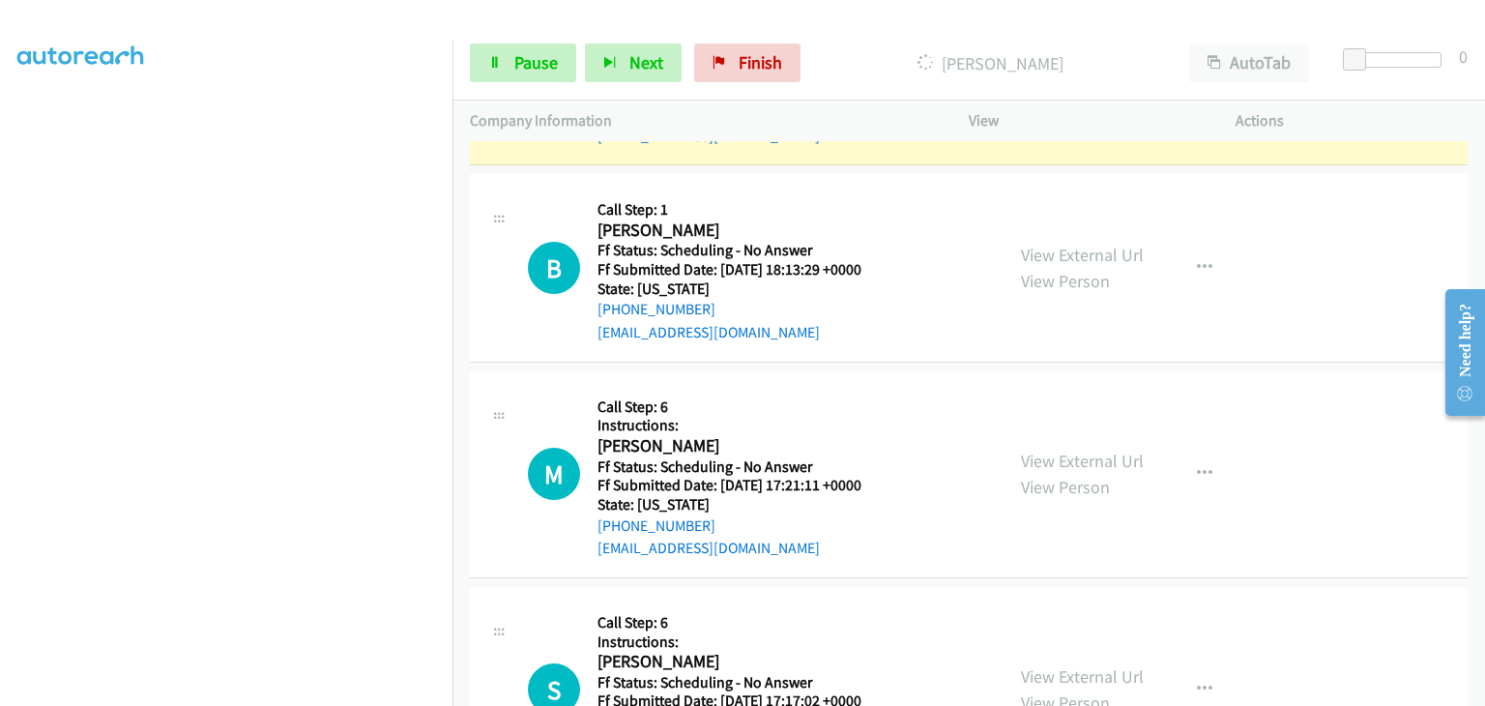
scroll to position [1588, 0]
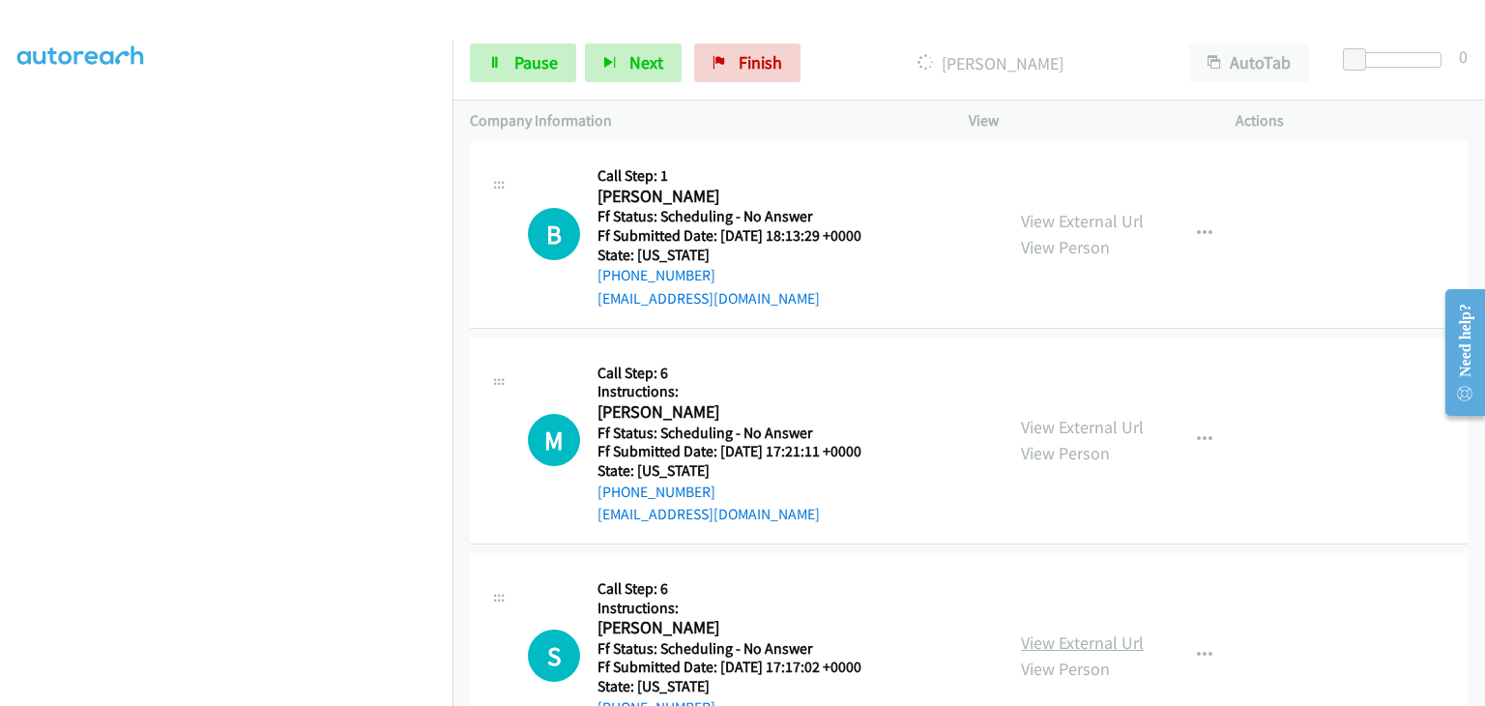
click at [1090, 640] on link "View External Url" at bounding box center [1082, 642] width 123 height 22
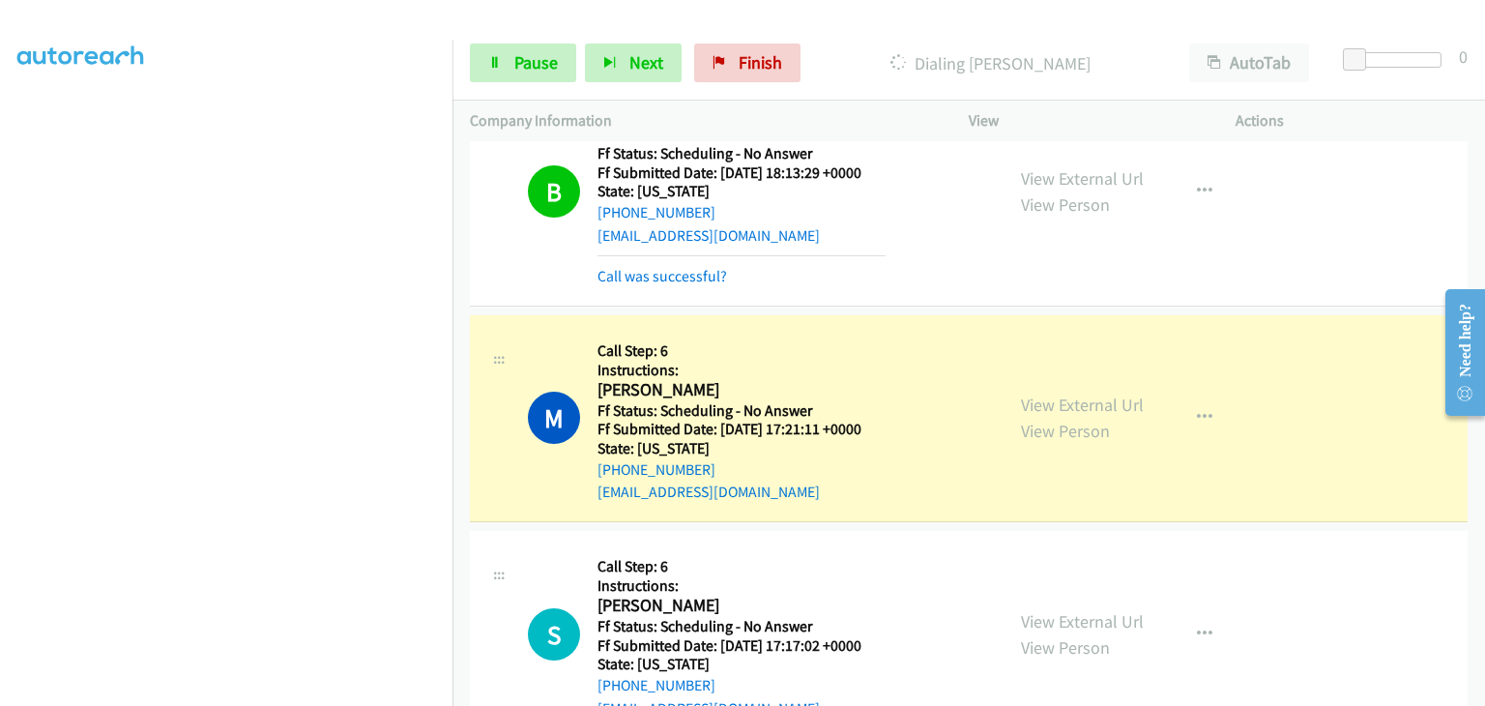
scroll to position [1725, 0]
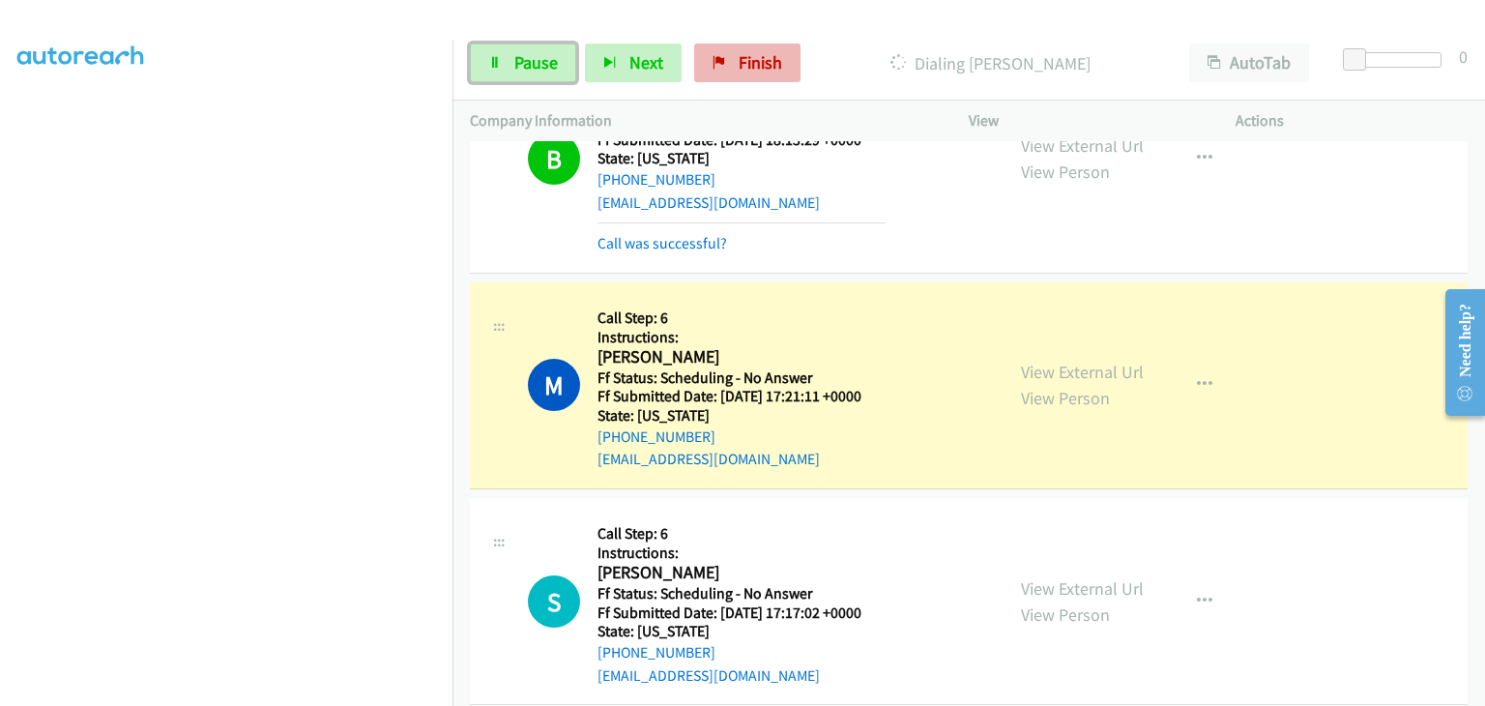
drag, startPoint x: 549, startPoint y: 51, endPoint x: 764, endPoint y: 55, distance: 214.6
click at [549, 51] on span "Pause" at bounding box center [535, 62] width 43 height 22
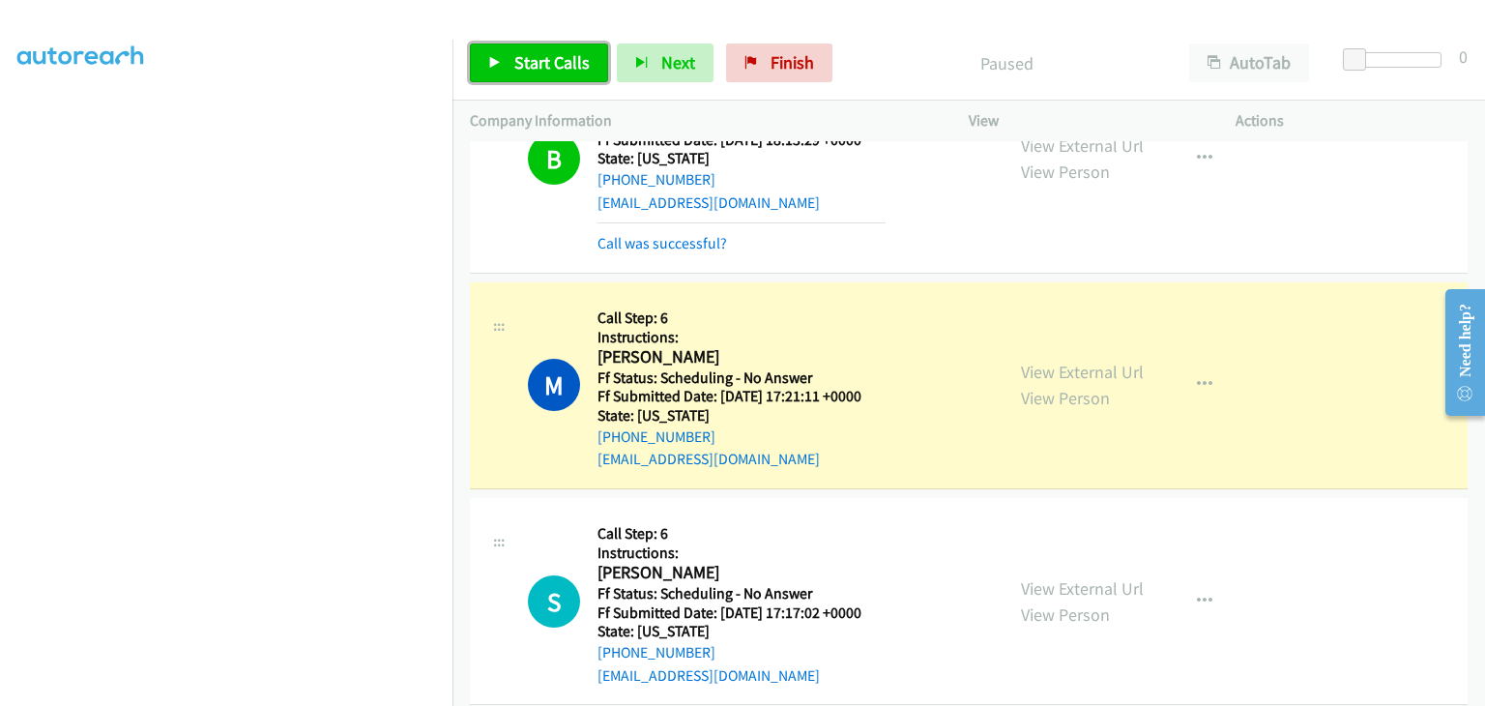
click at [517, 72] on span "Start Calls" at bounding box center [551, 62] width 75 height 22
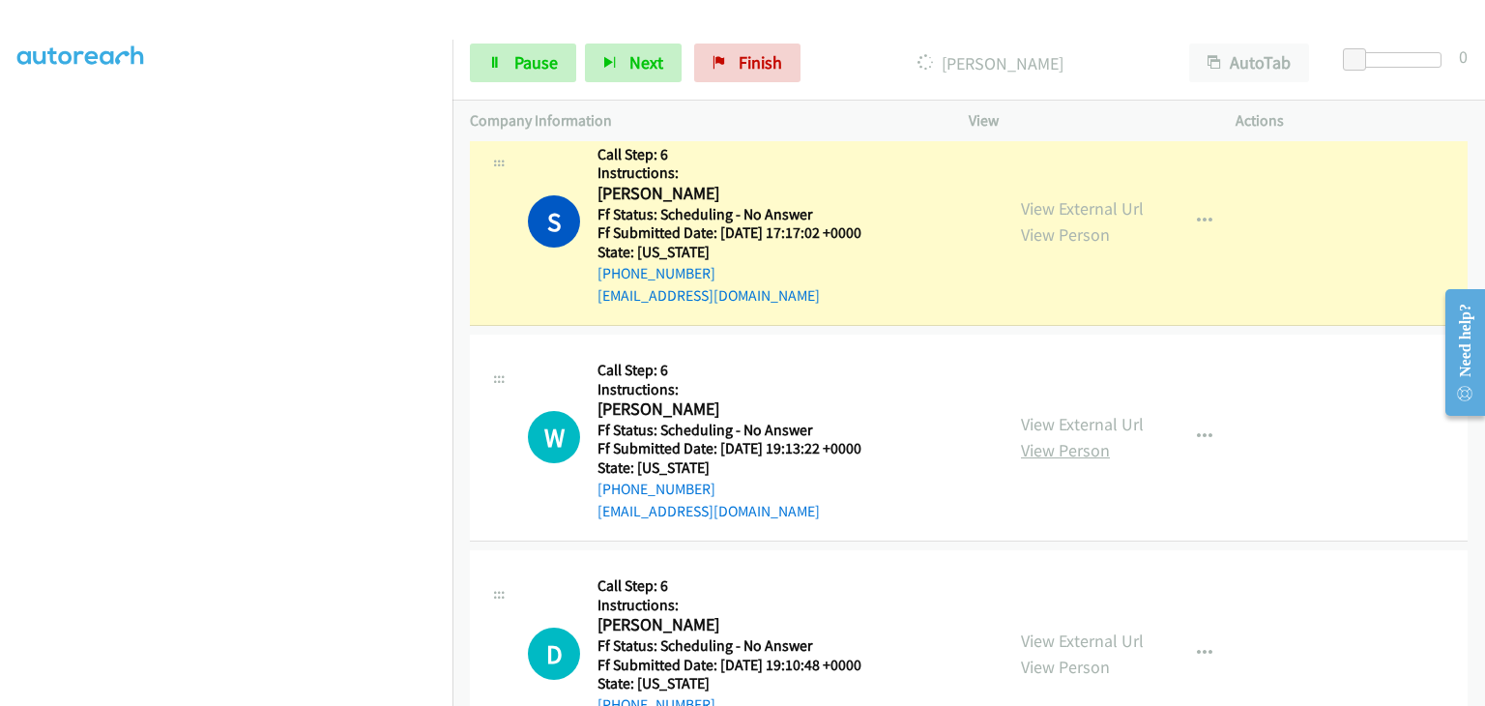
scroll to position [2112, 0]
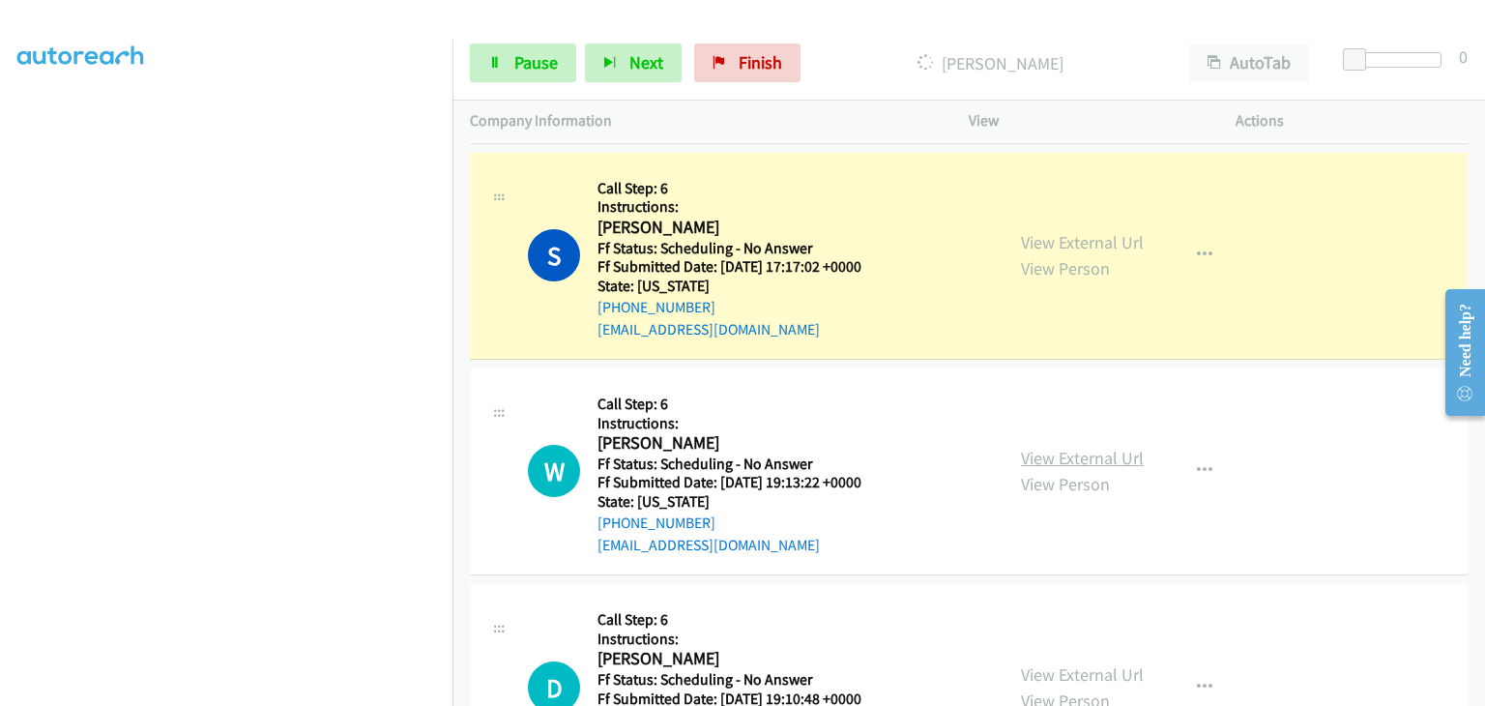
click at [1055, 456] on link "View External Url" at bounding box center [1082, 458] width 123 height 22
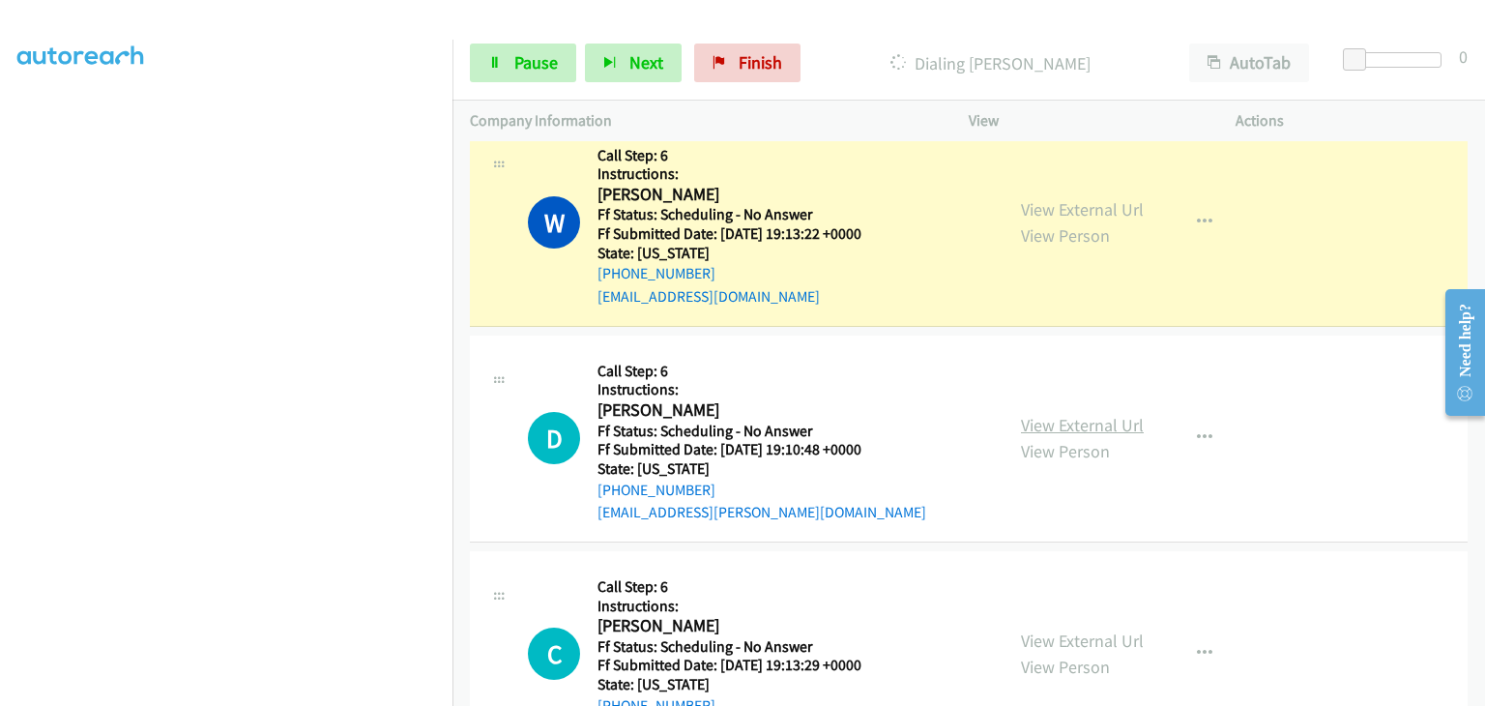
click at [1041, 414] on link "View External Url" at bounding box center [1082, 425] width 123 height 22
click at [1049, 629] on link "View External Url" at bounding box center [1082, 640] width 123 height 22
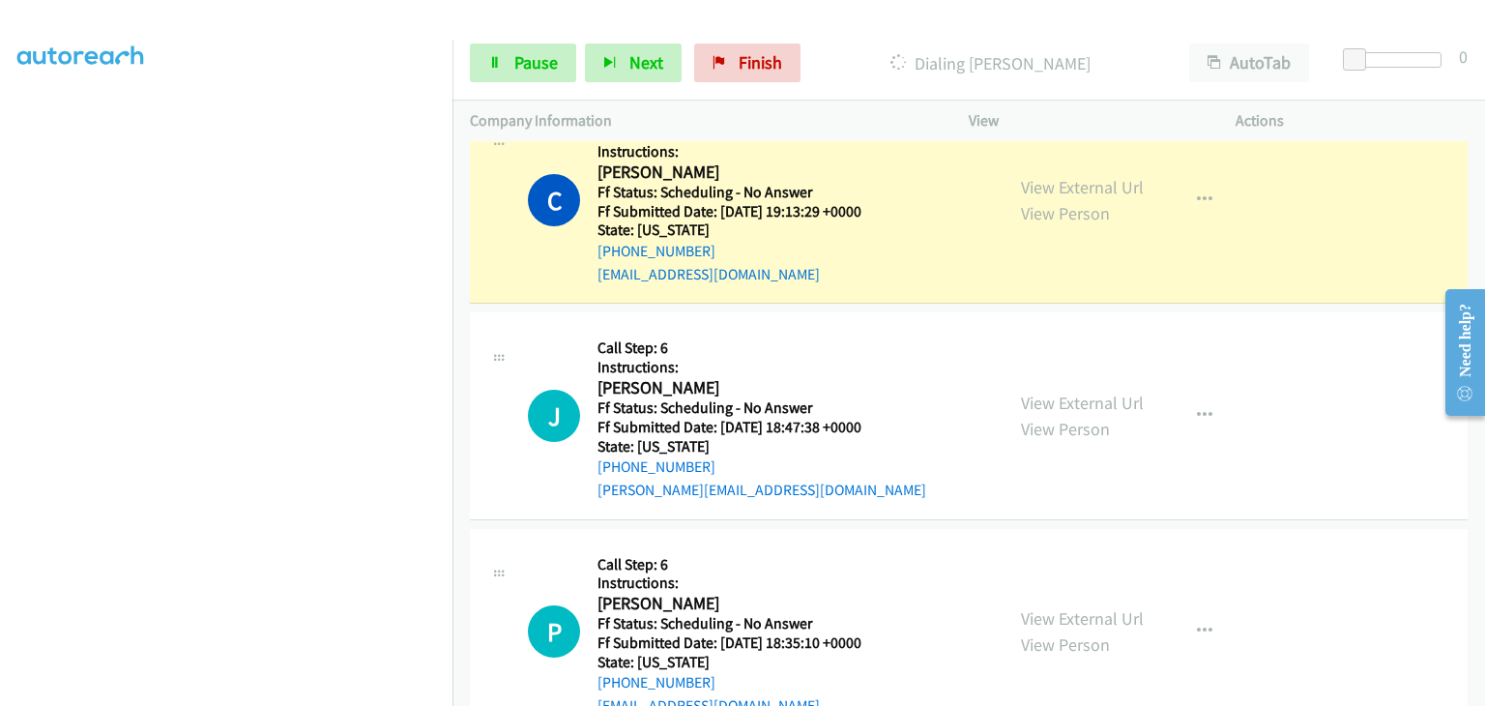
scroll to position [2982, 0]
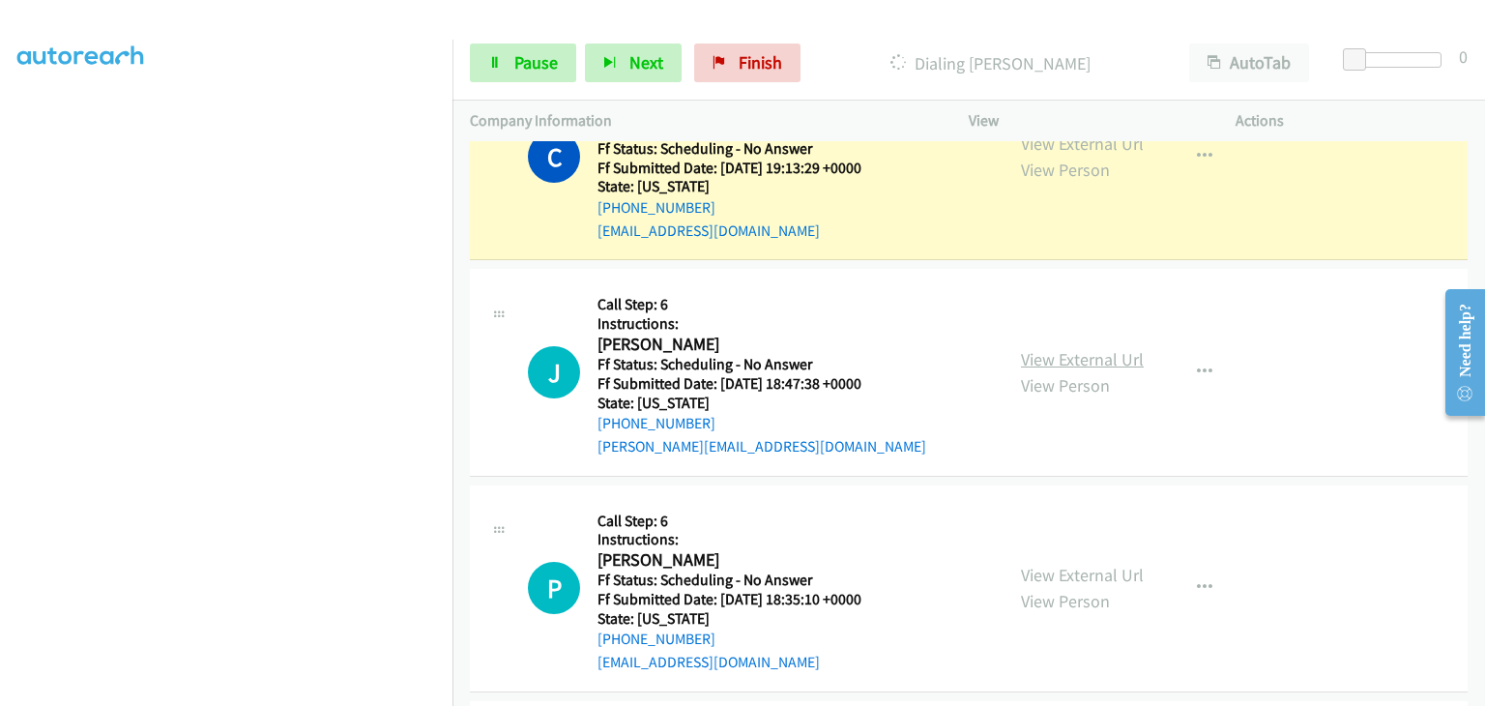
click at [1058, 349] on link "View External Url" at bounding box center [1082, 359] width 123 height 22
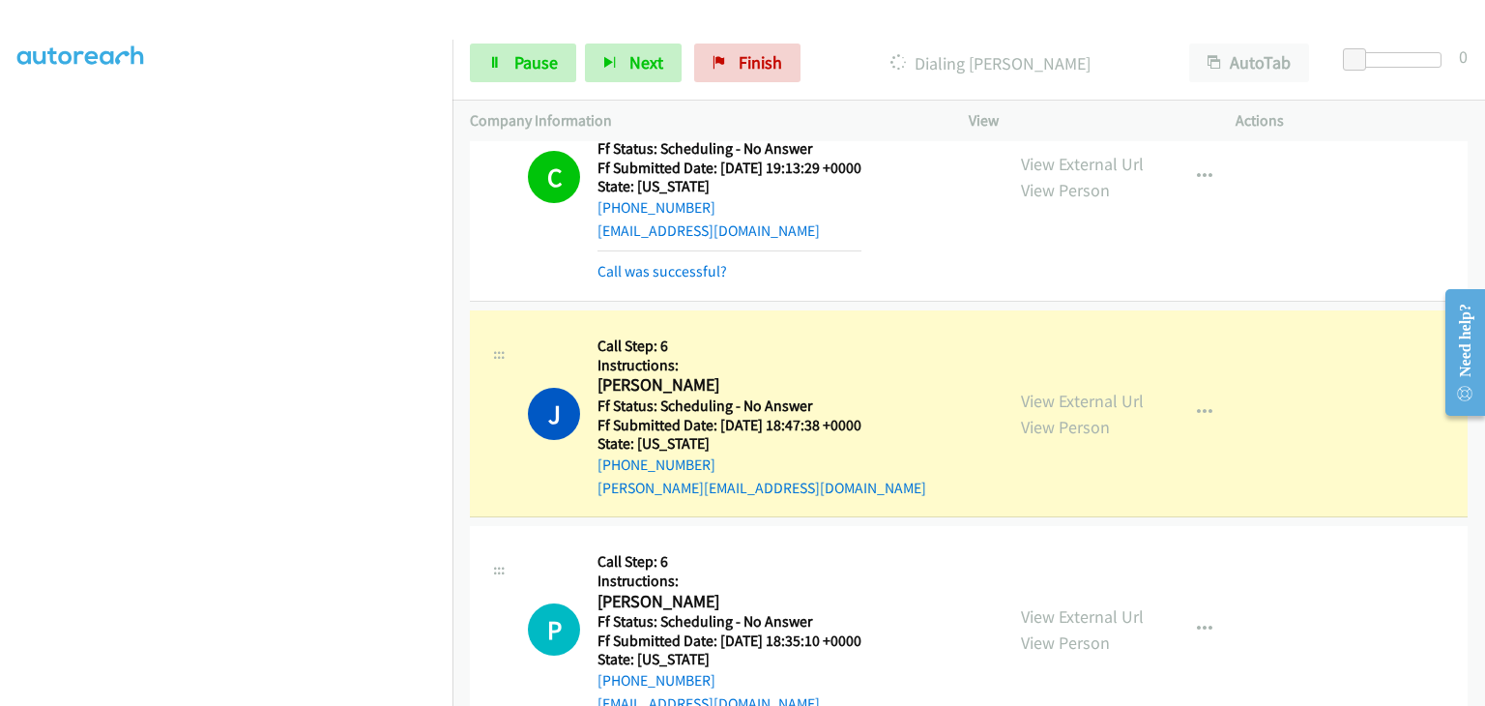
scroll to position [3003, 0]
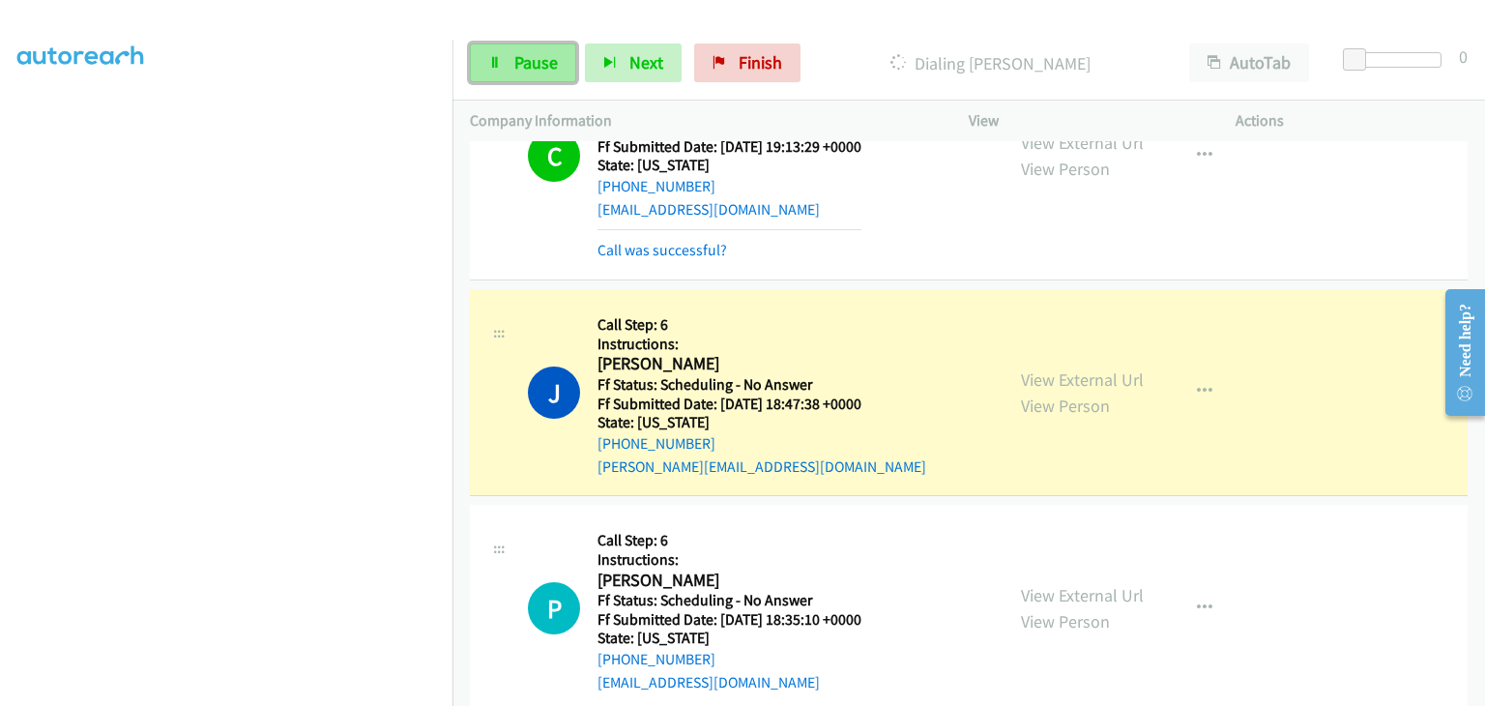
click at [541, 61] on span "Pause" at bounding box center [535, 62] width 43 height 22
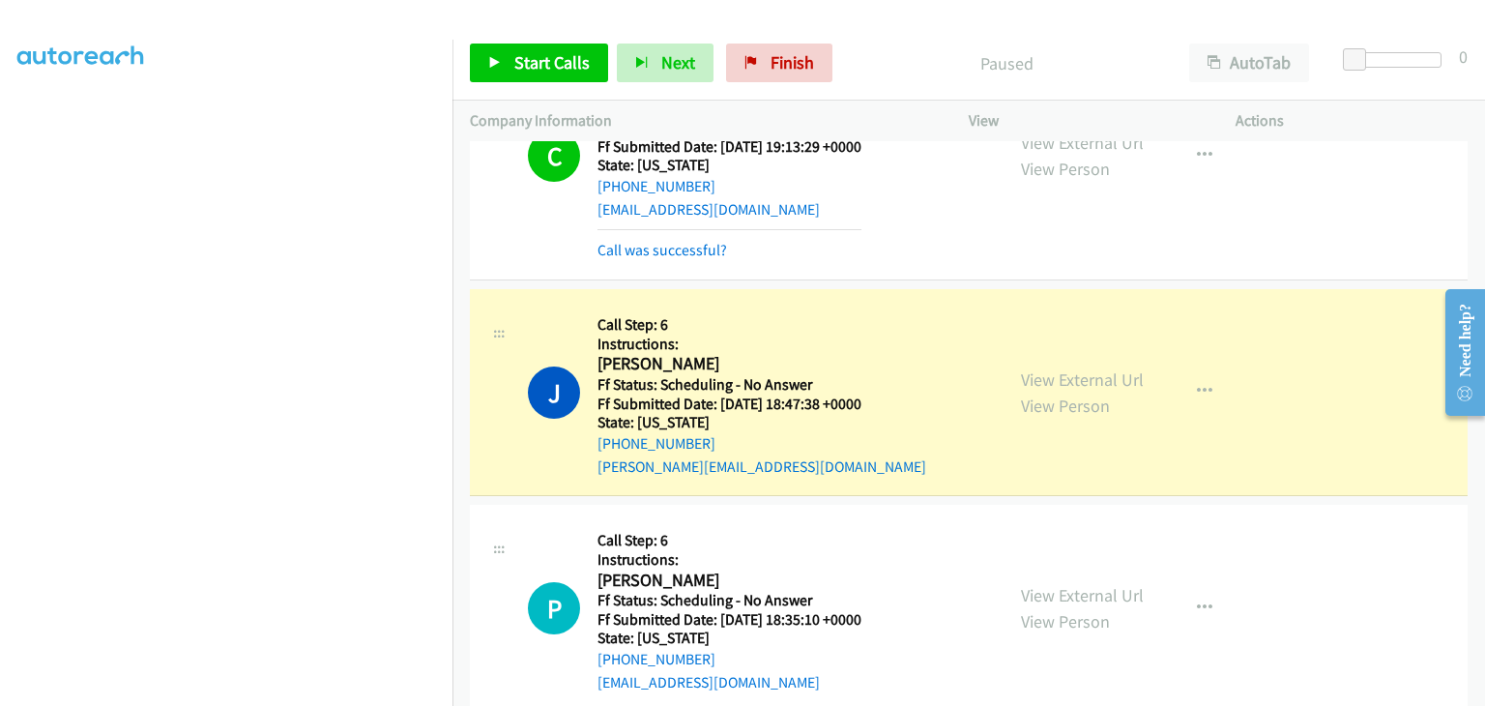
scroll to position [379, 0]
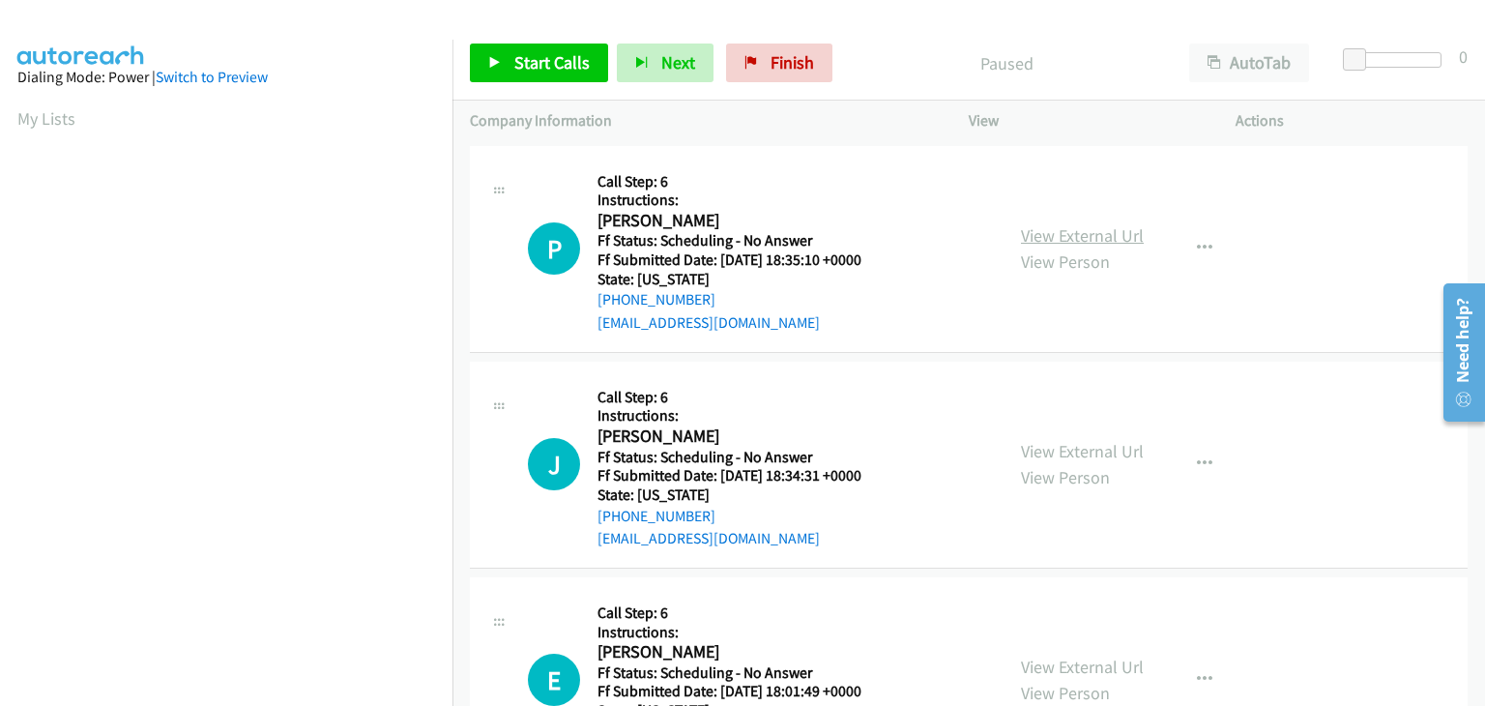
click at [1067, 233] on link "View External Url" at bounding box center [1082, 235] width 123 height 22
click at [1055, 446] on link "View External Url" at bounding box center [1082, 451] width 123 height 22
click at [1053, 666] on link "View External Url" at bounding box center [1082, 666] width 123 height 22
click at [514, 56] on span "Start Calls" at bounding box center [551, 62] width 75 height 22
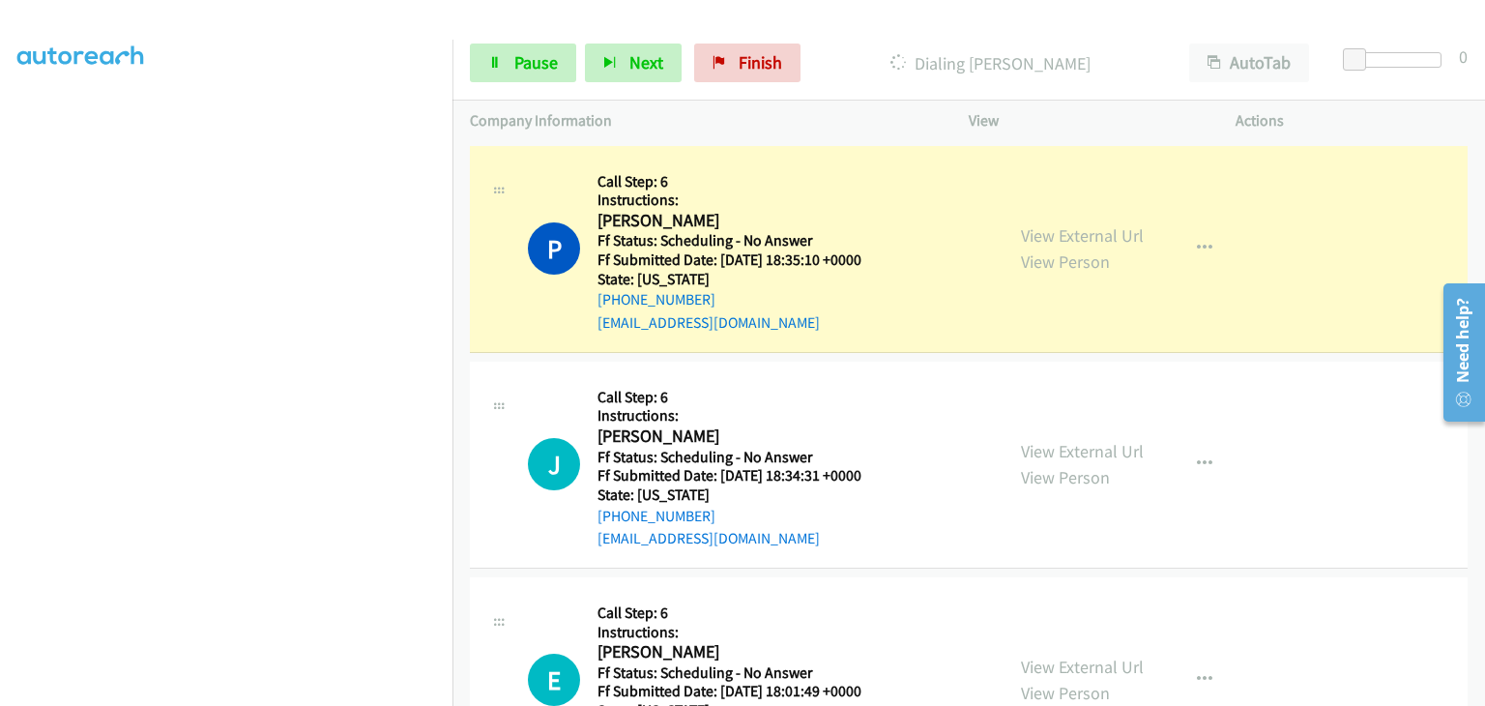
scroll to position [379, 0]
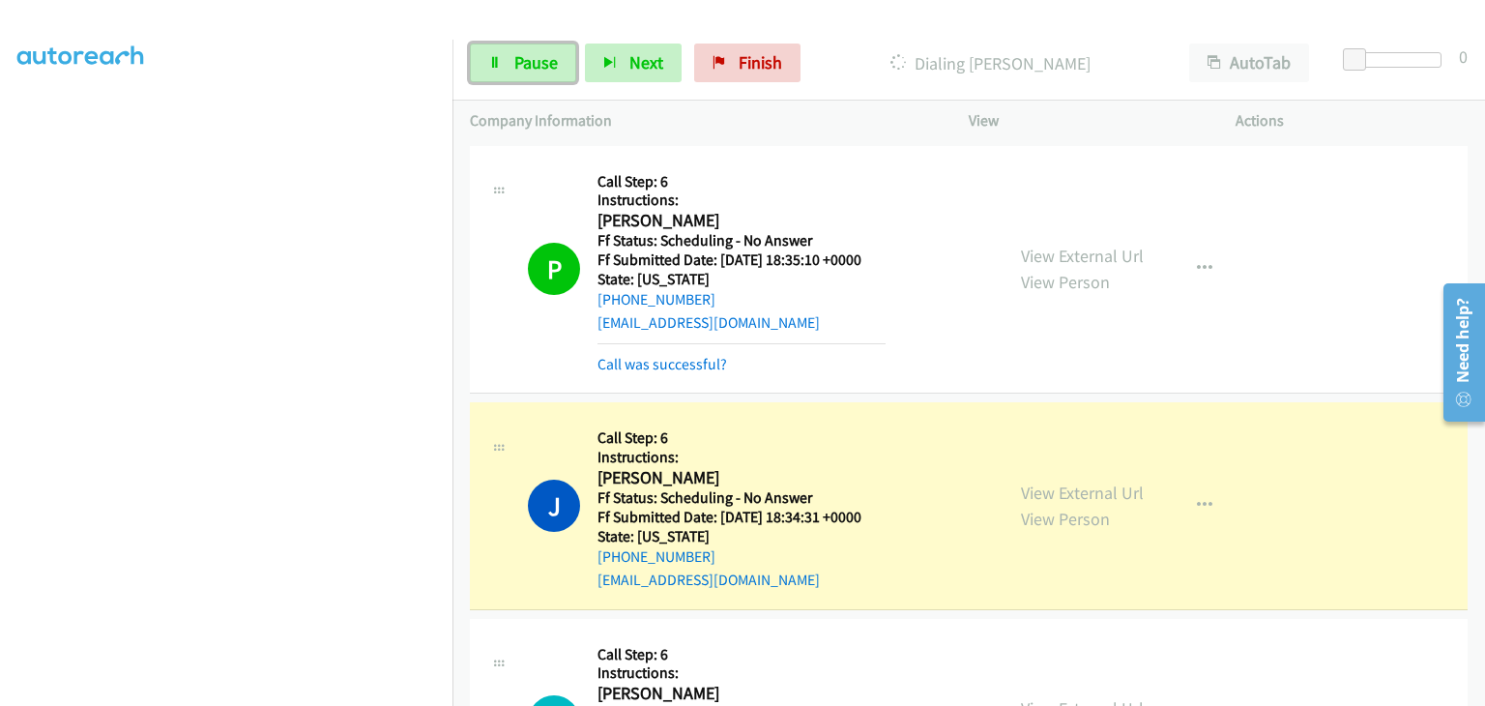
click at [540, 65] on span "Pause" at bounding box center [535, 62] width 43 height 22
